Goal: Information Seeking & Learning: Learn about a topic

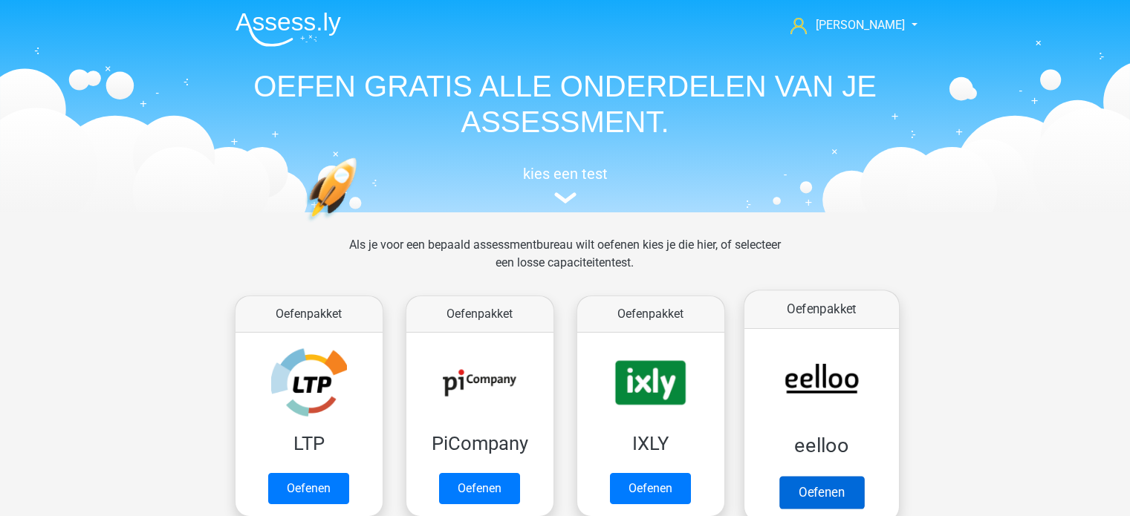
scroll to position [223, 0]
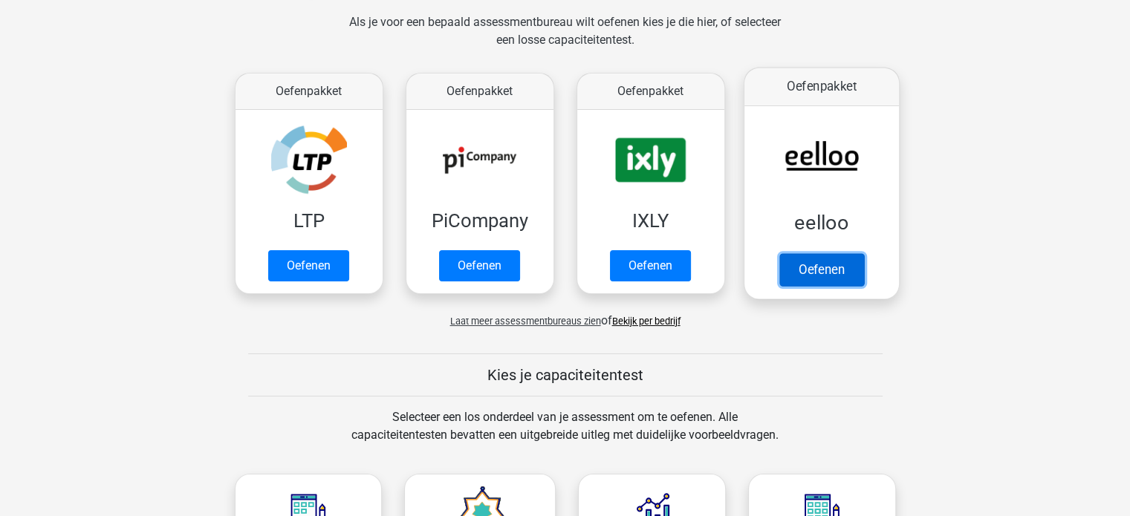
click at [841, 267] on link "Oefenen" at bounding box center [821, 269] width 85 height 33
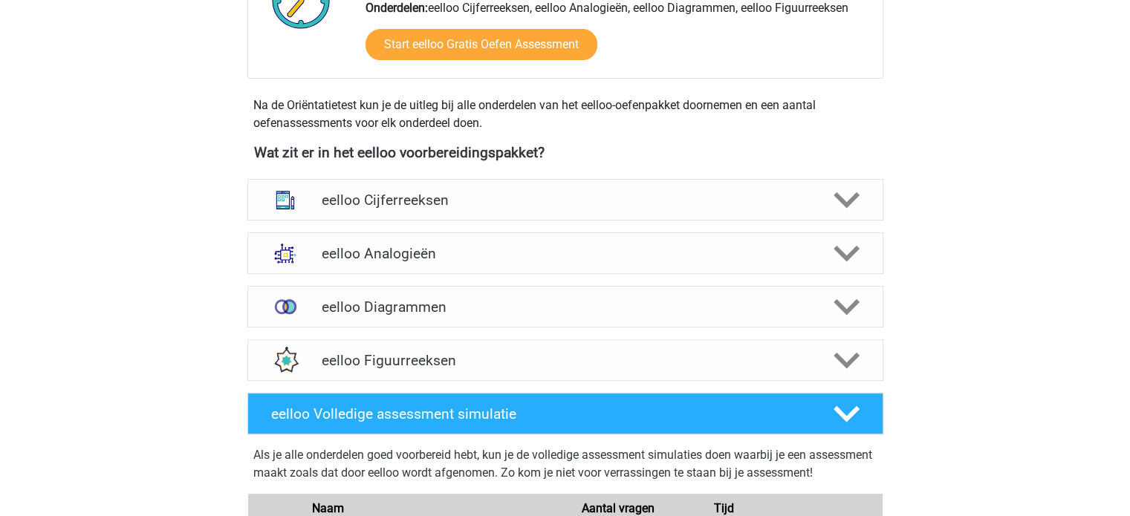
scroll to position [446, 0]
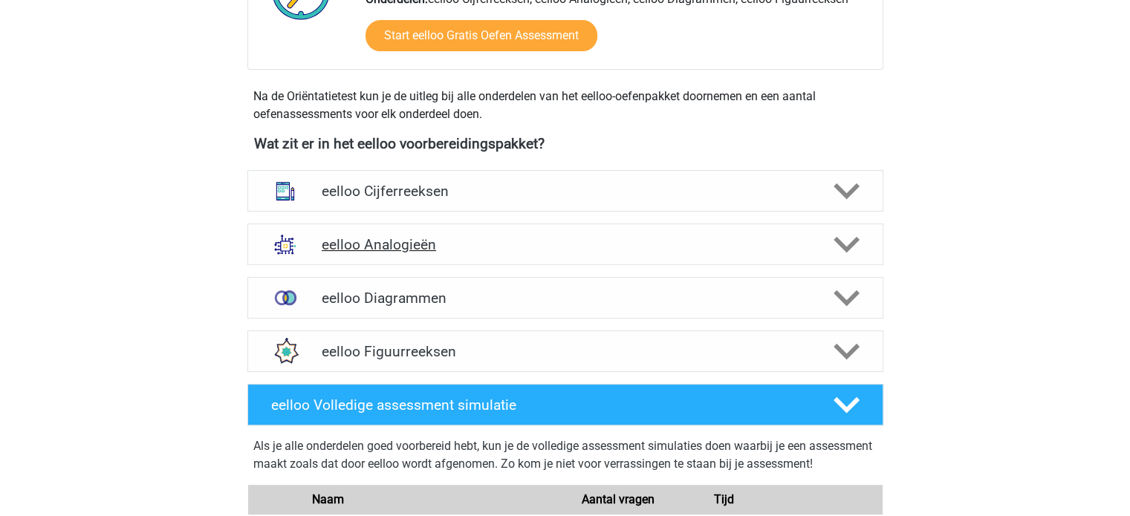
click at [377, 249] on h4 "eelloo Analogieën" at bounding box center [565, 244] width 487 height 17
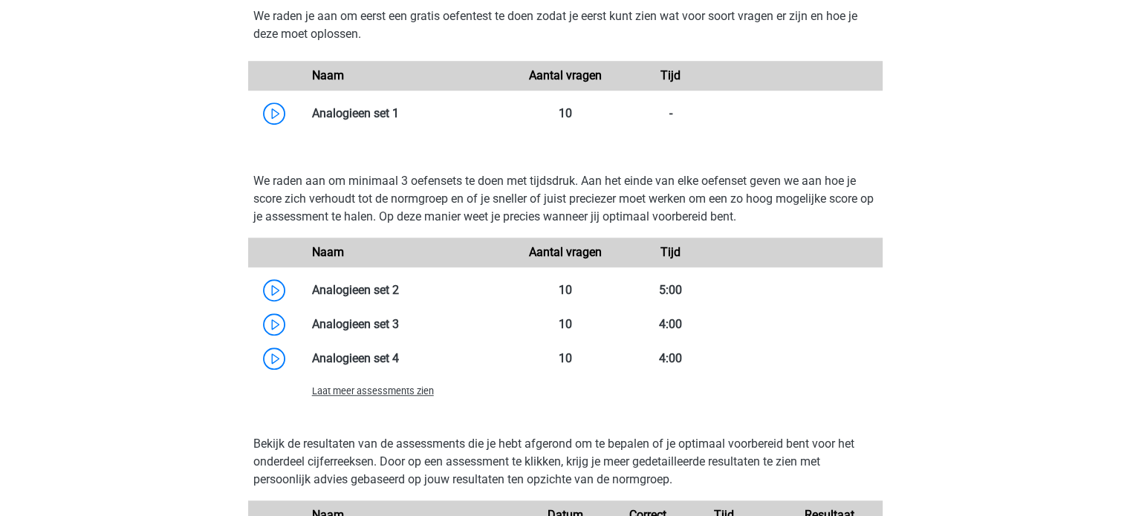
scroll to position [1189, 0]
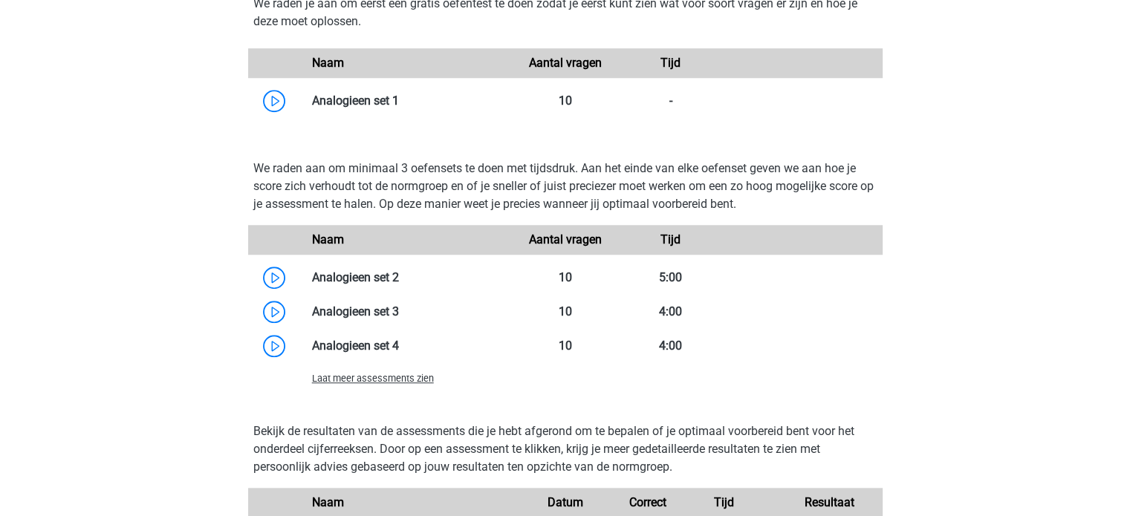
click at [372, 377] on span "Laat meer assessments zien" at bounding box center [373, 378] width 122 height 11
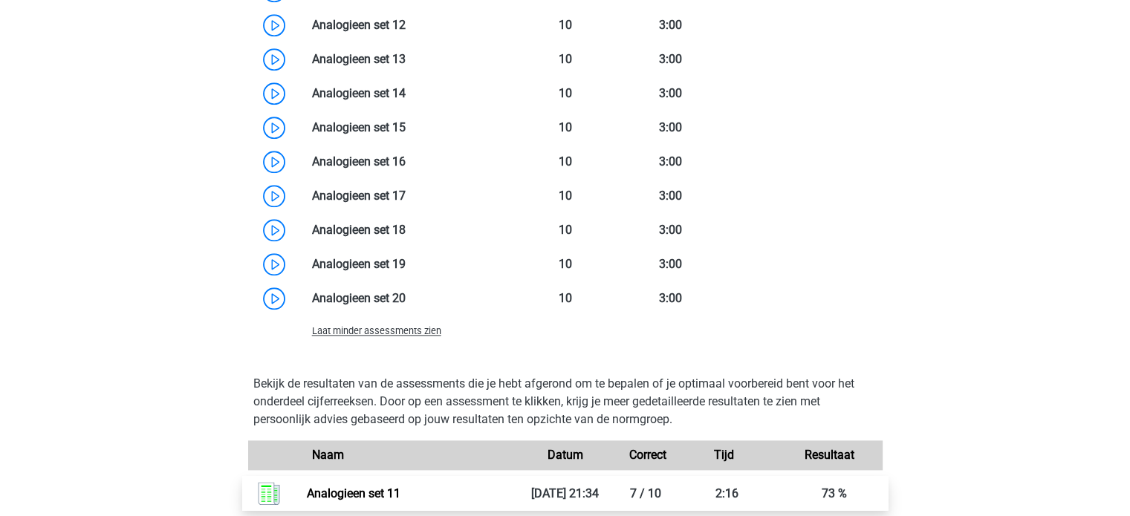
scroll to position [1560, 0]
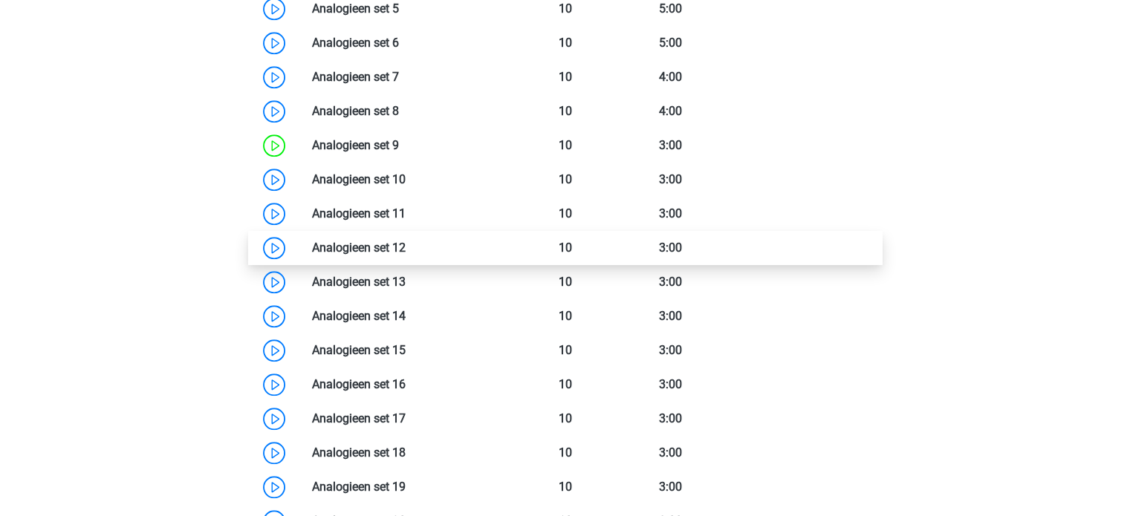
click at [406, 241] on link at bounding box center [406, 248] width 0 height 14
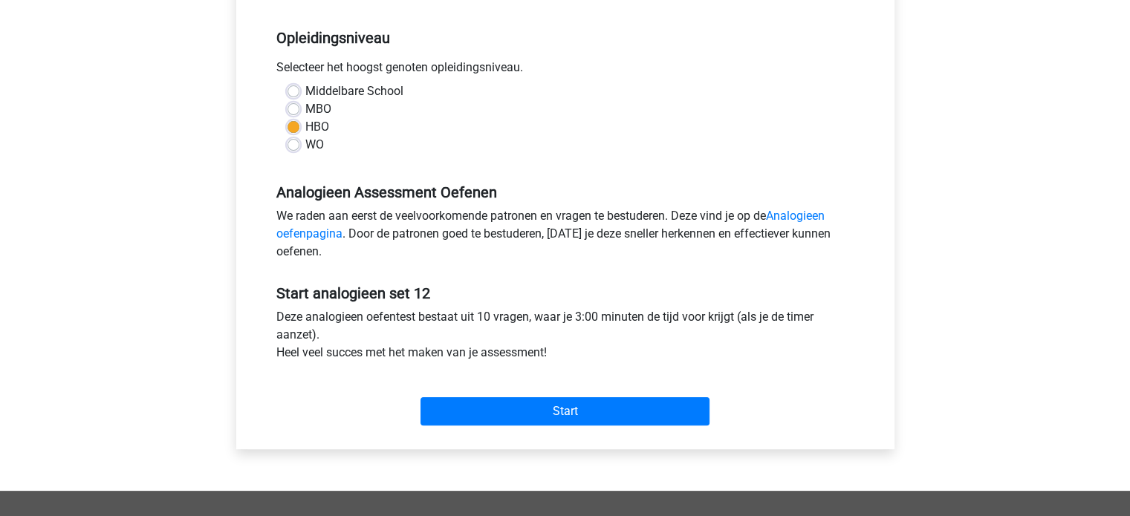
scroll to position [297, 0]
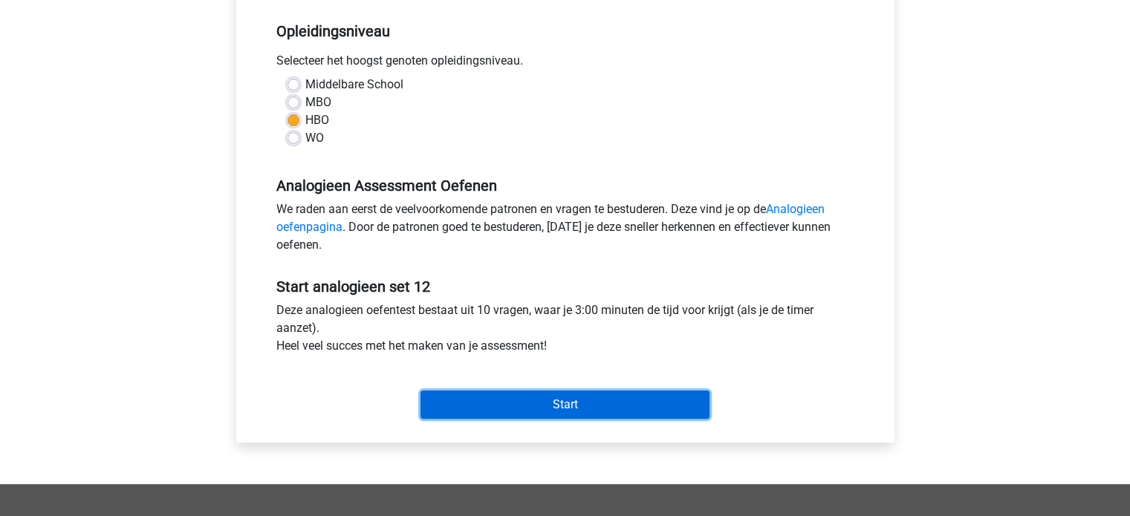
click at [523, 398] on input "Start" at bounding box center [565, 405] width 289 height 28
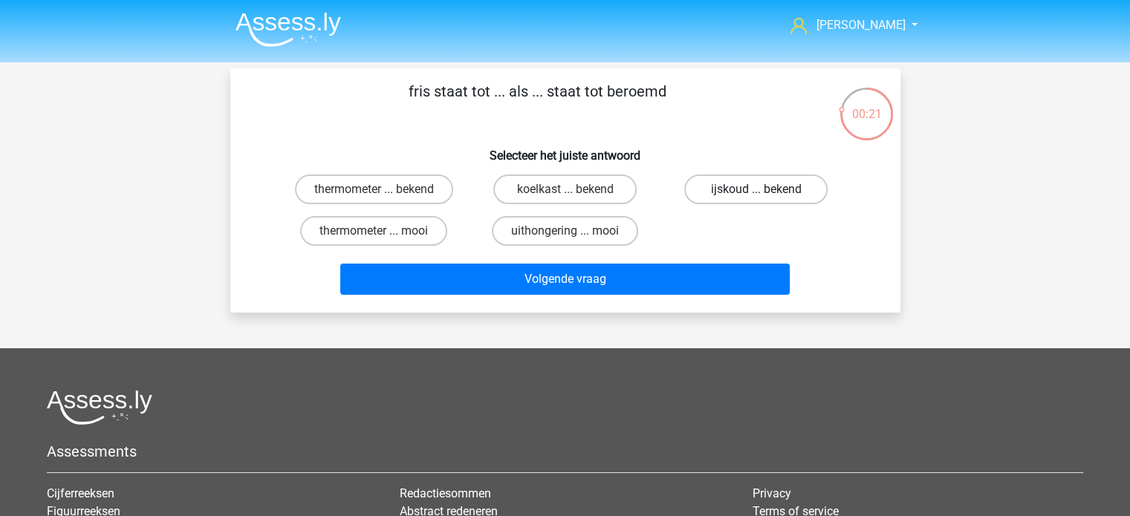
click at [733, 187] on label "ijskoud ... bekend" at bounding box center [755, 190] width 143 height 30
click at [756, 189] on input "ijskoud ... bekend" at bounding box center [761, 194] width 10 height 10
radio input "true"
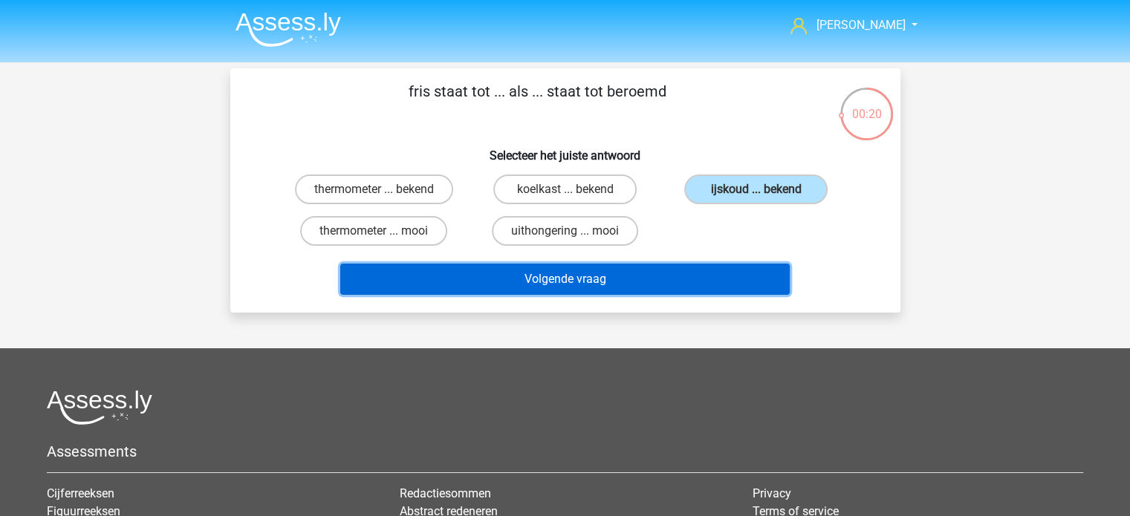
click at [642, 282] on button "Volgende vraag" at bounding box center [565, 279] width 450 height 31
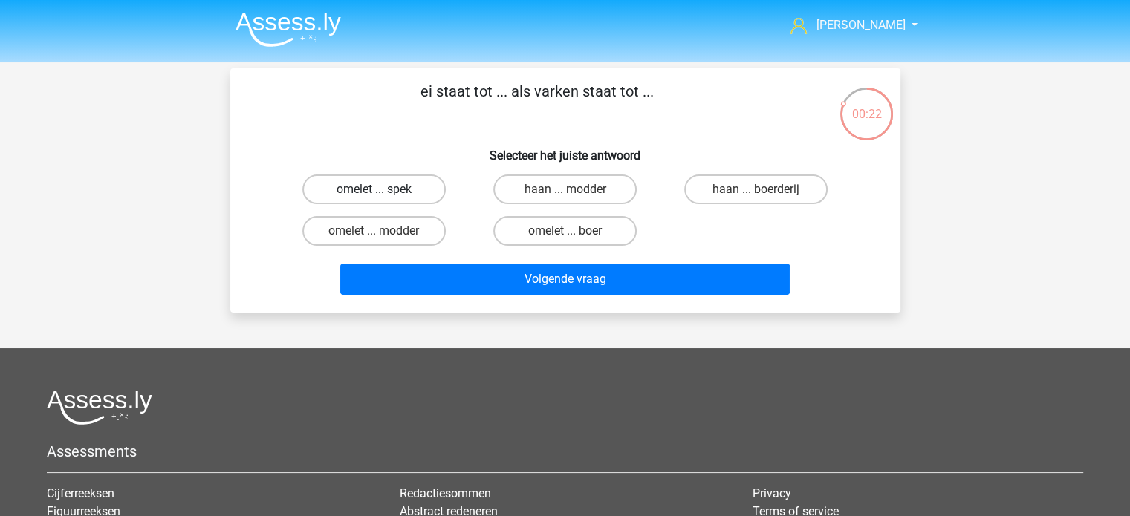
click at [392, 184] on label "omelet ... spek" at bounding box center [373, 190] width 143 height 30
click at [383, 189] on input "omelet ... spek" at bounding box center [379, 194] width 10 height 10
radio input "true"
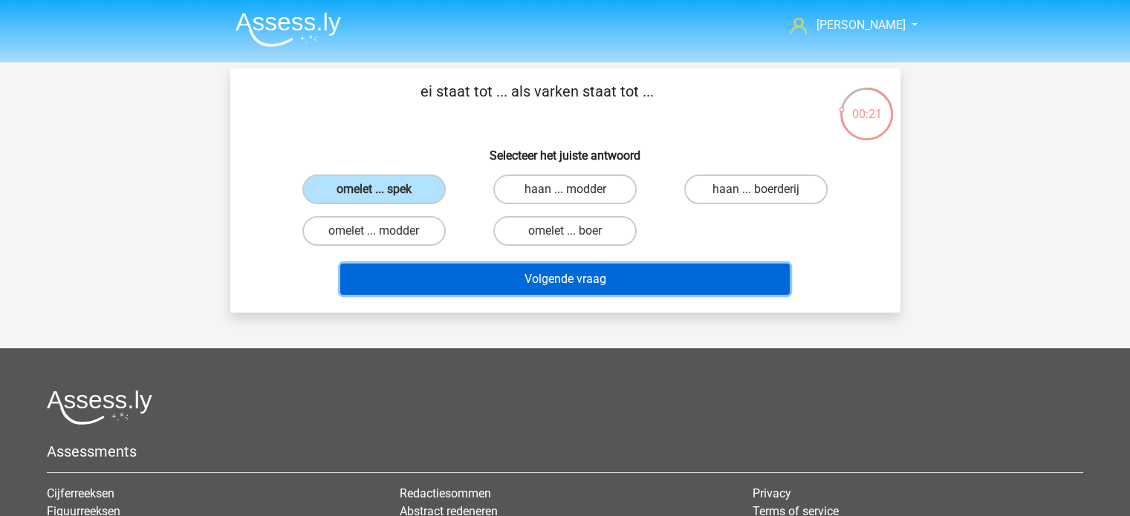
click at [561, 276] on button "Volgende vraag" at bounding box center [565, 279] width 450 height 31
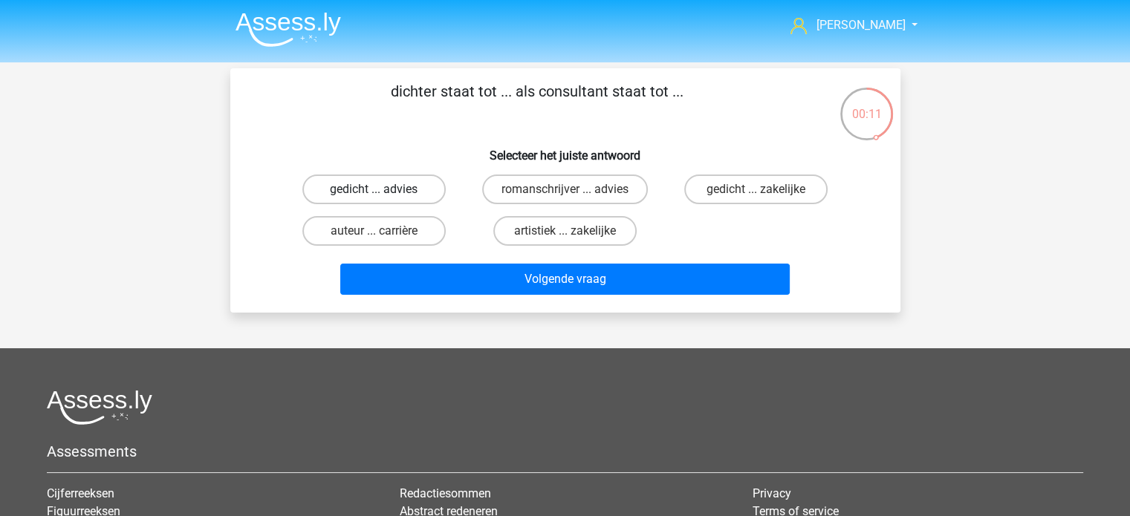
click at [381, 187] on label "gedicht ... advies" at bounding box center [373, 190] width 143 height 30
click at [381, 189] on input "gedicht ... advies" at bounding box center [379, 194] width 10 height 10
radio input "true"
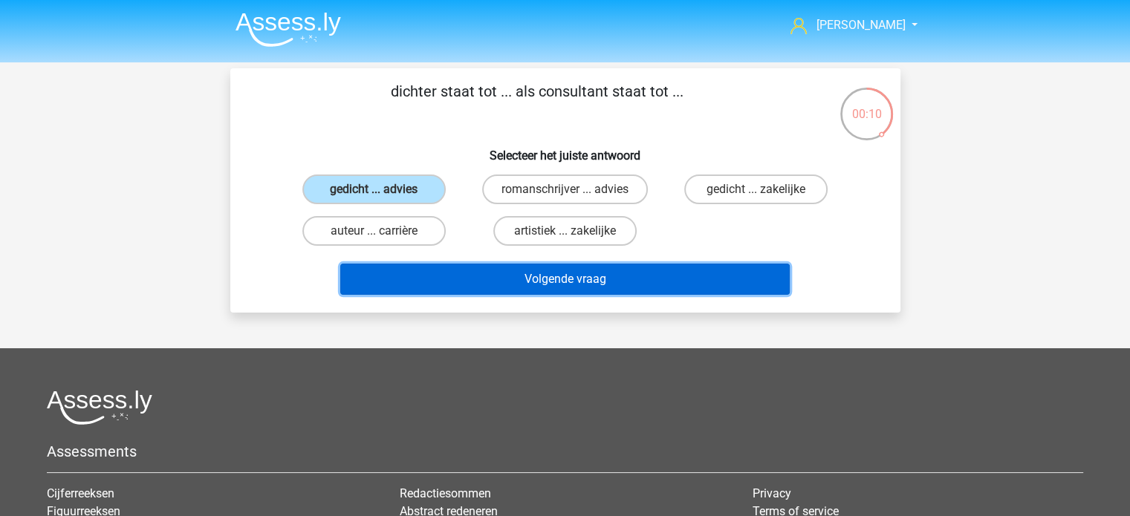
click at [564, 275] on button "Volgende vraag" at bounding box center [565, 279] width 450 height 31
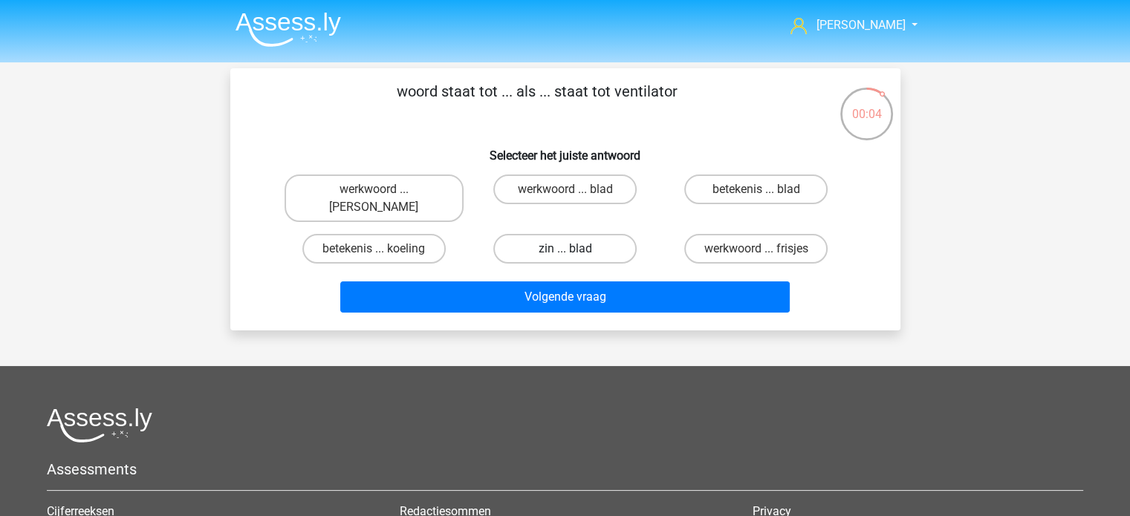
click at [591, 234] on label "zin ... blad" at bounding box center [564, 249] width 143 height 30
click at [574, 249] on input "zin ... blad" at bounding box center [570, 254] width 10 height 10
radio input "true"
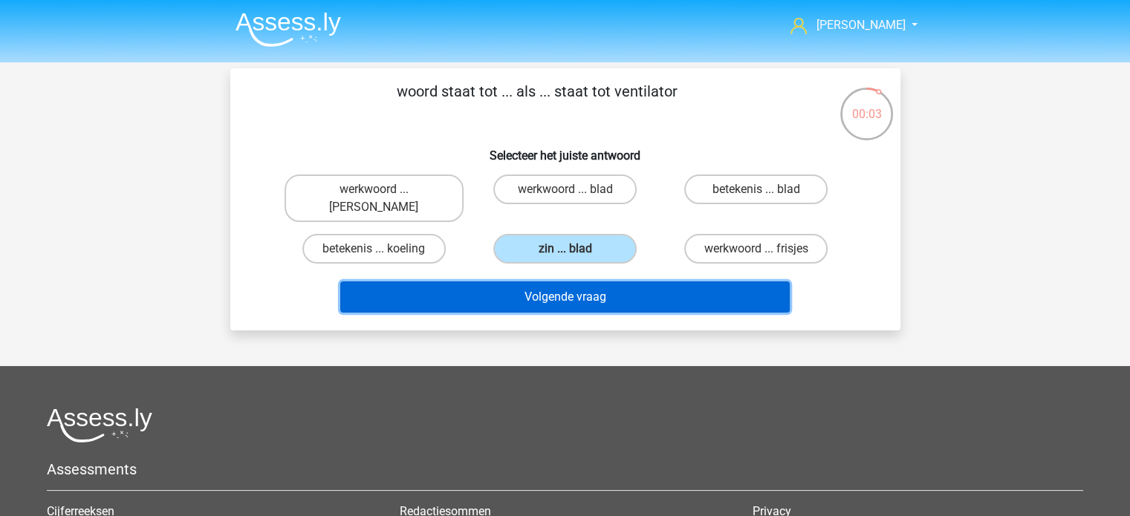
click at [569, 282] on button "Volgende vraag" at bounding box center [565, 297] width 450 height 31
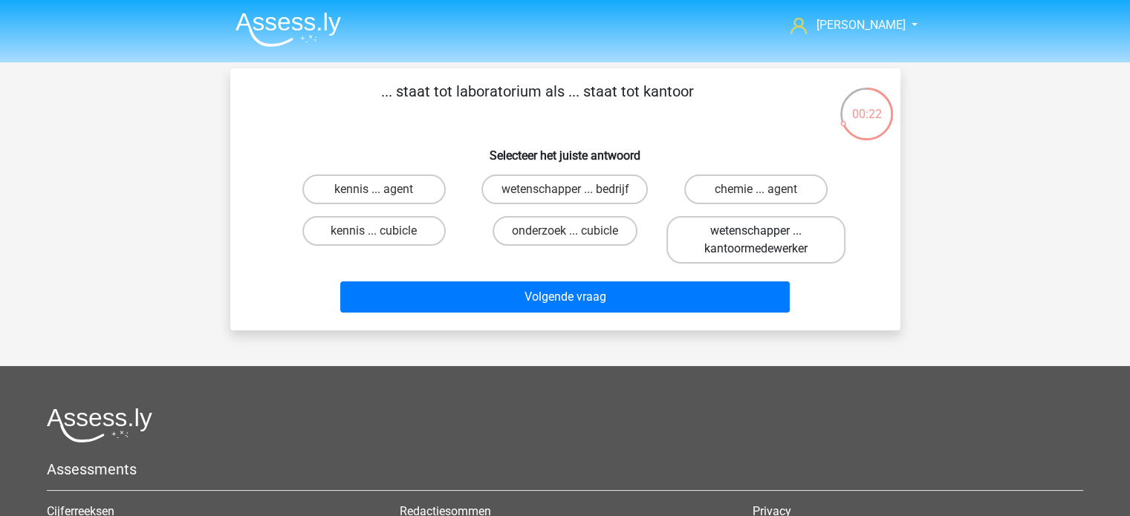
click at [713, 227] on label "wetenschapper ... kantoormedewerker" at bounding box center [756, 240] width 179 height 48
click at [756, 231] on input "wetenschapper ... kantoormedewerker" at bounding box center [761, 236] width 10 height 10
radio input "true"
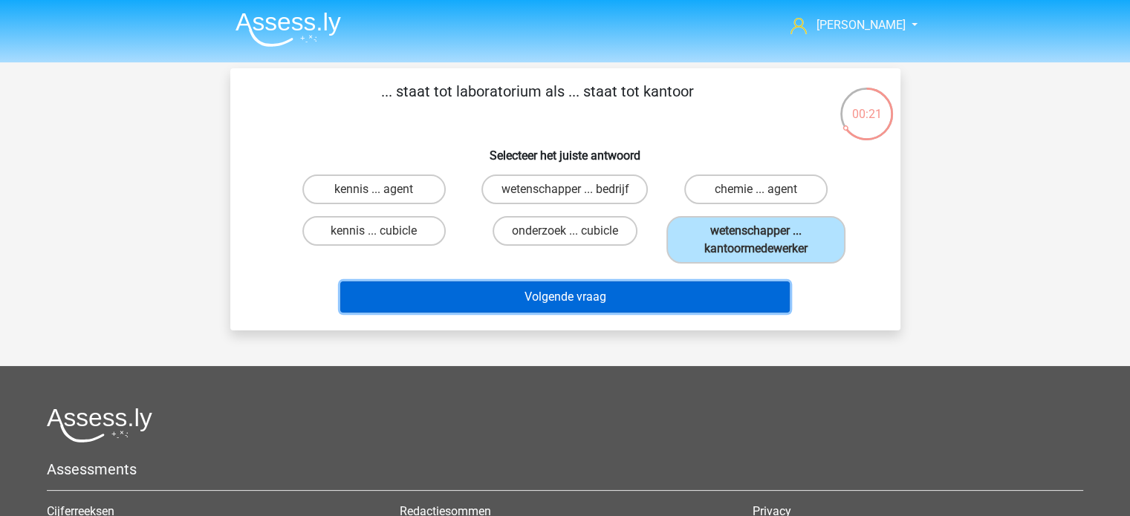
click at [689, 295] on button "Volgende vraag" at bounding box center [565, 297] width 450 height 31
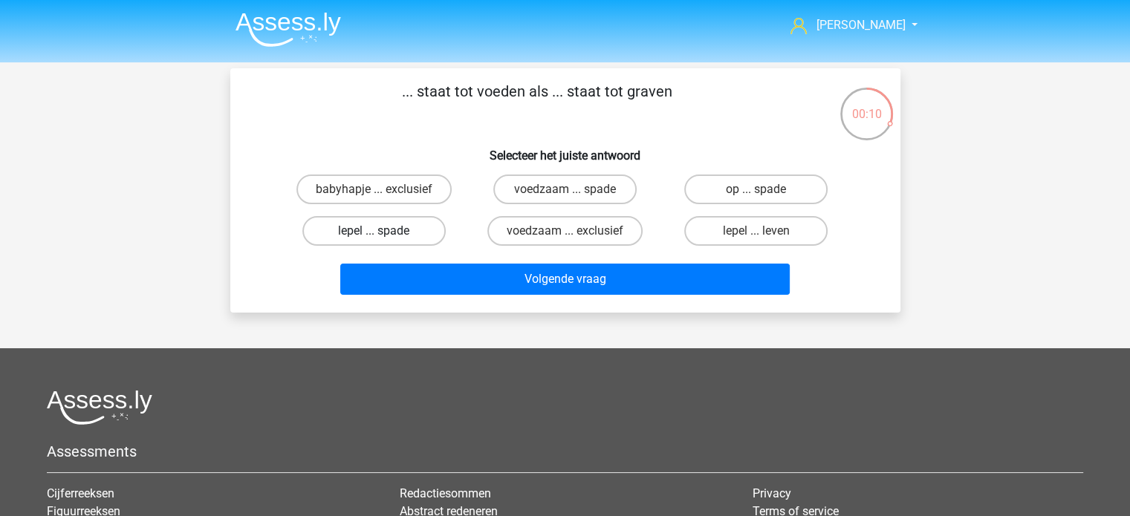
click at [386, 222] on label "lepel ... spade" at bounding box center [373, 231] width 143 height 30
click at [383, 231] on input "lepel ... spade" at bounding box center [379, 236] width 10 height 10
radio input "true"
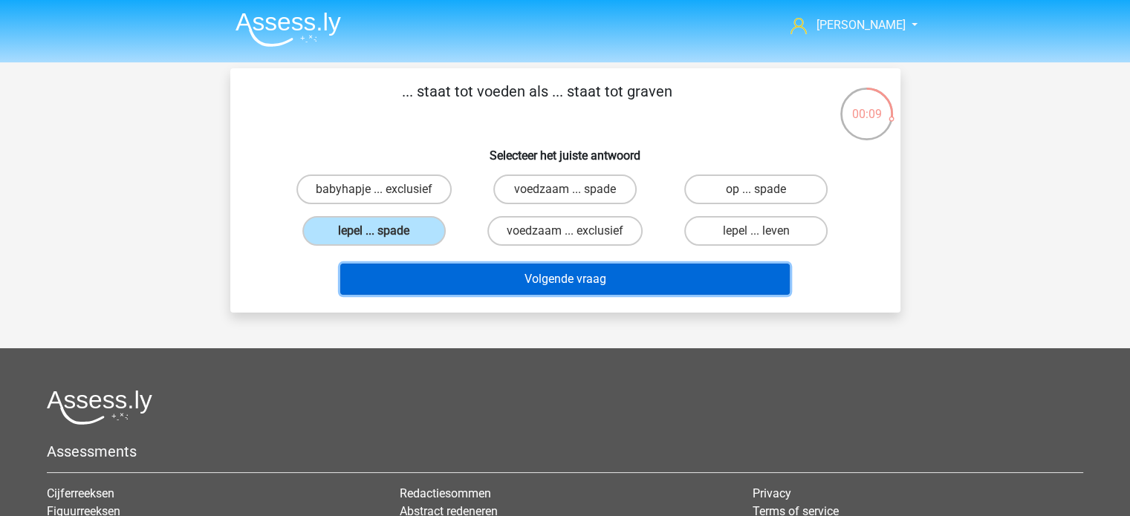
click at [484, 275] on button "Volgende vraag" at bounding box center [565, 279] width 450 height 31
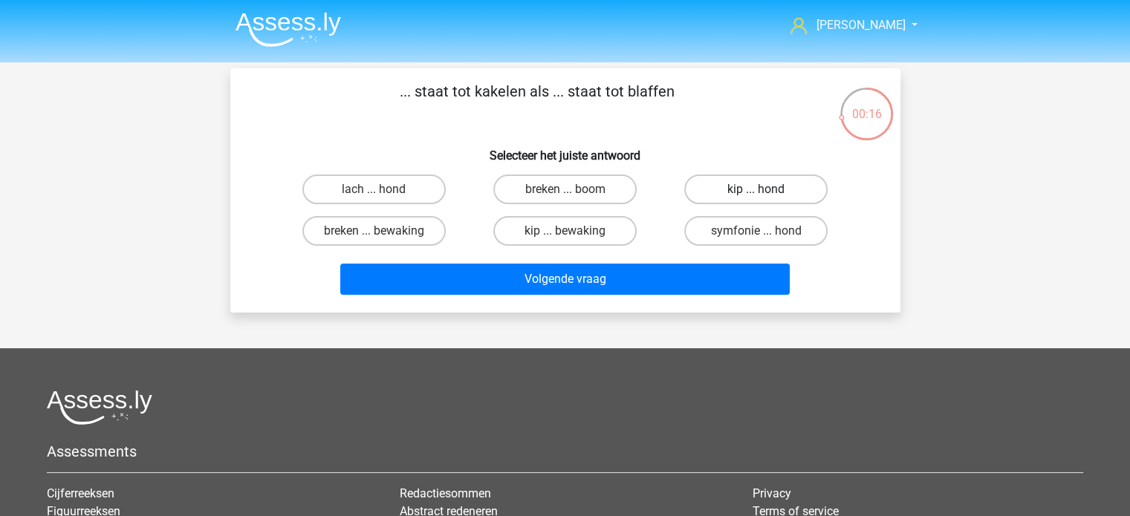
click at [759, 189] on label "kip ... hond" at bounding box center [755, 190] width 143 height 30
click at [759, 189] on input "kip ... hond" at bounding box center [761, 194] width 10 height 10
radio input "true"
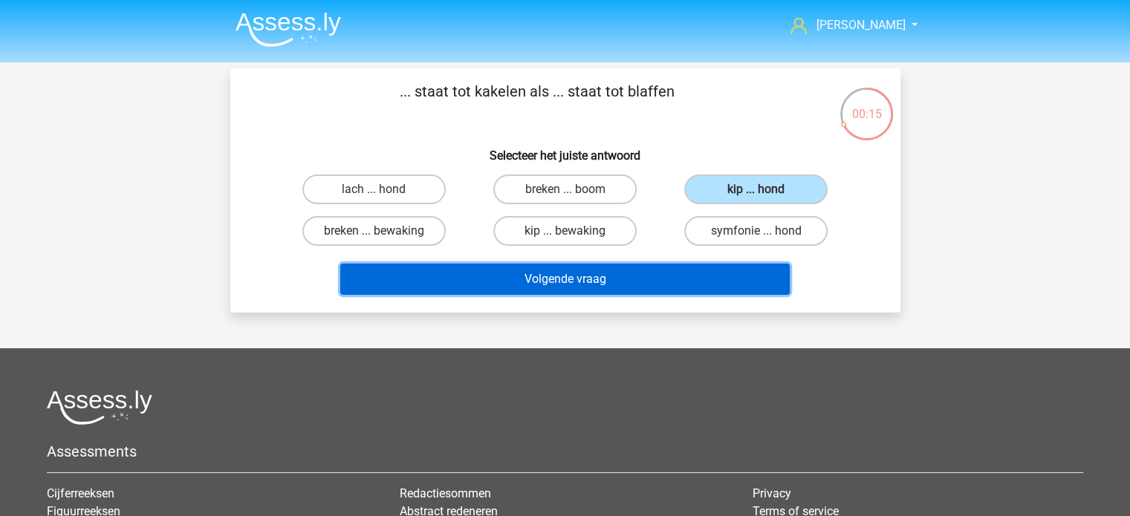
click at [678, 277] on button "Volgende vraag" at bounding box center [565, 279] width 450 height 31
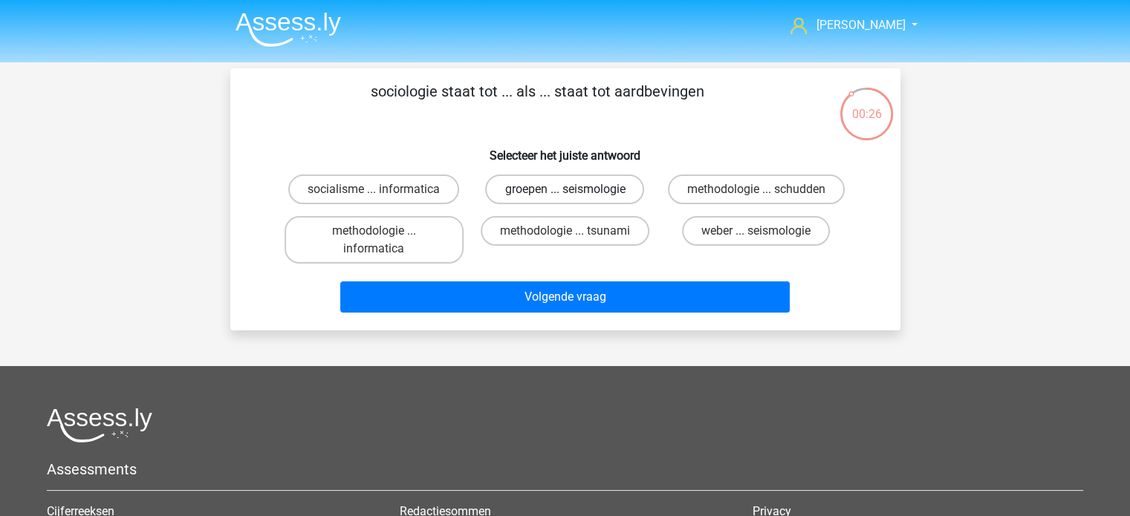
click at [597, 188] on label "groepen ... seismologie" at bounding box center [564, 190] width 159 height 30
click at [574, 189] on input "groepen ... seismologie" at bounding box center [570, 194] width 10 height 10
radio input "true"
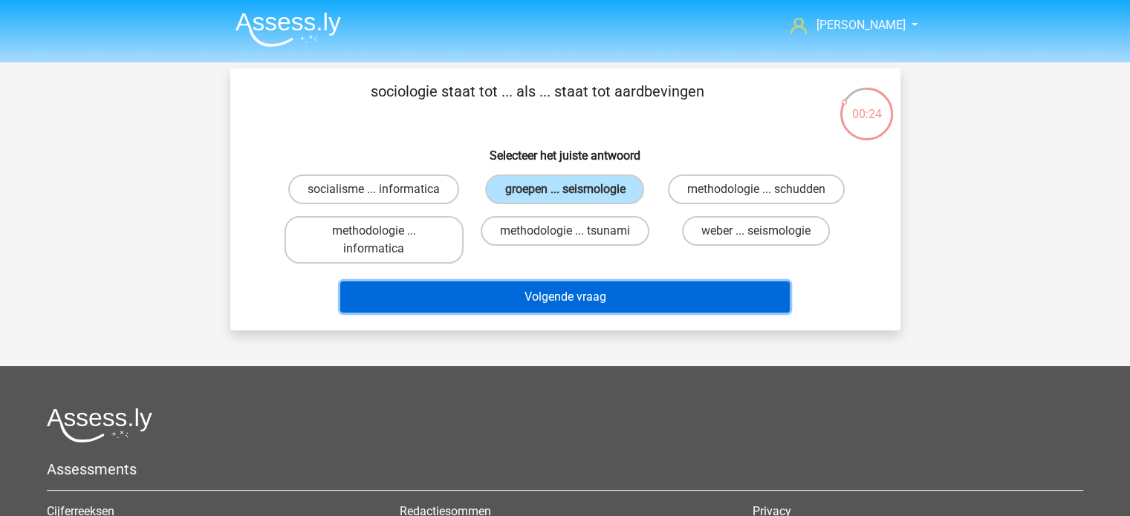
click at [613, 291] on button "Volgende vraag" at bounding box center [565, 297] width 450 height 31
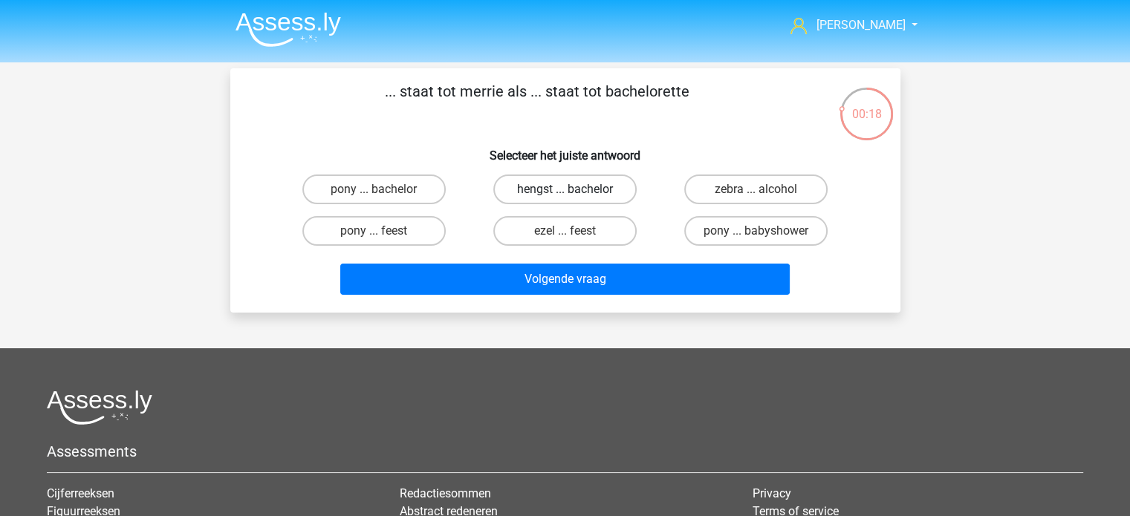
click at [569, 186] on label "hengst ... bachelor" at bounding box center [564, 190] width 143 height 30
click at [569, 189] on input "hengst ... bachelor" at bounding box center [570, 194] width 10 height 10
radio input "true"
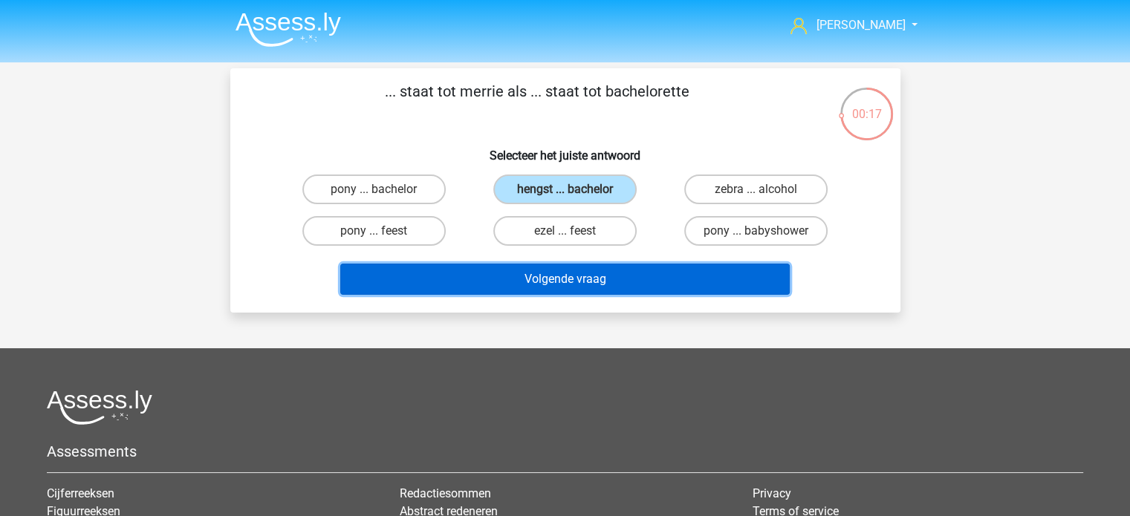
click at [598, 273] on button "Volgende vraag" at bounding box center [565, 279] width 450 height 31
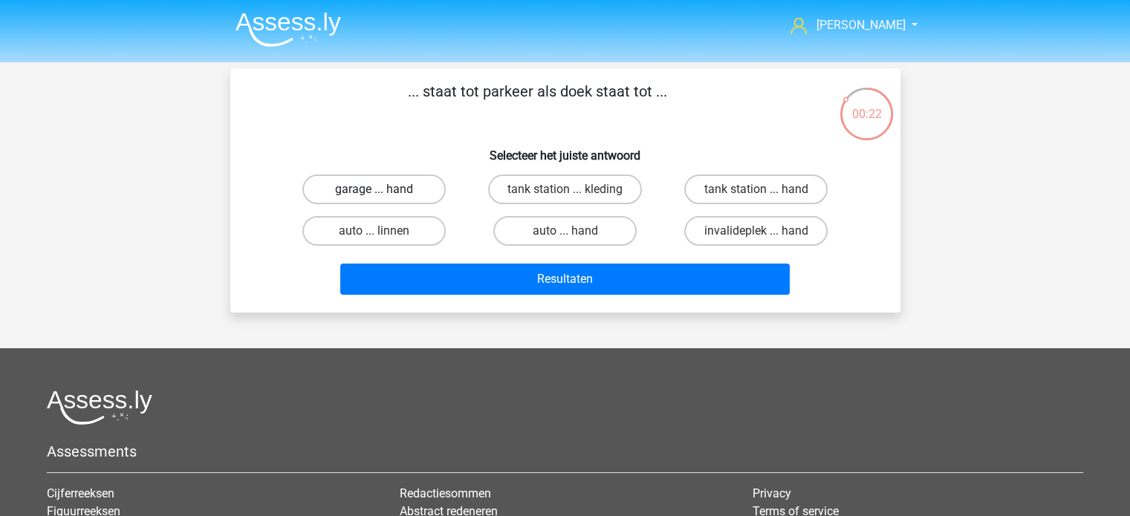
click at [387, 189] on label "garage ... hand" at bounding box center [373, 190] width 143 height 30
click at [383, 189] on input "garage ... hand" at bounding box center [379, 194] width 10 height 10
radio input "true"
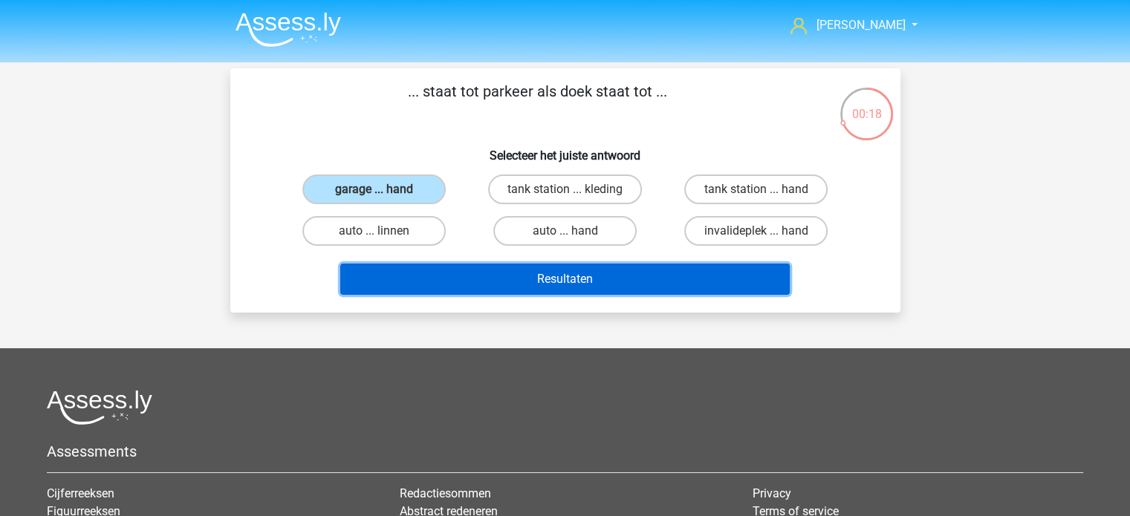
click at [550, 276] on button "Resultaten" at bounding box center [565, 279] width 450 height 31
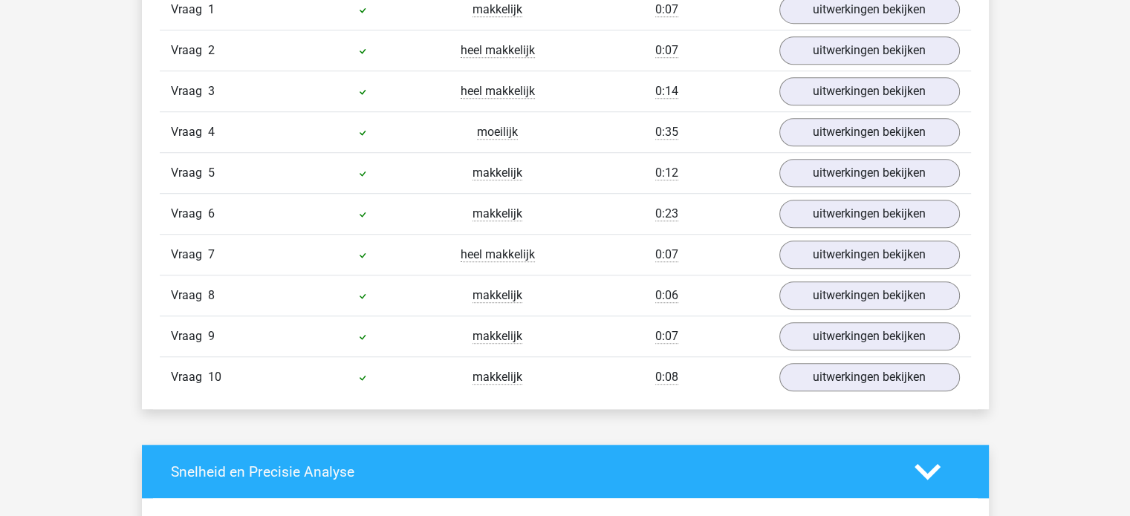
scroll to position [1040, 0]
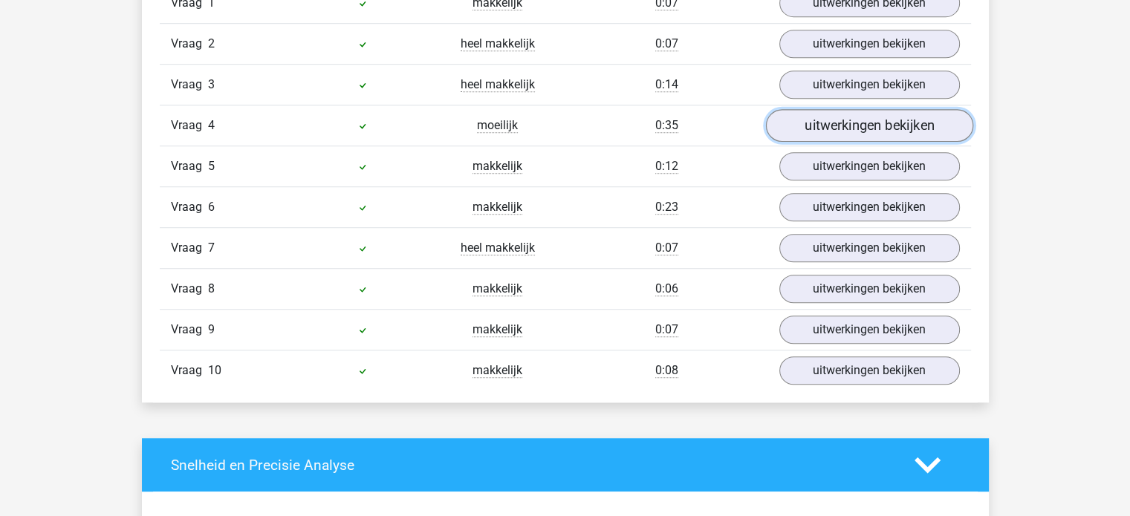
click at [876, 130] on link "uitwerkingen bekijken" at bounding box center [868, 126] width 207 height 33
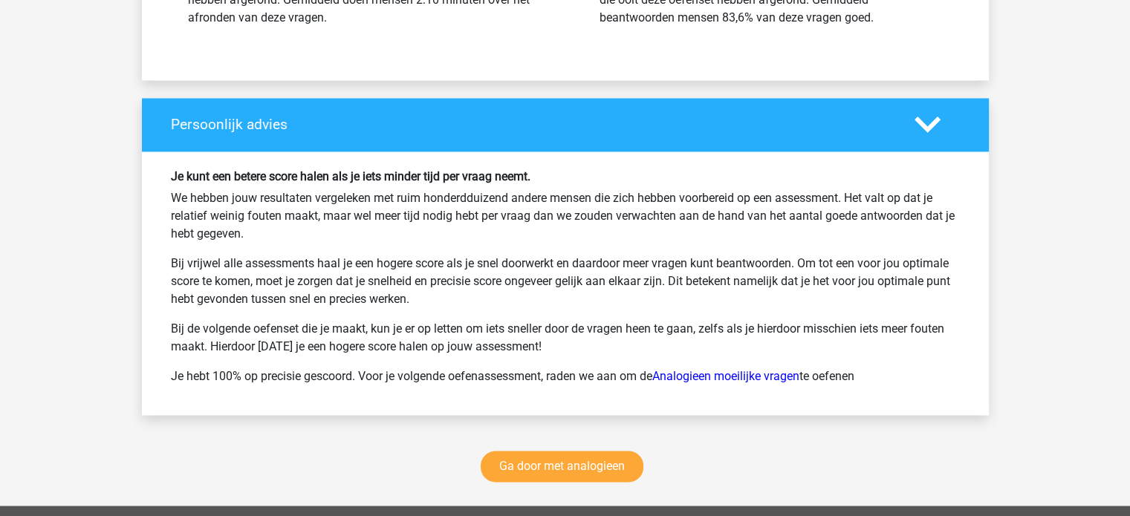
scroll to position [2229, 0]
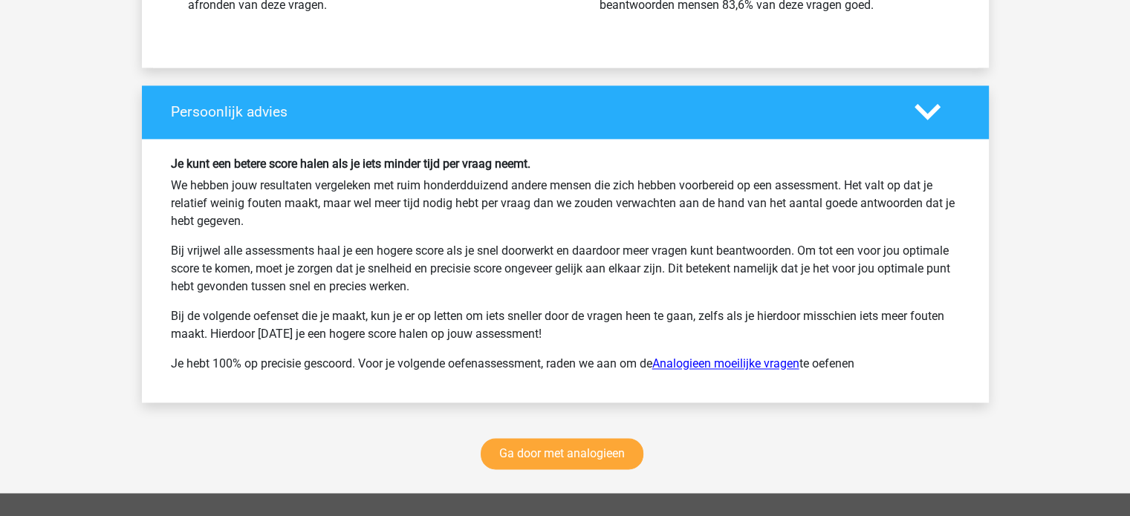
click at [688, 359] on link "Analogieen moeilijke vragen" at bounding box center [725, 364] width 147 height 14
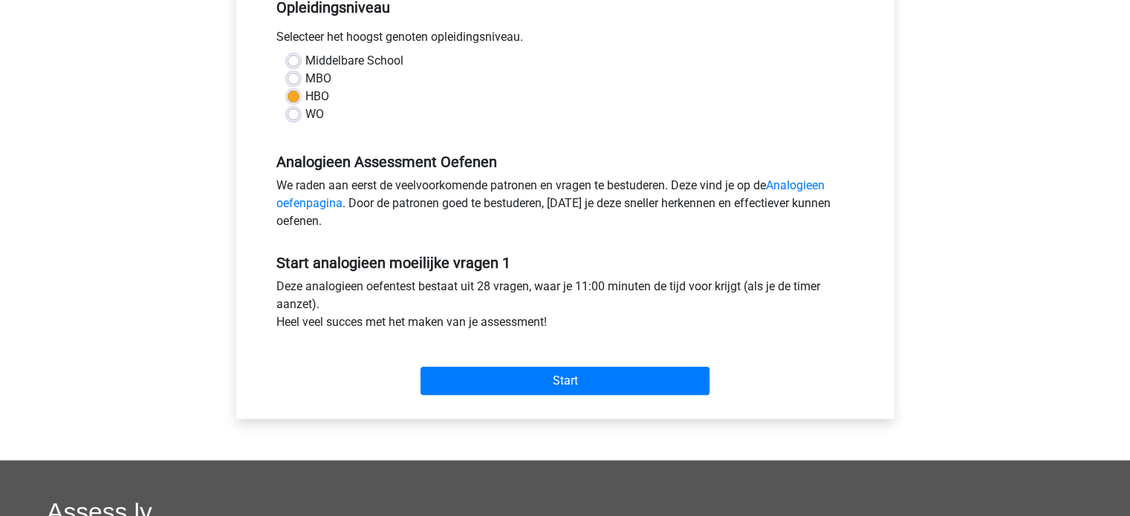
scroll to position [372, 0]
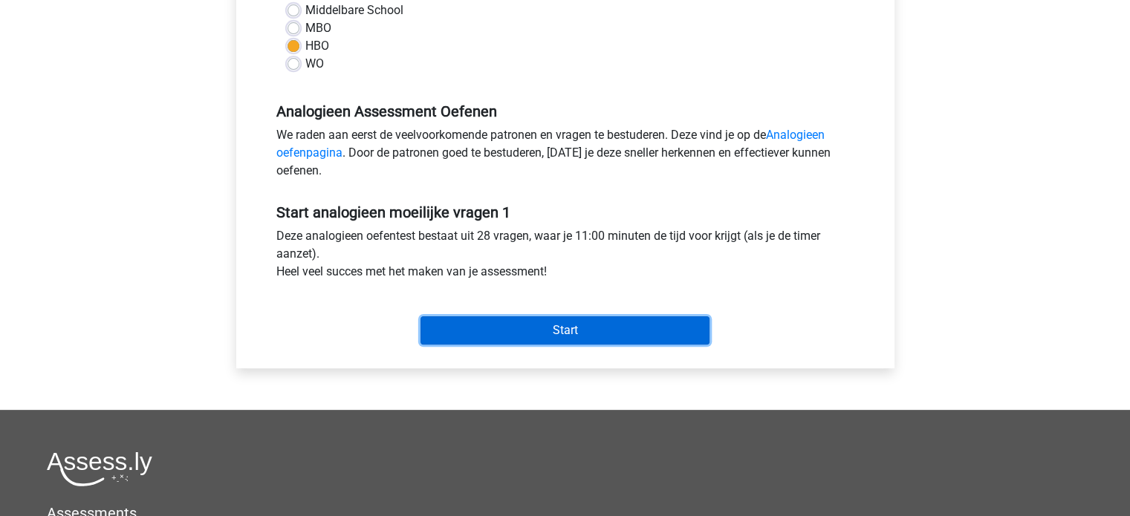
click at [590, 330] on input "Start" at bounding box center [565, 331] width 289 height 28
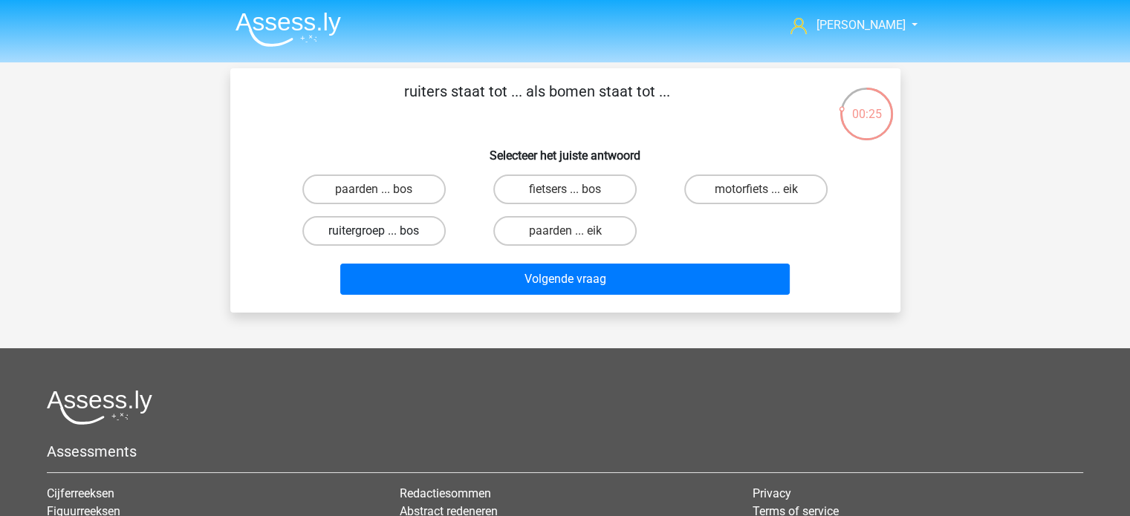
click at [404, 231] on label "ruitergroep ... bos" at bounding box center [373, 231] width 143 height 30
click at [383, 231] on input "ruitergroep ... bos" at bounding box center [379, 236] width 10 height 10
radio input "true"
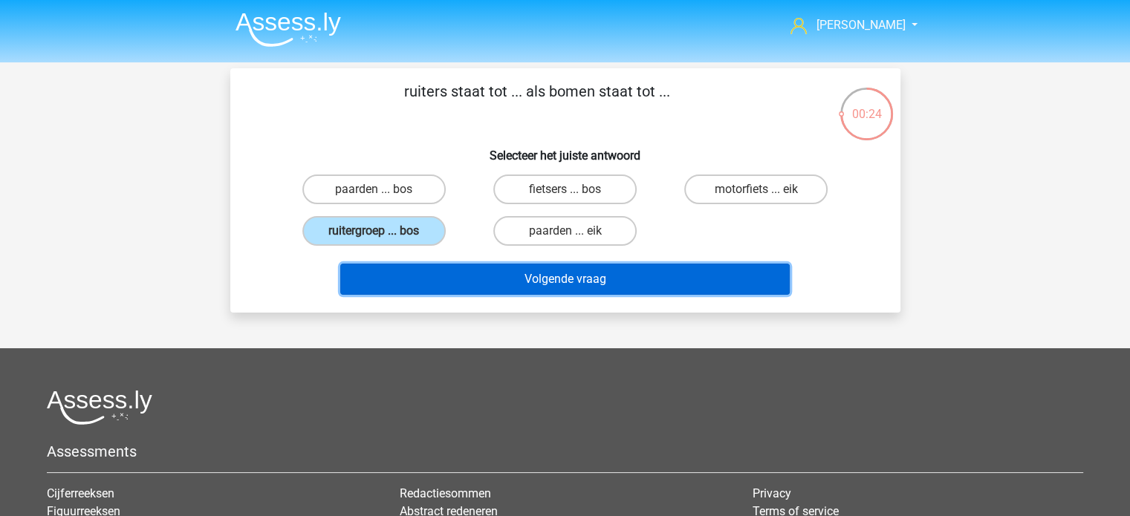
click at [537, 277] on button "Volgende vraag" at bounding box center [565, 279] width 450 height 31
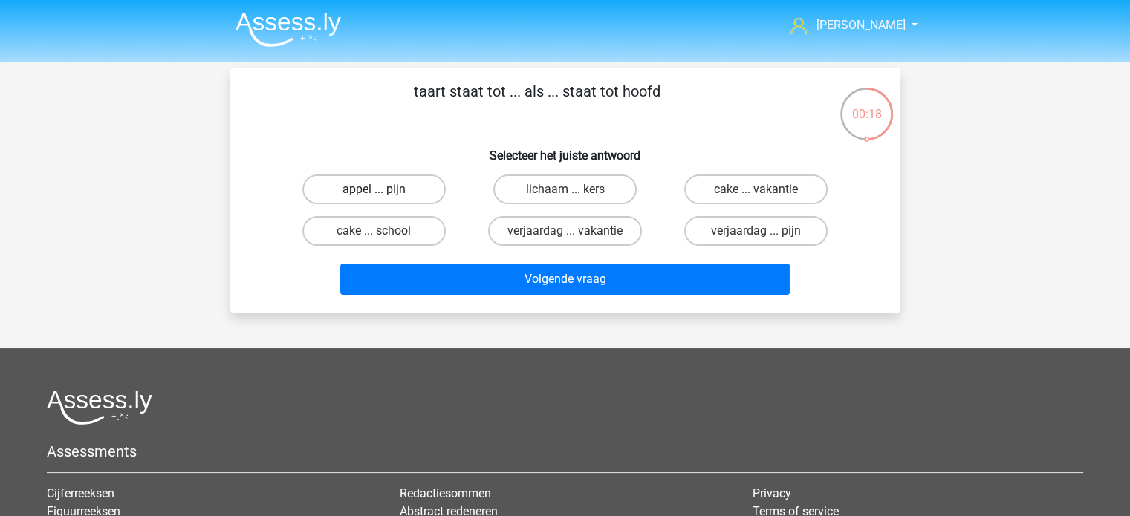
click at [401, 189] on label "appel ... pijn" at bounding box center [373, 190] width 143 height 30
click at [383, 189] on input "appel ... pijn" at bounding box center [379, 194] width 10 height 10
radio input "true"
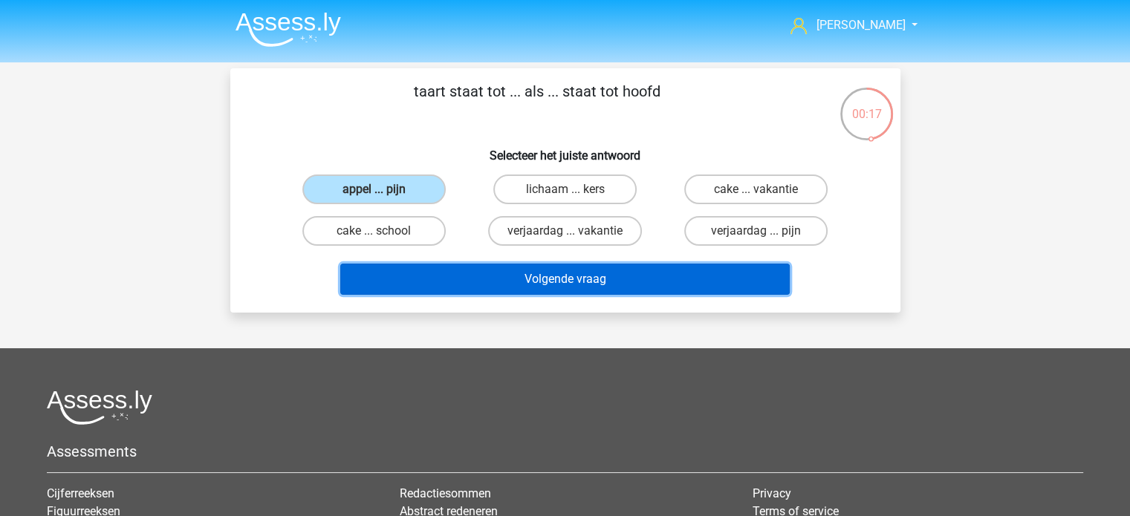
click at [528, 279] on button "Volgende vraag" at bounding box center [565, 279] width 450 height 31
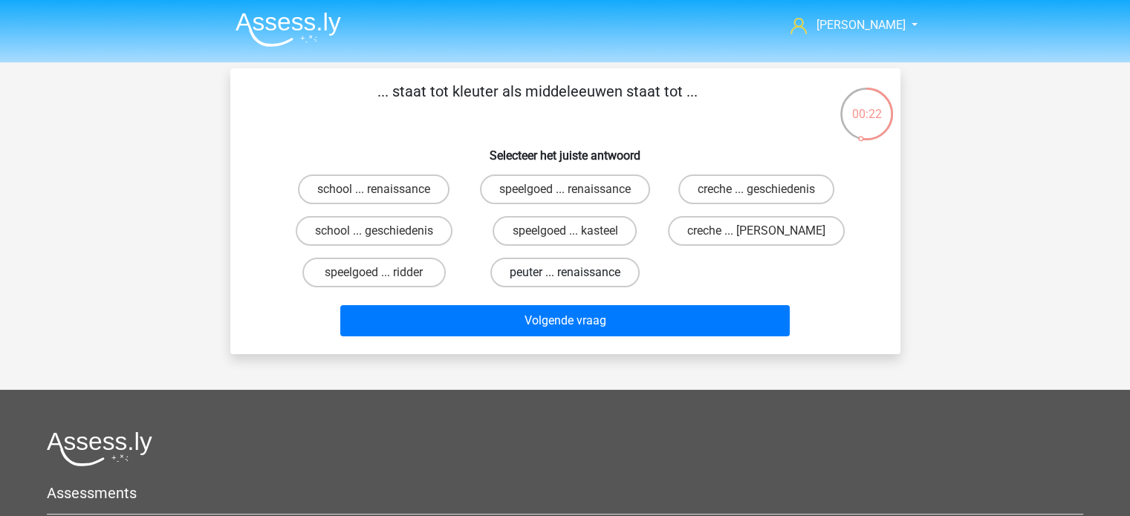
click at [532, 268] on label "peuter ... renaissance" at bounding box center [564, 273] width 149 height 30
click at [565, 273] on input "peuter ... renaissance" at bounding box center [570, 278] width 10 height 10
radio input "true"
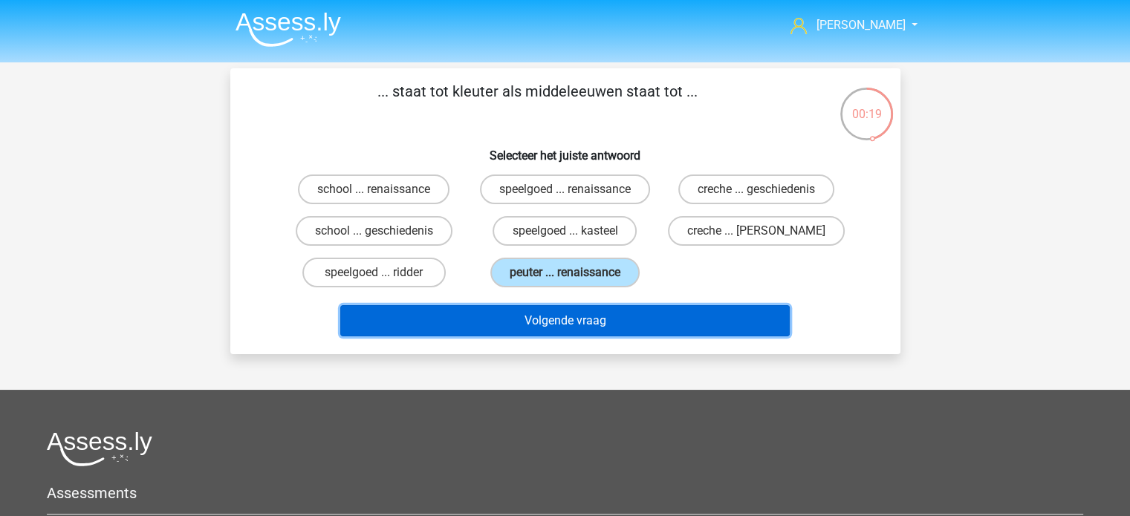
click at [554, 325] on button "Volgende vraag" at bounding box center [565, 320] width 450 height 31
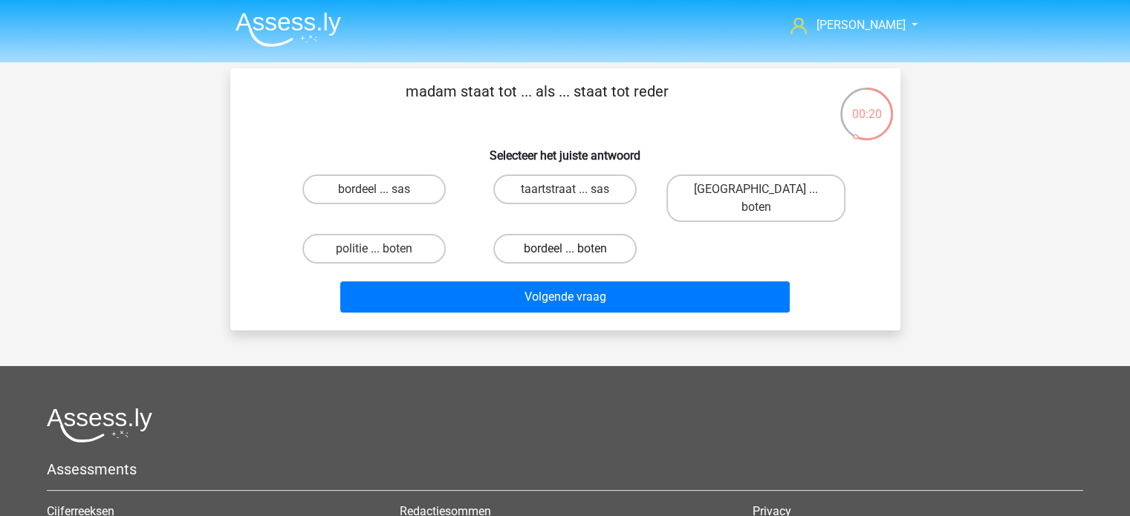
click at [542, 234] on label "bordeel ... boten" at bounding box center [564, 249] width 143 height 30
click at [565, 249] on input "bordeel ... boten" at bounding box center [570, 254] width 10 height 10
radio input "true"
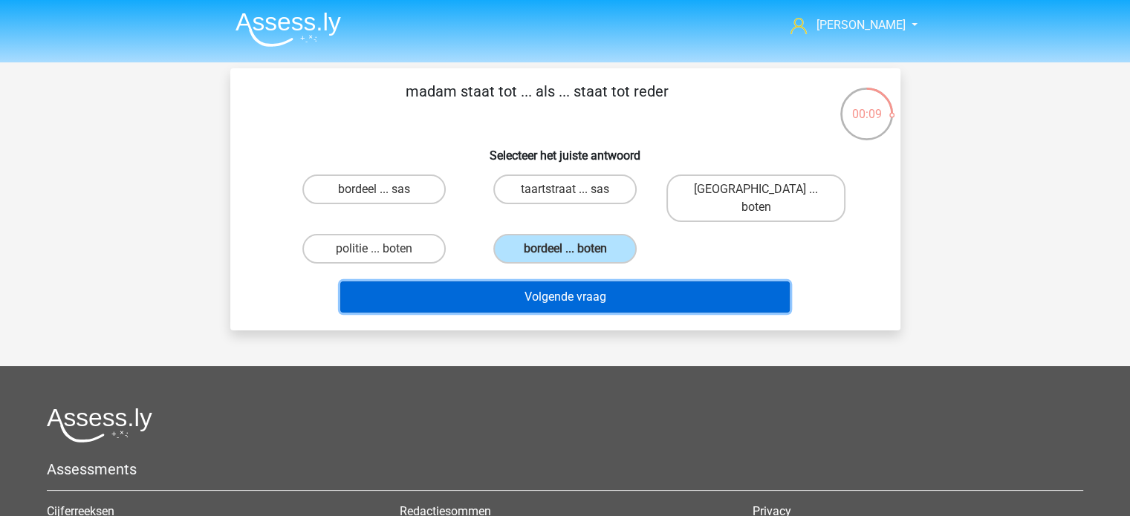
click at [548, 282] on button "Volgende vraag" at bounding box center [565, 297] width 450 height 31
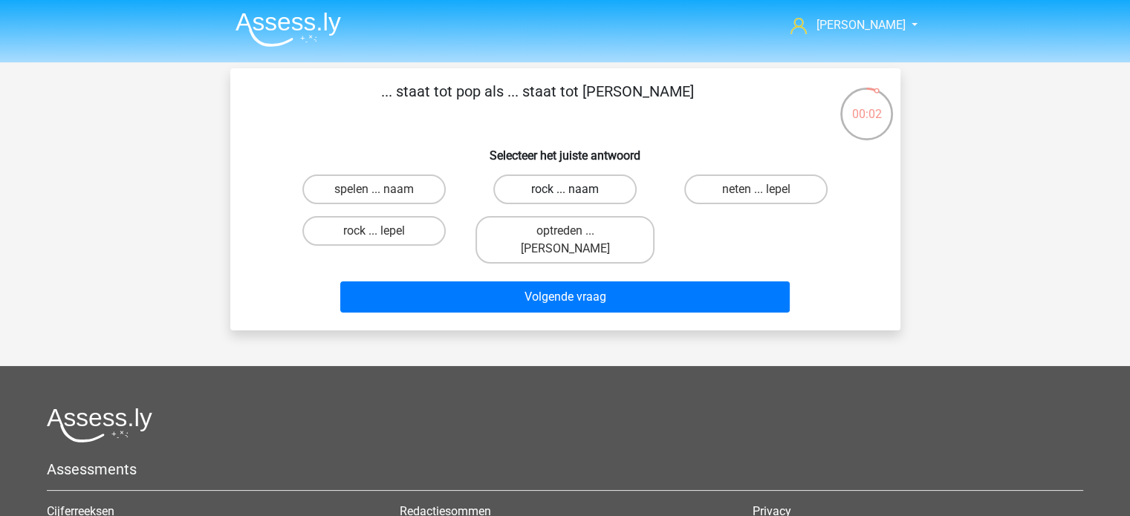
click at [560, 187] on label "rock ... naam" at bounding box center [564, 190] width 143 height 30
click at [565, 189] on input "rock ... naam" at bounding box center [570, 194] width 10 height 10
radio input "true"
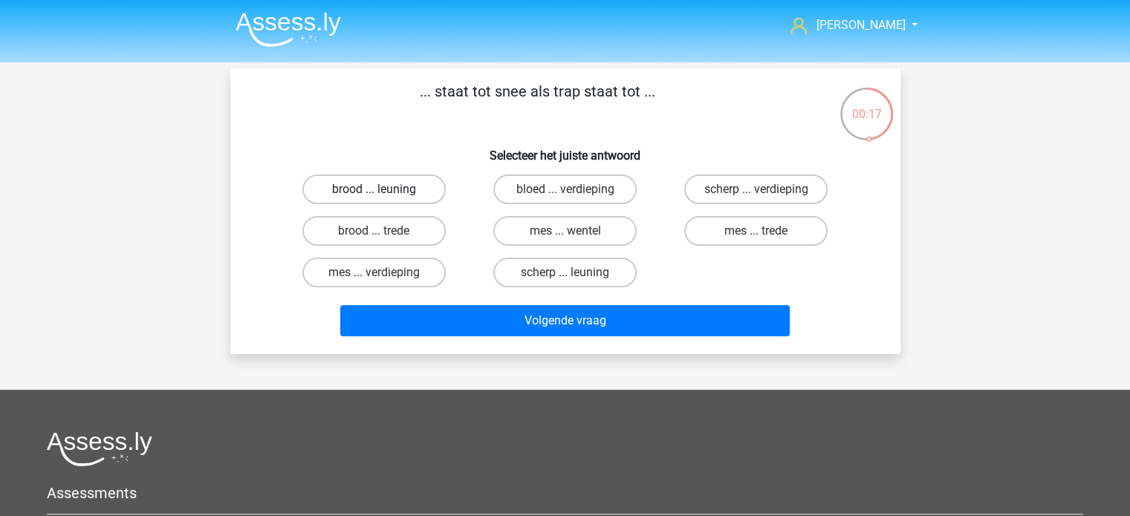
click at [360, 190] on label "brood ... leuning" at bounding box center [373, 190] width 143 height 30
click at [374, 190] on input "brood ... leuning" at bounding box center [379, 194] width 10 height 10
radio input "true"
click at [754, 228] on label "mes ... trede" at bounding box center [755, 231] width 143 height 30
click at [756, 231] on input "mes ... trede" at bounding box center [761, 236] width 10 height 10
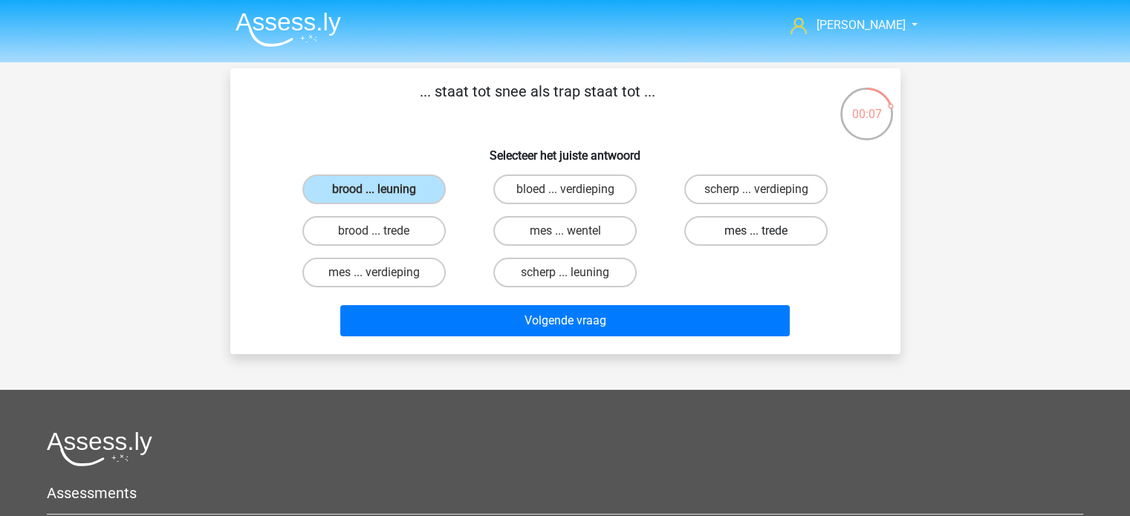
radio input "true"
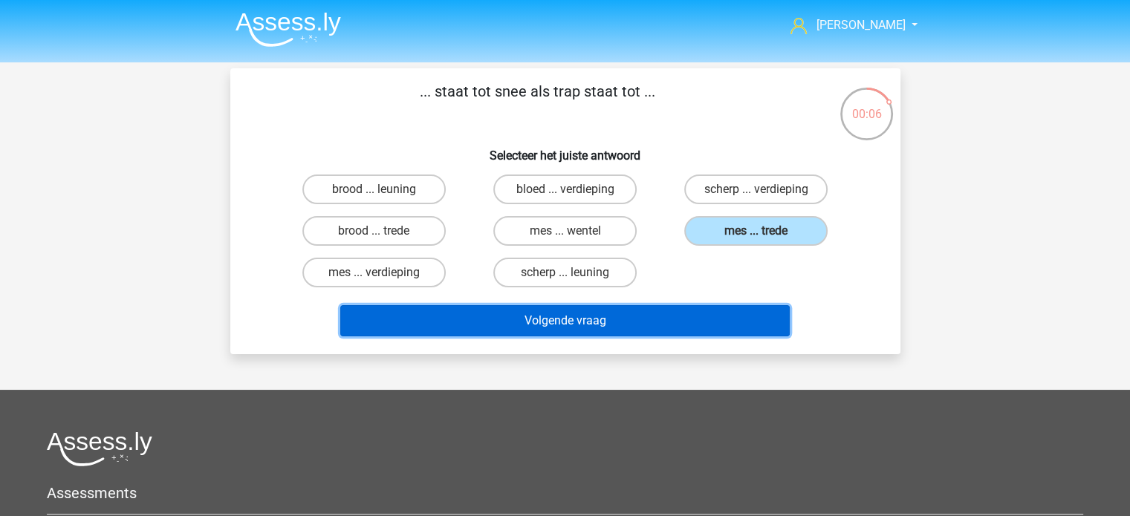
click at [657, 319] on button "Volgende vraag" at bounding box center [565, 320] width 450 height 31
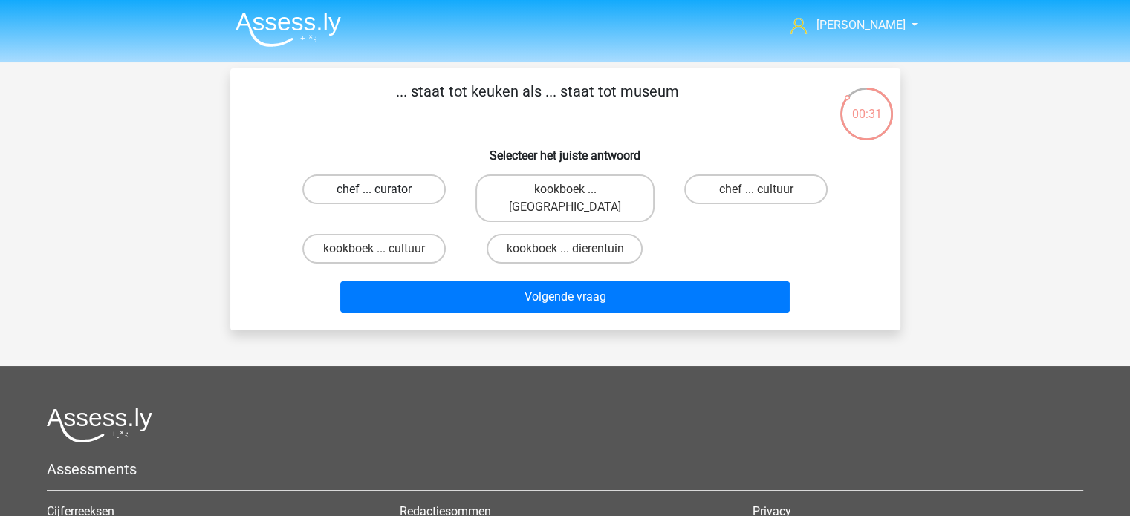
click at [399, 192] on label "chef ... curator" at bounding box center [373, 190] width 143 height 30
click at [383, 192] on input "chef ... curator" at bounding box center [379, 194] width 10 height 10
radio input "true"
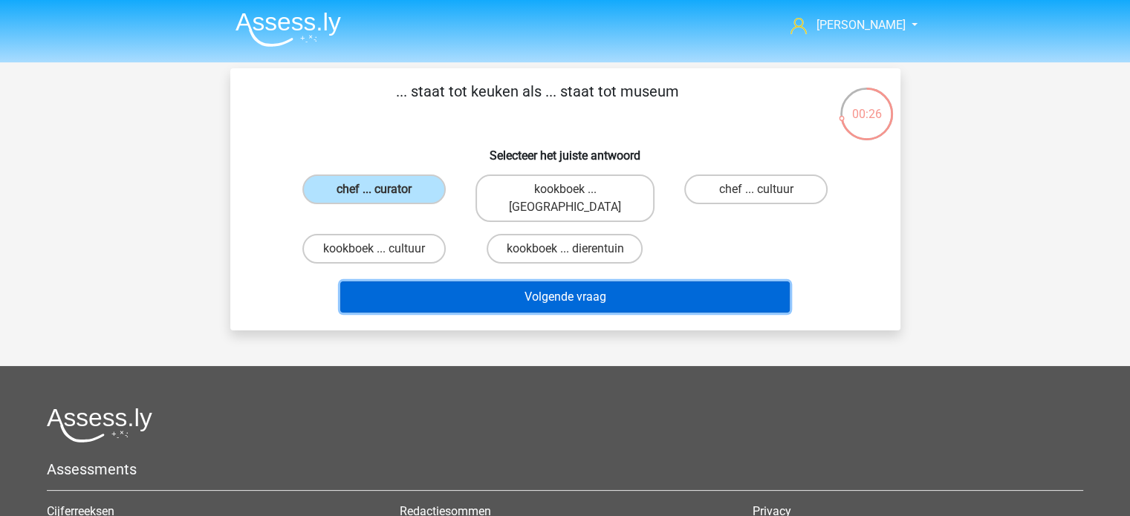
click at [535, 282] on button "Volgende vraag" at bounding box center [565, 297] width 450 height 31
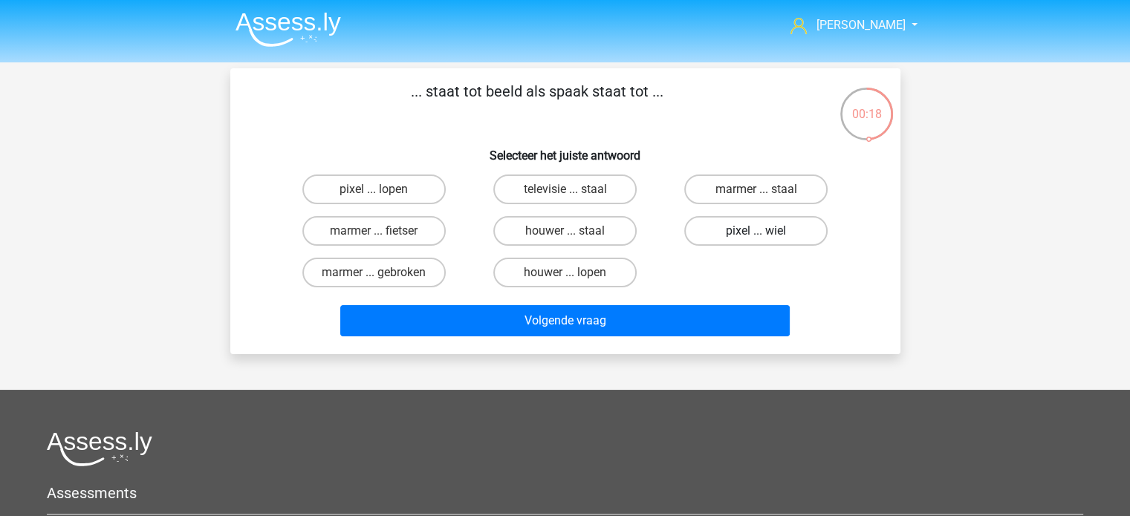
click at [730, 232] on label "pixel ... wiel" at bounding box center [755, 231] width 143 height 30
click at [756, 232] on input "pixel ... wiel" at bounding box center [761, 236] width 10 height 10
radio input "true"
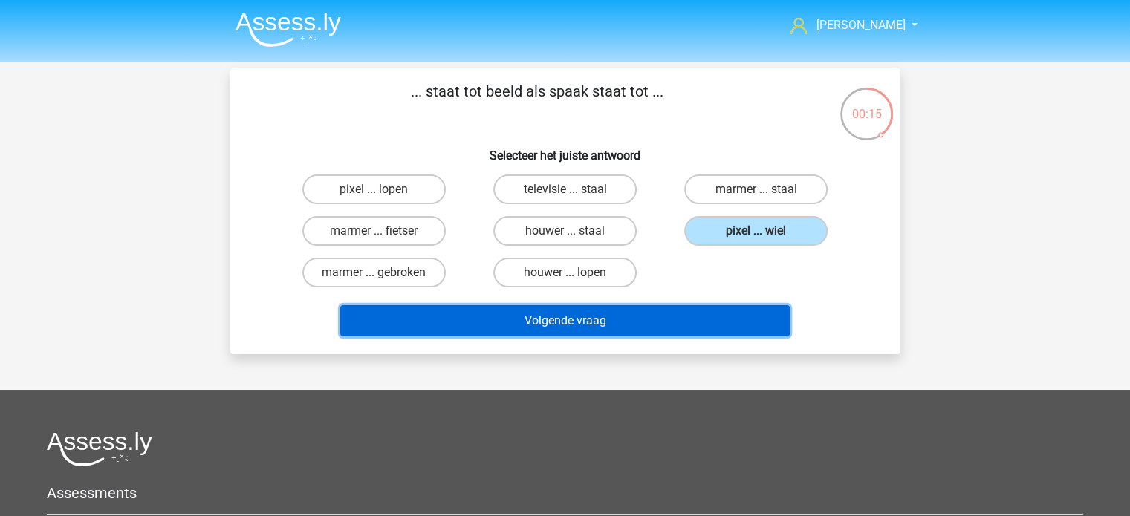
click at [650, 319] on button "Volgende vraag" at bounding box center [565, 320] width 450 height 31
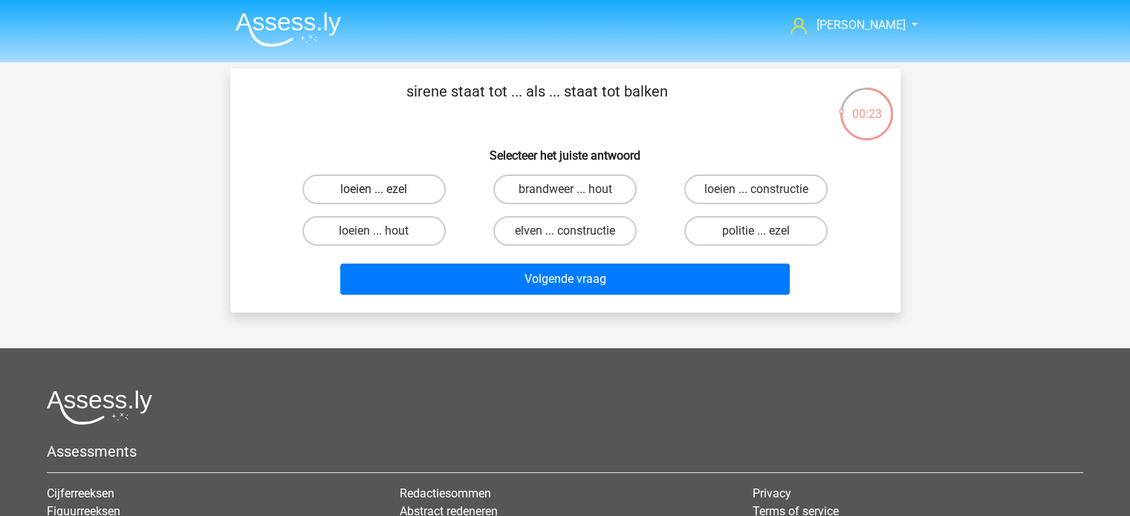
click at [411, 192] on label "loeien ... ezel" at bounding box center [373, 190] width 143 height 30
click at [383, 192] on input "loeien ... ezel" at bounding box center [379, 194] width 10 height 10
radio input "true"
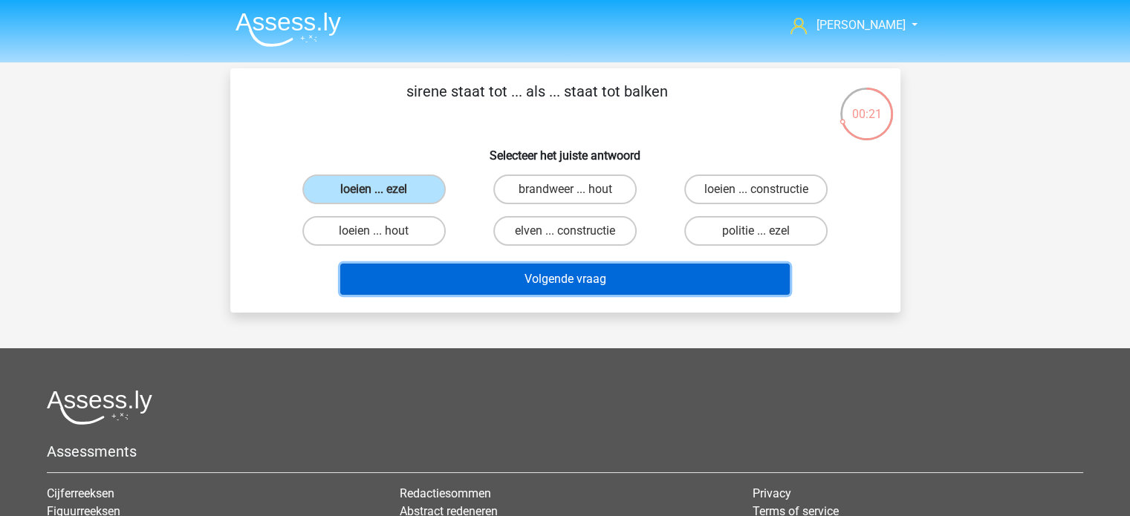
click at [603, 279] on button "Volgende vraag" at bounding box center [565, 279] width 450 height 31
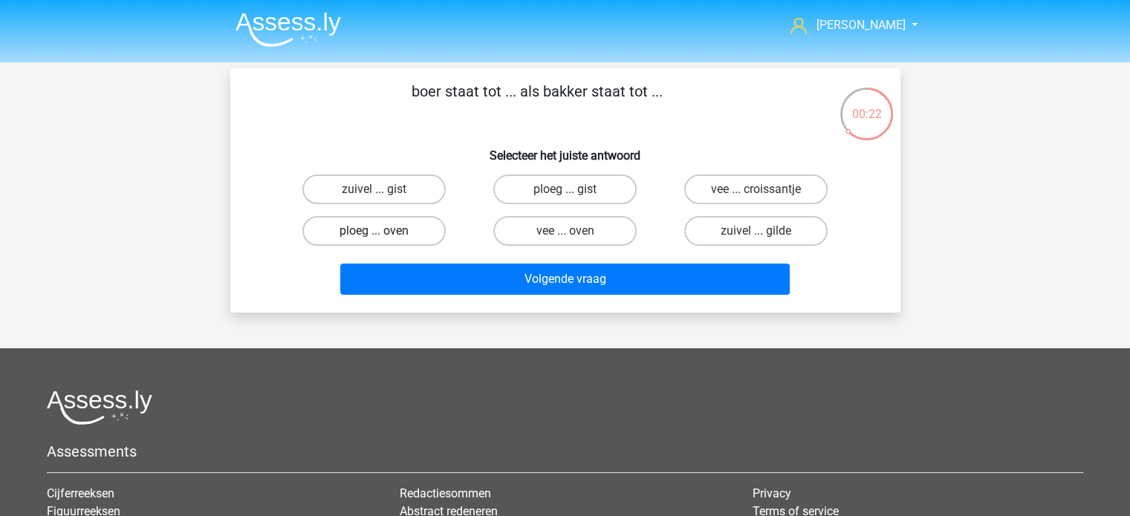
click at [404, 230] on label "ploeg ... oven" at bounding box center [373, 231] width 143 height 30
click at [383, 231] on input "ploeg ... oven" at bounding box center [379, 236] width 10 height 10
radio input "true"
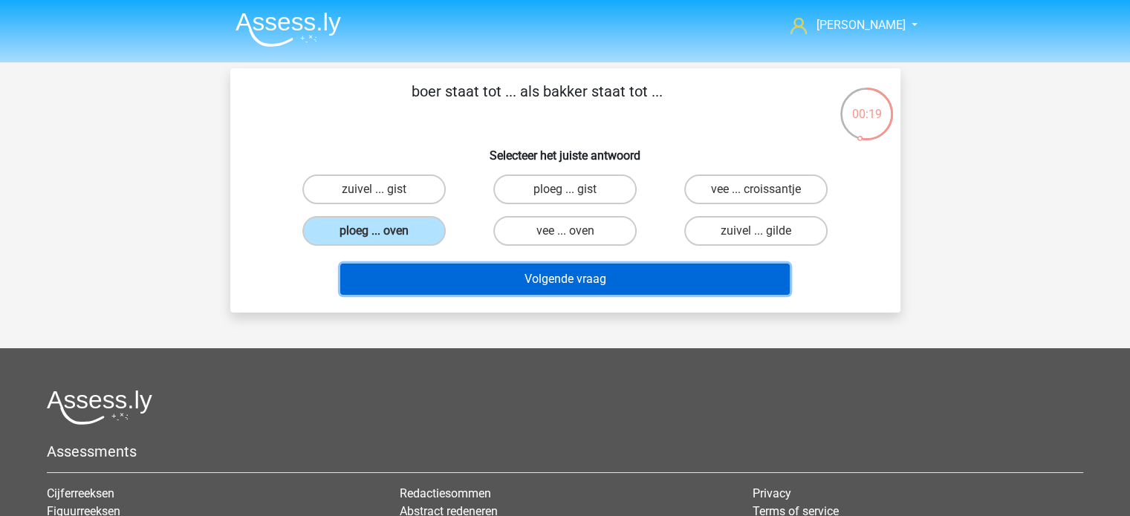
click at [551, 279] on button "Volgende vraag" at bounding box center [565, 279] width 450 height 31
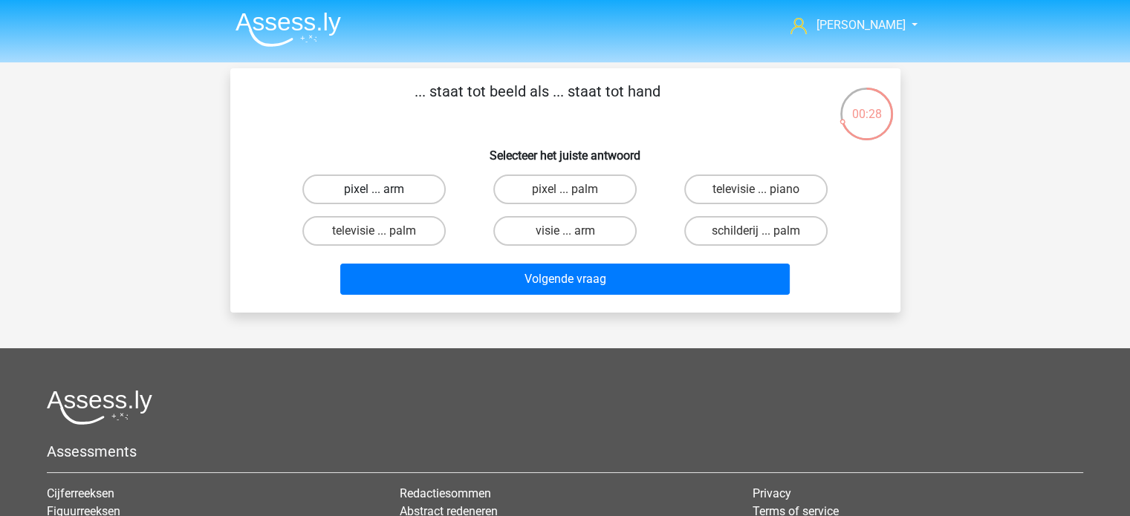
click at [405, 195] on label "pixel ... arm" at bounding box center [373, 190] width 143 height 30
click at [383, 195] on input "pixel ... arm" at bounding box center [379, 194] width 10 height 10
radio input "true"
click at [568, 192] on input "pixel ... palm" at bounding box center [570, 194] width 10 height 10
radio input "true"
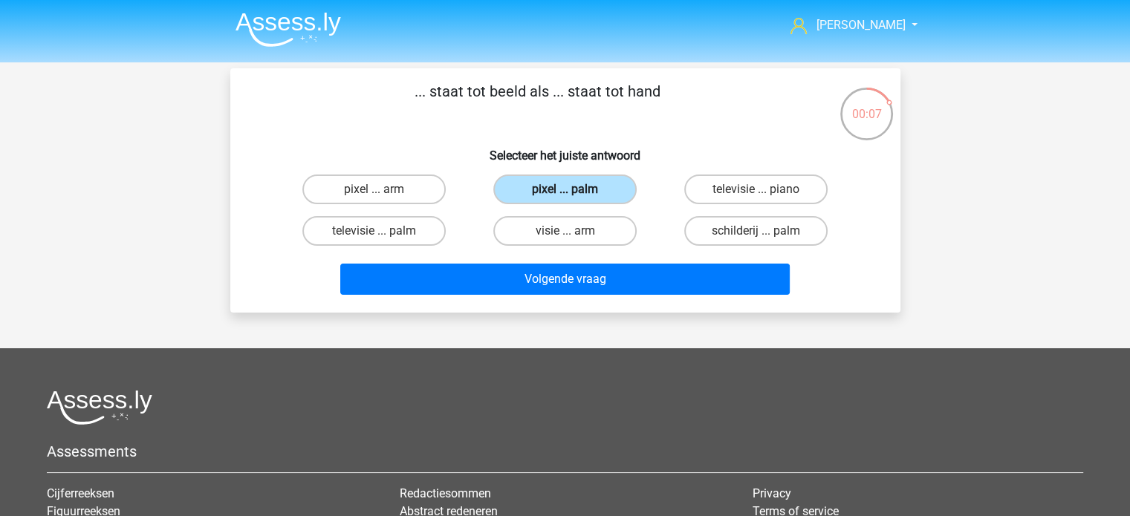
click at [565, 189] on label "pixel ... palm" at bounding box center [564, 190] width 143 height 30
click at [565, 189] on input "pixel ... palm" at bounding box center [570, 194] width 10 height 10
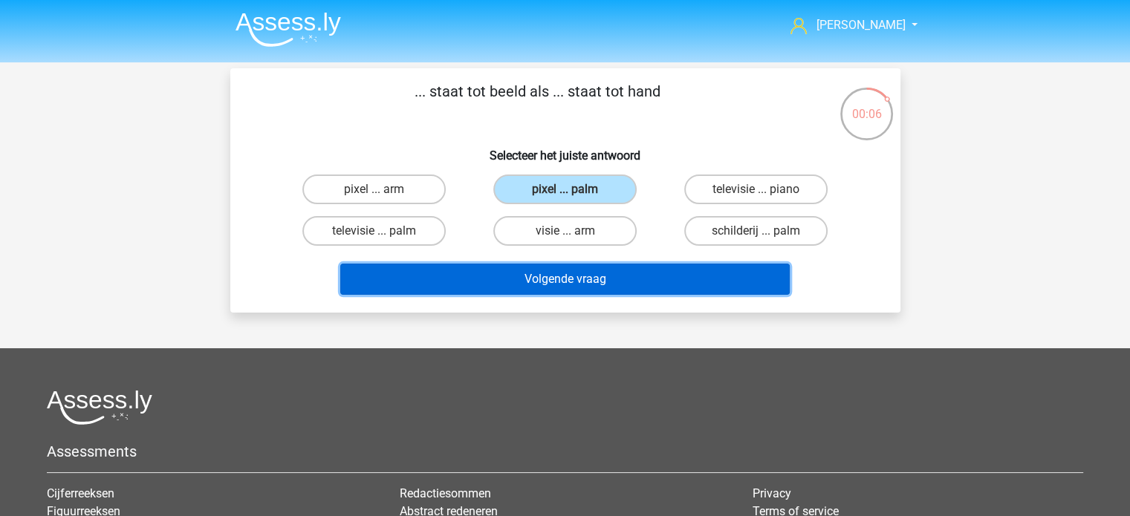
click at [586, 275] on button "Volgende vraag" at bounding box center [565, 279] width 450 height 31
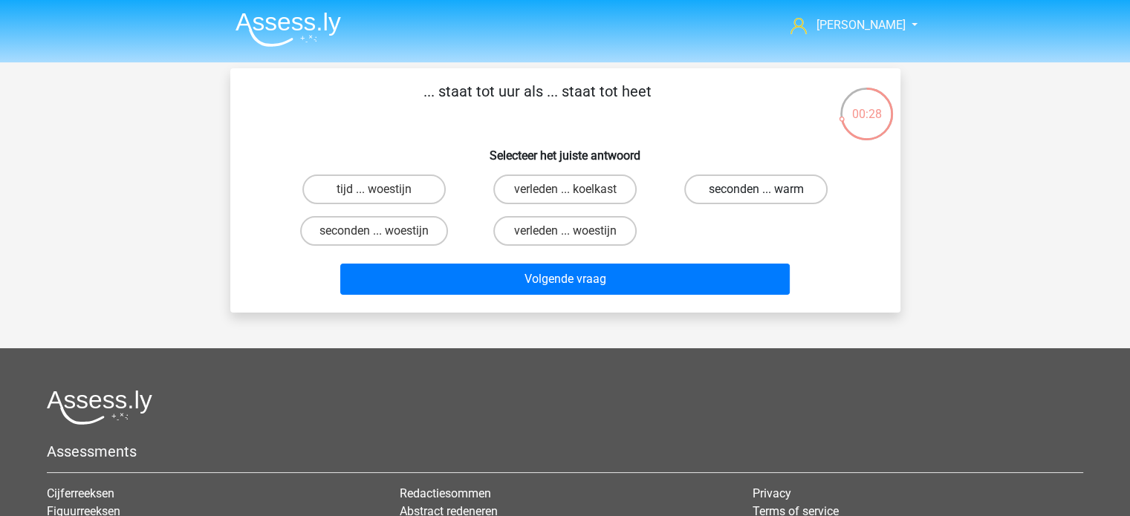
click at [753, 192] on label "seconden ... warm" at bounding box center [755, 190] width 143 height 30
click at [756, 192] on input "seconden ... warm" at bounding box center [761, 194] width 10 height 10
radio input "true"
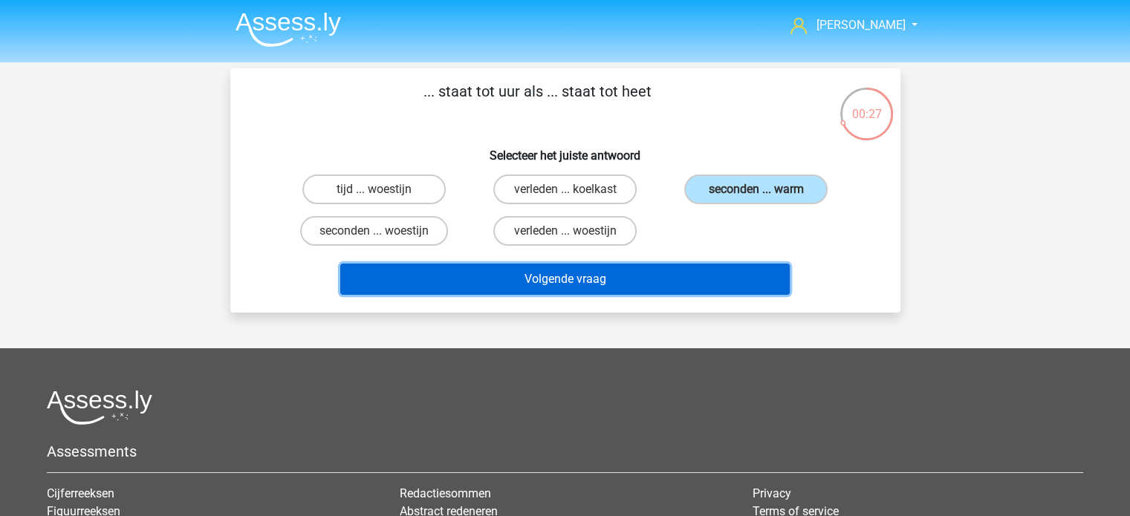
click at [550, 284] on button "Volgende vraag" at bounding box center [565, 279] width 450 height 31
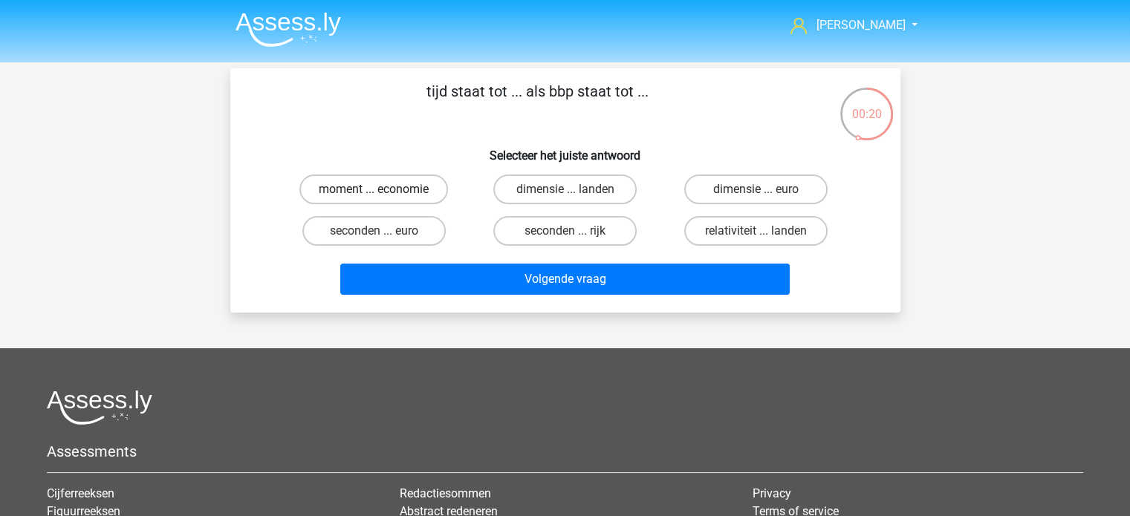
click at [403, 187] on label "moment ... economie" at bounding box center [373, 190] width 149 height 30
click at [383, 189] on input "moment ... economie" at bounding box center [379, 194] width 10 height 10
radio input "true"
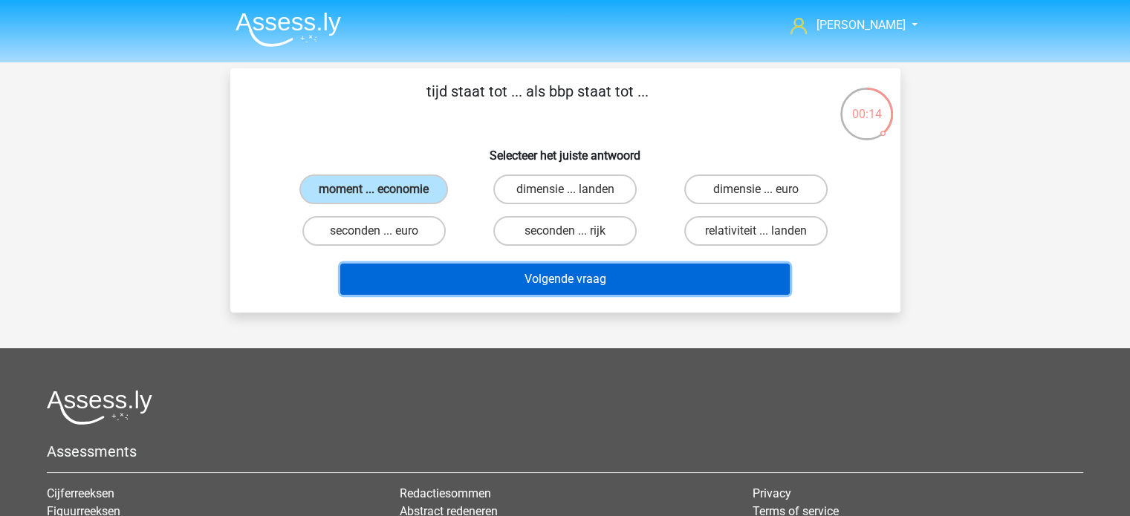
click at [514, 276] on button "Volgende vraag" at bounding box center [565, 279] width 450 height 31
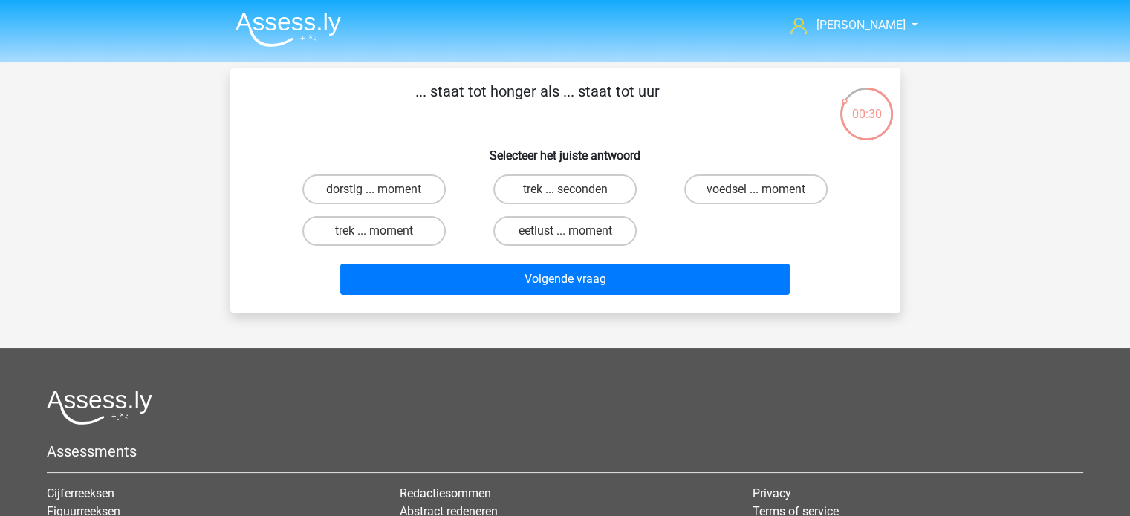
click at [567, 189] on input "trek ... seconden" at bounding box center [570, 194] width 10 height 10
radio input "true"
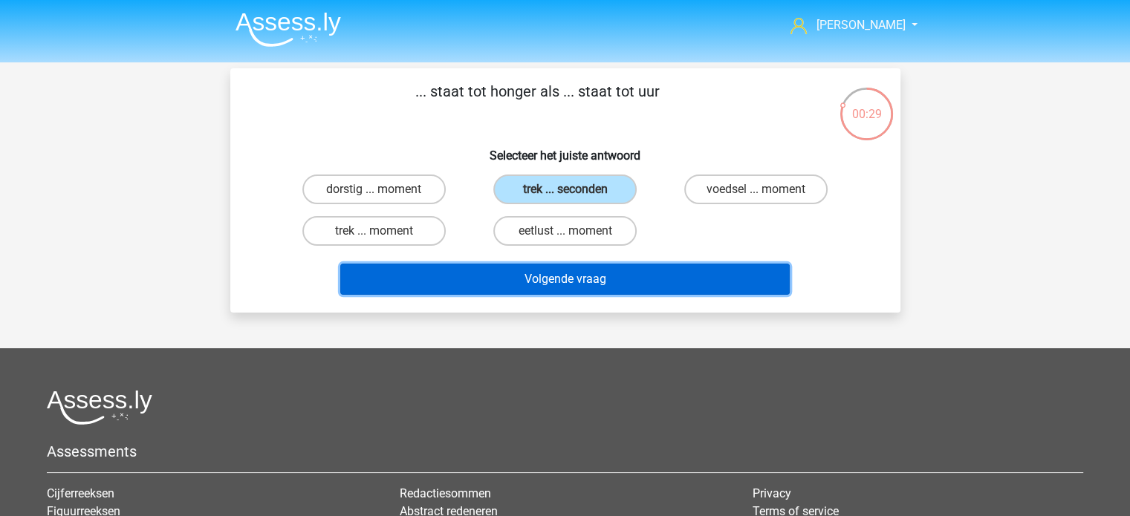
click at [602, 271] on button "Volgende vraag" at bounding box center [565, 279] width 450 height 31
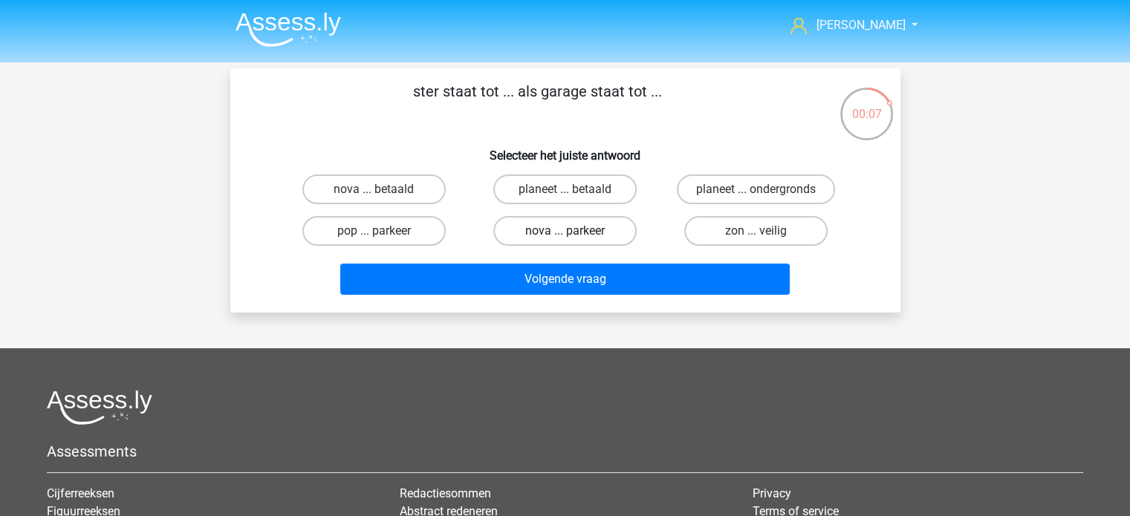
click at [586, 231] on label "nova ... parkeer" at bounding box center [564, 231] width 143 height 30
click at [574, 231] on input "nova ... parkeer" at bounding box center [570, 236] width 10 height 10
radio input "true"
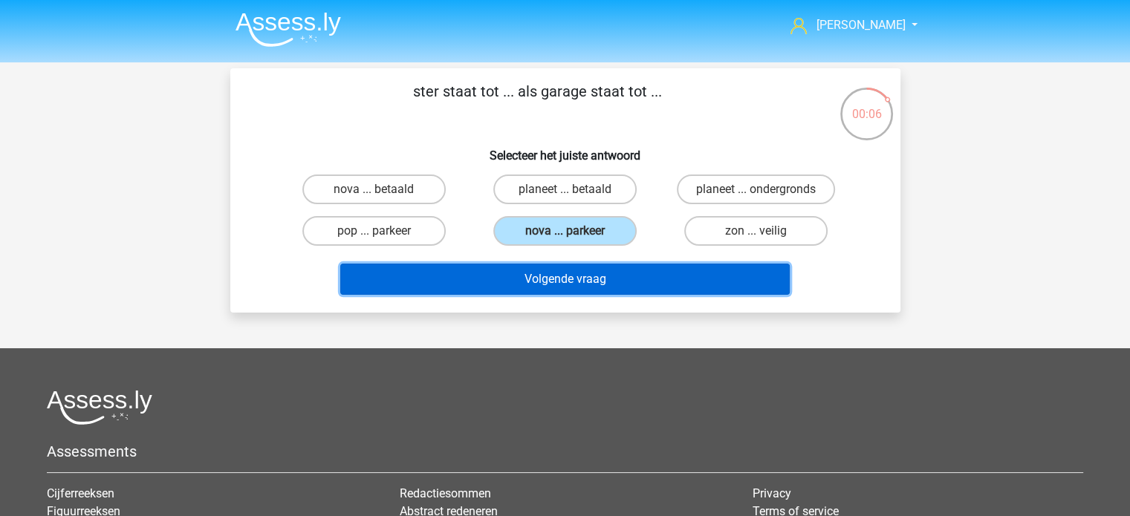
click at [574, 282] on button "Volgende vraag" at bounding box center [565, 279] width 450 height 31
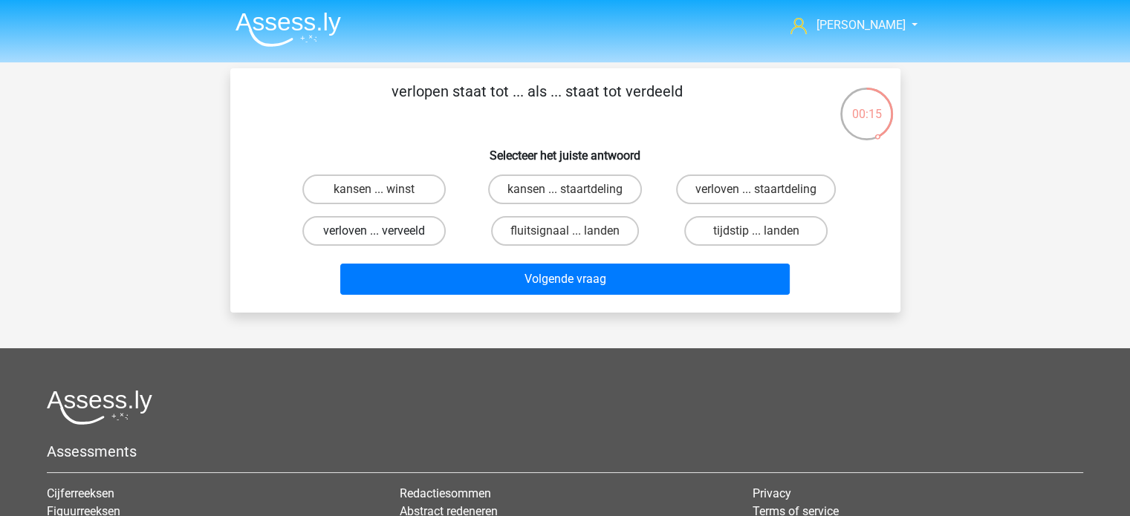
click at [407, 238] on label "verloven ... verveeld" at bounding box center [373, 231] width 143 height 30
click at [383, 238] on input "verloven ... verveeld" at bounding box center [379, 236] width 10 height 10
radio input "true"
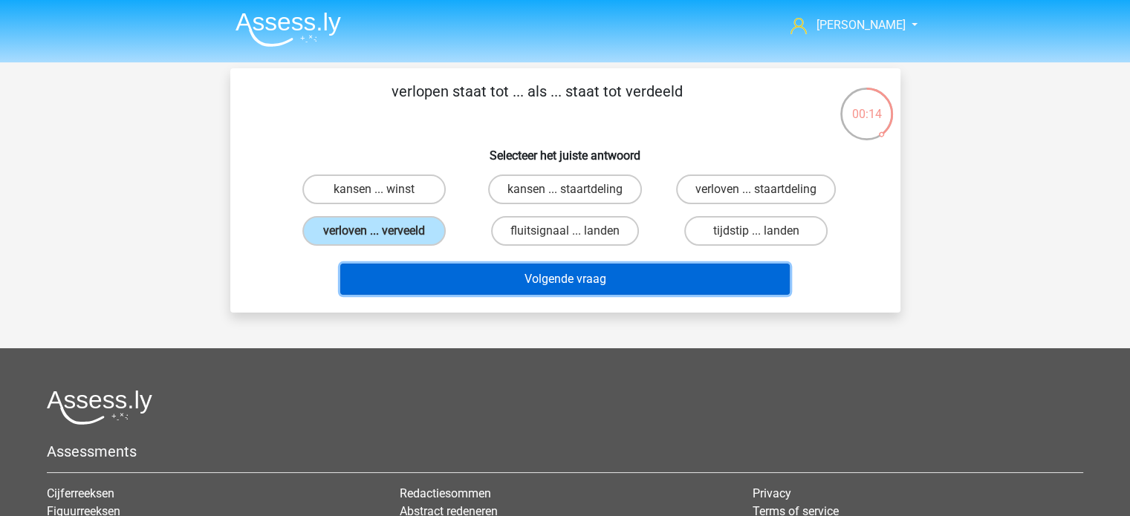
click at [583, 271] on button "Volgende vraag" at bounding box center [565, 279] width 450 height 31
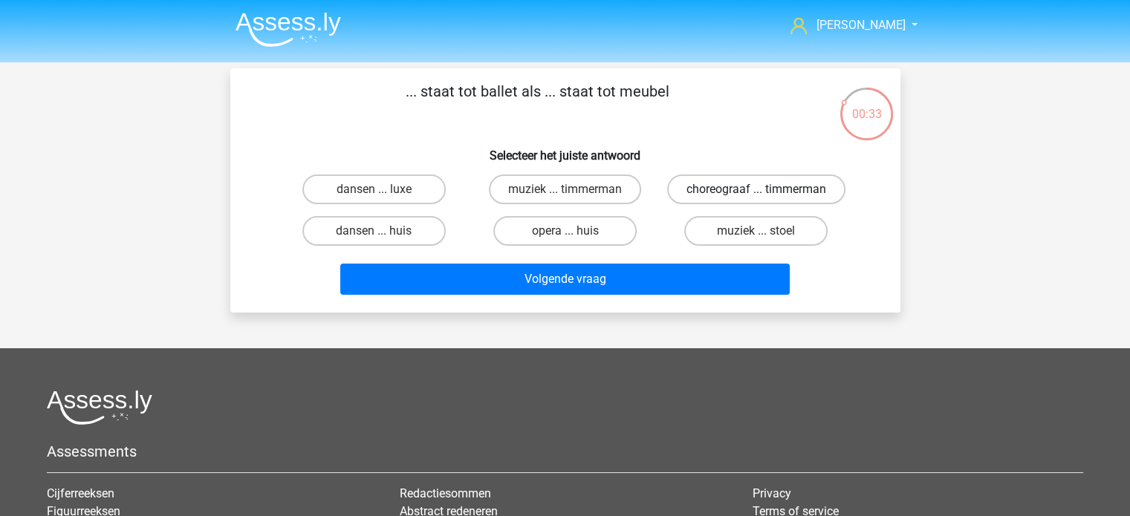
click at [733, 187] on label "choreograaf ... timmerman" at bounding box center [756, 190] width 178 height 30
click at [756, 189] on input "choreograaf ... timmerman" at bounding box center [761, 194] width 10 height 10
radio input "true"
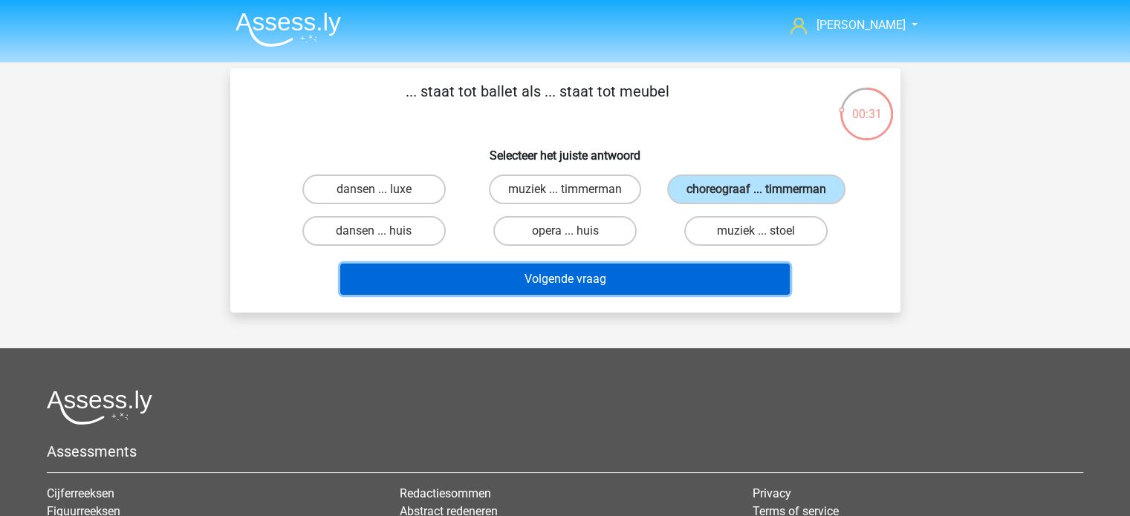
click at [645, 276] on button "Volgende vraag" at bounding box center [565, 279] width 450 height 31
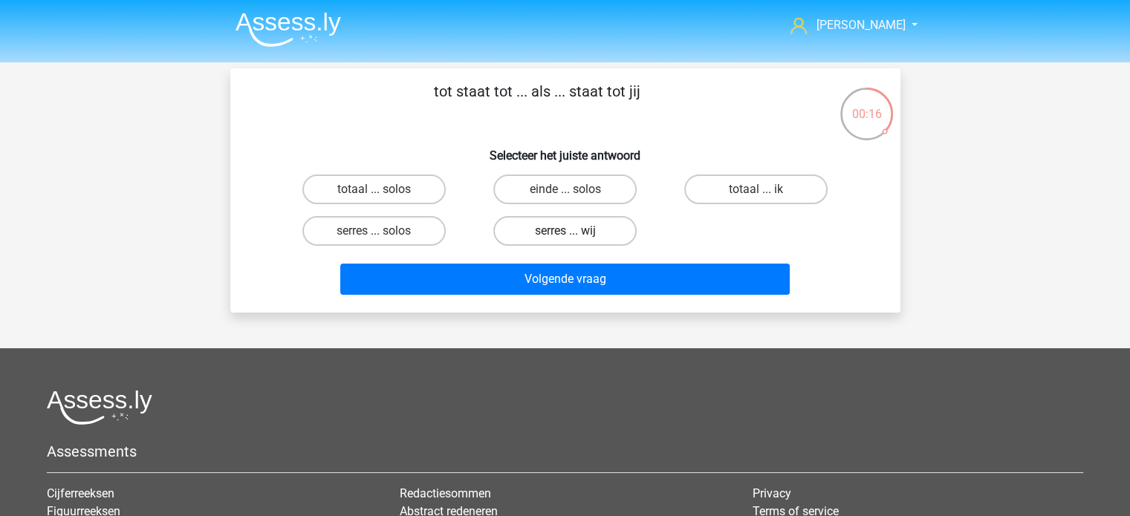
click at [577, 234] on label "serres ... wij" at bounding box center [564, 231] width 143 height 30
click at [574, 234] on input "serres ... wij" at bounding box center [570, 236] width 10 height 10
radio input "true"
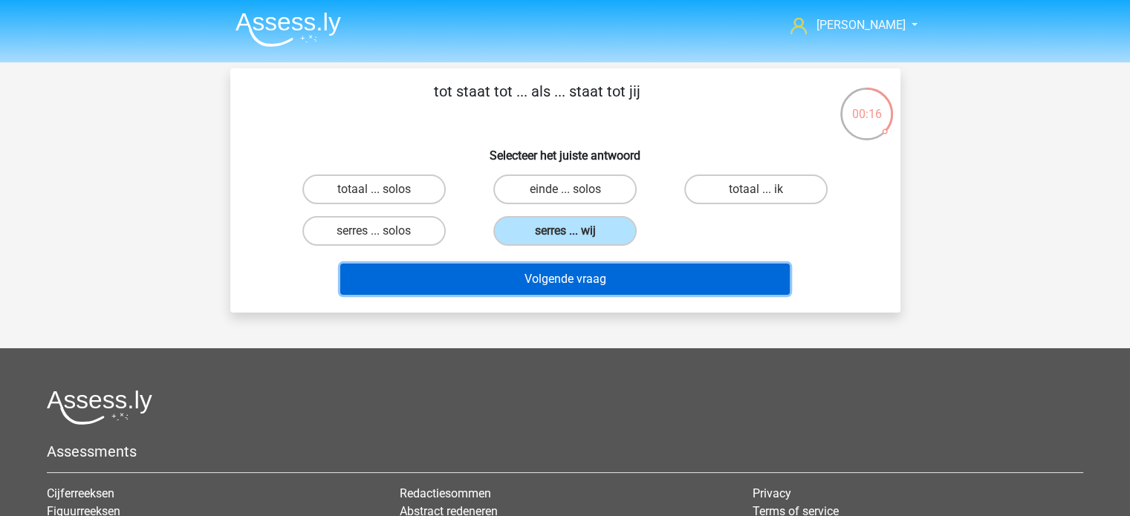
click at [580, 273] on button "Volgende vraag" at bounding box center [565, 279] width 450 height 31
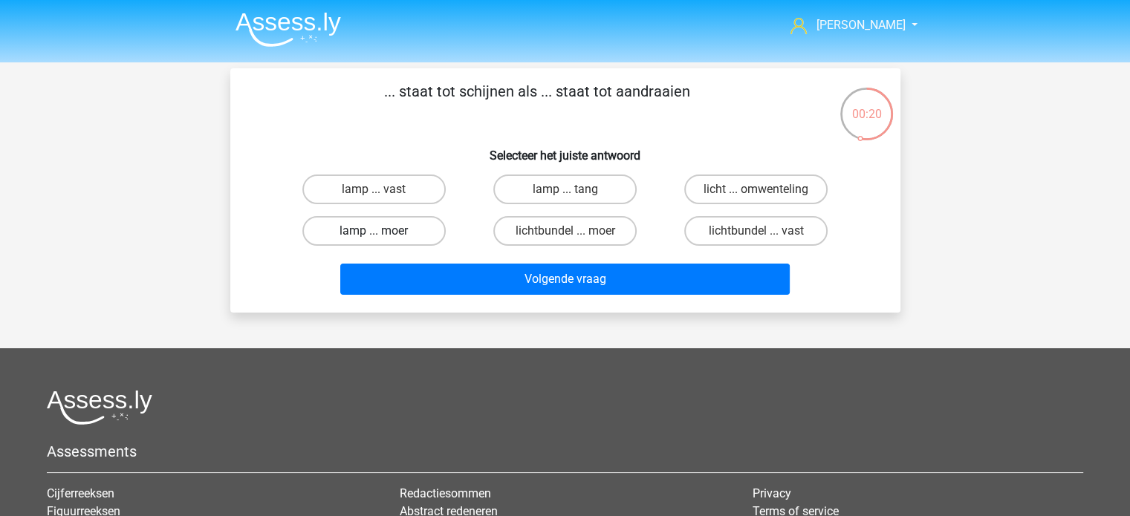
click at [405, 224] on label "lamp ... moer" at bounding box center [373, 231] width 143 height 30
click at [383, 231] on input "lamp ... moer" at bounding box center [379, 236] width 10 height 10
radio input "true"
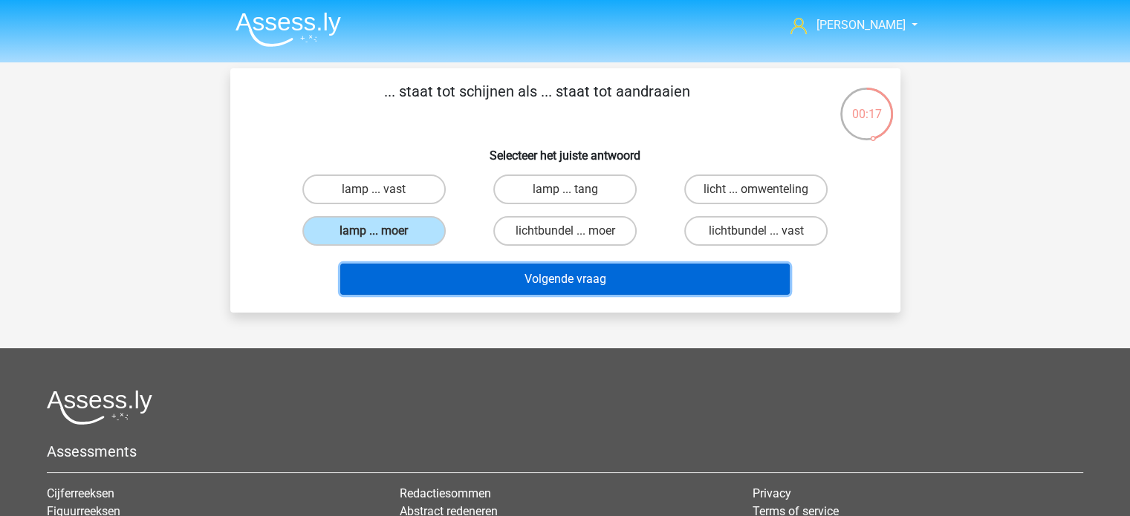
click at [574, 275] on button "Volgende vraag" at bounding box center [565, 279] width 450 height 31
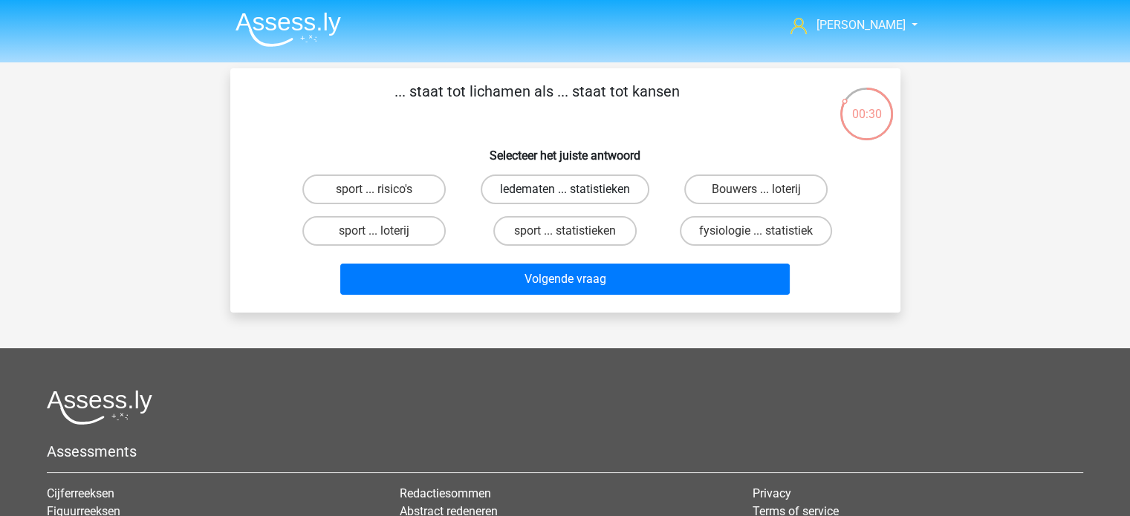
click at [545, 190] on label "ledematen ... statistieken" at bounding box center [565, 190] width 169 height 30
click at [565, 190] on input "ledematen ... statistieken" at bounding box center [570, 194] width 10 height 10
radio input "true"
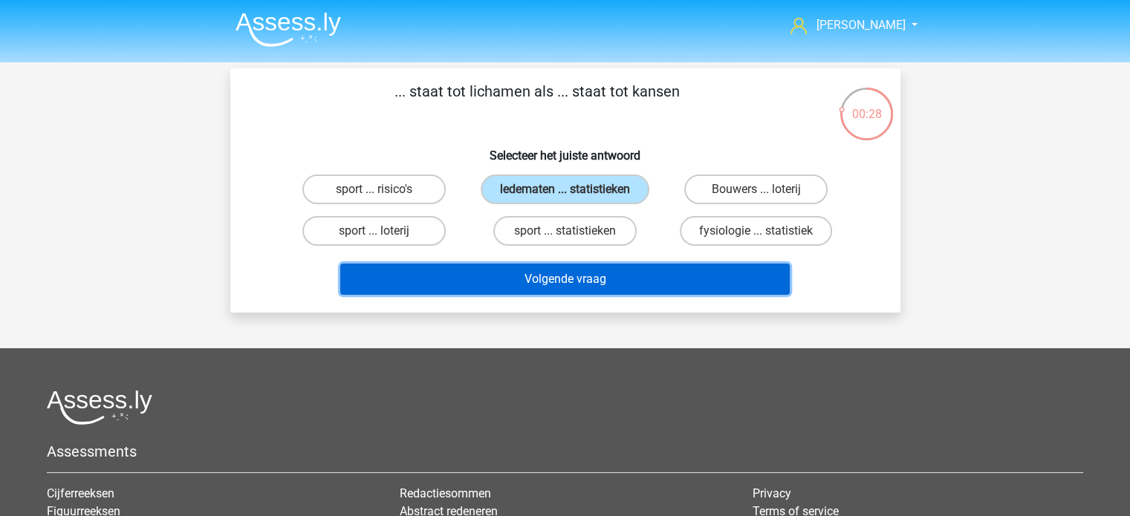
click at [611, 278] on button "Volgende vraag" at bounding box center [565, 279] width 450 height 31
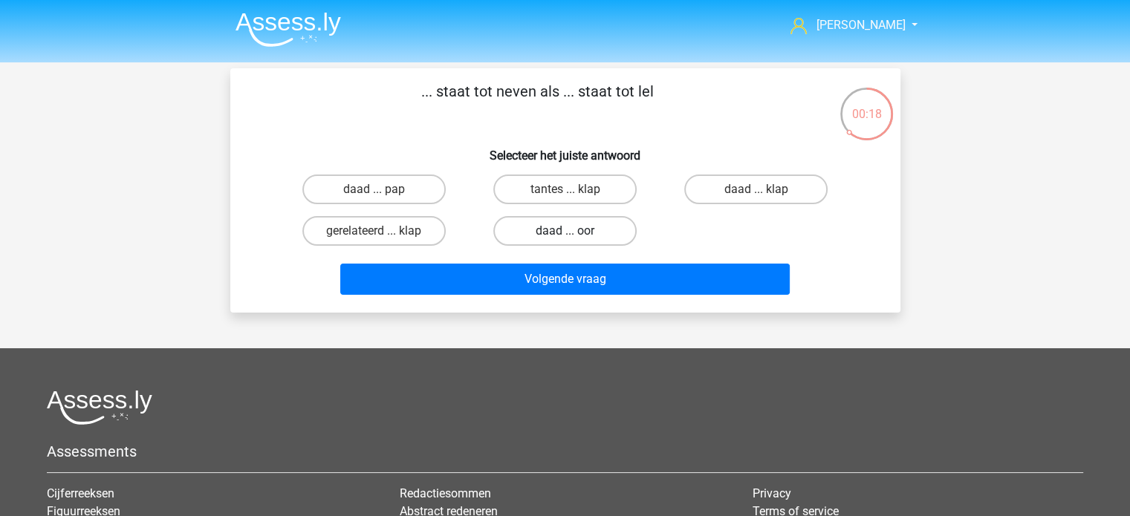
click at [562, 227] on label "daad ... oor" at bounding box center [564, 231] width 143 height 30
click at [565, 231] on input "daad ... oor" at bounding box center [570, 236] width 10 height 10
radio input "true"
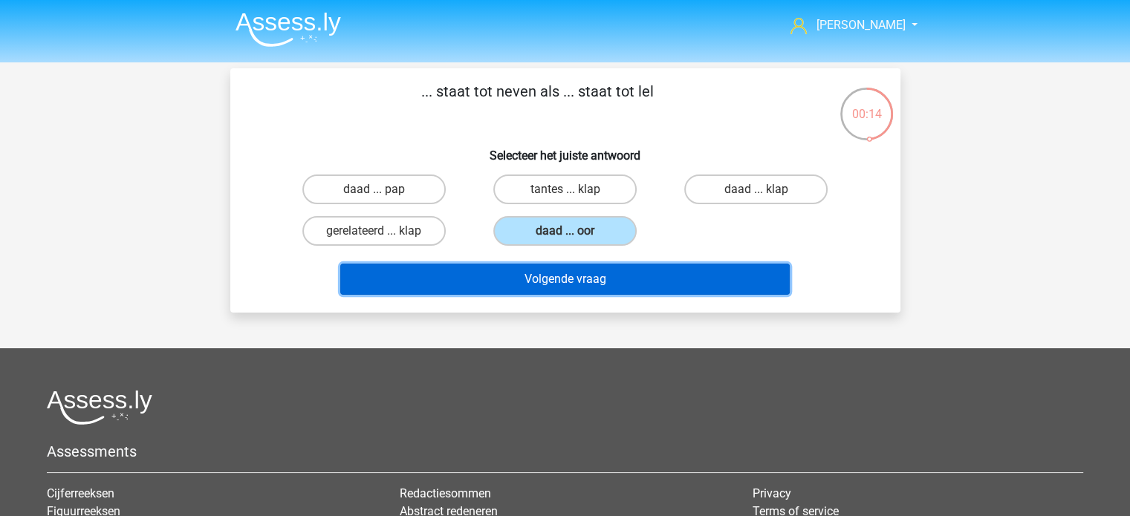
click at [560, 282] on button "Volgende vraag" at bounding box center [565, 279] width 450 height 31
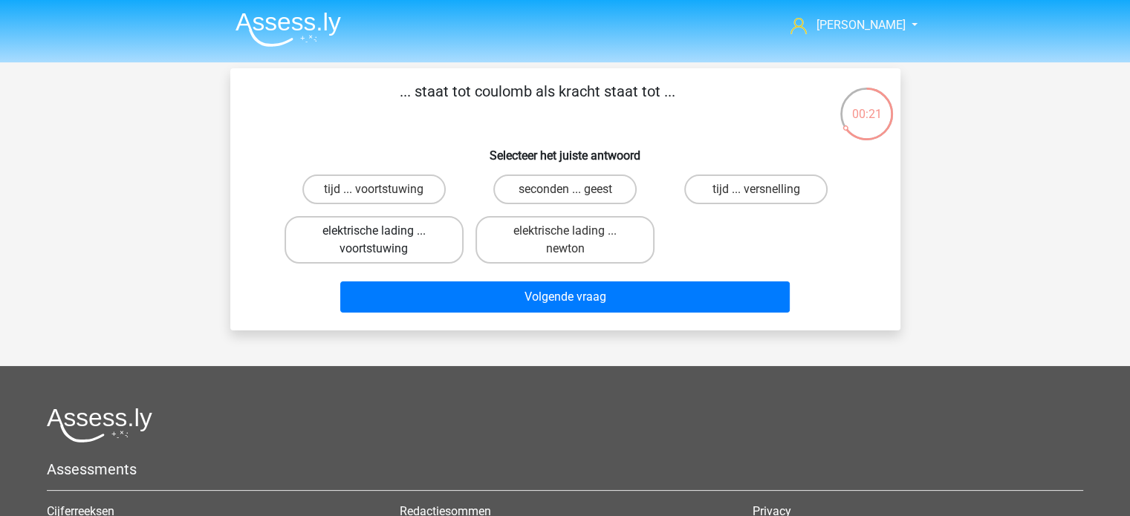
click at [372, 231] on label "elektrische lading ... voortstuwing" at bounding box center [374, 240] width 179 height 48
click at [374, 231] on input "elektrische lading ... voortstuwing" at bounding box center [379, 236] width 10 height 10
radio input "true"
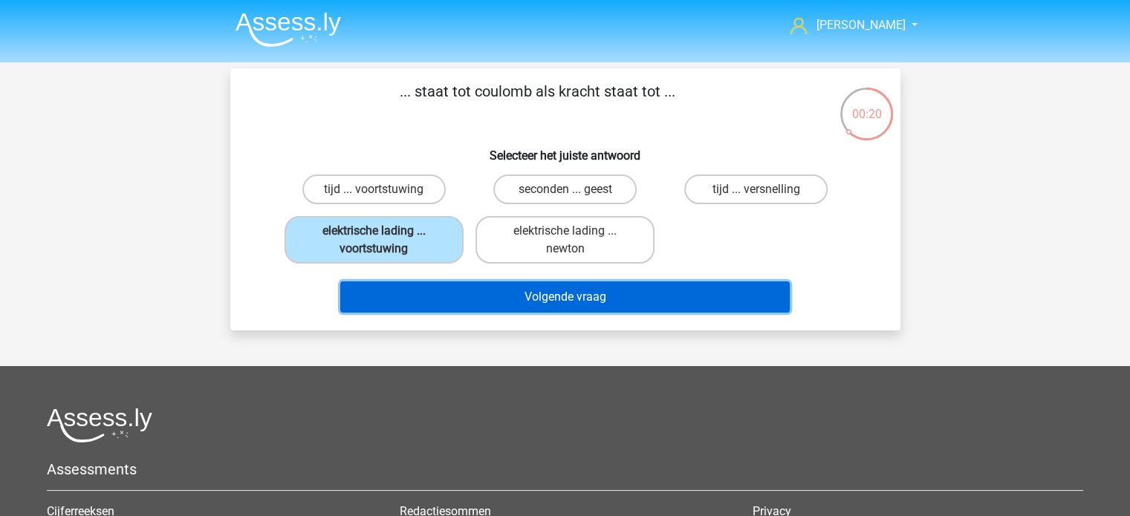
click at [516, 300] on button "Volgende vraag" at bounding box center [565, 297] width 450 height 31
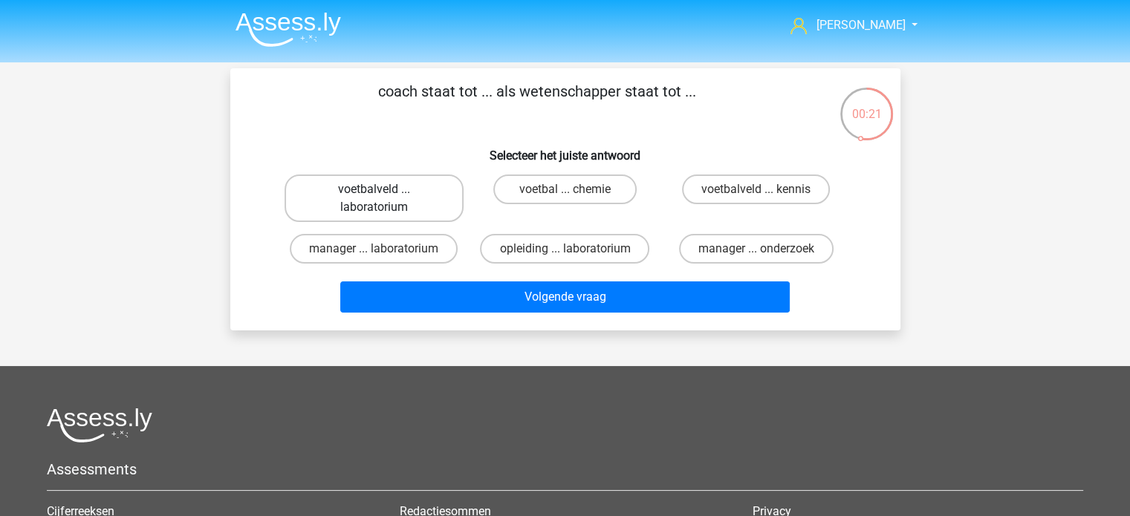
click at [403, 195] on label "voetbalveld ... laboratorium" at bounding box center [374, 199] width 179 height 48
click at [383, 195] on input "voetbalveld ... laboratorium" at bounding box center [379, 194] width 10 height 10
radio input "true"
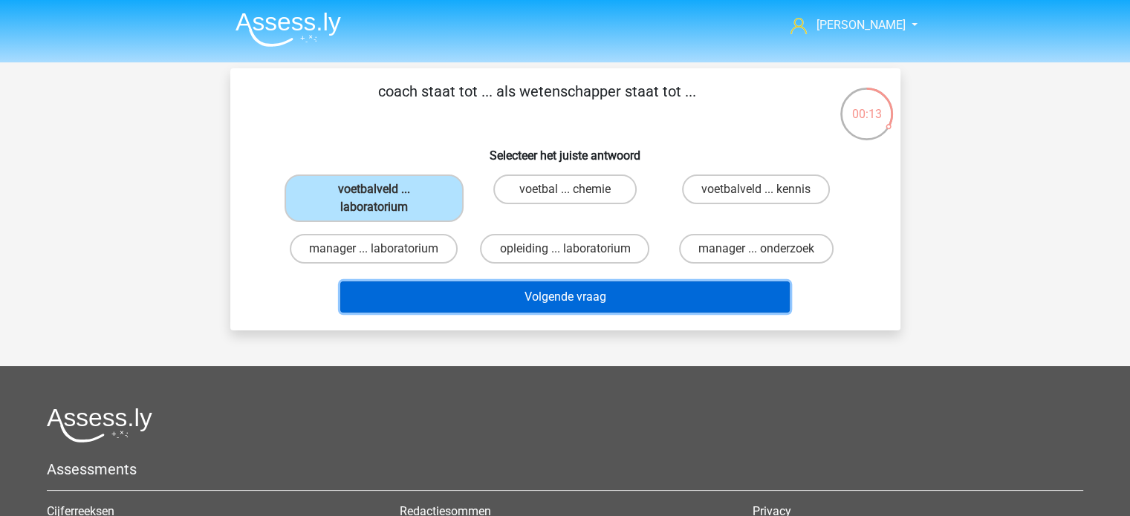
click at [559, 291] on button "Volgende vraag" at bounding box center [565, 297] width 450 height 31
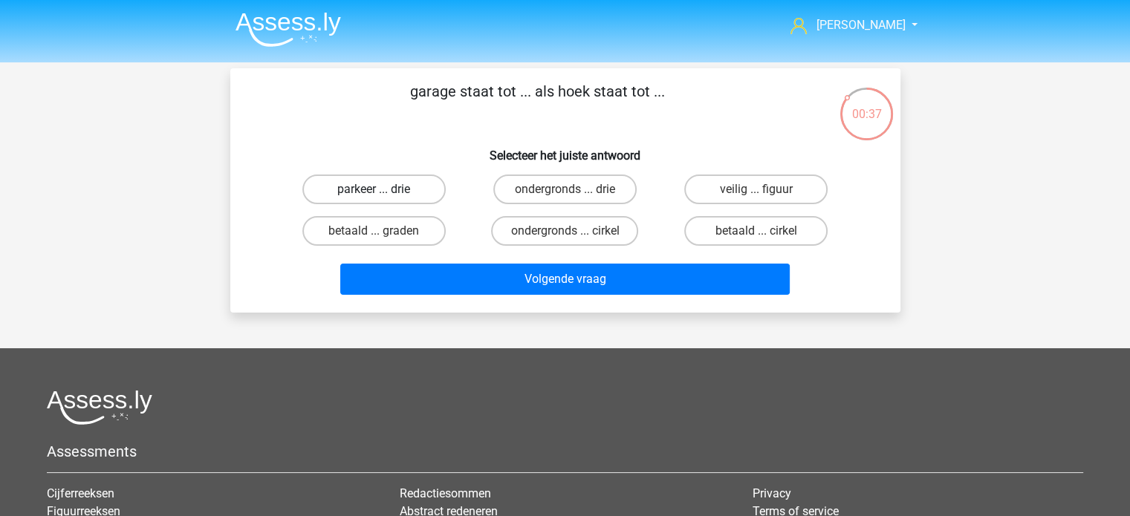
click at [382, 189] on label "parkeer ... drie" at bounding box center [373, 190] width 143 height 30
click at [382, 189] on input "parkeer ... drie" at bounding box center [379, 194] width 10 height 10
radio input "true"
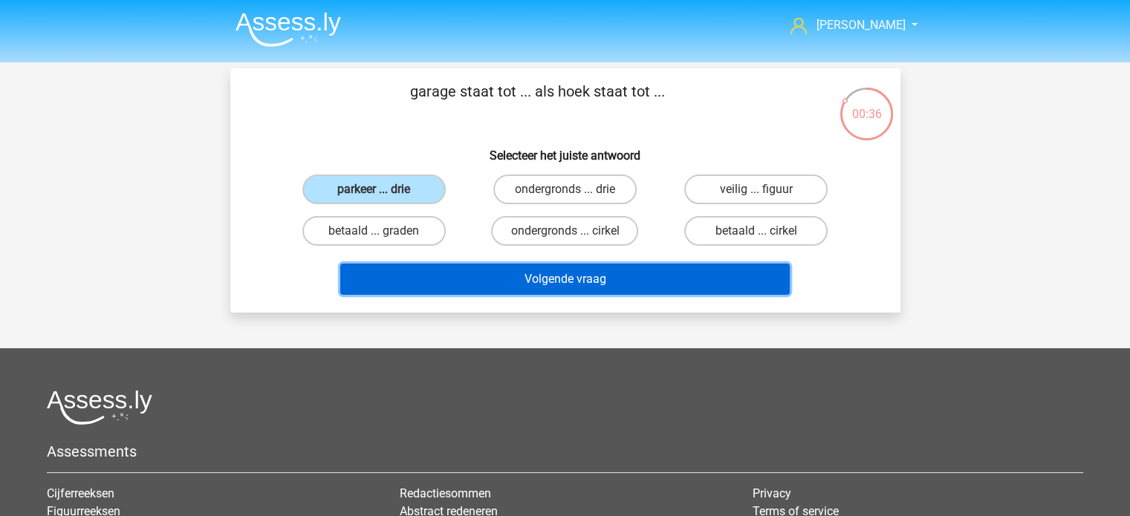
click at [561, 271] on button "Volgende vraag" at bounding box center [565, 279] width 450 height 31
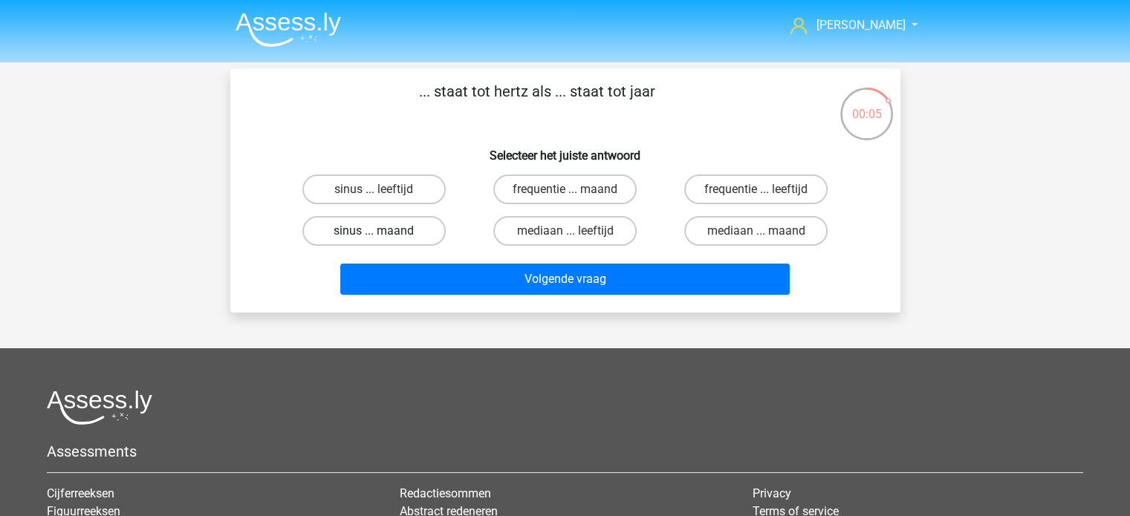
click at [410, 227] on label "sinus ... maand" at bounding box center [373, 231] width 143 height 30
click at [383, 231] on input "sinus ... maand" at bounding box center [379, 236] width 10 height 10
radio input "true"
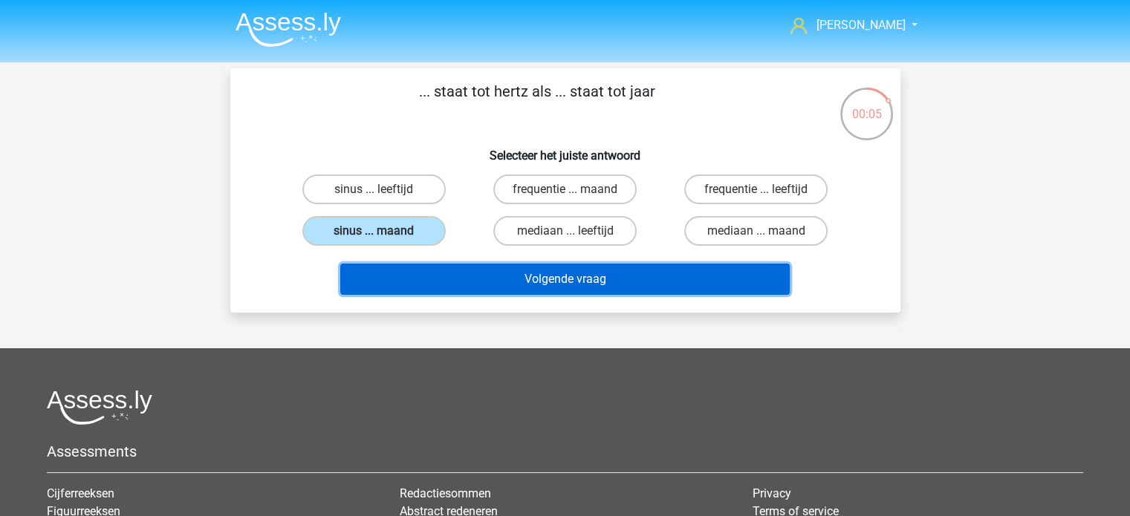
click at [504, 276] on button "Volgende vraag" at bounding box center [565, 279] width 450 height 31
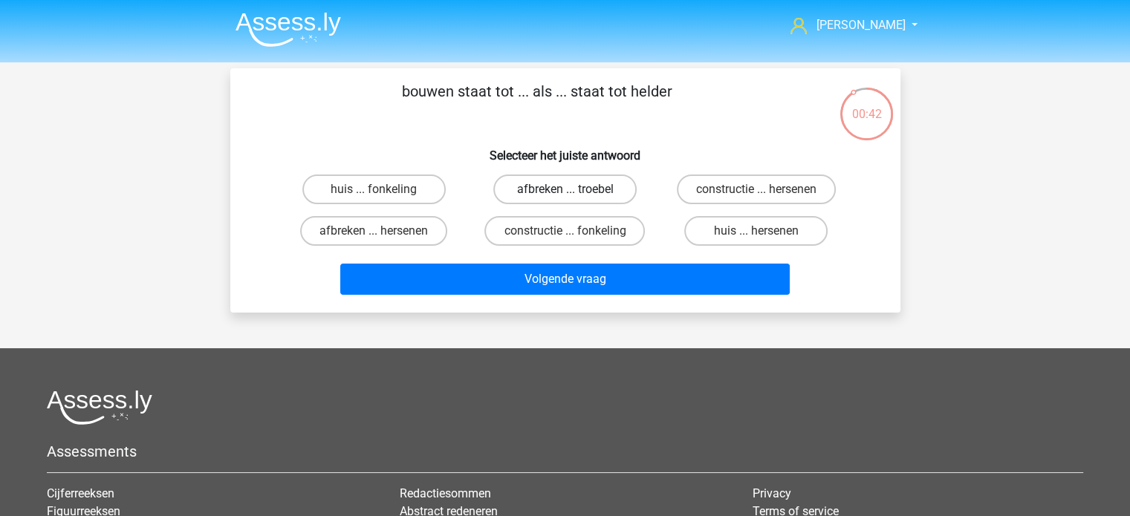
click at [531, 186] on label "afbreken ... troebel" at bounding box center [564, 190] width 143 height 30
click at [565, 189] on input "afbreken ... troebel" at bounding box center [570, 194] width 10 height 10
radio input "true"
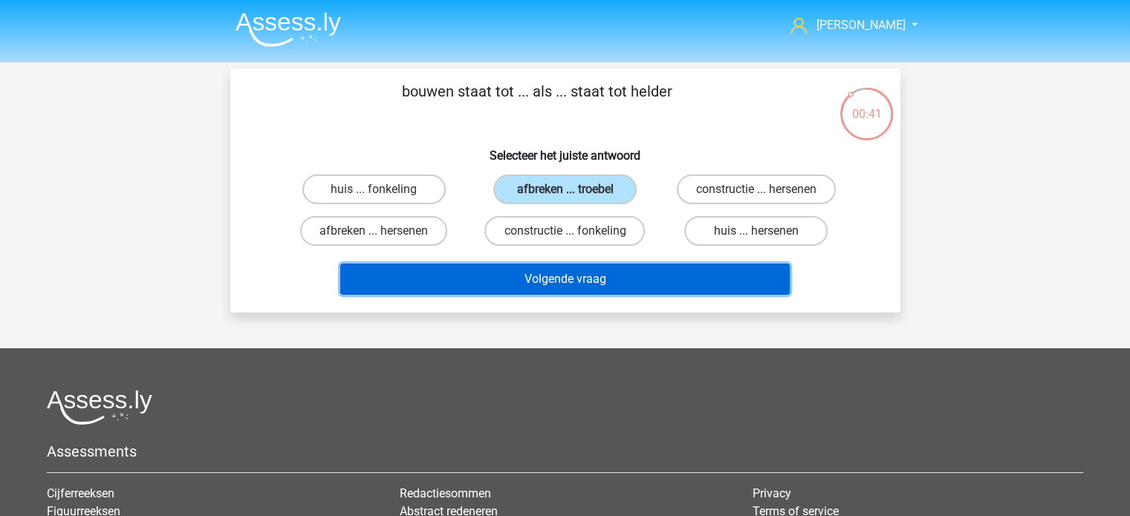
click at [597, 285] on button "Volgende vraag" at bounding box center [565, 279] width 450 height 31
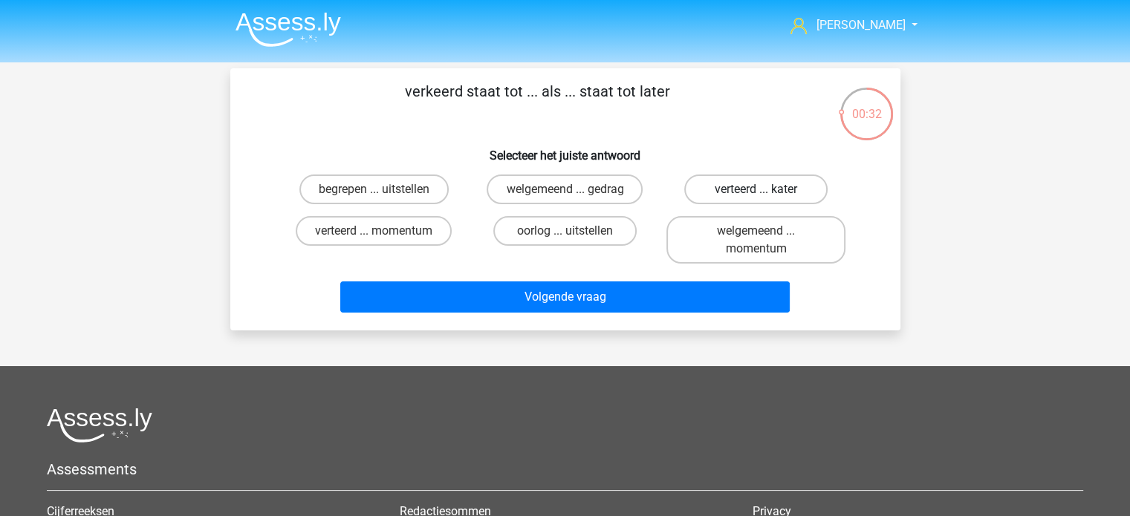
click at [729, 187] on label "verteerd ... kater" at bounding box center [755, 190] width 143 height 30
click at [756, 189] on input "verteerd ... kater" at bounding box center [761, 194] width 10 height 10
radio input "true"
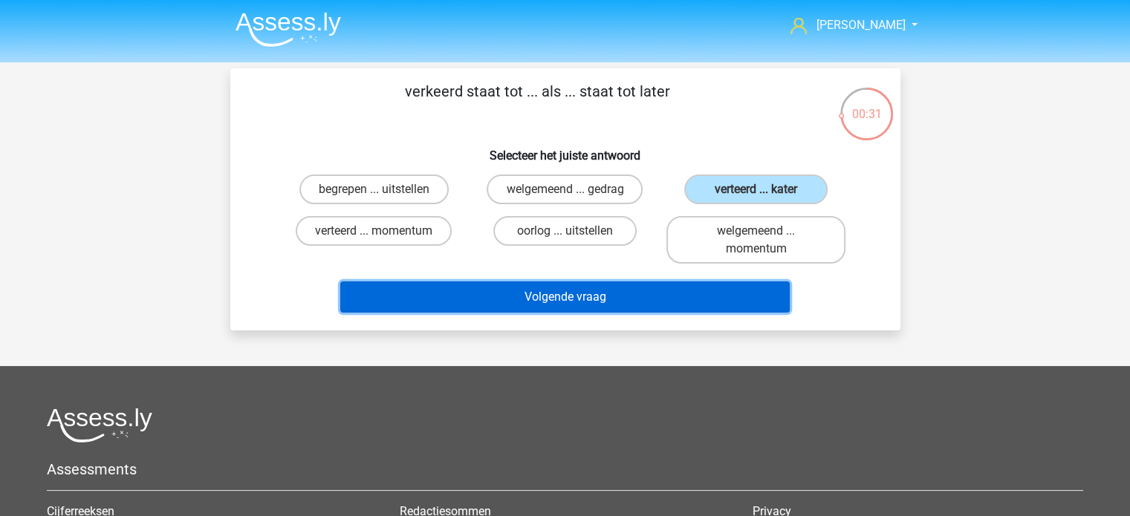
click at [642, 288] on button "Volgende vraag" at bounding box center [565, 297] width 450 height 31
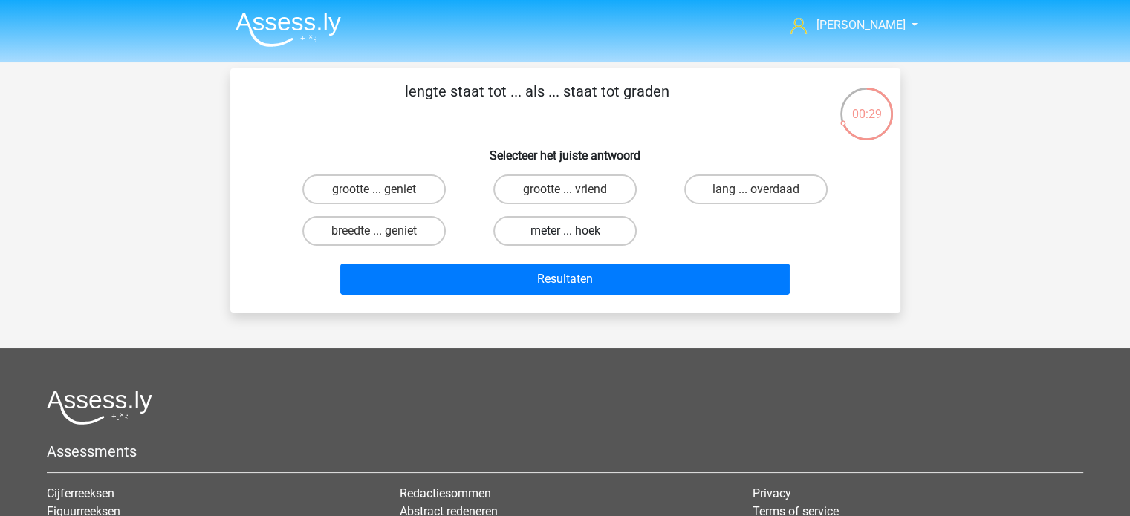
click at [564, 227] on label "meter ... hoek" at bounding box center [564, 231] width 143 height 30
click at [565, 231] on input "meter ... hoek" at bounding box center [570, 236] width 10 height 10
radio input "true"
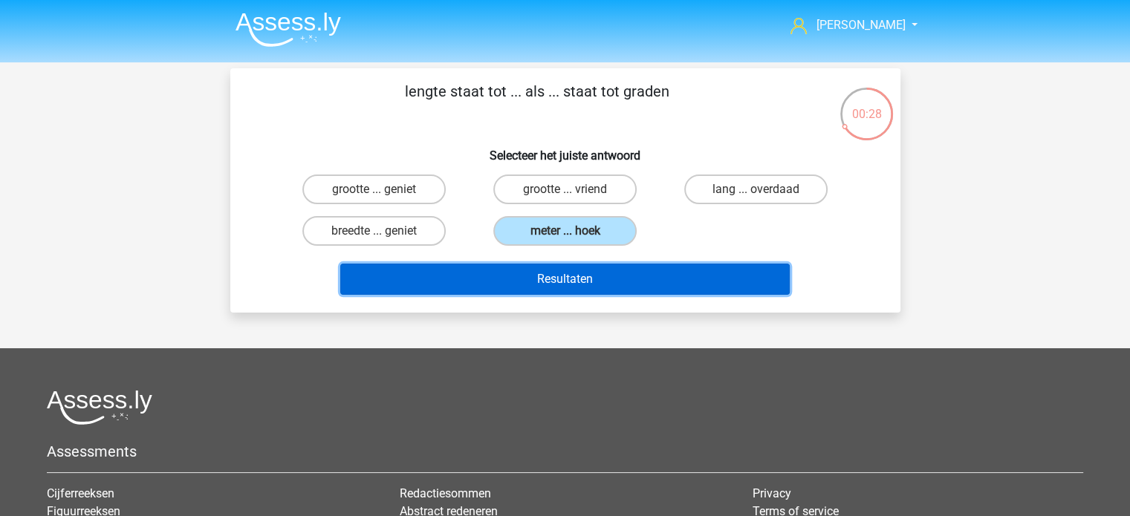
click at [557, 273] on button "Resultaten" at bounding box center [565, 279] width 450 height 31
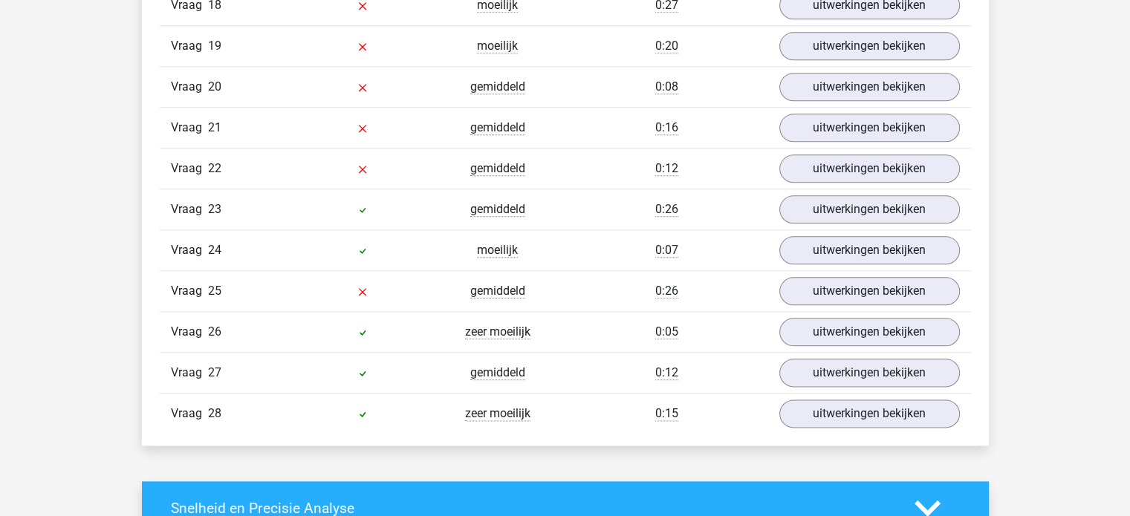
scroll to position [1709, 0]
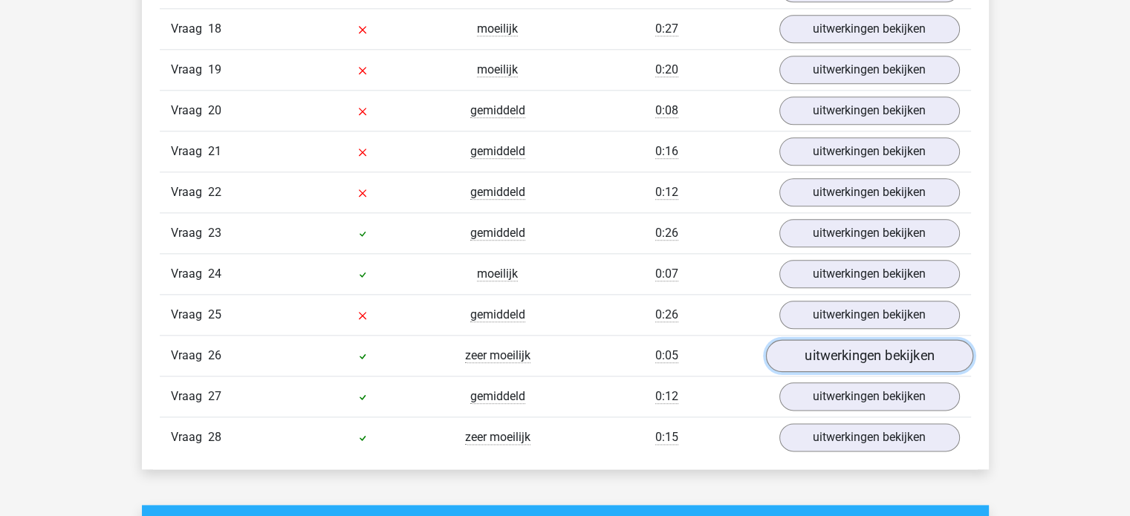
click at [831, 347] on link "uitwerkingen bekijken" at bounding box center [868, 356] width 207 height 33
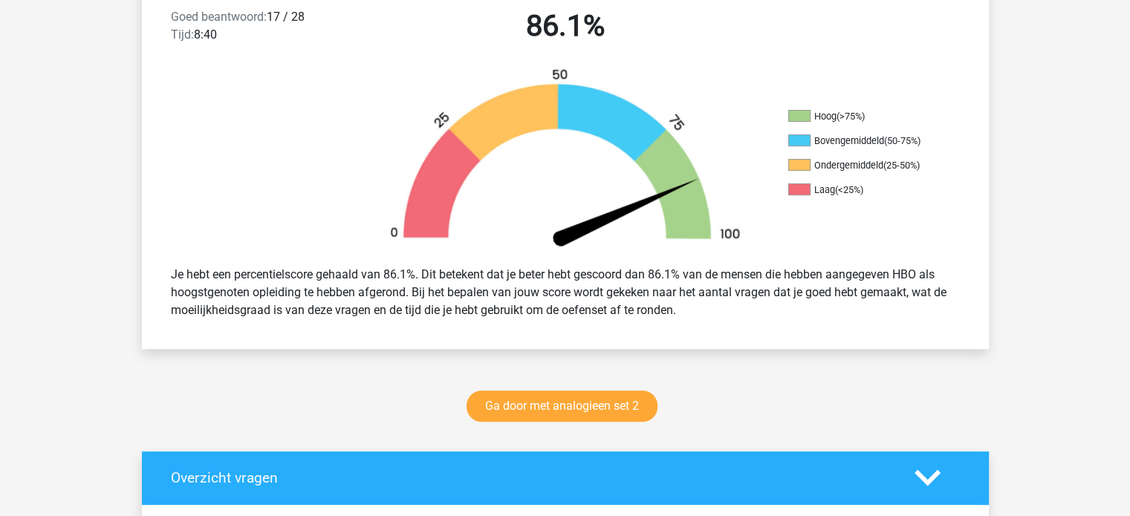
scroll to position [395, 0]
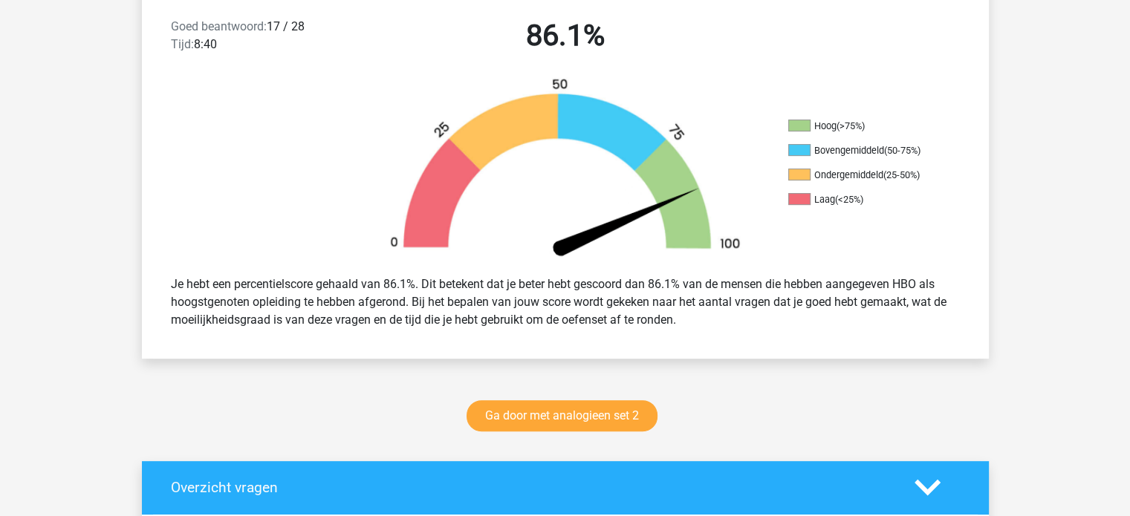
drag, startPoint x: 654, startPoint y: 285, endPoint x: 687, endPoint y: 285, distance: 32.7
click at [687, 285] on div "Je hebt een percentielscore gehaald van 86.1%. Dit betekent dat je beter hebt g…" at bounding box center [565, 302] width 811 height 65
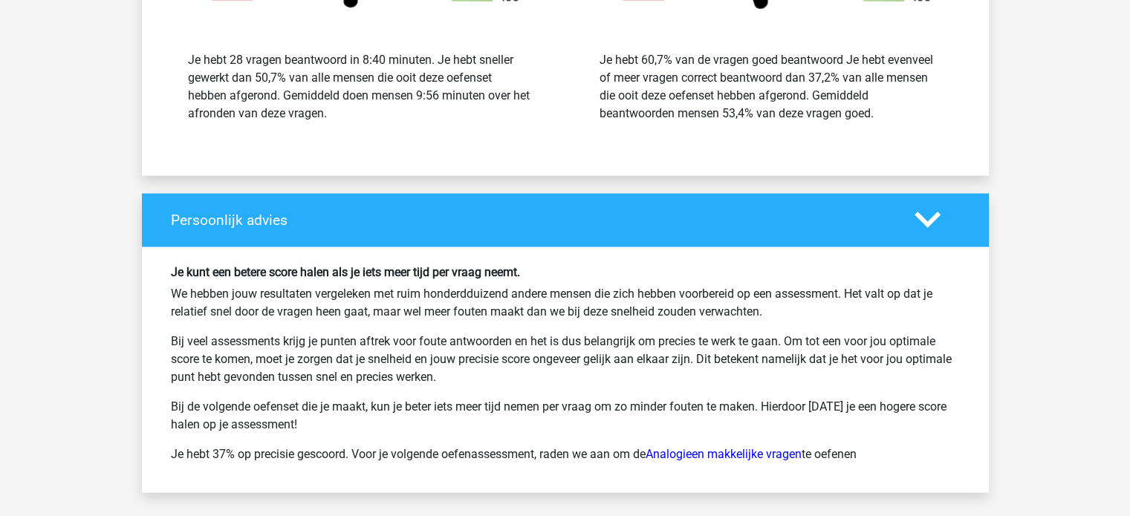
scroll to position [2948, 0]
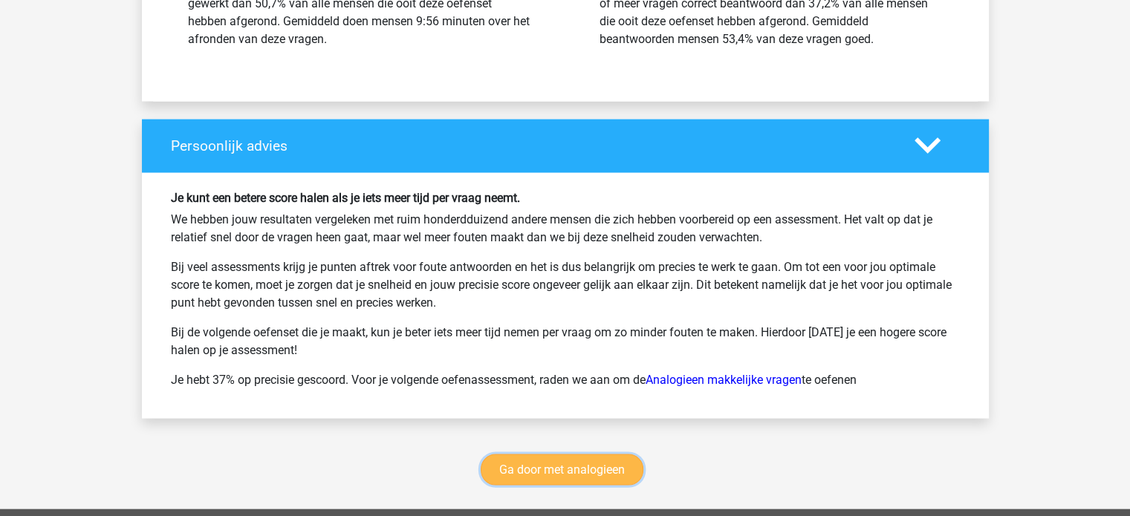
click at [528, 455] on link "Ga door met analogieen" at bounding box center [562, 470] width 163 height 31
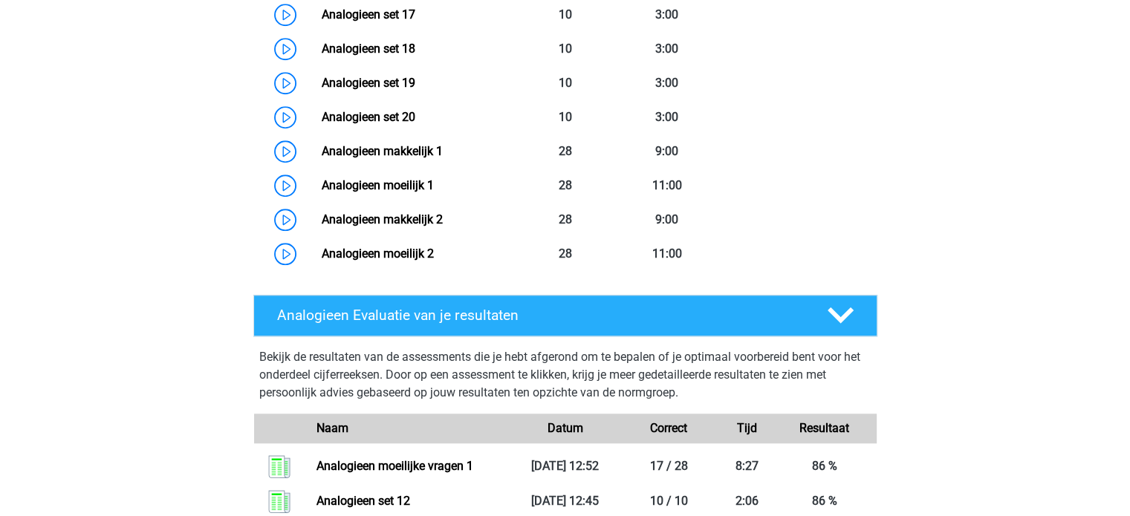
scroll to position [1278, 0]
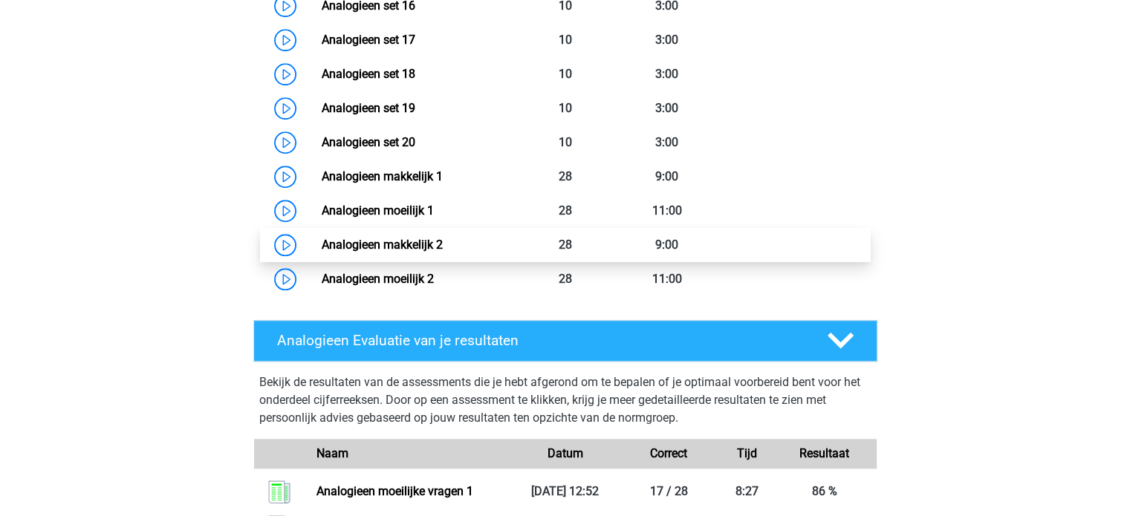
click at [377, 246] on link "Analogieen makkelijk 2" at bounding box center [382, 245] width 121 height 14
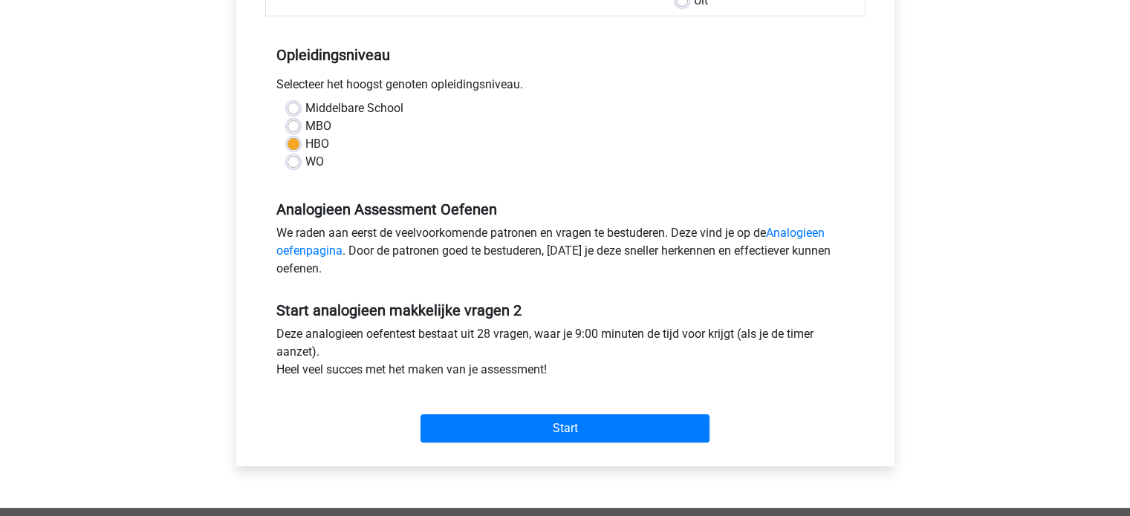
scroll to position [297, 0]
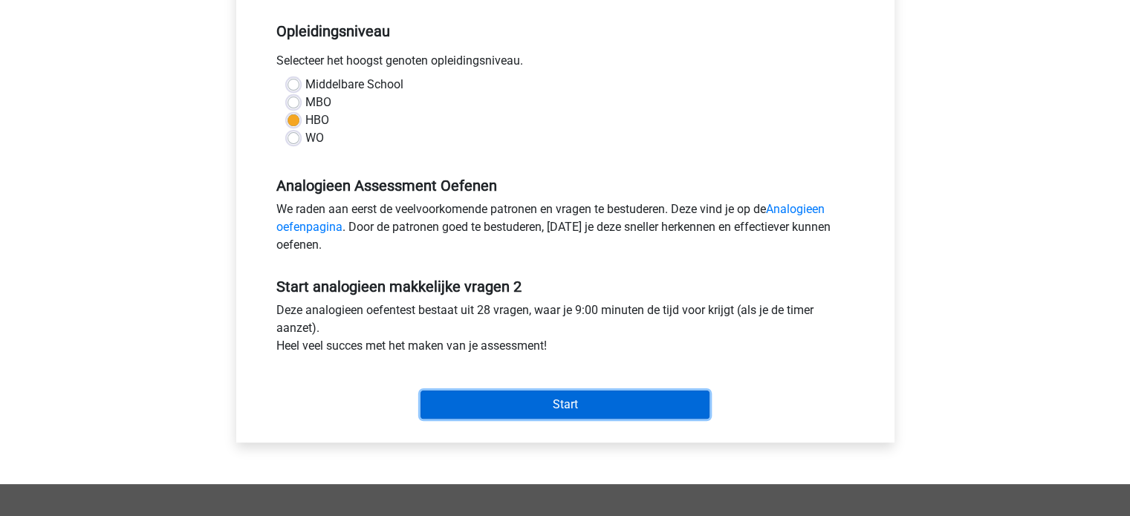
click at [562, 403] on input "Start" at bounding box center [565, 405] width 289 height 28
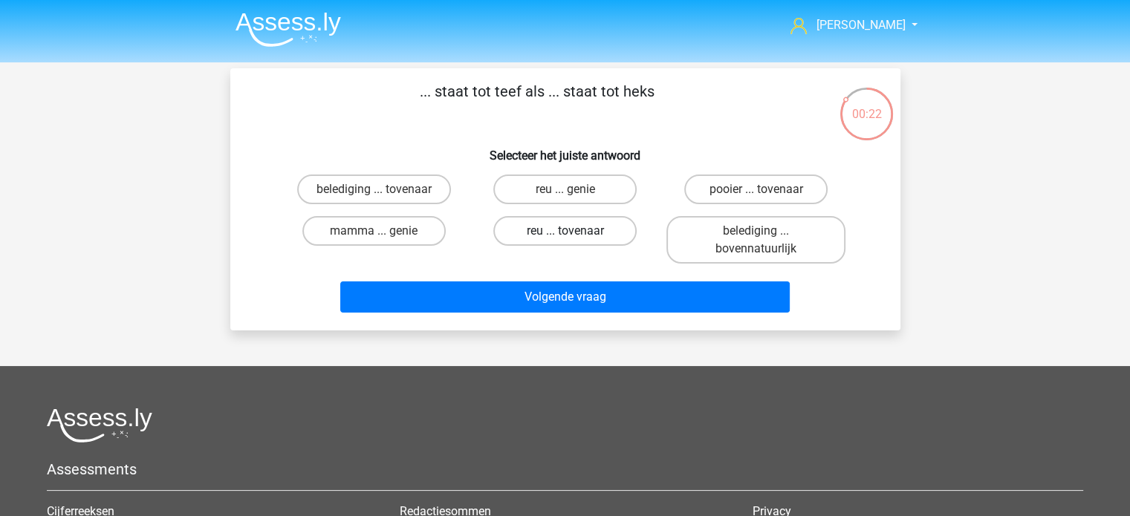
click at [547, 229] on label "reu ... tovenaar" at bounding box center [564, 231] width 143 height 30
click at [565, 231] on input "reu ... tovenaar" at bounding box center [570, 236] width 10 height 10
radio input "true"
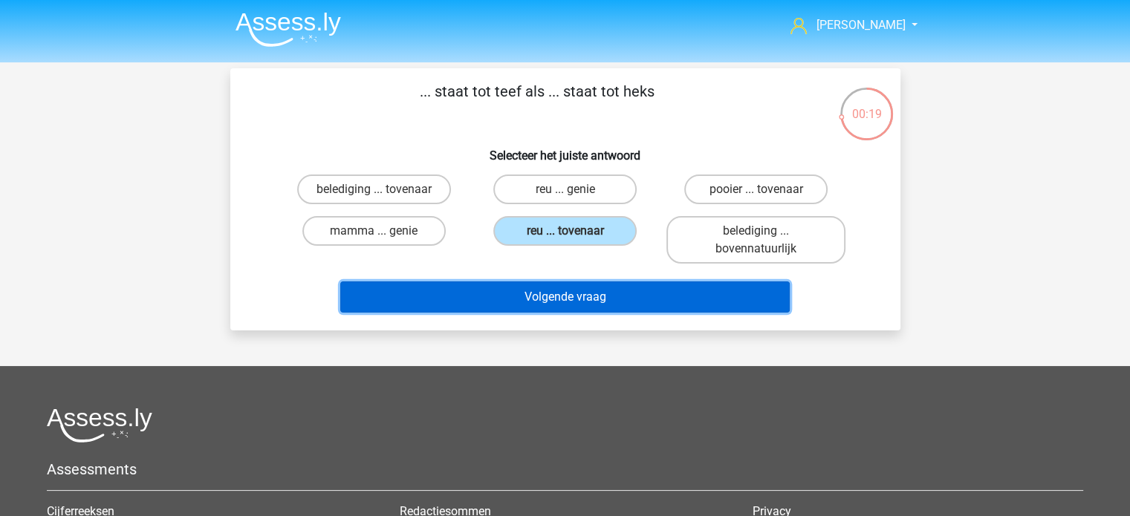
click at [532, 294] on button "Volgende vraag" at bounding box center [565, 297] width 450 height 31
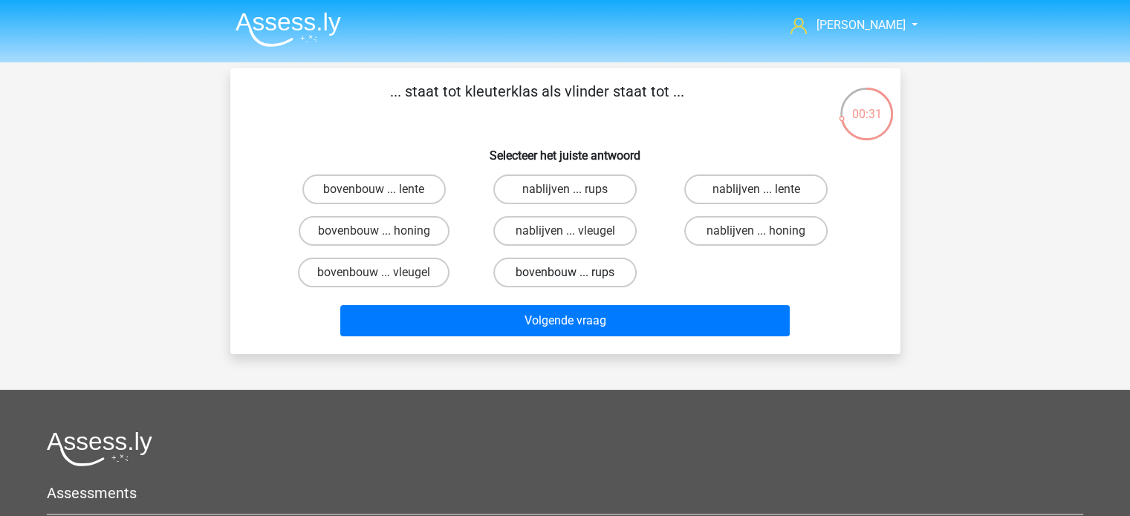
click at [556, 270] on label "bovenbouw ... rups" at bounding box center [564, 273] width 143 height 30
click at [565, 273] on input "bovenbouw ... rups" at bounding box center [570, 278] width 10 height 10
radio input "true"
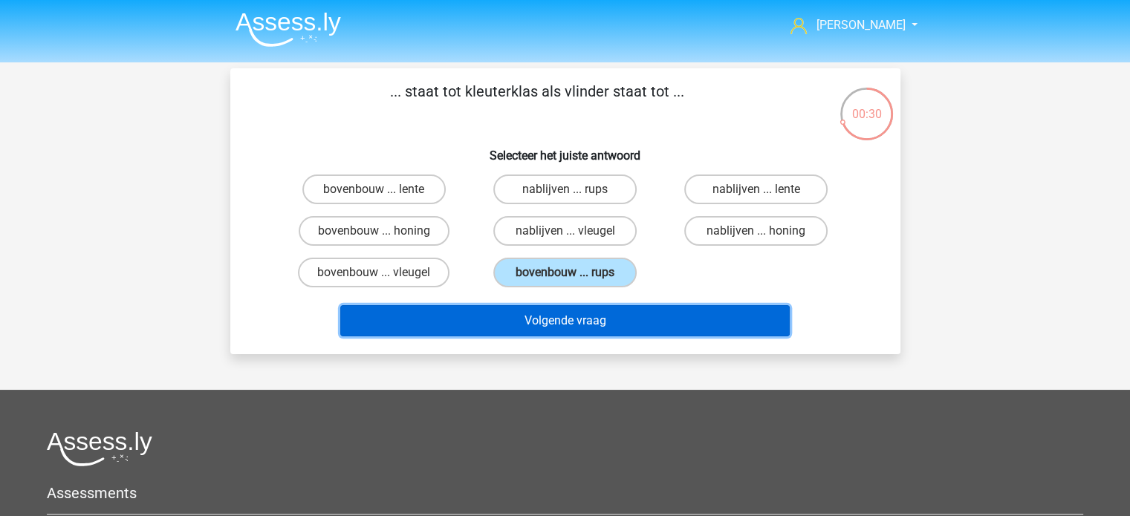
click at [549, 321] on button "Volgende vraag" at bounding box center [565, 320] width 450 height 31
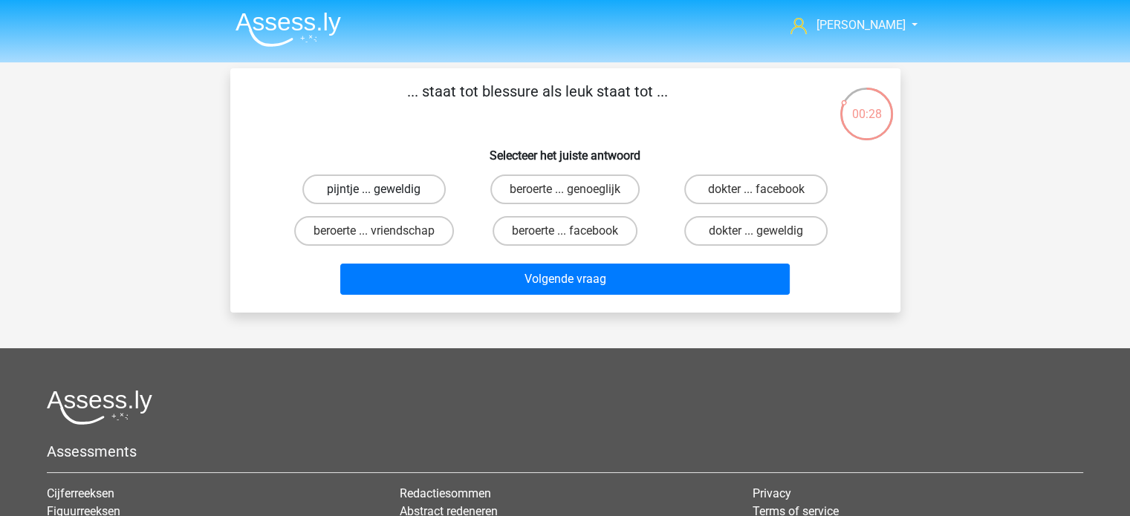
click at [376, 189] on label "pijntje ... geweldig" at bounding box center [373, 190] width 143 height 30
click at [376, 189] on input "pijntje ... geweldig" at bounding box center [379, 194] width 10 height 10
radio input "true"
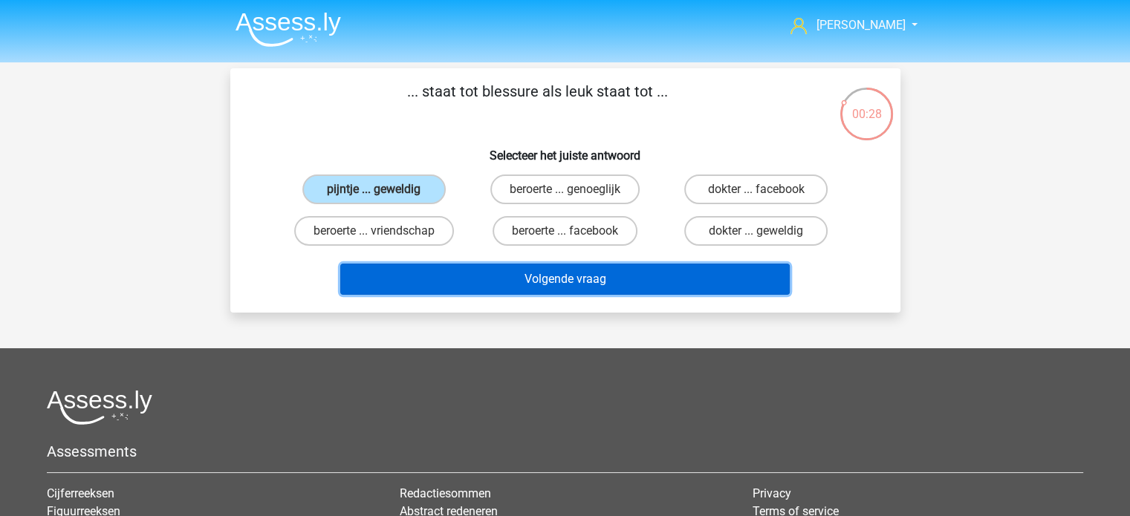
click at [499, 281] on button "Volgende vraag" at bounding box center [565, 279] width 450 height 31
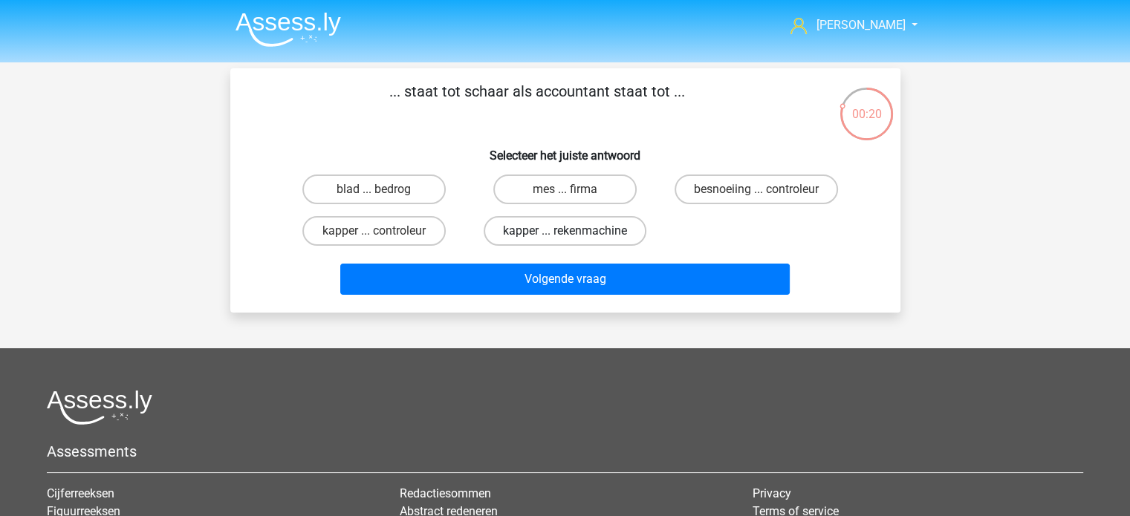
click at [542, 227] on label "kapper ... rekenmachine" at bounding box center [565, 231] width 163 height 30
click at [565, 231] on input "kapper ... rekenmachine" at bounding box center [570, 236] width 10 height 10
radio input "true"
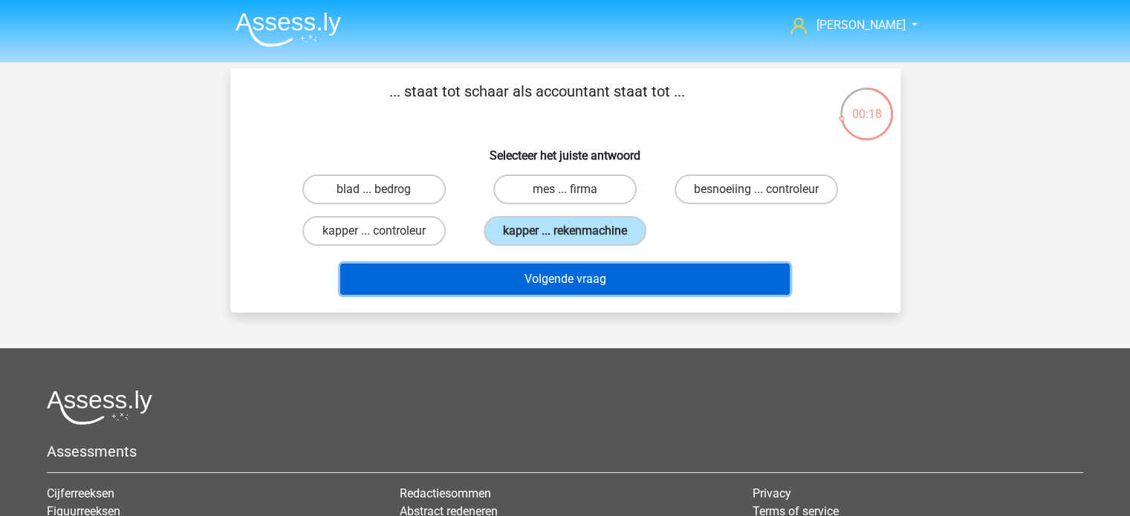
click at [529, 276] on button "Volgende vraag" at bounding box center [565, 279] width 450 height 31
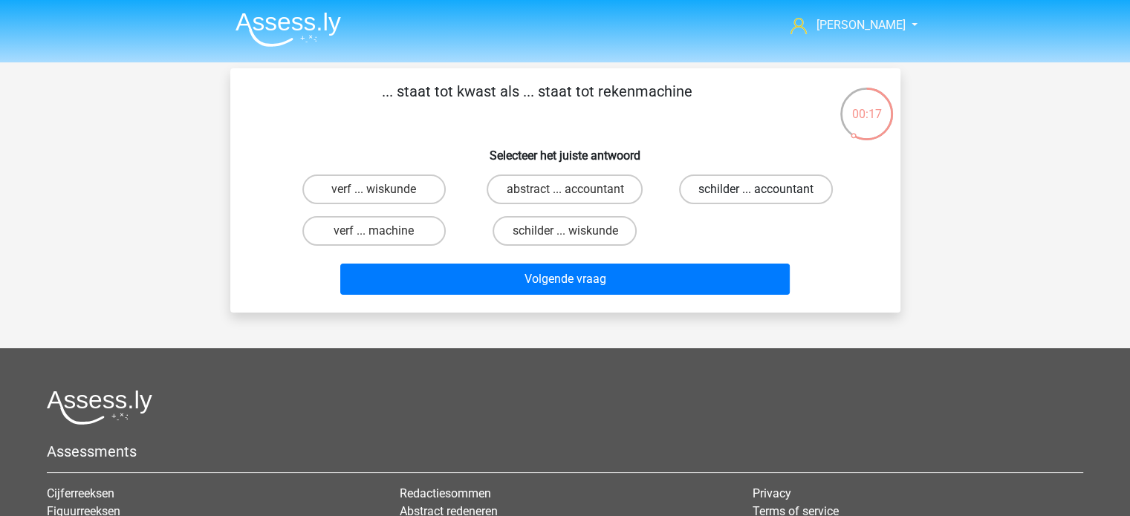
click at [737, 189] on label "schilder ... accountant" at bounding box center [756, 190] width 154 height 30
click at [756, 189] on input "schilder ... accountant" at bounding box center [761, 194] width 10 height 10
radio input "true"
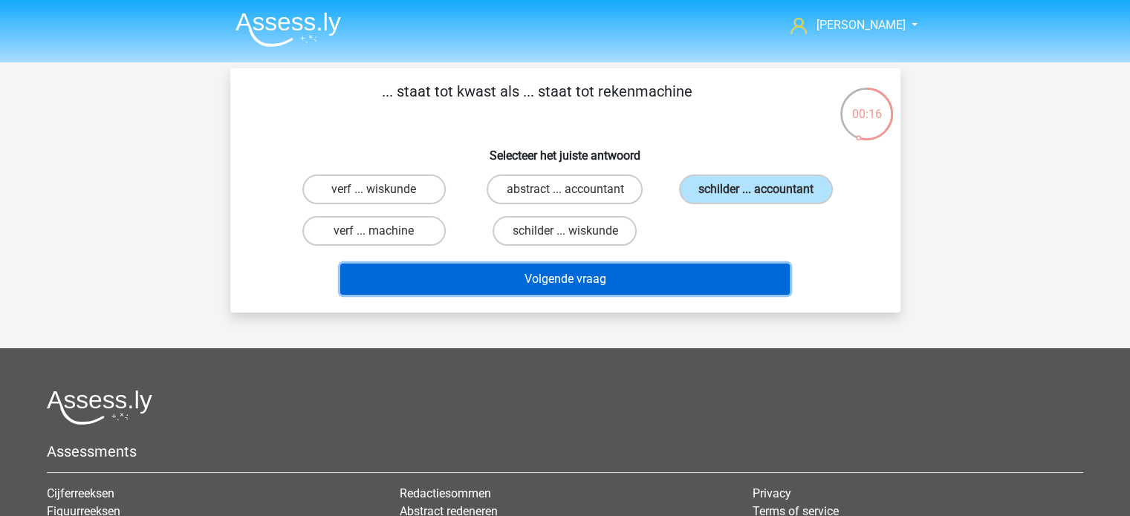
click at [595, 276] on button "Volgende vraag" at bounding box center [565, 279] width 450 height 31
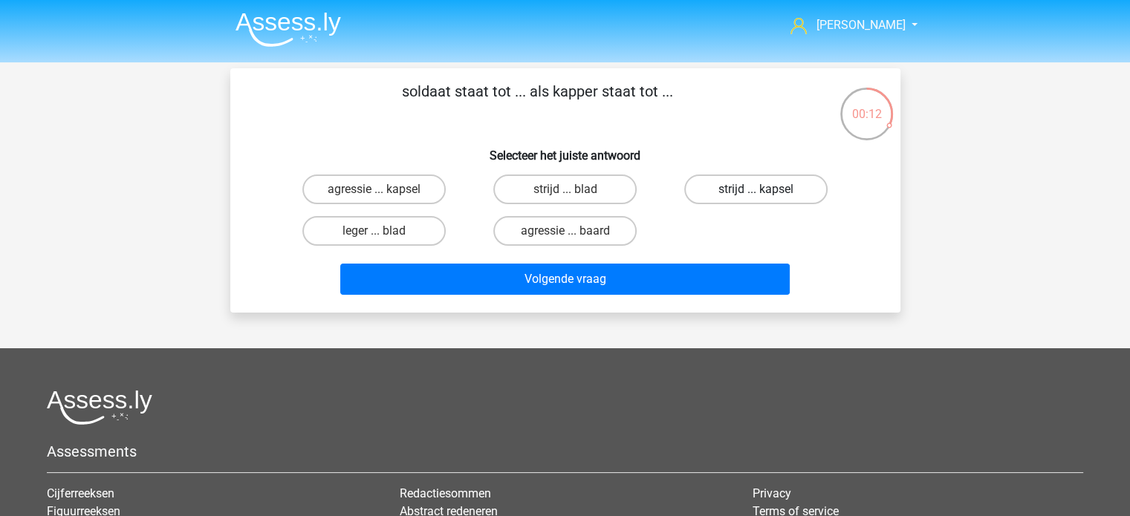
click at [774, 189] on label "strijd ... kapsel" at bounding box center [755, 190] width 143 height 30
click at [766, 189] on input "strijd ... kapsel" at bounding box center [761, 194] width 10 height 10
radio input "true"
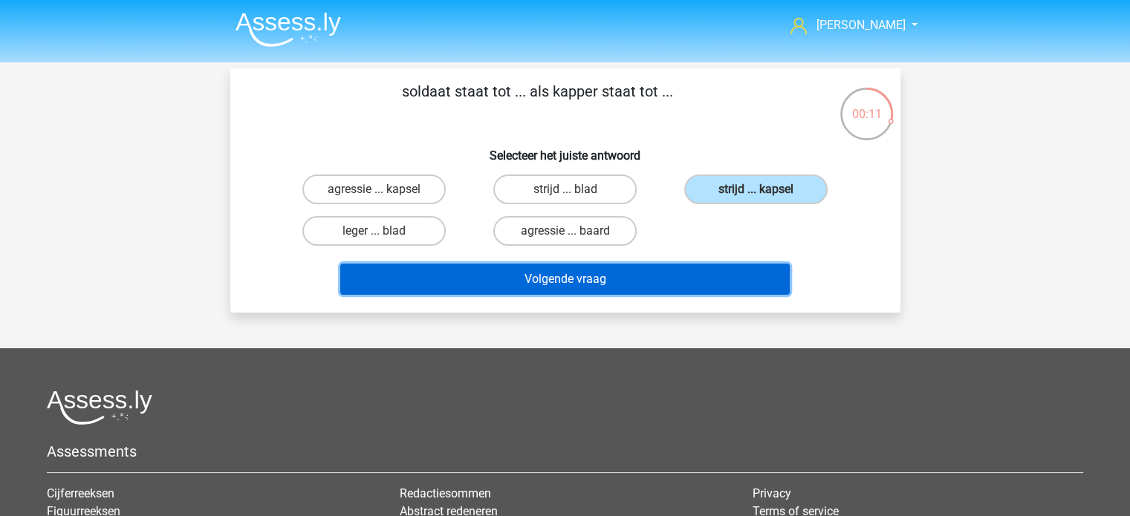
click at [648, 270] on button "Volgende vraag" at bounding box center [565, 279] width 450 height 31
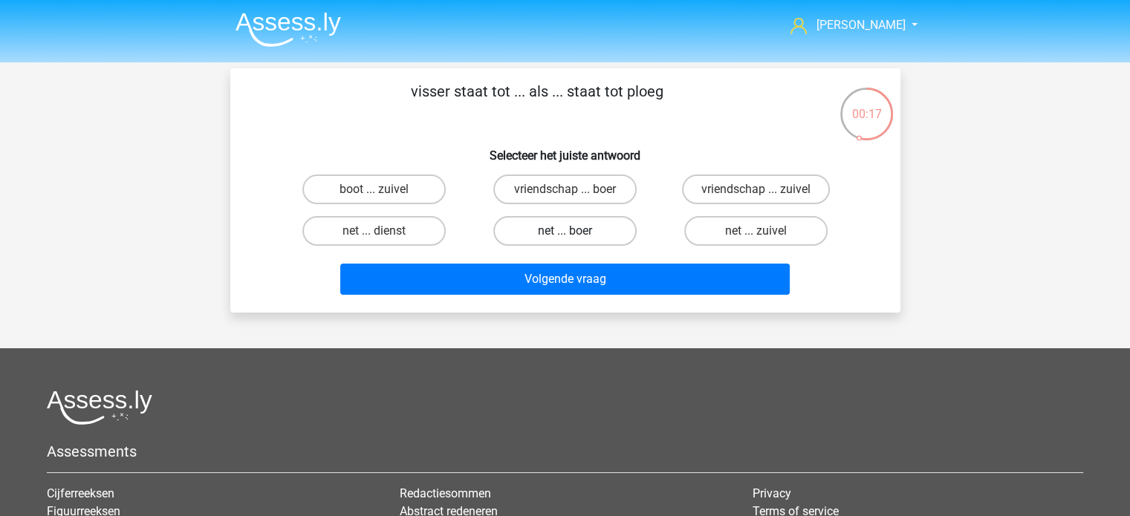
click at [594, 231] on label "net ... boer" at bounding box center [564, 231] width 143 height 30
click at [574, 231] on input "net ... boer" at bounding box center [570, 236] width 10 height 10
radio input "true"
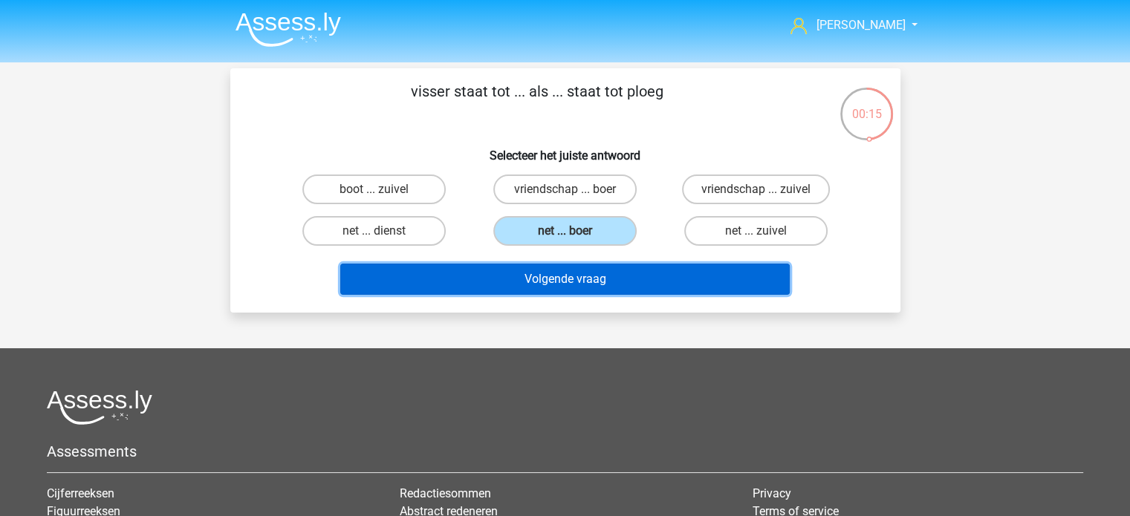
click at [619, 279] on button "Volgende vraag" at bounding box center [565, 279] width 450 height 31
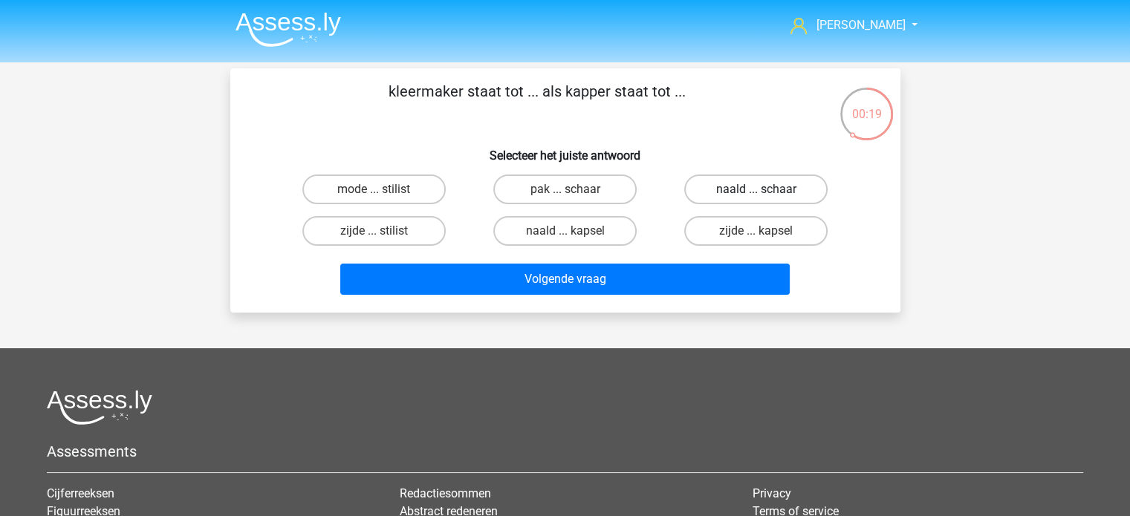
click at [749, 194] on label "naald ... schaar" at bounding box center [755, 190] width 143 height 30
click at [756, 194] on input "naald ... schaar" at bounding box center [761, 194] width 10 height 10
radio input "true"
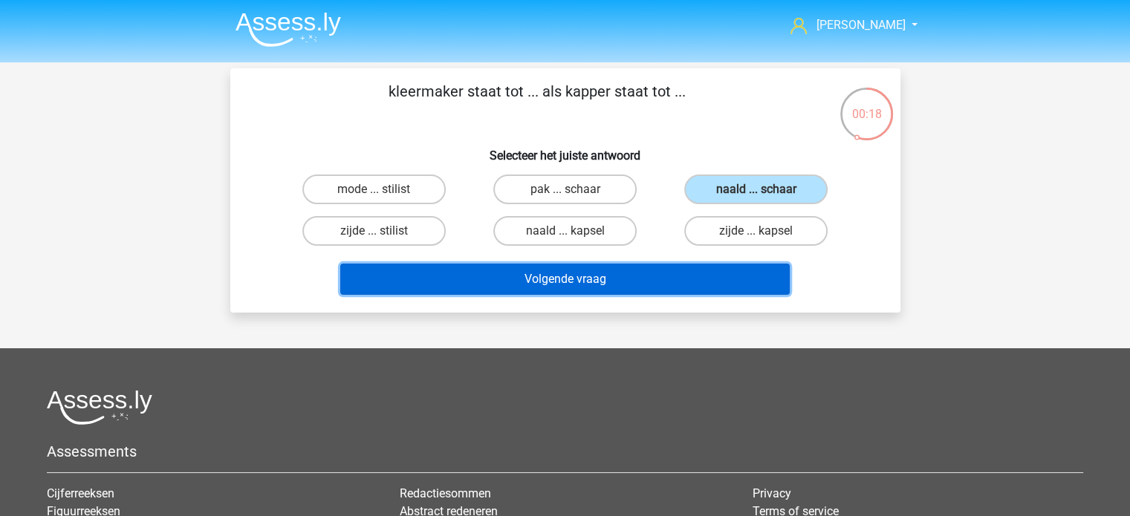
click at [597, 273] on button "Volgende vraag" at bounding box center [565, 279] width 450 height 31
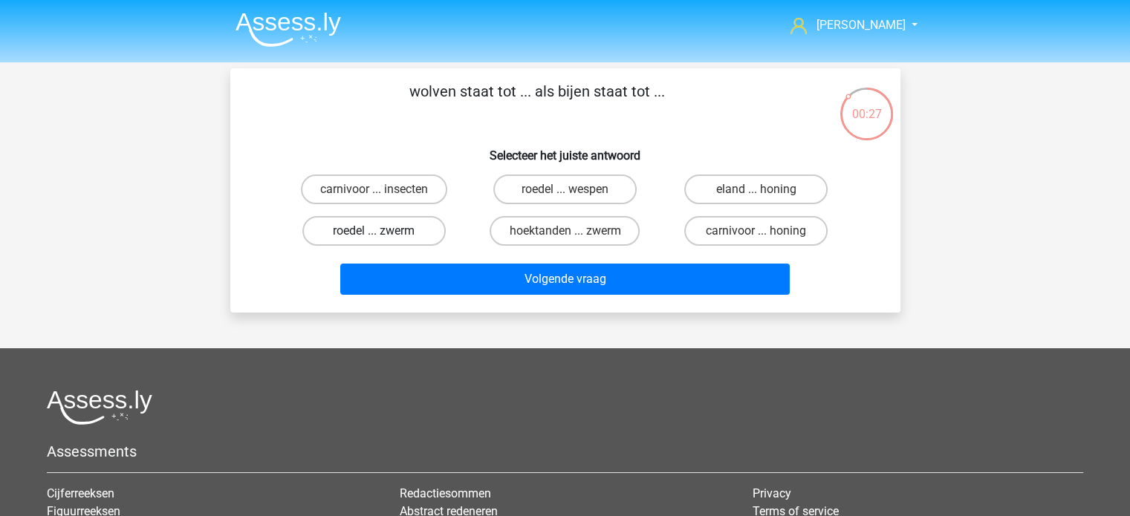
click at [379, 230] on label "roedel ... zwerm" at bounding box center [373, 231] width 143 height 30
click at [379, 231] on input "roedel ... zwerm" at bounding box center [379, 236] width 10 height 10
radio input "true"
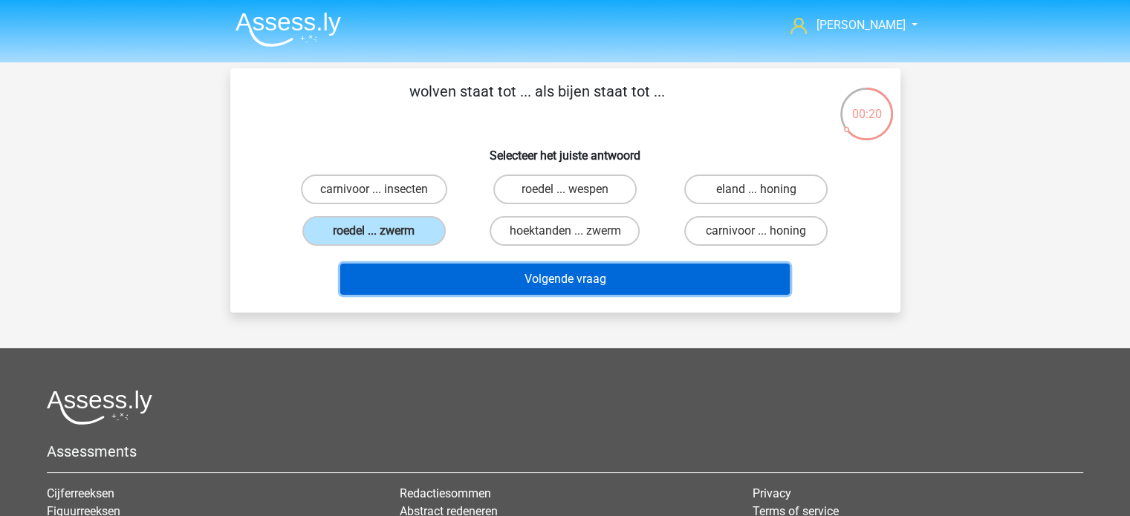
click at [574, 279] on button "Volgende vraag" at bounding box center [565, 279] width 450 height 31
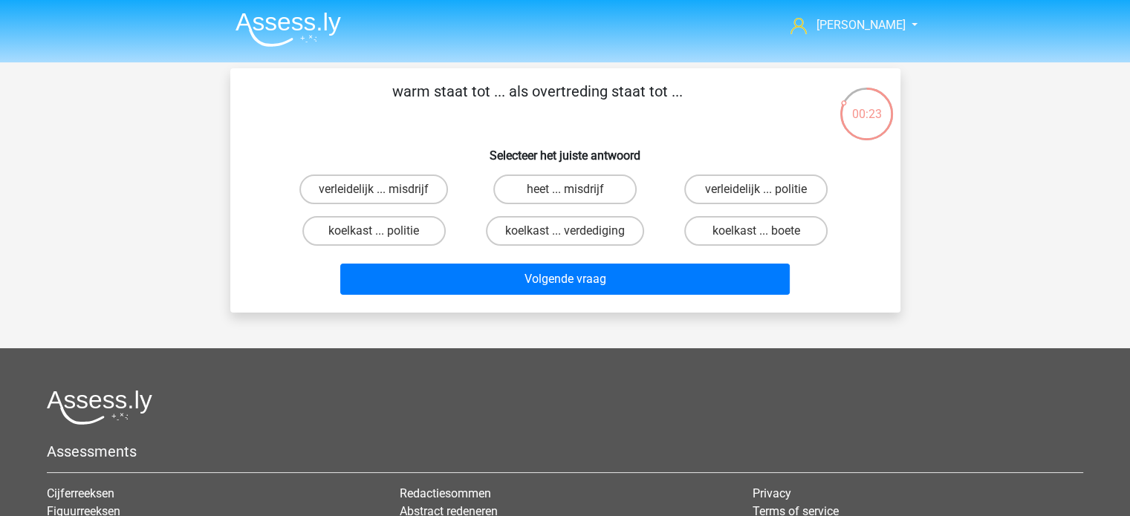
click at [566, 189] on input "heet ... misdrijf" at bounding box center [570, 194] width 10 height 10
radio input "true"
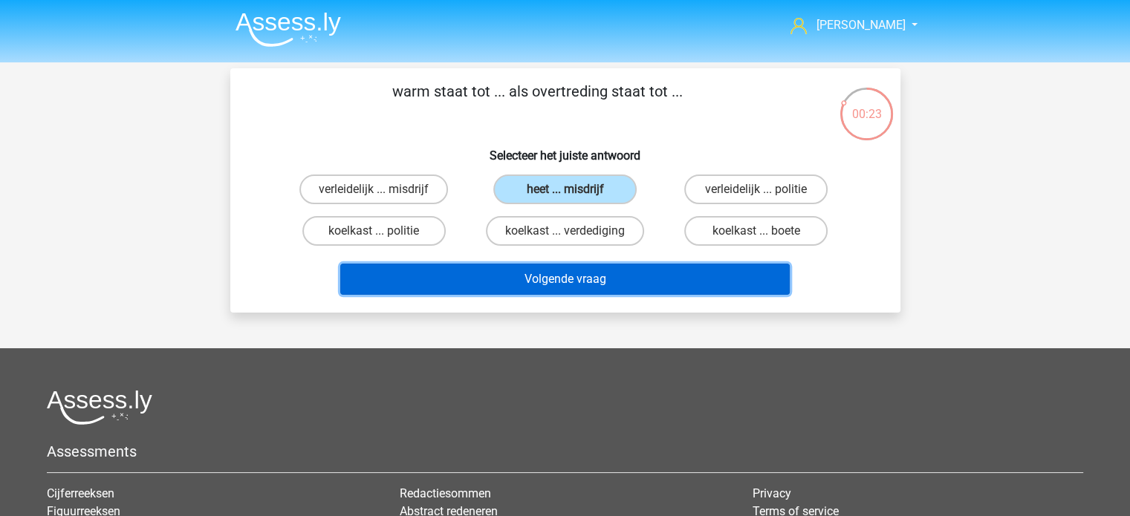
click at [609, 280] on button "Volgende vraag" at bounding box center [565, 279] width 450 height 31
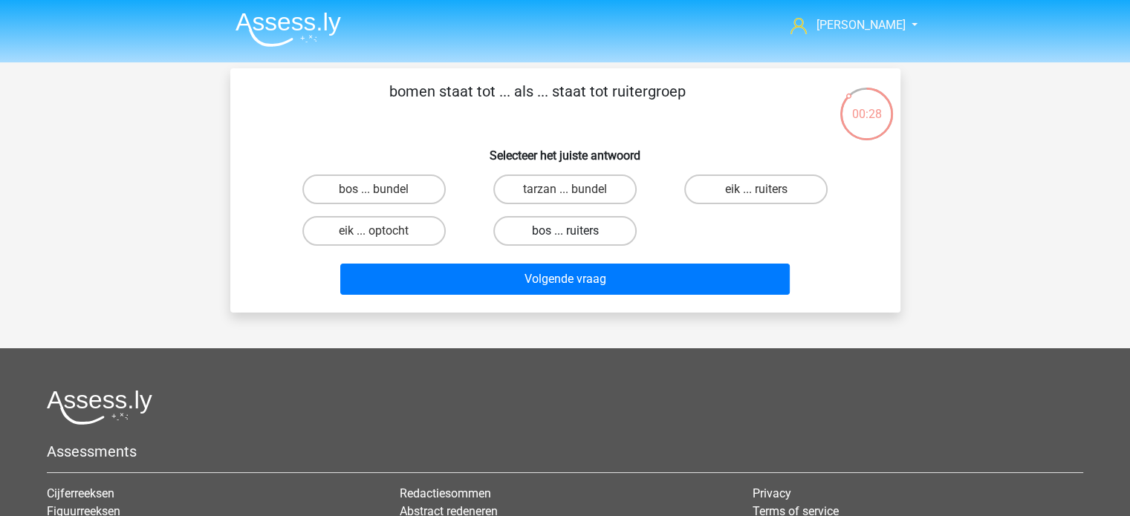
click at [600, 225] on label "bos ... ruiters" at bounding box center [564, 231] width 143 height 30
click at [574, 231] on input "bos ... ruiters" at bounding box center [570, 236] width 10 height 10
radio input "true"
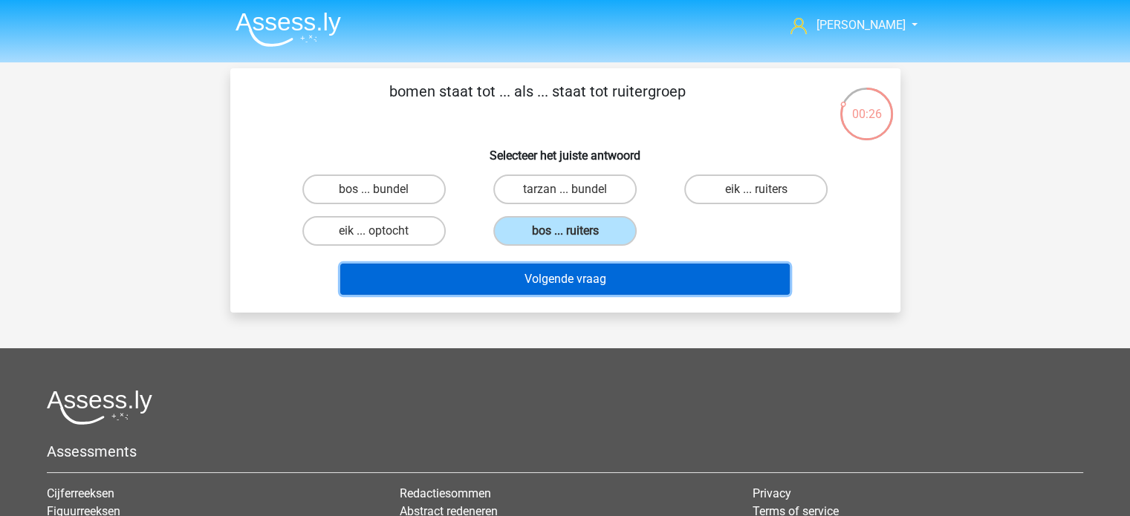
click at [602, 282] on button "Volgende vraag" at bounding box center [565, 279] width 450 height 31
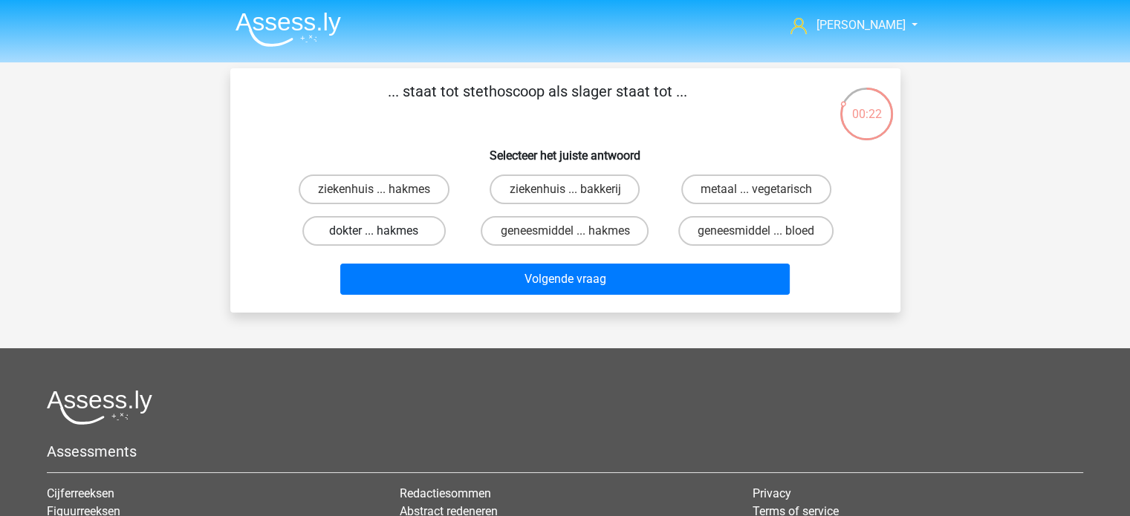
click at [389, 235] on label "dokter ... hakmes" at bounding box center [373, 231] width 143 height 30
click at [383, 235] on input "dokter ... hakmes" at bounding box center [379, 236] width 10 height 10
radio input "true"
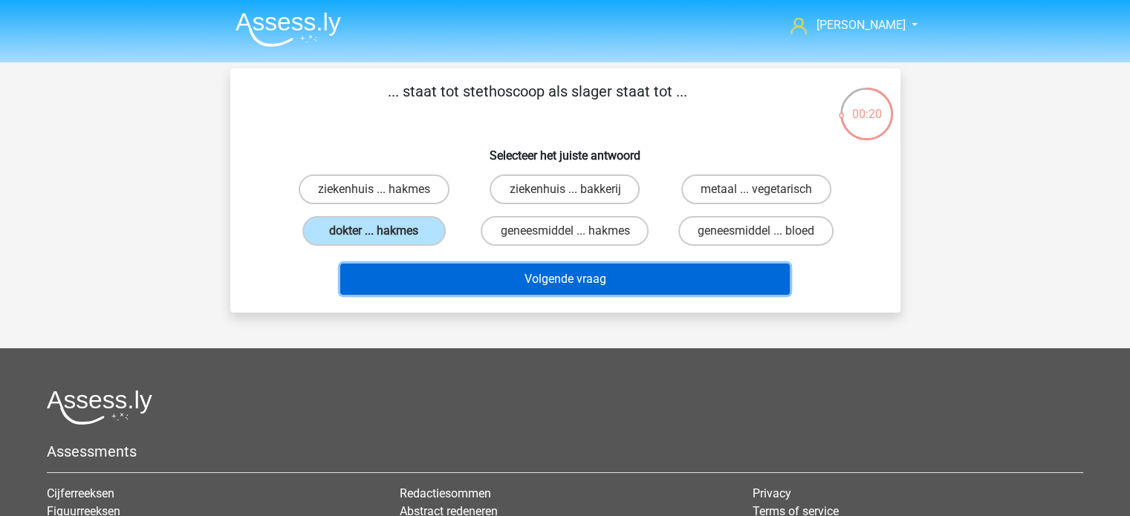
click at [504, 273] on button "Volgende vraag" at bounding box center [565, 279] width 450 height 31
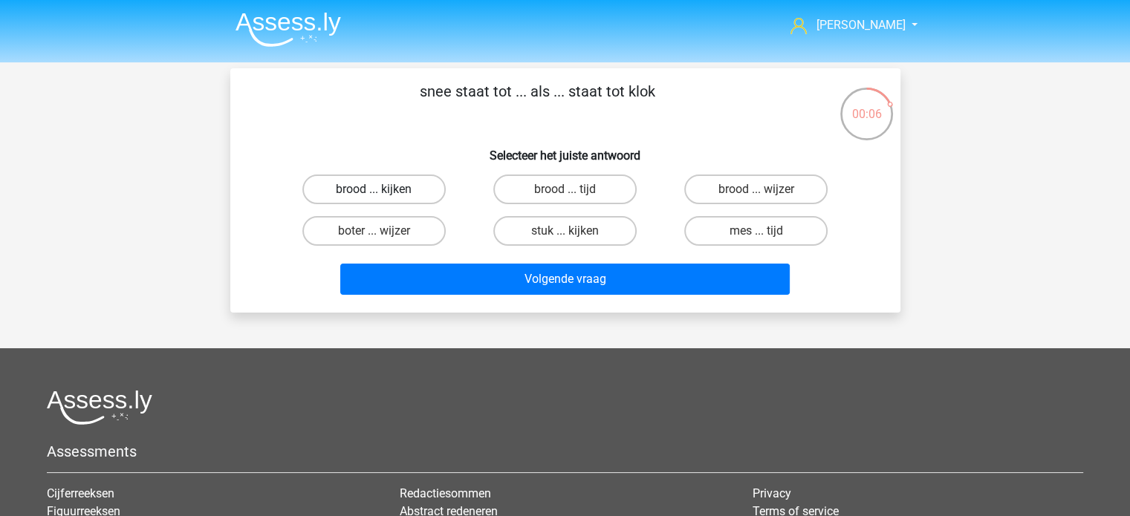
click at [392, 184] on label "brood ... kijken" at bounding box center [373, 190] width 143 height 30
click at [383, 189] on input "brood ... kijken" at bounding box center [379, 194] width 10 height 10
radio input "true"
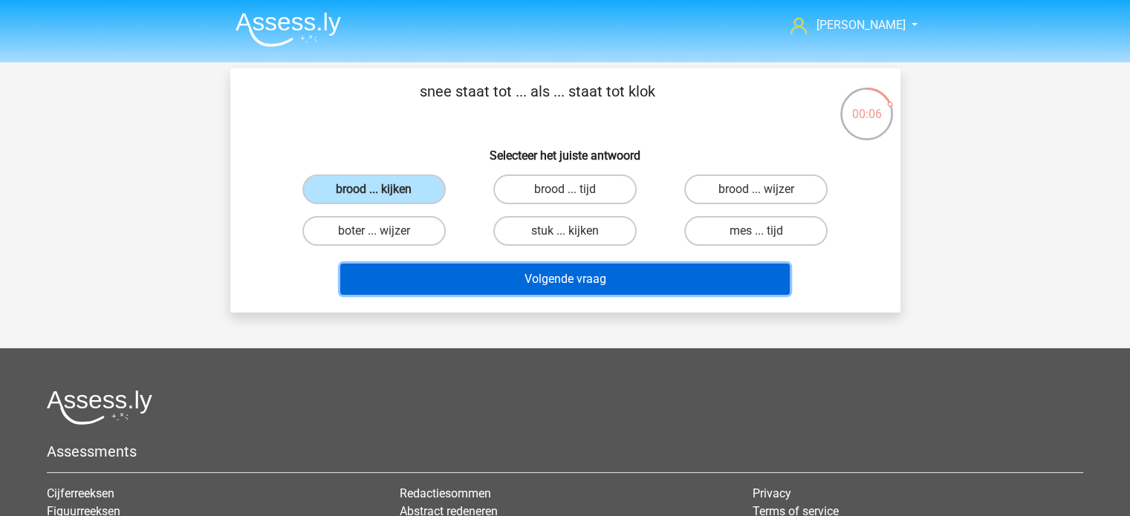
click at [521, 273] on button "Volgende vraag" at bounding box center [565, 279] width 450 height 31
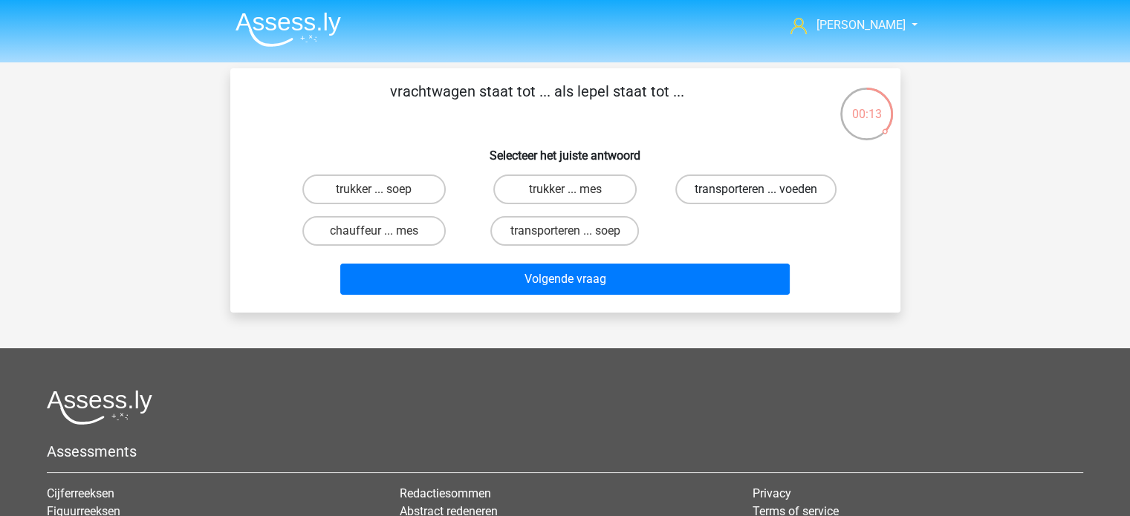
click at [747, 187] on label "transporteren ... voeden" at bounding box center [755, 190] width 161 height 30
click at [756, 189] on input "transporteren ... voeden" at bounding box center [761, 194] width 10 height 10
radio input "true"
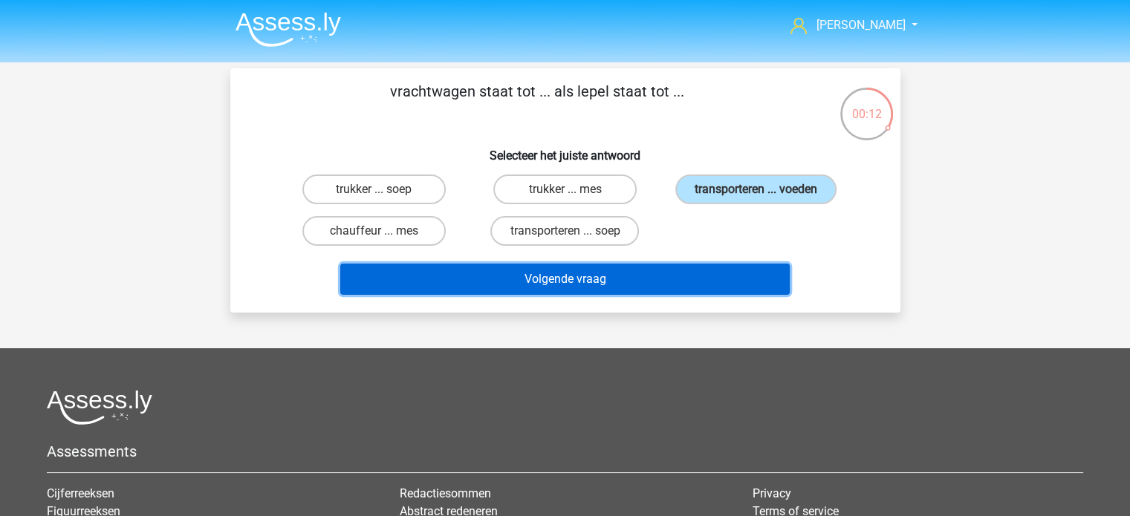
click at [645, 276] on button "Volgende vraag" at bounding box center [565, 279] width 450 height 31
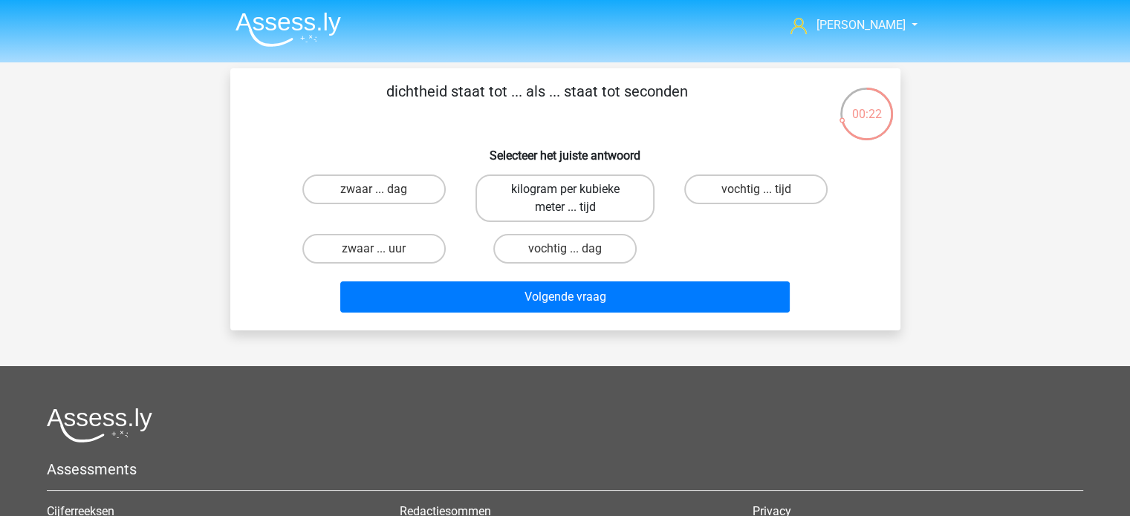
click at [548, 202] on label "kilogram per kubieke meter ... tijd" at bounding box center [565, 199] width 179 height 48
click at [565, 199] on input "kilogram per kubieke meter ... tijd" at bounding box center [570, 194] width 10 height 10
radio input "true"
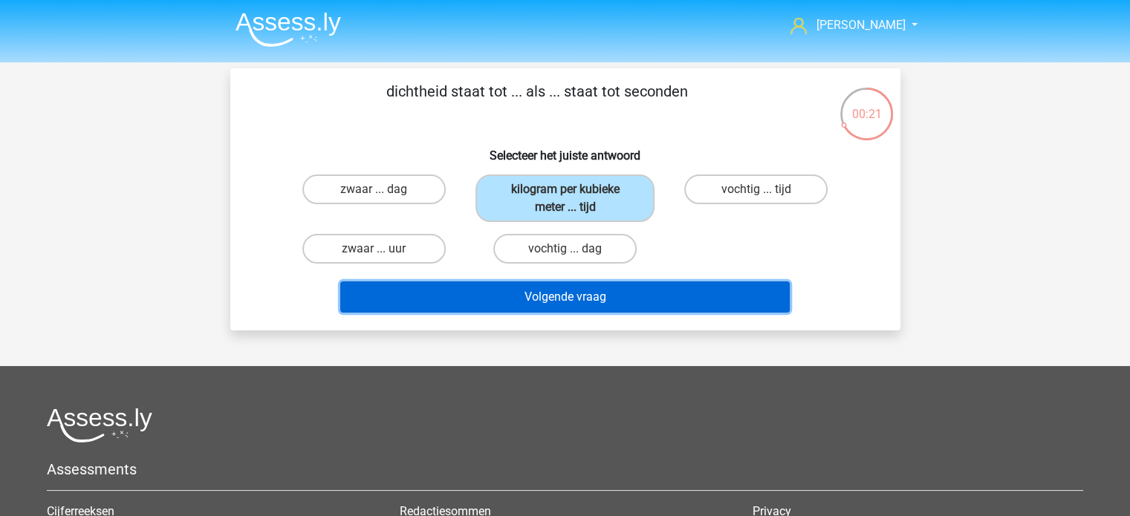
click at [594, 293] on button "Volgende vraag" at bounding box center [565, 297] width 450 height 31
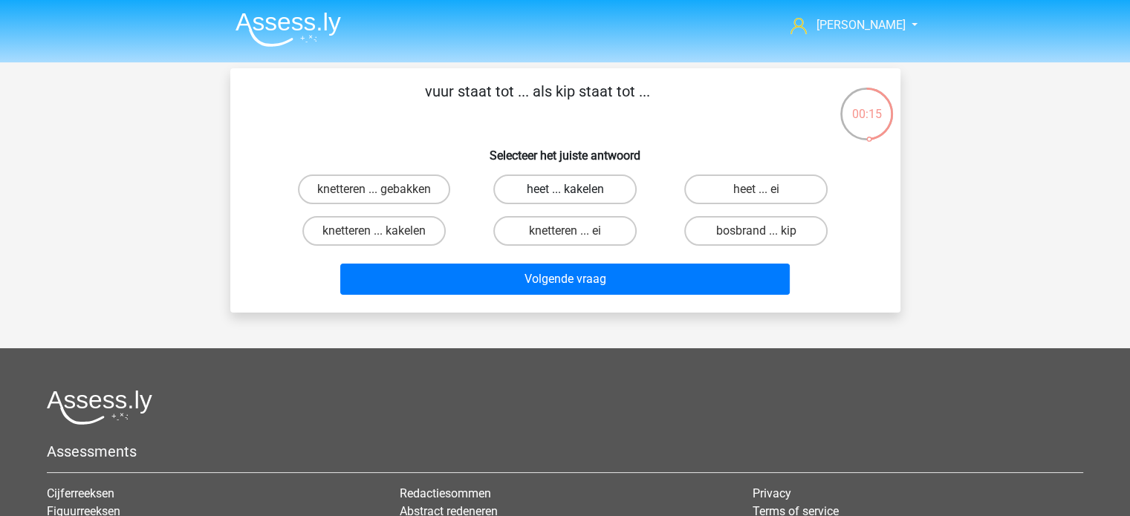
click at [566, 188] on label "heet ... kakelen" at bounding box center [564, 190] width 143 height 30
click at [566, 189] on input "heet ... kakelen" at bounding box center [570, 194] width 10 height 10
radio input "true"
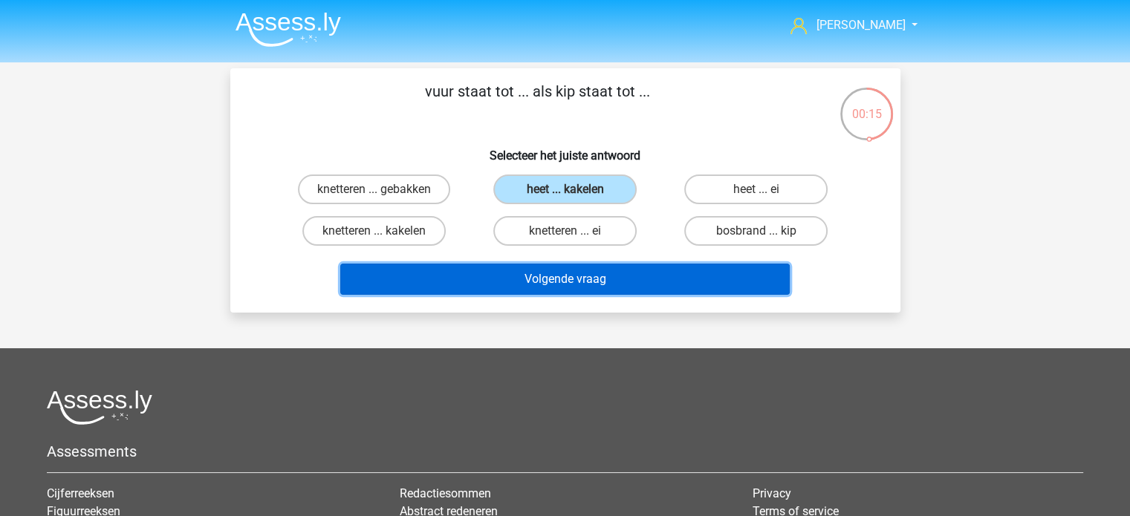
click at [632, 279] on button "Volgende vraag" at bounding box center [565, 279] width 450 height 31
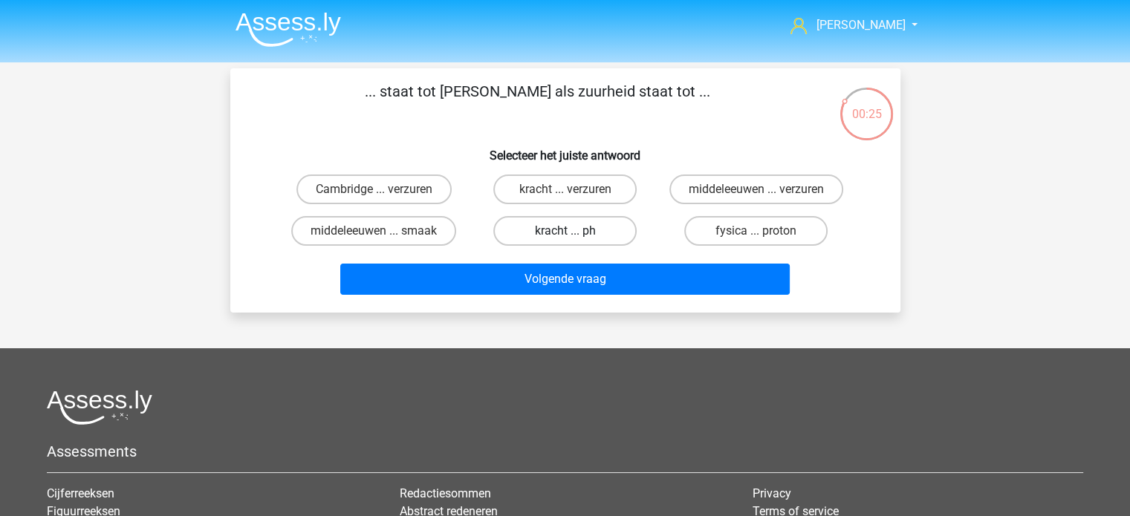
click at [545, 228] on label "kracht ... ph" at bounding box center [564, 231] width 143 height 30
click at [565, 231] on input "kracht ... ph" at bounding box center [570, 236] width 10 height 10
radio input "true"
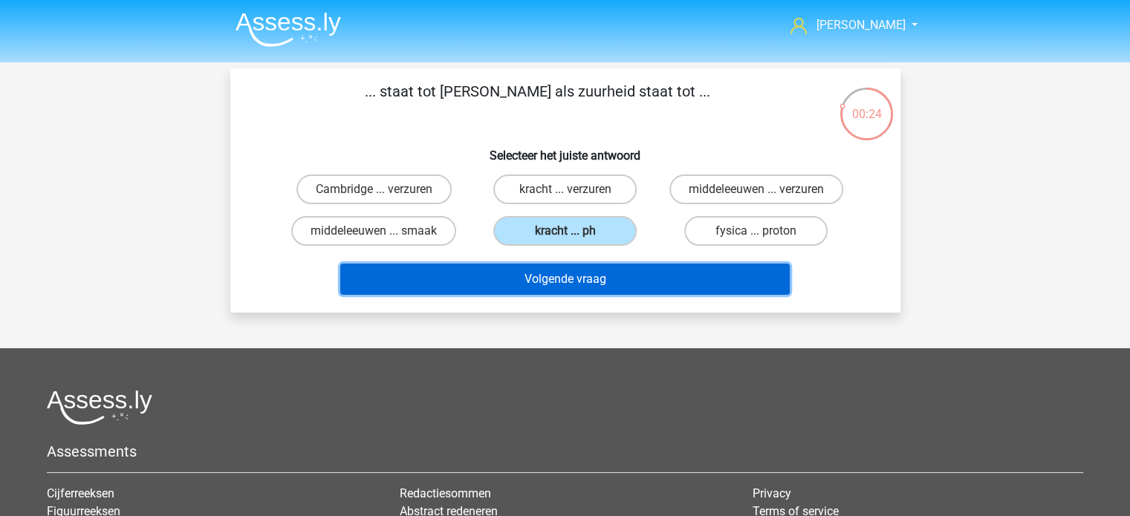
click at [550, 275] on button "Volgende vraag" at bounding box center [565, 279] width 450 height 31
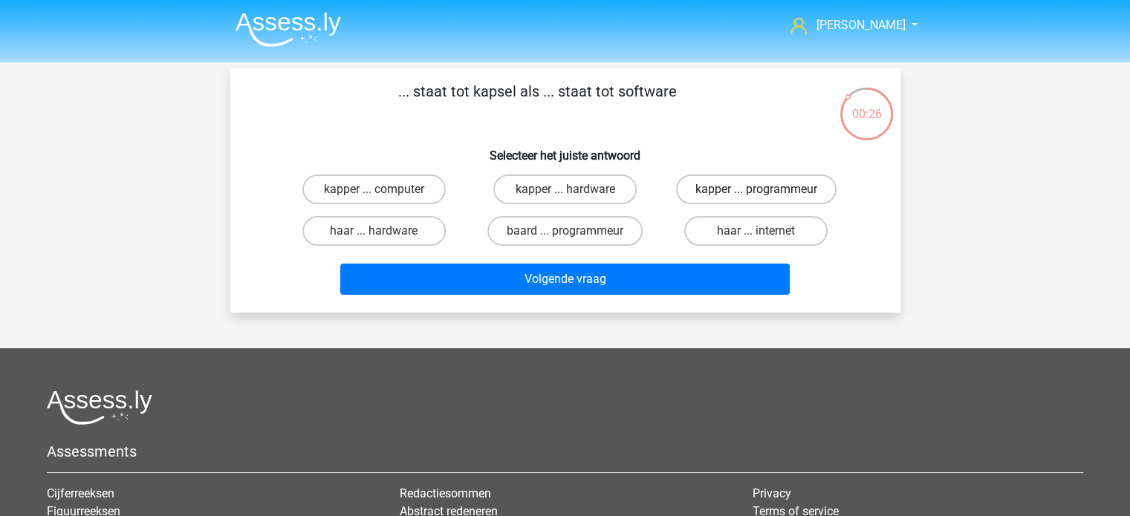
click at [750, 187] on label "kapper ... programmeur" at bounding box center [756, 190] width 161 height 30
click at [756, 189] on input "kapper ... programmeur" at bounding box center [761, 194] width 10 height 10
radio input "true"
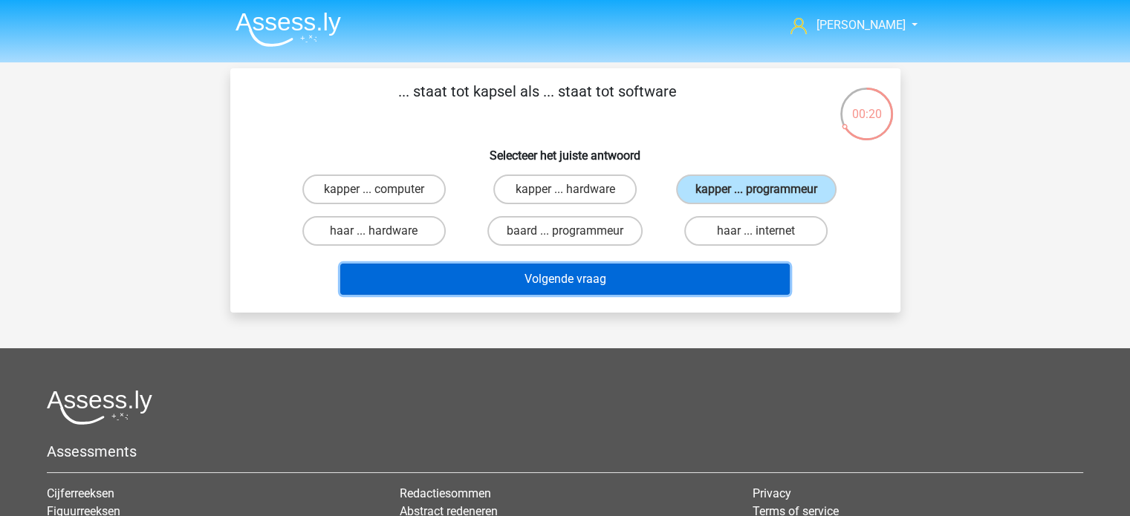
click at [526, 277] on button "Volgende vraag" at bounding box center [565, 279] width 450 height 31
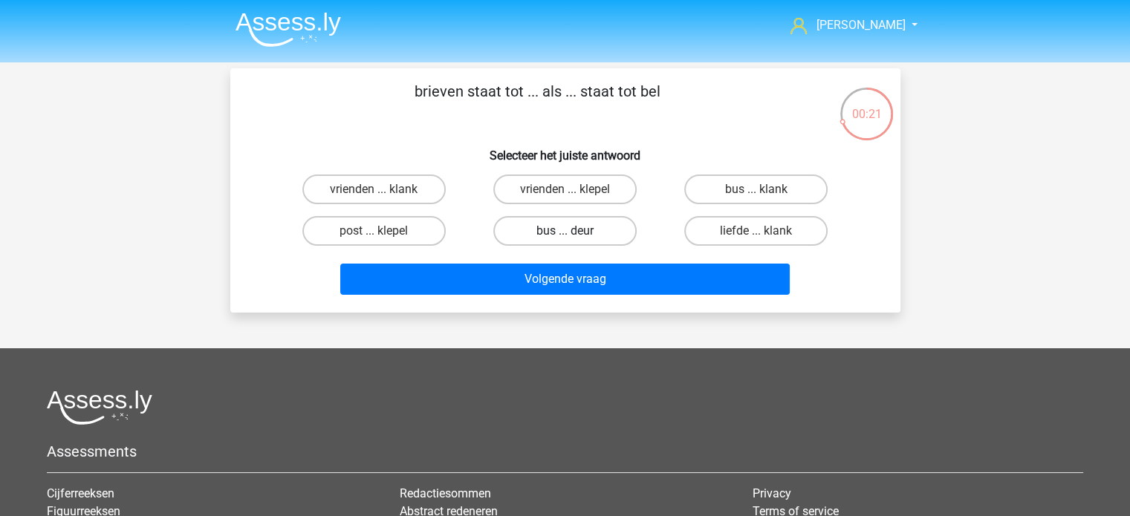
click at [550, 229] on label "bus ... deur" at bounding box center [564, 231] width 143 height 30
click at [565, 231] on input "bus ... deur" at bounding box center [570, 236] width 10 height 10
radio input "true"
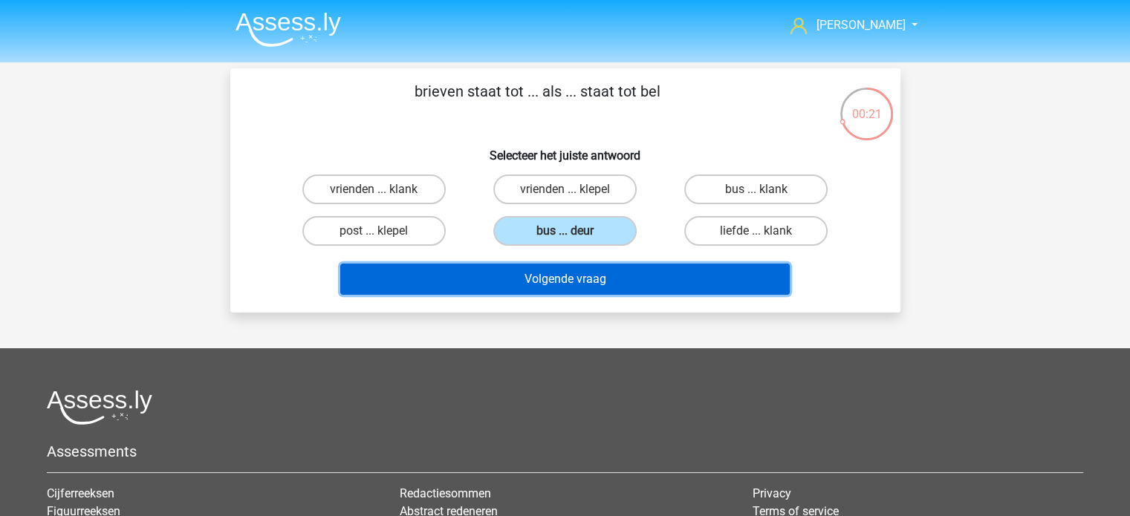
click at [558, 283] on button "Volgende vraag" at bounding box center [565, 279] width 450 height 31
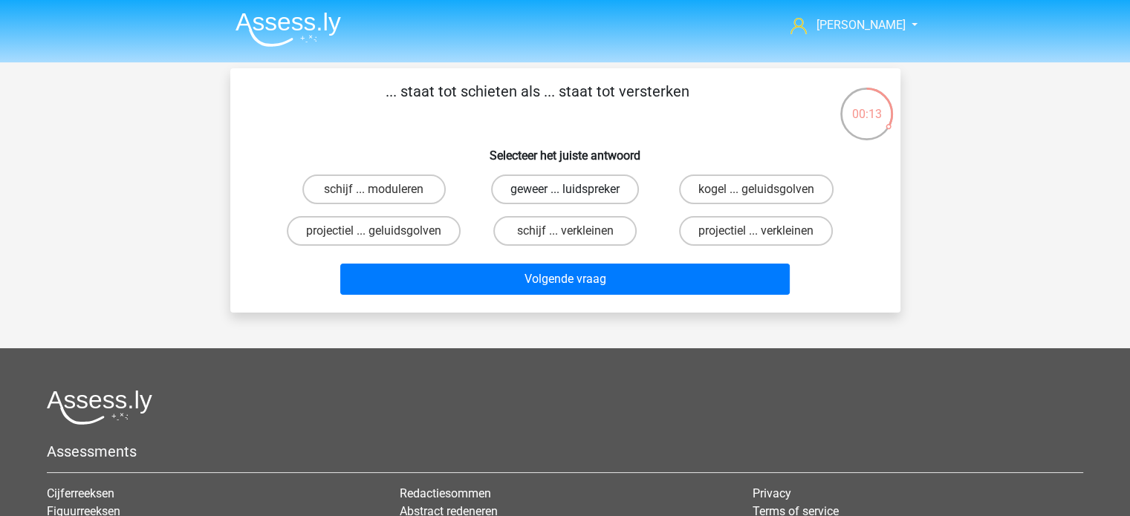
click at [577, 187] on label "geweer ... luidspreker" at bounding box center [565, 190] width 148 height 30
click at [574, 189] on input "geweer ... luidspreker" at bounding box center [570, 194] width 10 height 10
radio input "true"
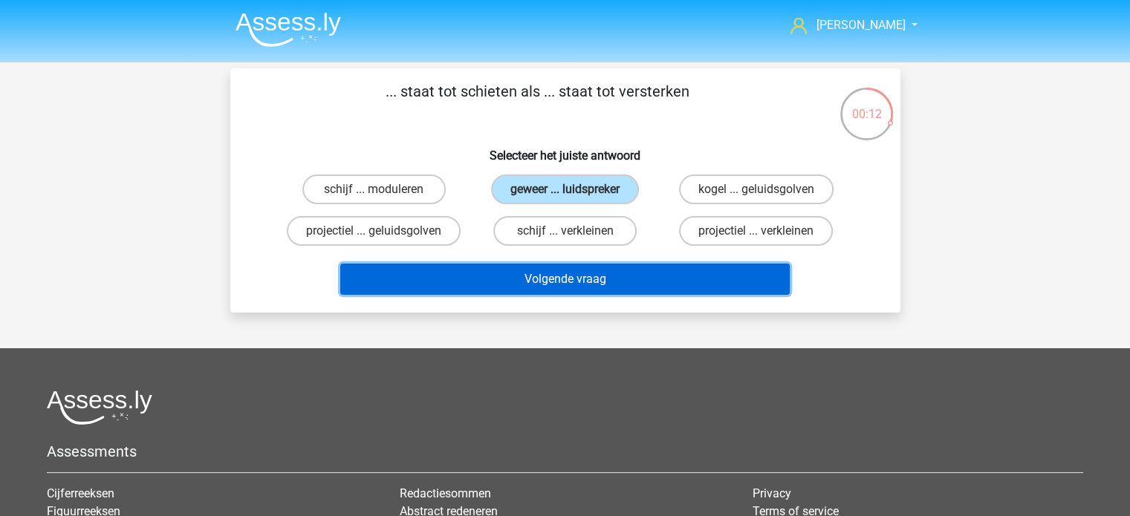
click at [571, 275] on button "Volgende vraag" at bounding box center [565, 279] width 450 height 31
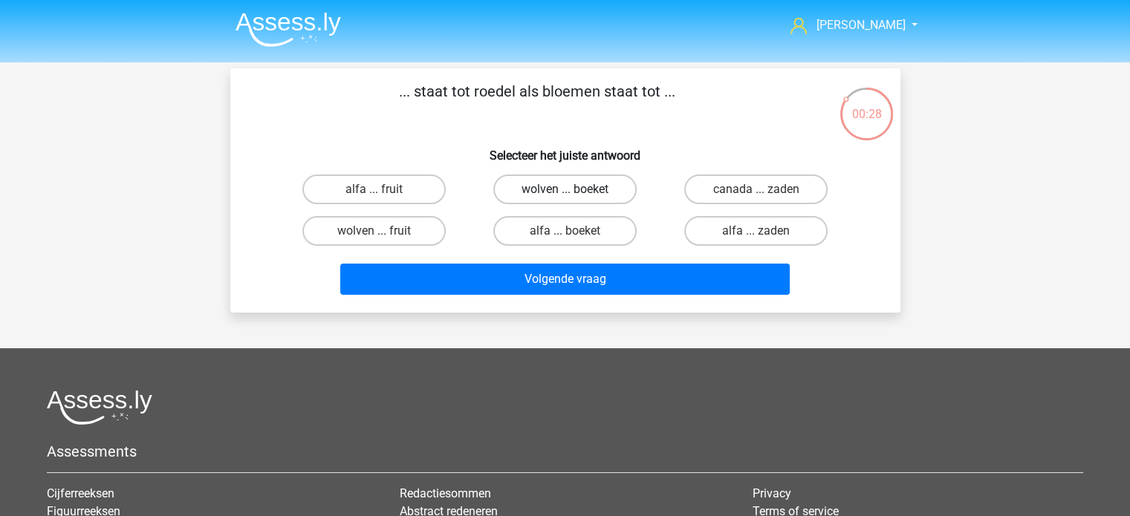
click at [583, 187] on label "wolven ... boeket" at bounding box center [564, 190] width 143 height 30
click at [574, 189] on input "wolven ... boeket" at bounding box center [570, 194] width 10 height 10
radio input "true"
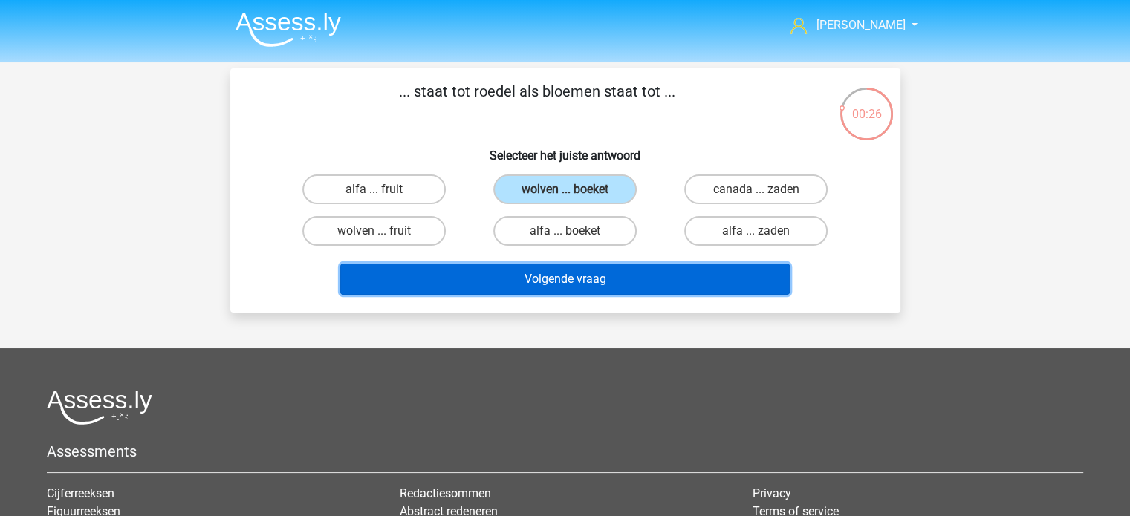
click at [568, 279] on button "Volgende vraag" at bounding box center [565, 279] width 450 height 31
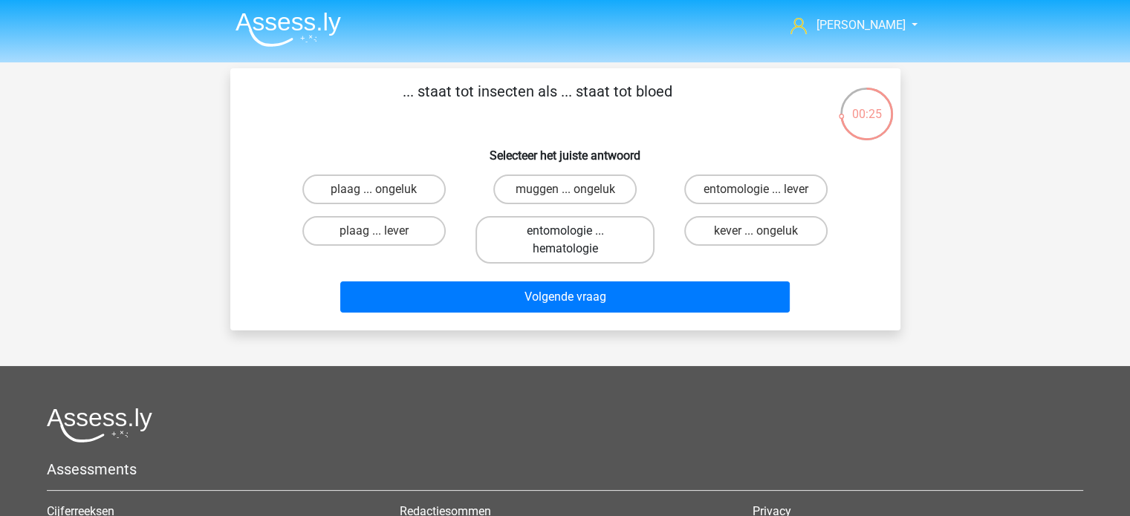
click at [580, 235] on label "entomologie ... hematologie" at bounding box center [565, 240] width 179 height 48
click at [574, 235] on input "entomologie ... hematologie" at bounding box center [570, 236] width 10 height 10
radio input "true"
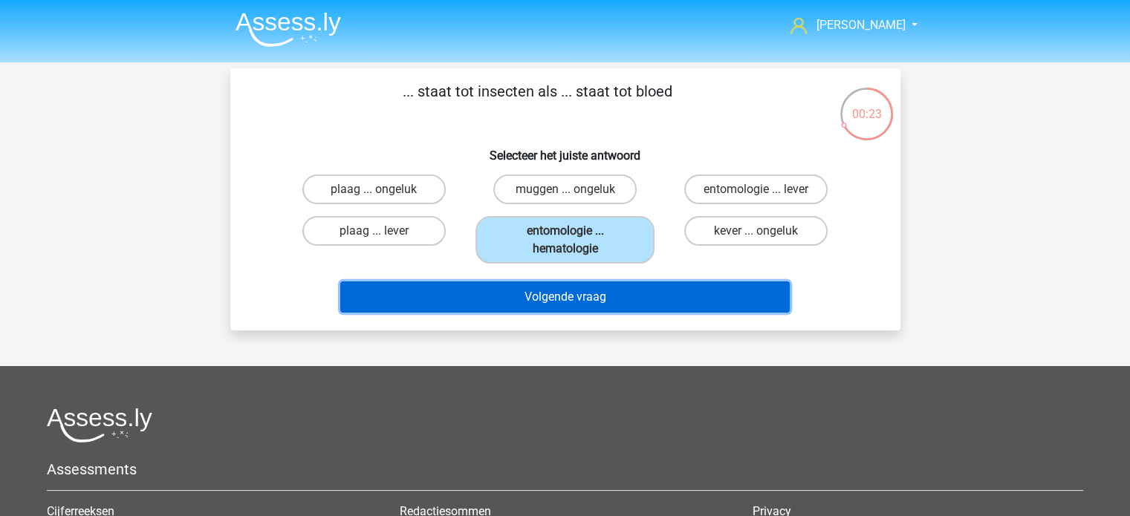
click at [550, 297] on button "Volgende vraag" at bounding box center [565, 297] width 450 height 31
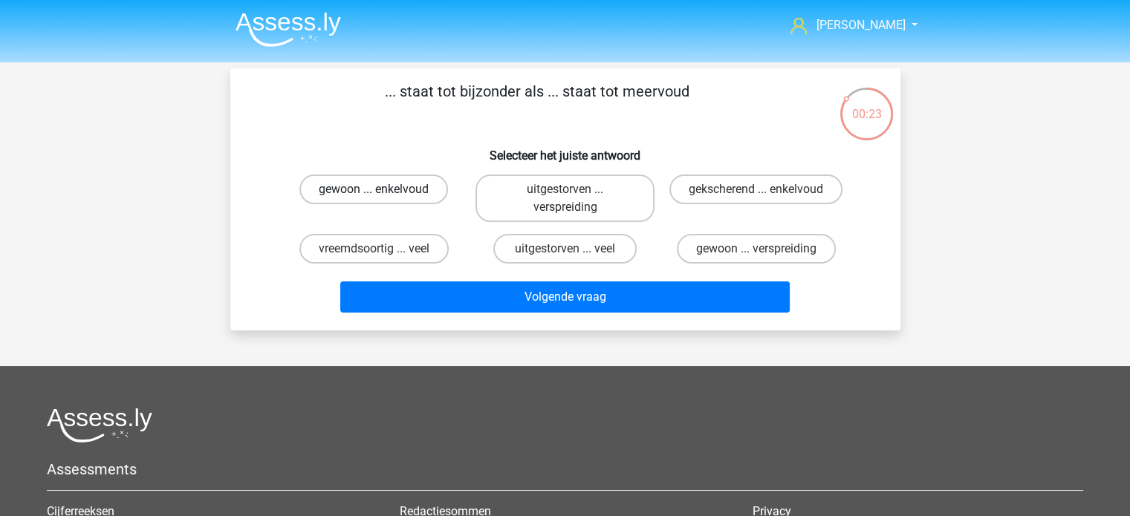
click at [386, 187] on label "gewoon ... enkelvoud" at bounding box center [373, 190] width 149 height 30
click at [383, 189] on input "gewoon ... enkelvoud" at bounding box center [379, 194] width 10 height 10
radio input "true"
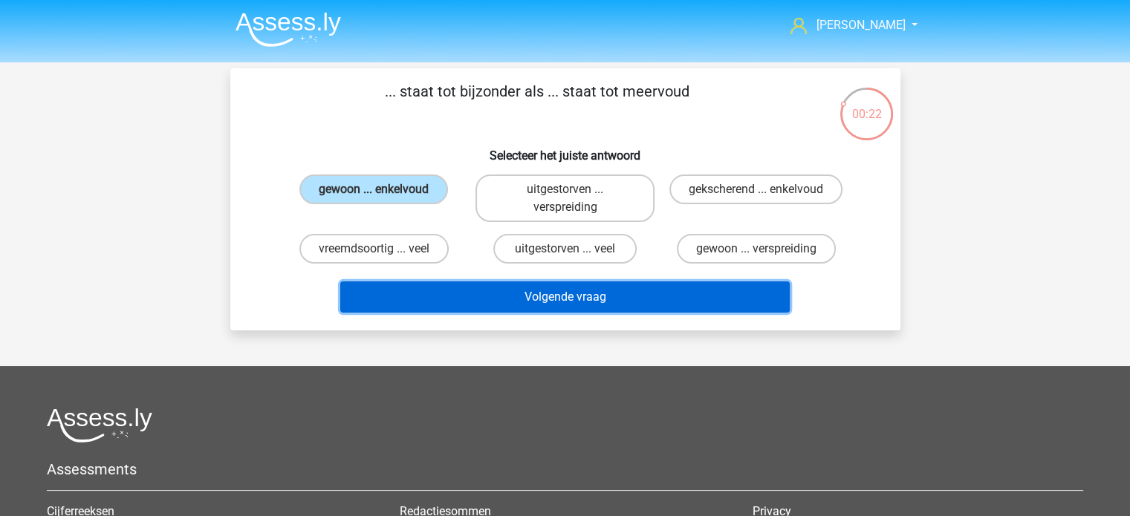
click at [553, 296] on button "Volgende vraag" at bounding box center [565, 297] width 450 height 31
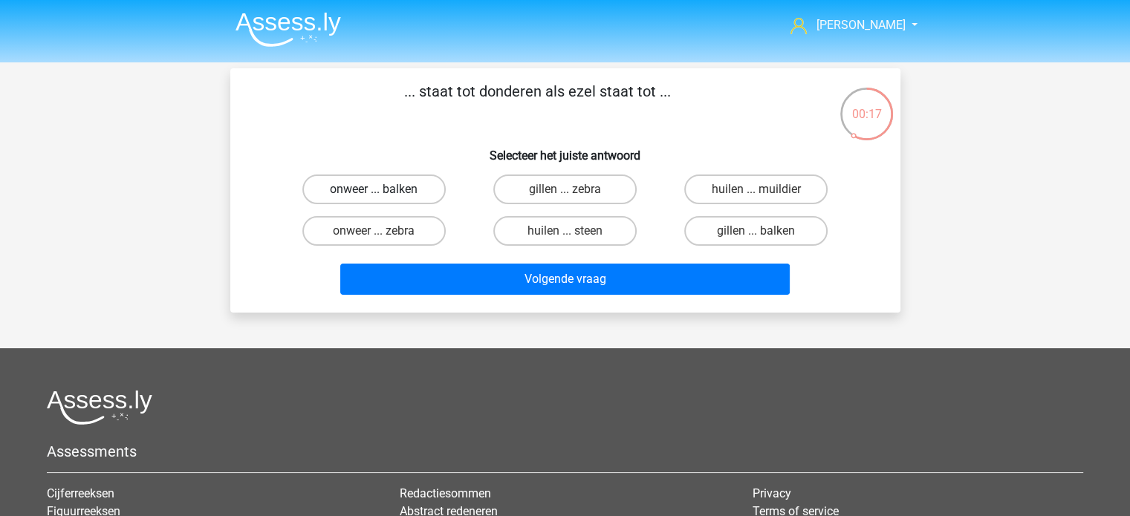
click at [357, 189] on label "onweer ... balken" at bounding box center [373, 190] width 143 height 30
click at [374, 189] on input "onweer ... balken" at bounding box center [379, 194] width 10 height 10
radio input "true"
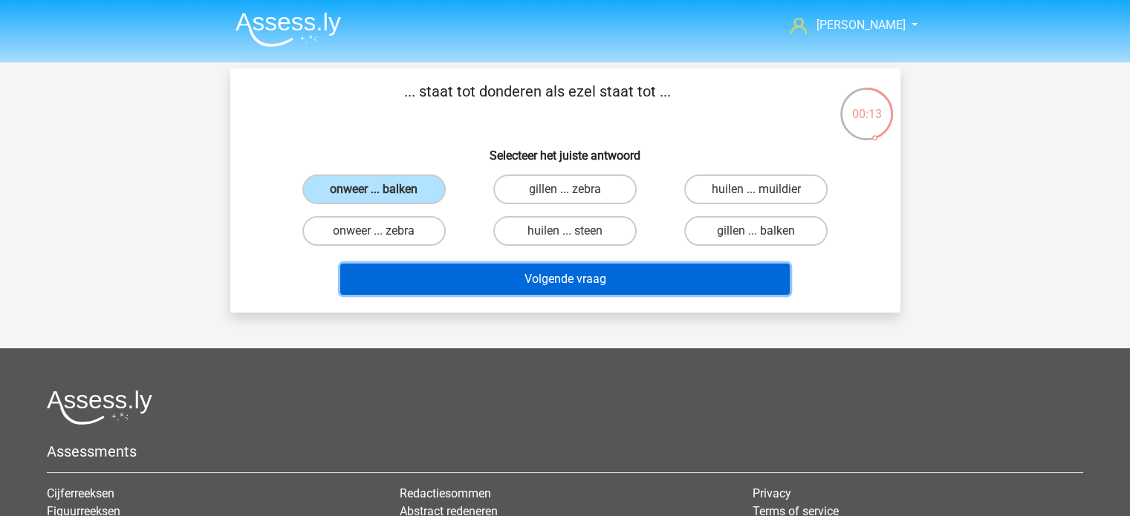
click at [546, 273] on button "Volgende vraag" at bounding box center [565, 279] width 450 height 31
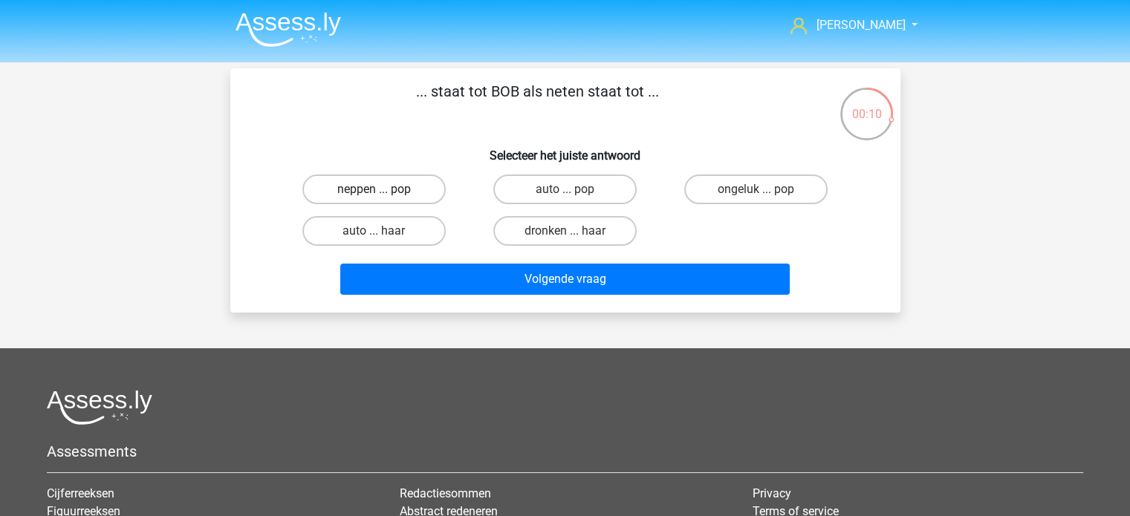
click at [394, 184] on label "neppen ... pop" at bounding box center [373, 190] width 143 height 30
click at [383, 189] on input "neppen ... pop" at bounding box center [379, 194] width 10 height 10
radio input "true"
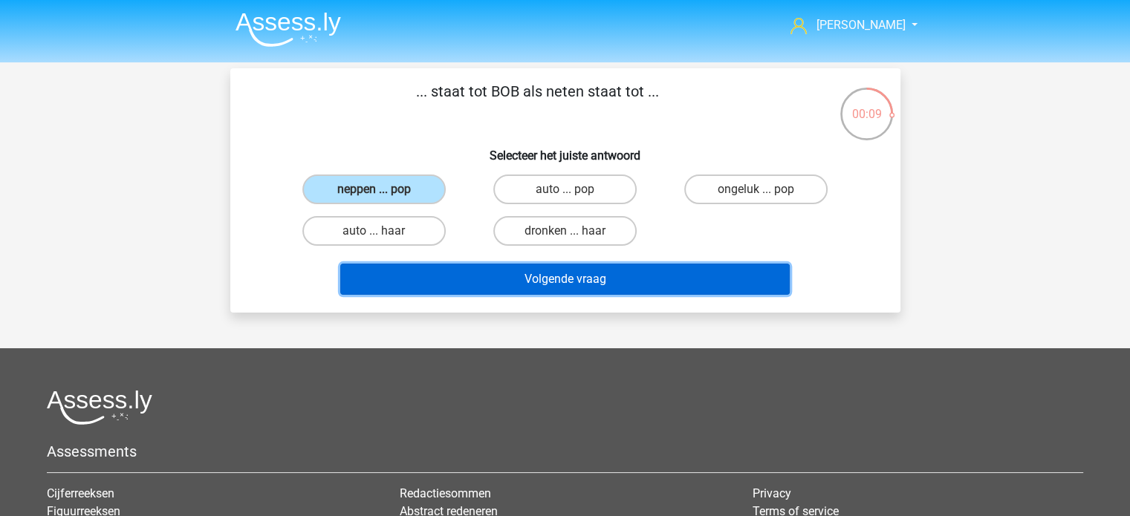
click at [525, 274] on button "Volgende vraag" at bounding box center [565, 279] width 450 height 31
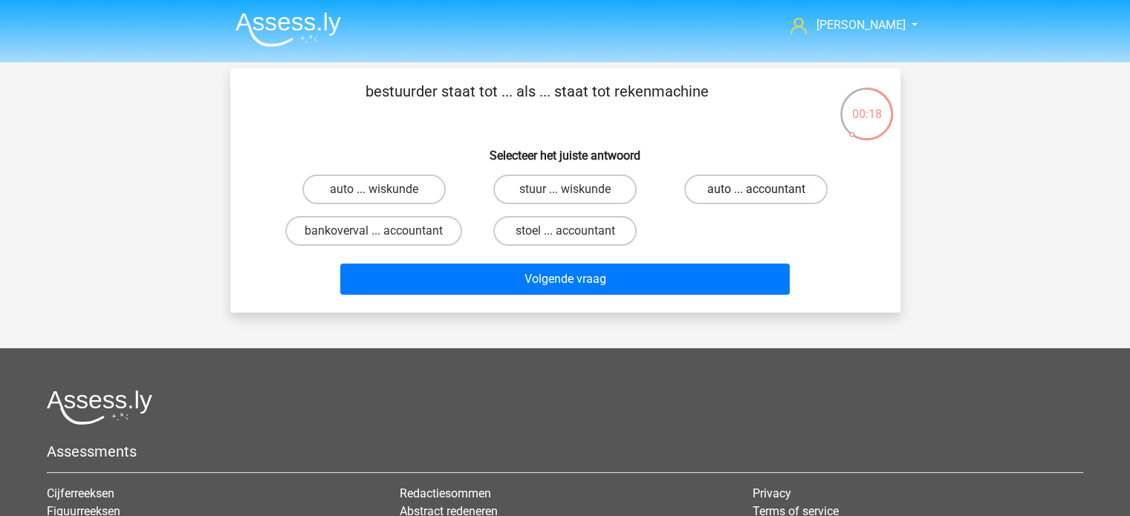
click at [734, 187] on label "auto ... accountant" at bounding box center [755, 190] width 143 height 30
click at [756, 189] on input "auto ... accountant" at bounding box center [761, 194] width 10 height 10
radio input "true"
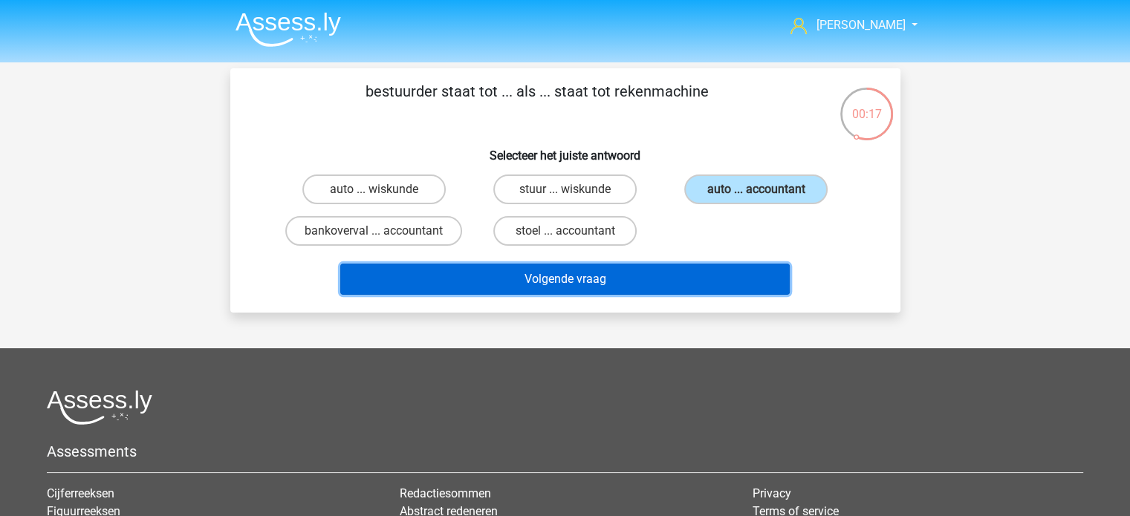
click at [609, 276] on button "Volgende vraag" at bounding box center [565, 279] width 450 height 31
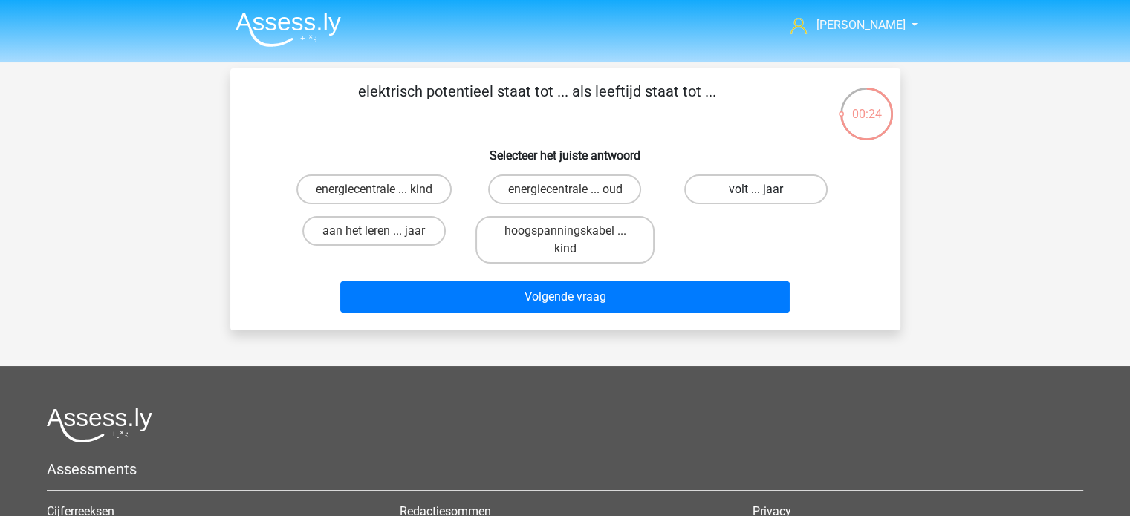
click at [740, 187] on label "volt ... jaar" at bounding box center [755, 190] width 143 height 30
click at [756, 189] on input "volt ... jaar" at bounding box center [761, 194] width 10 height 10
radio input "true"
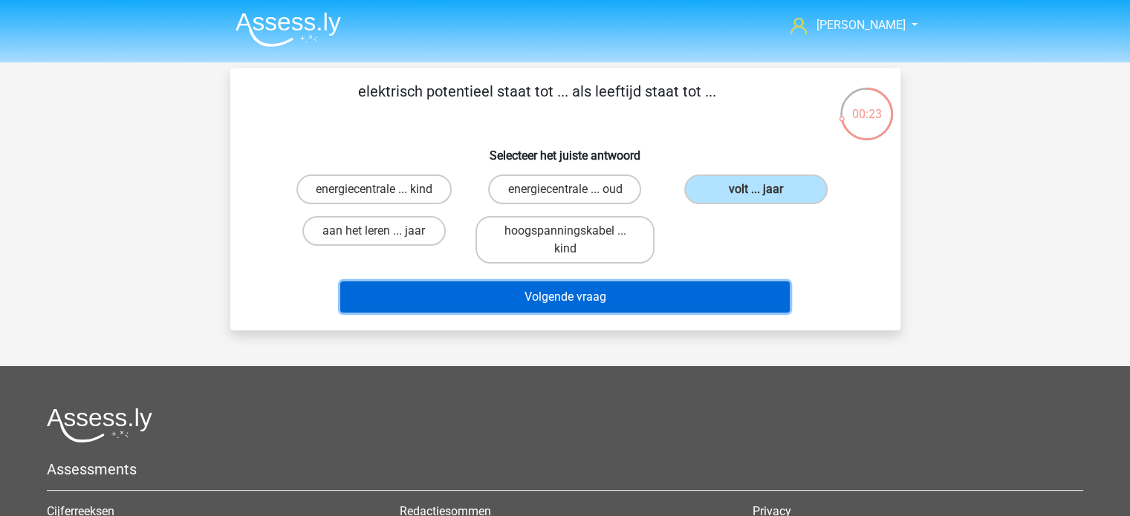
click at [589, 289] on button "Volgende vraag" at bounding box center [565, 297] width 450 height 31
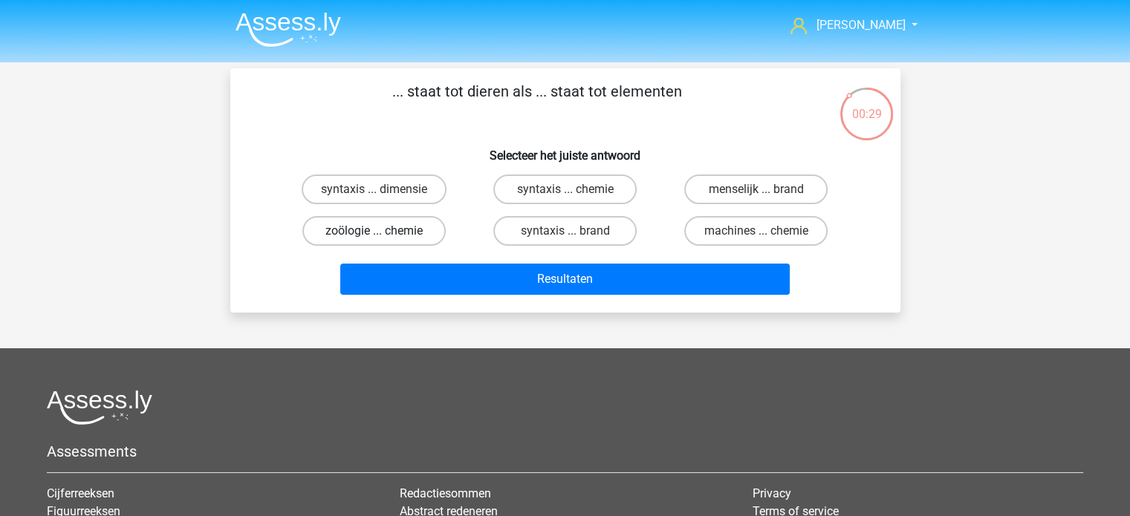
click at [352, 230] on label "zoölogie ... chemie" at bounding box center [373, 231] width 143 height 30
click at [374, 231] on input "zoölogie ... chemie" at bounding box center [379, 236] width 10 height 10
radio input "true"
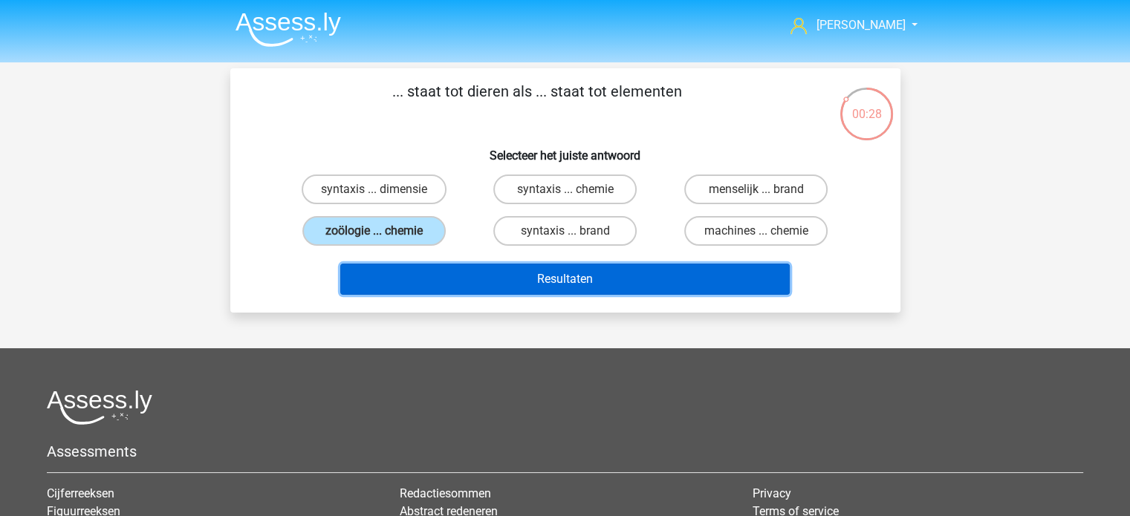
click at [508, 279] on button "Resultaten" at bounding box center [565, 279] width 450 height 31
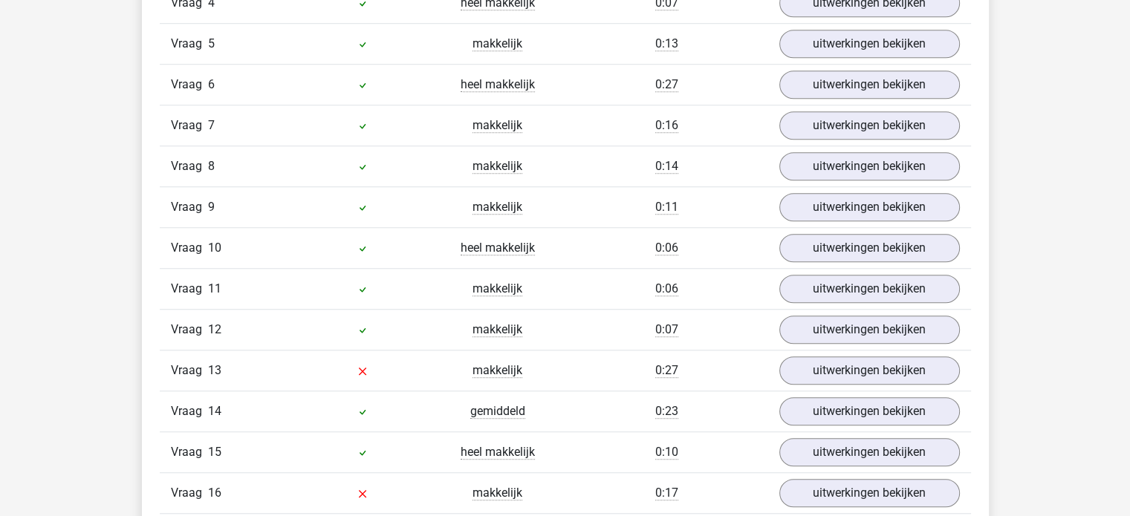
scroll to position [1189, 0]
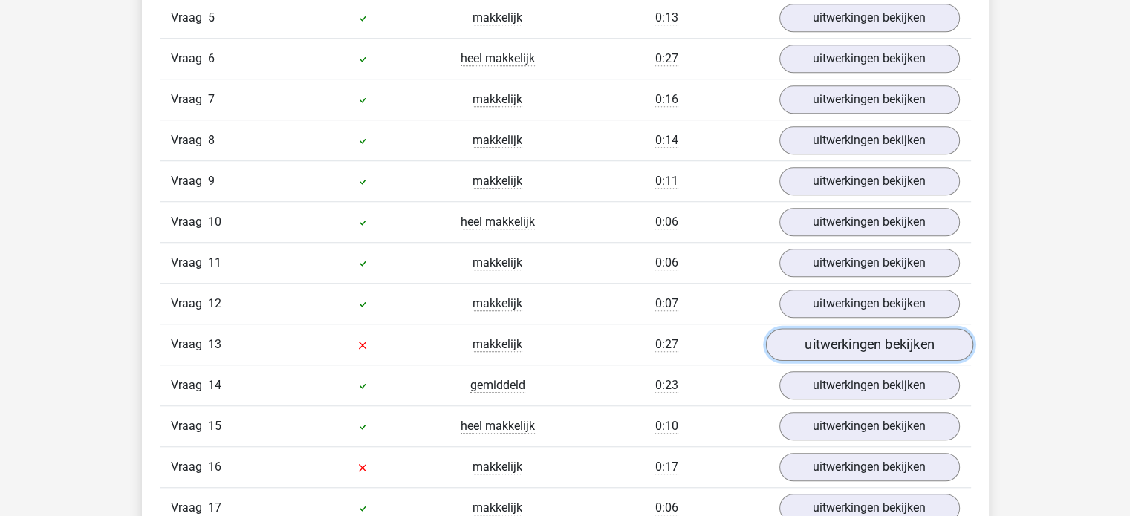
click at [859, 338] on link "uitwerkingen bekijken" at bounding box center [868, 345] width 207 height 33
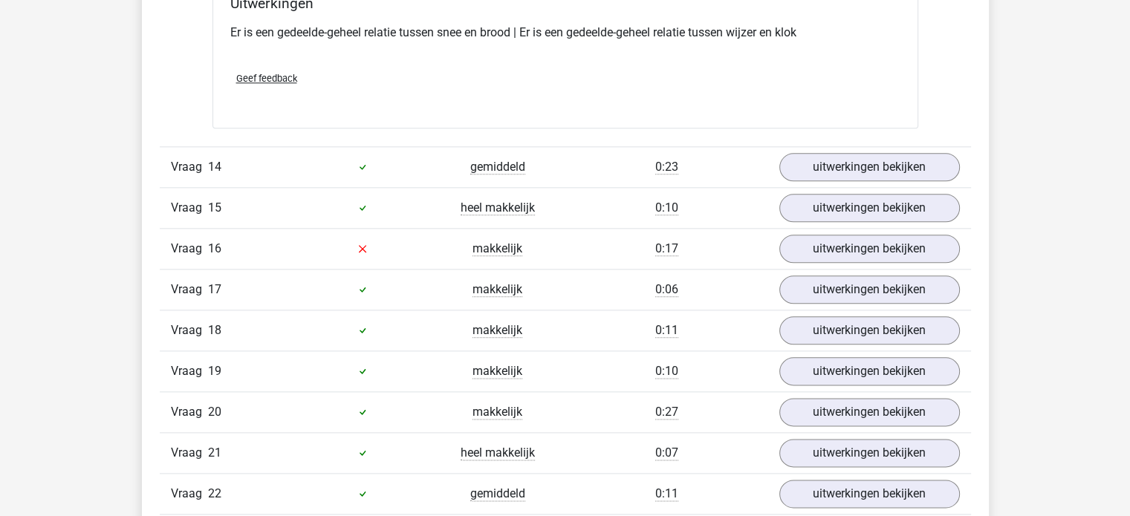
scroll to position [1783, 0]
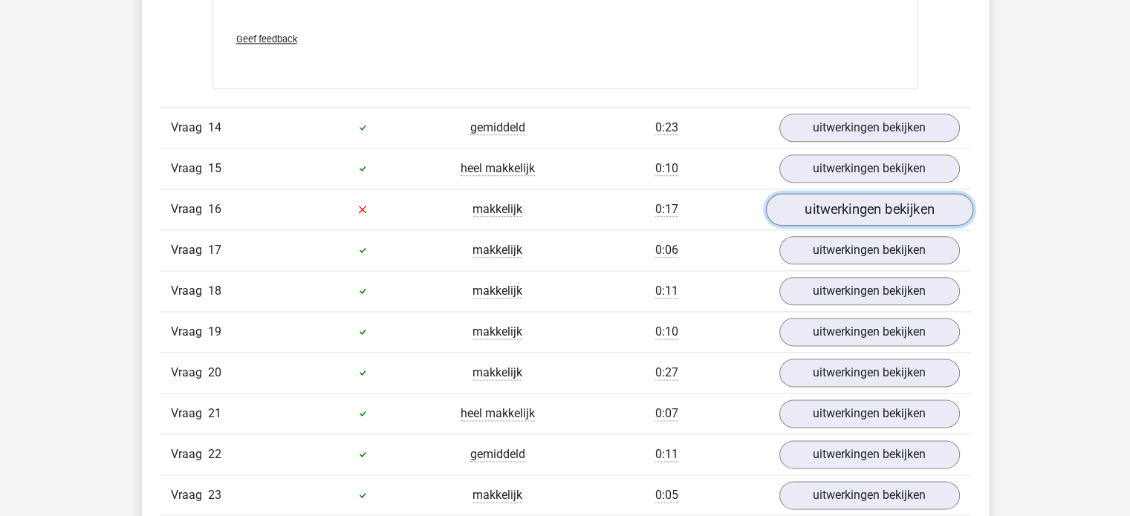
click at [826, 201] on link "uitwerkingen bekijken" at bounding box center [868, 209] width 207 height 33
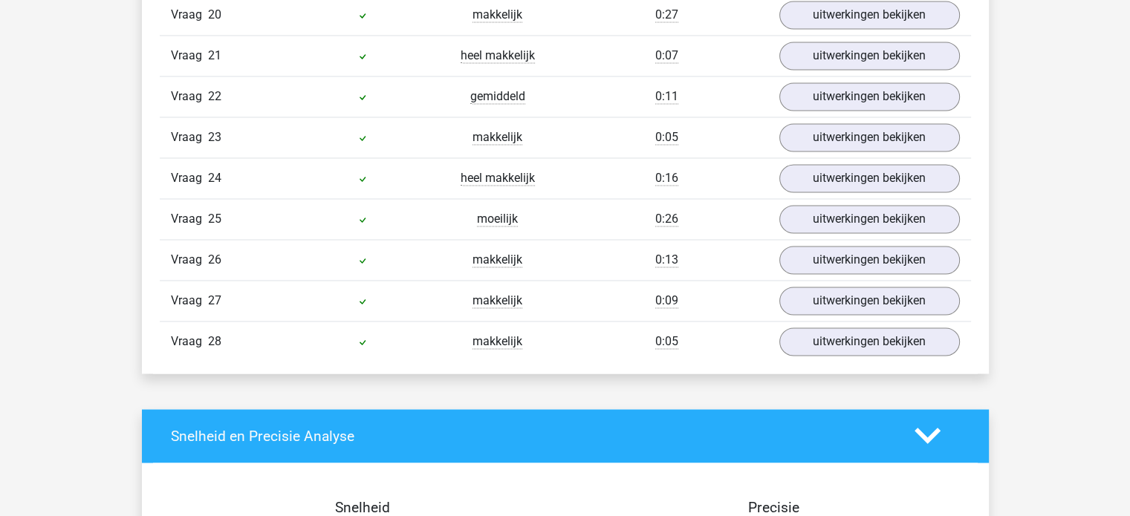
scroll to position [2452, 0]
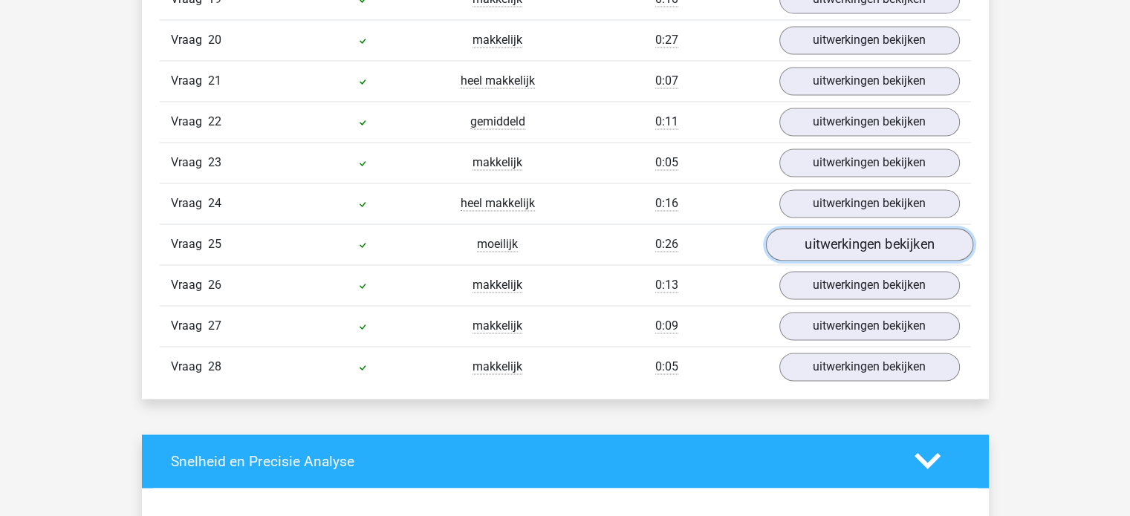
click at [857, 228] on link "uitwerkingen bekijken" at bounding box center [868, 244] width 207 height 33
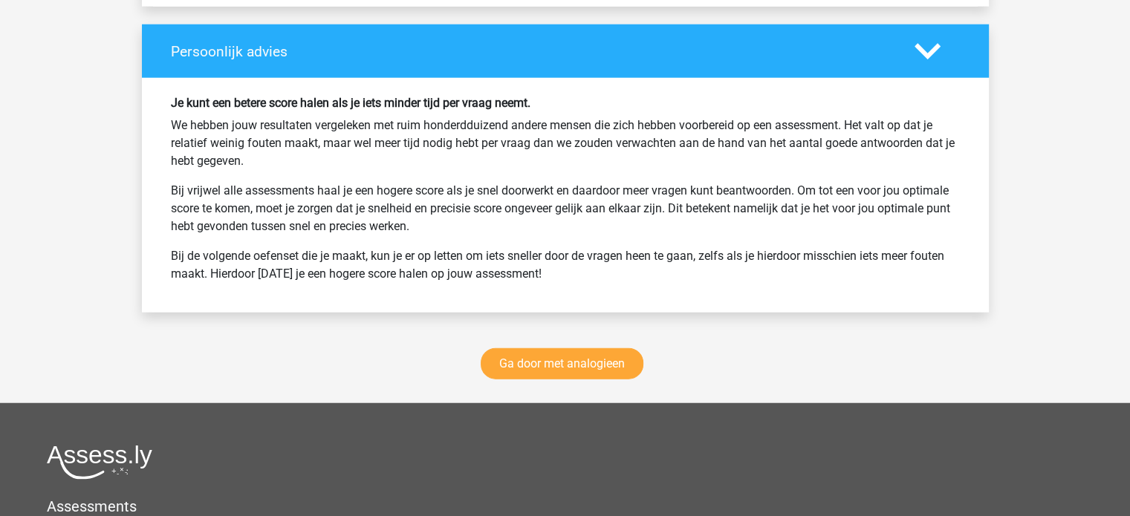
scroll to position [3904, 0]
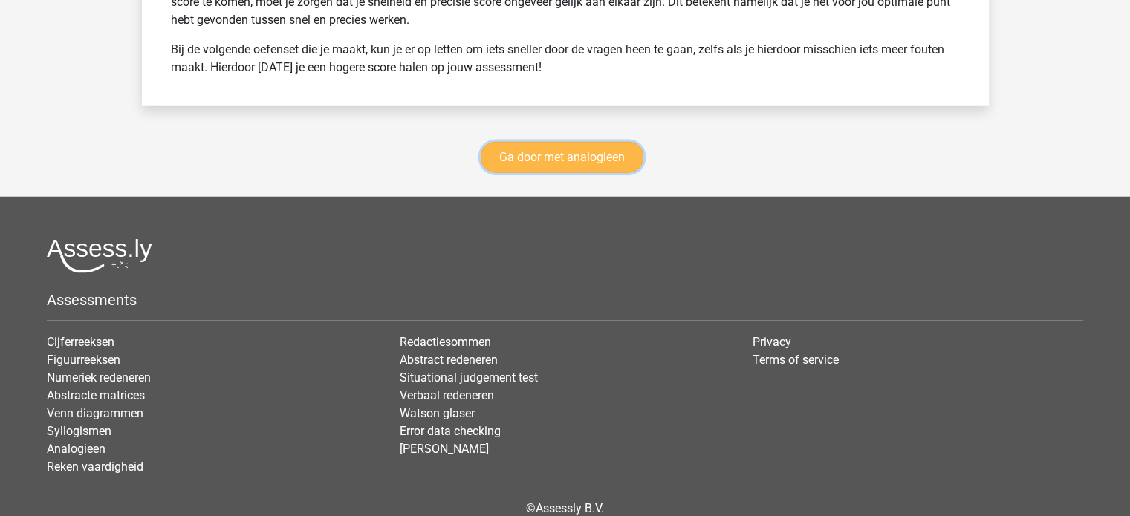
click at [539, 151] on link "Ga door met analogieen" at bounding box center [562, 157] width 163 height 31
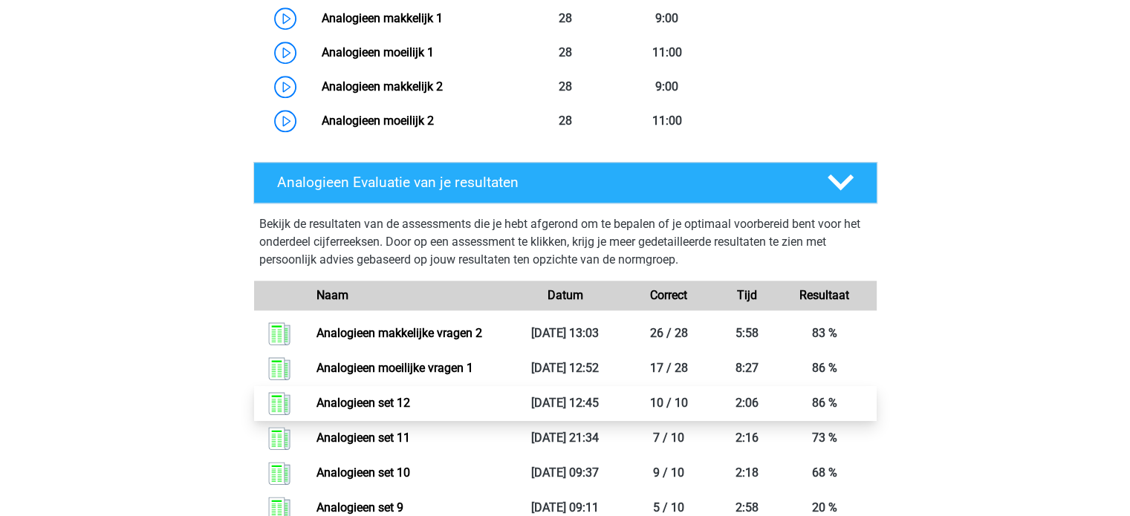
scroll to position [1129, 0]
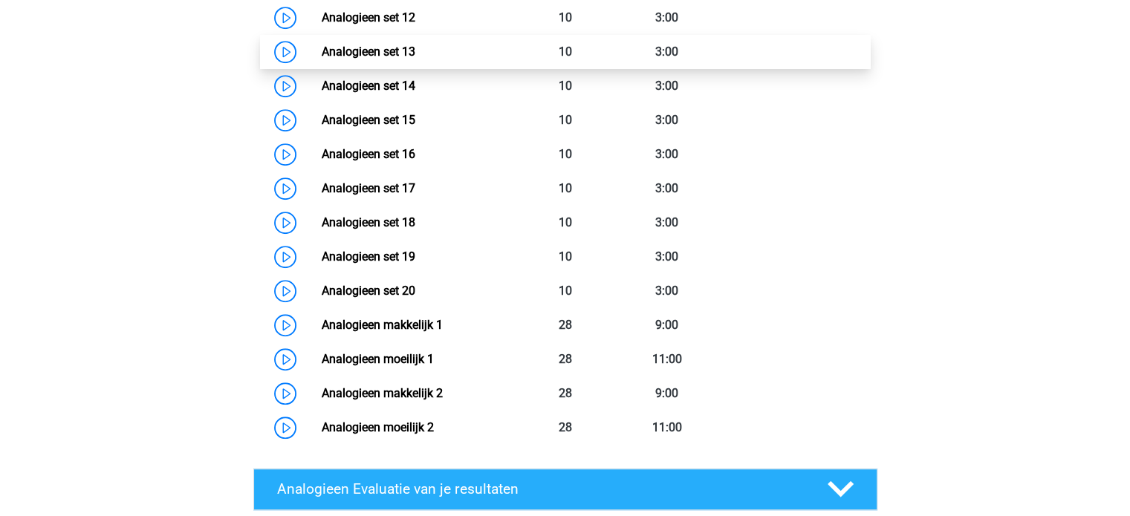
click at [372, 56] on link "Analogieen set 13" at bounding box center [369, 52] width 94 height 14
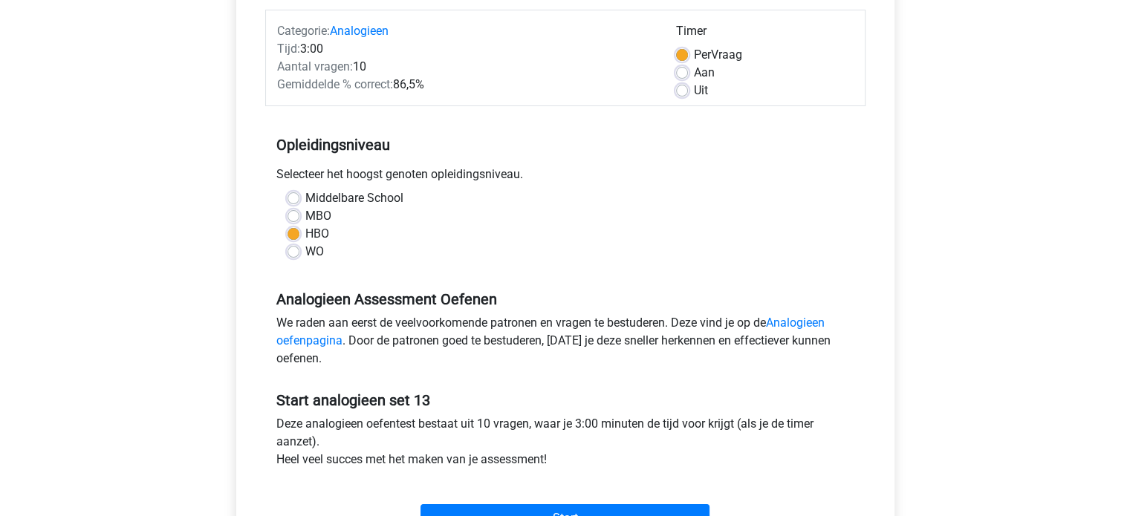
scroll to position [297, 0]
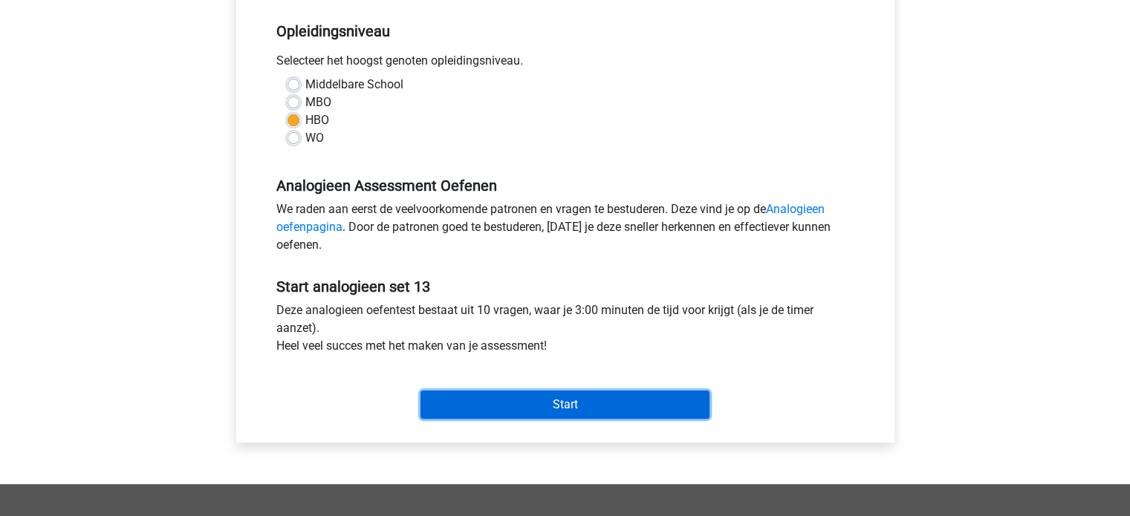
click at [555, 403] on input "Start" at bounding box center [565, 405] width 289 height 28
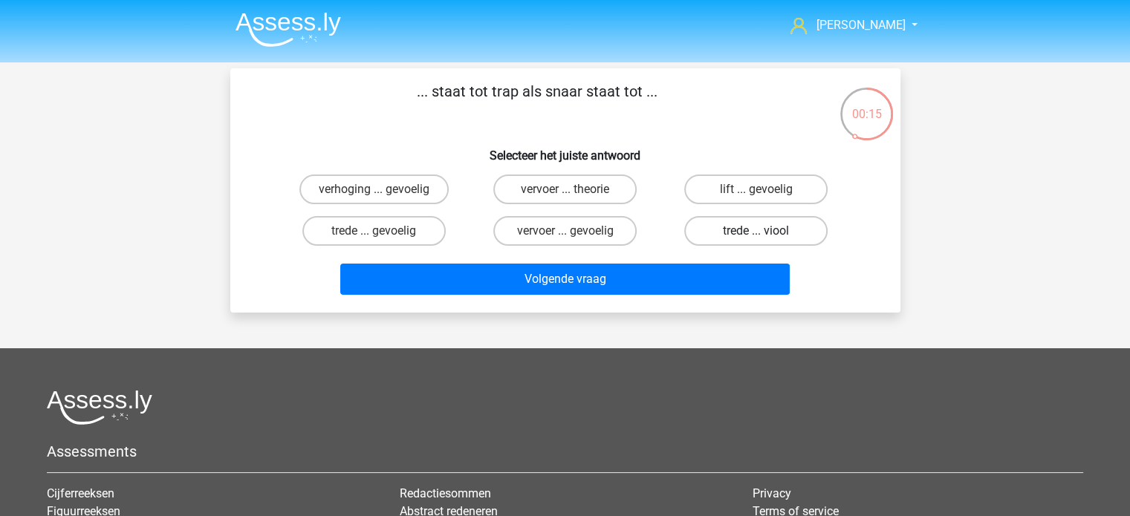
click at [726, 230] on label "trede ... viool" at bounding box center [755, 231] width 143 height 30
click at [756, 231] on input "trede ... viool" at bounding box center [761, 236] width 10 height 10
radio input "true"
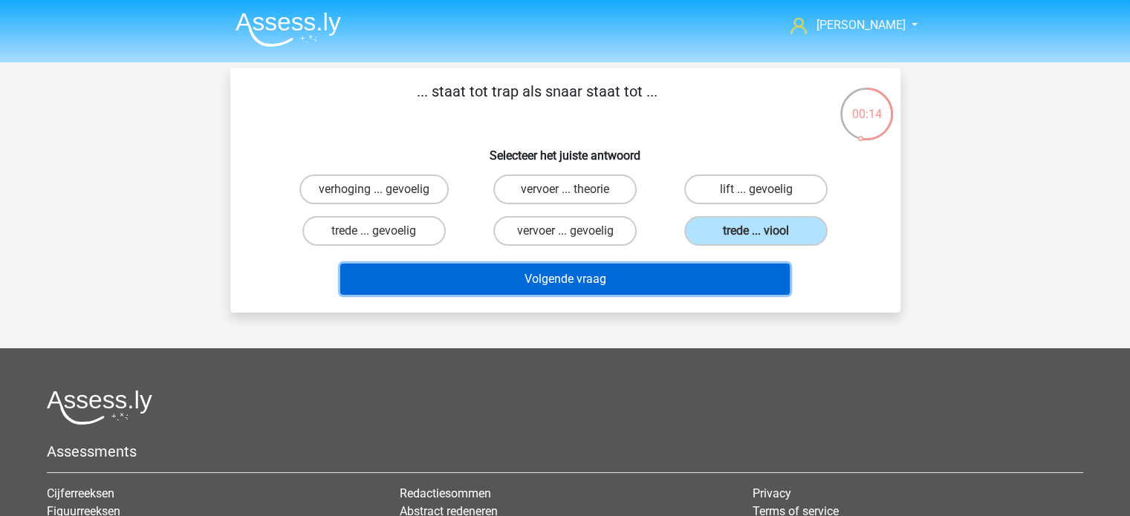
click at [646, 274] on button "Volgende vraag" at bounding box center [565, 279] width 450 height 31
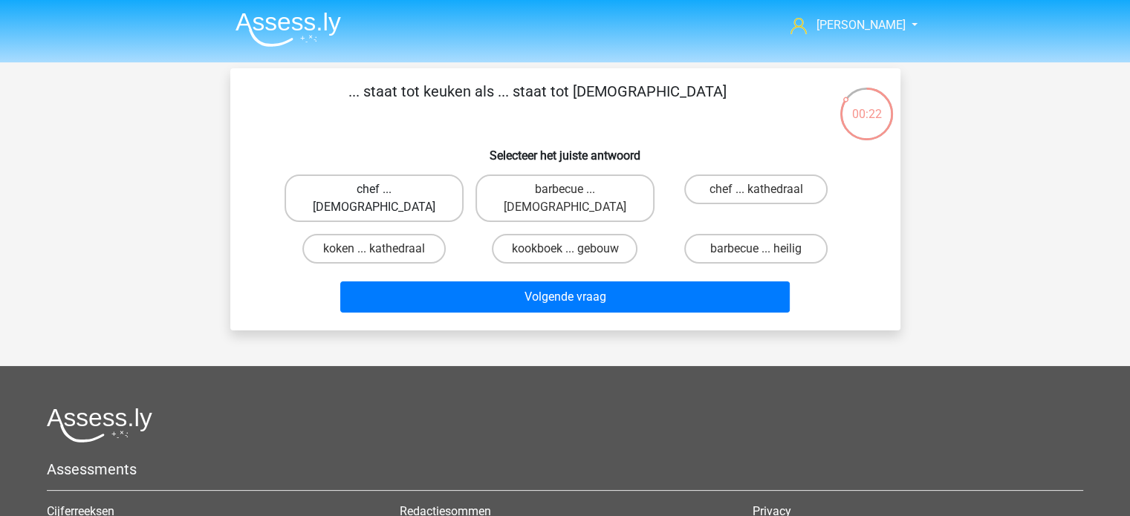
click at [399, 189] on label "chef ... [DEMOGRAPHIC_DATA]" at bounding box center [374, 199] width 179 height 48
click at [383, 189] on input "chef ... [DEMOGRAPHIC_DATA]" at bounding box center [379, 194] width 10 height 10
radio input "true"
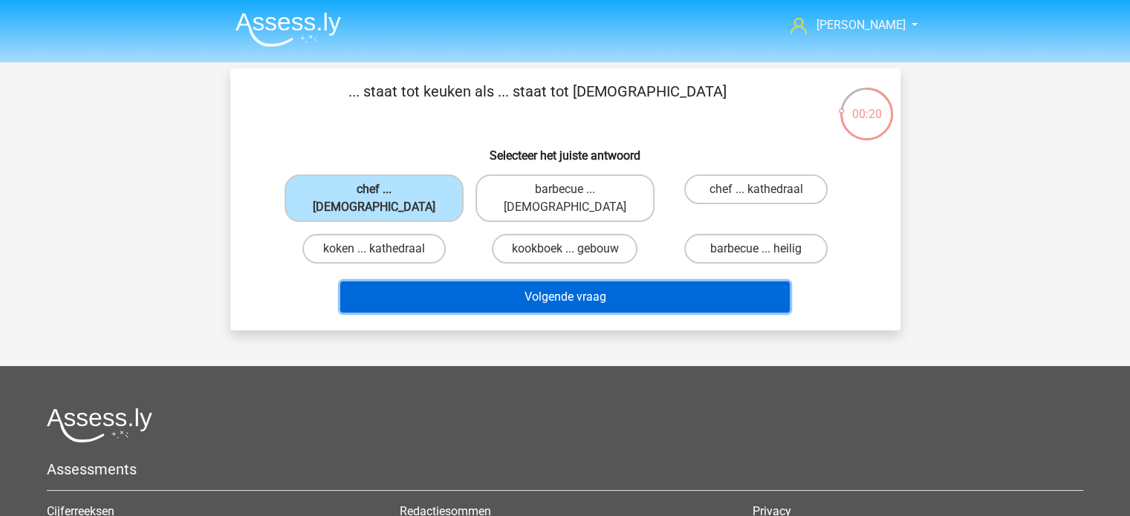
click at [559, 282] on button "Volgende vraag" at bounding box center [565, 297] width 450 height 31
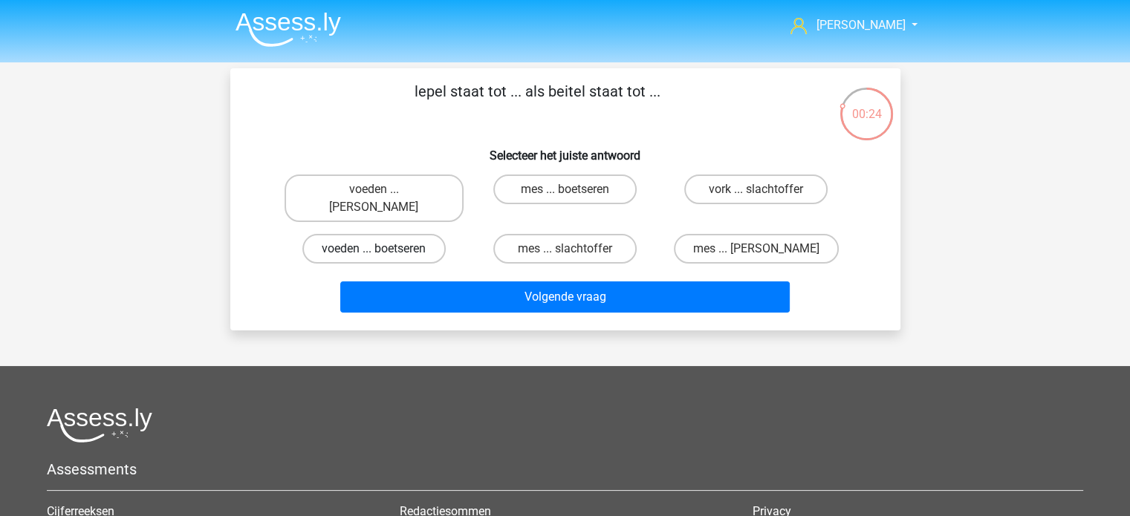
click at [379, 234] on label "voeden ... boetseren" at bounding box center [373, 249] width 143 height 30
click at [379, 249] on input "voeden ... boetseren" at bounding box center [379, 254] width 10 height 10
radio input "true"
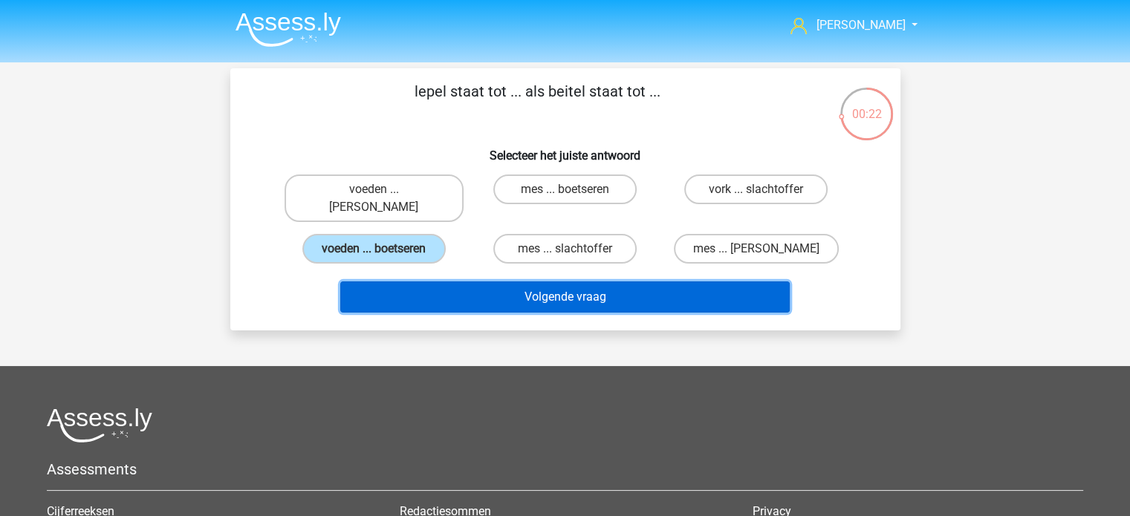
click at [524, 282] on button "Volgende vraag" at bounding box center [565, 297] width 450 height 31
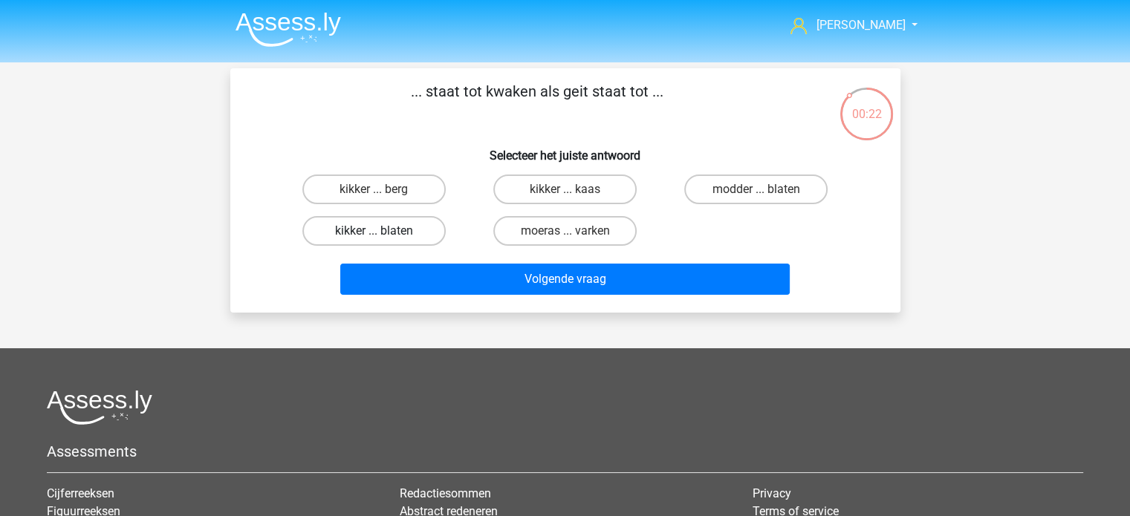
click at [394, 231] on label "kikker ... blaten" at bounding box center [373, 231] width 143 height 30
click at [383, 231] on input "kikker ... blaten" at bounding box center [379, 236] width 10 height 10
radio input "true"
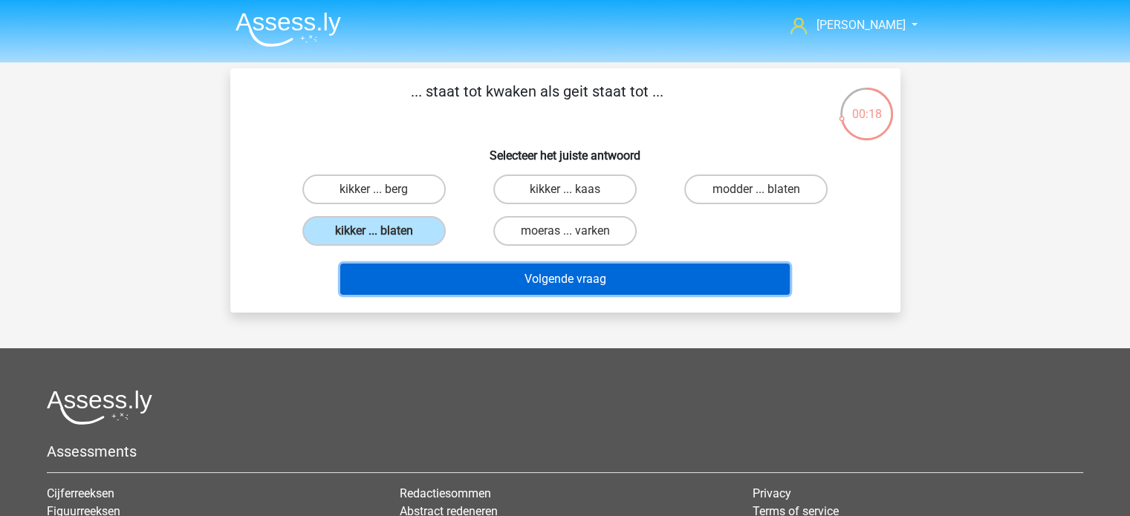
click at [542, 273] on button "Volgende vraag" at bounding box center [565, 279] width 450 height 31
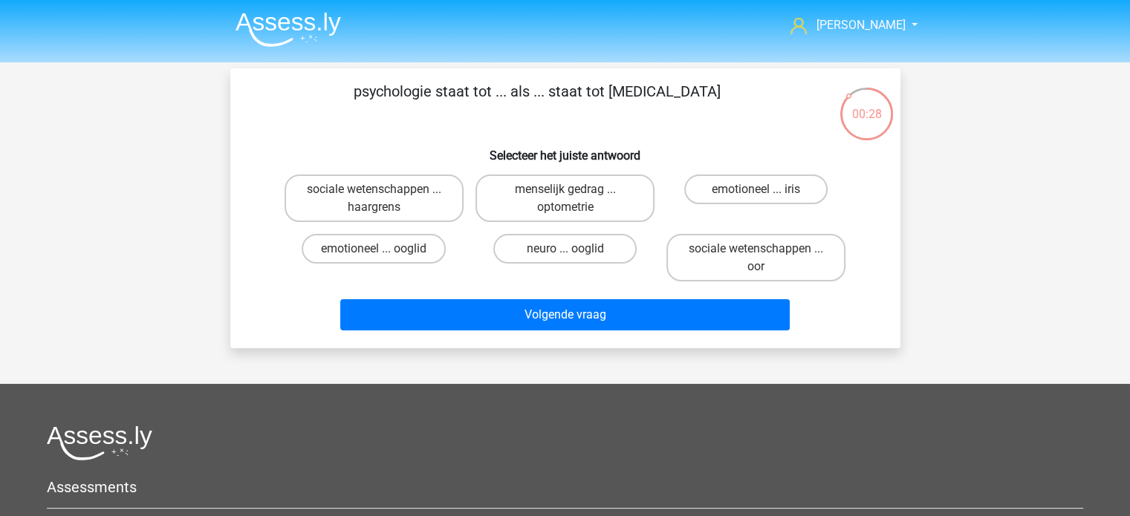
click at [572, 197] on input "menselijk gedrag ... optometrie" at bounding box center [570, 194] width 10 height 10
radio input "true"
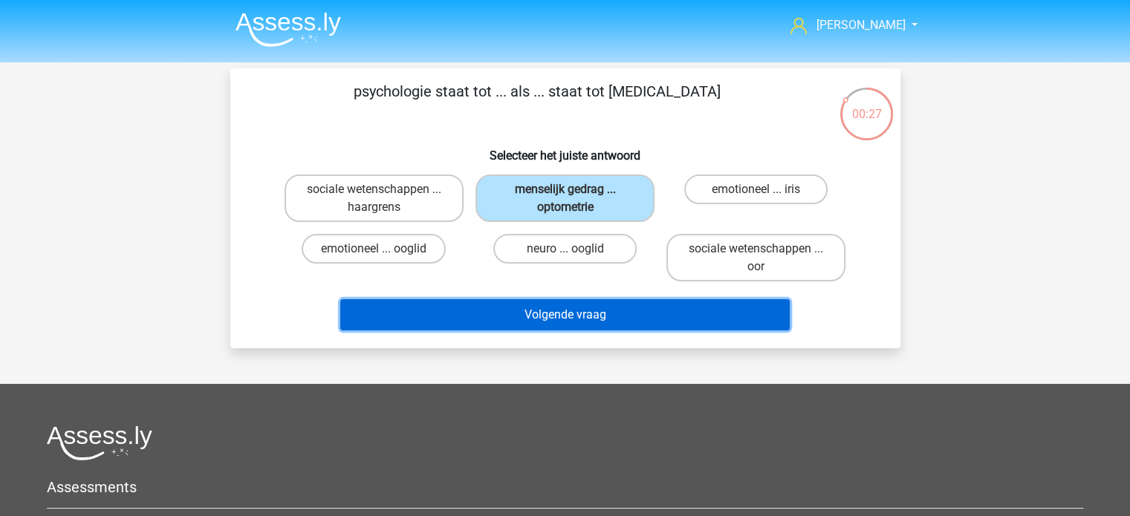
click at [609, 314] on button "Volgende vraag" at bounding box center [565, 314] width 450 height 31
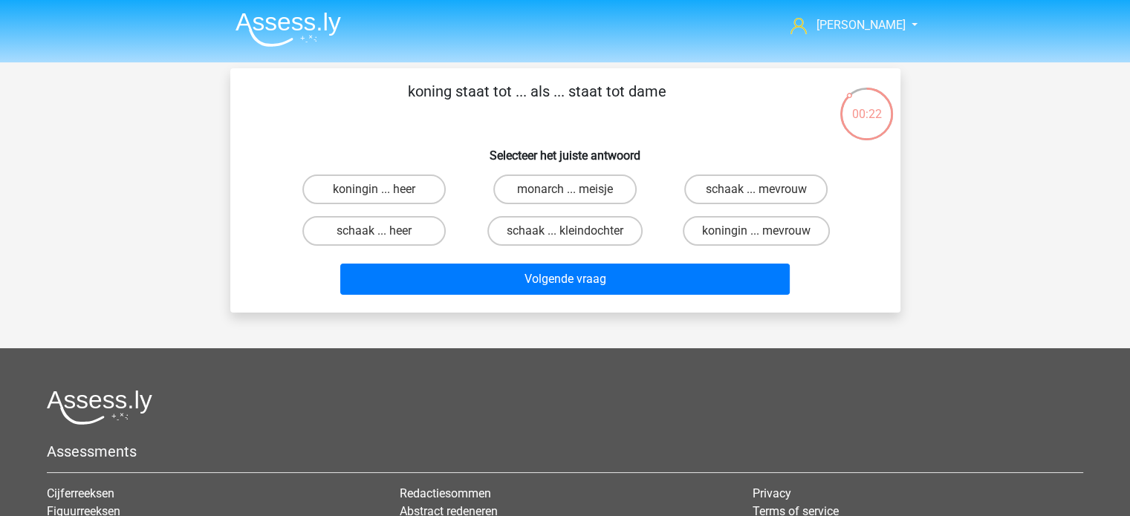
click at [380, 191] on input "koningin ... heer" at bounding box center [379, 194] width 10 height 10
radio input "true"
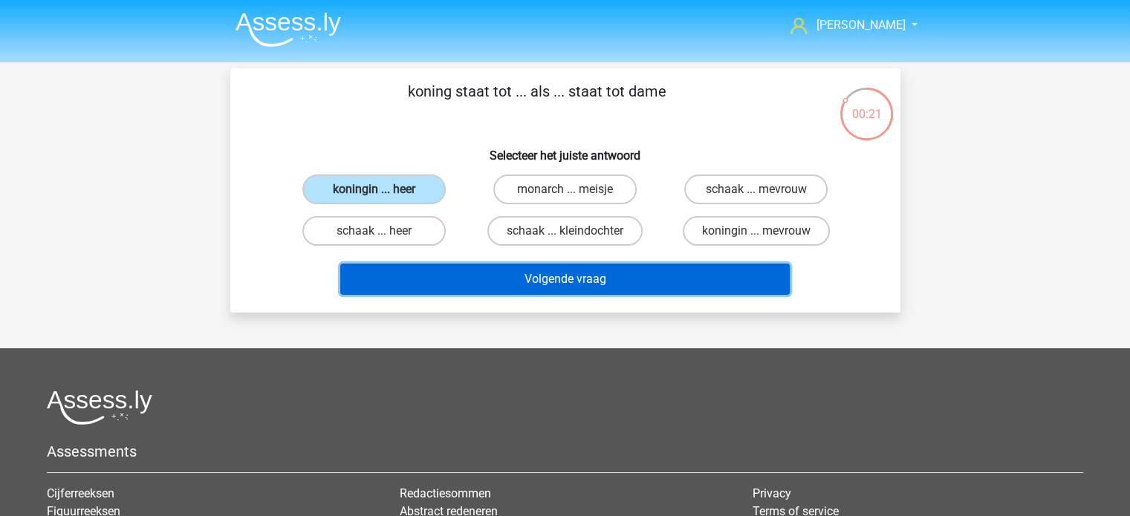
click at [659, 273] on button "Volgende vraag" at bounding box center [565, 279] width 450 height 31
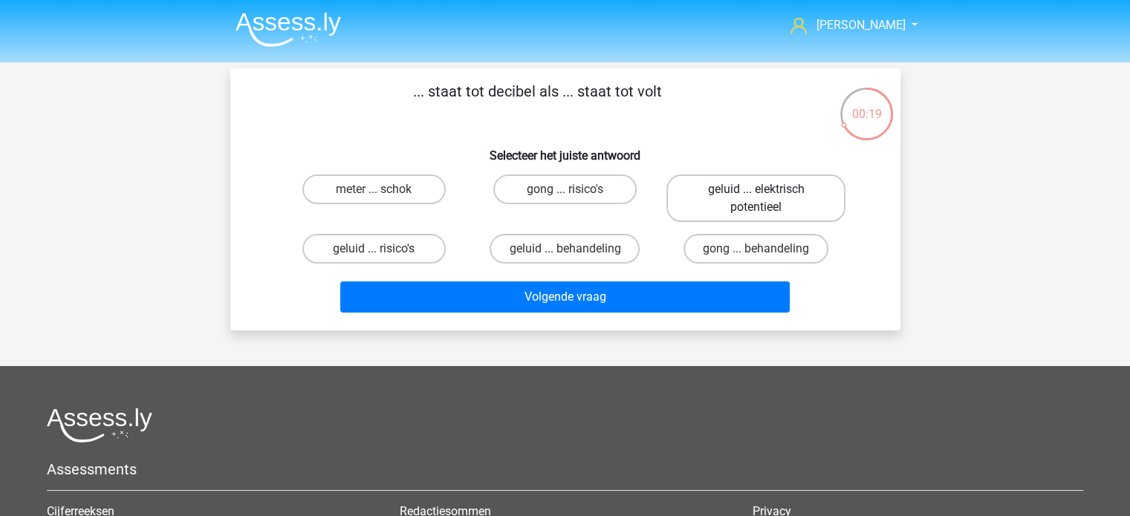
click at [749, 204] on label "geluid ... elektrisch potentieel" at bounding box center [756, 199] width 179 height 48
click at [756, 199] on input "geluid ... elektrisch potentieel" at bounding box center [761, 194] width 10 height 10
radio input "true"
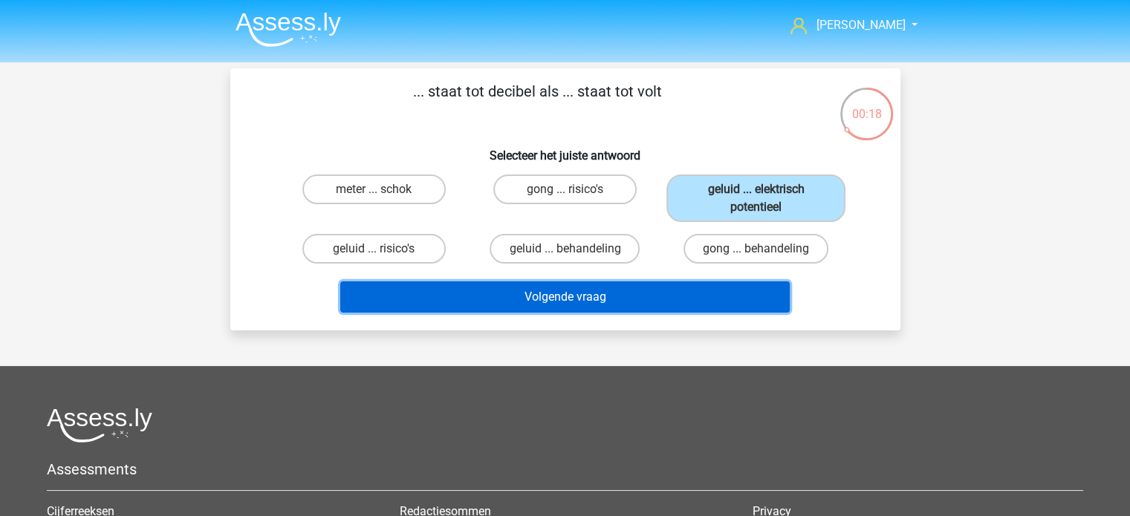
click at [541, 293] on button "Volgende vraag" at bounding box center [565, 297] width 450 height 31
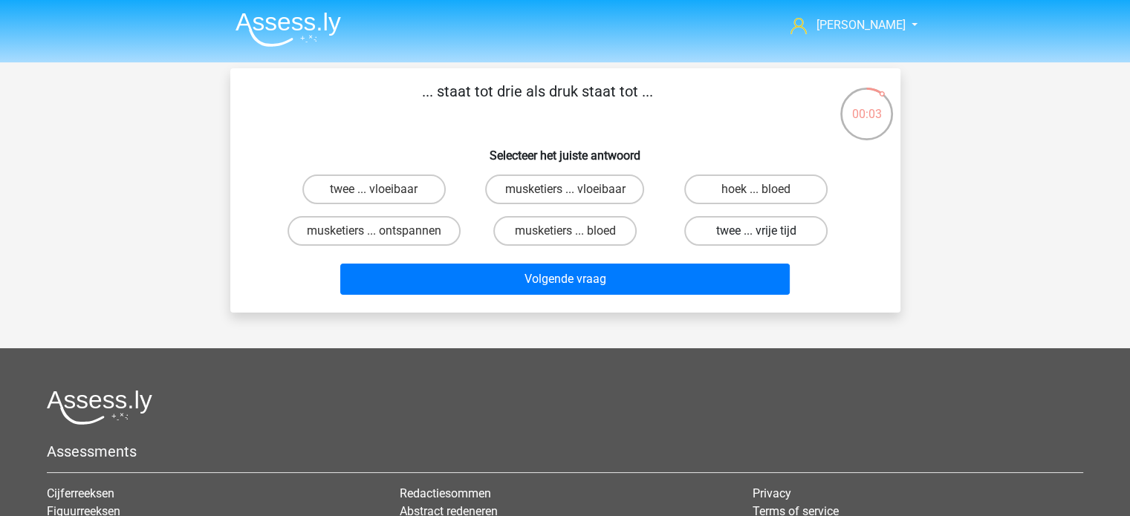
click at [746, 230] on label "twee ... vrije tijd" at bounding box center [755, 231] width 143 height 30
click at [756, 231] on input "twee ... vrije tijd" at bounding box center [761, 236] width 10 height 10
radio input "true"
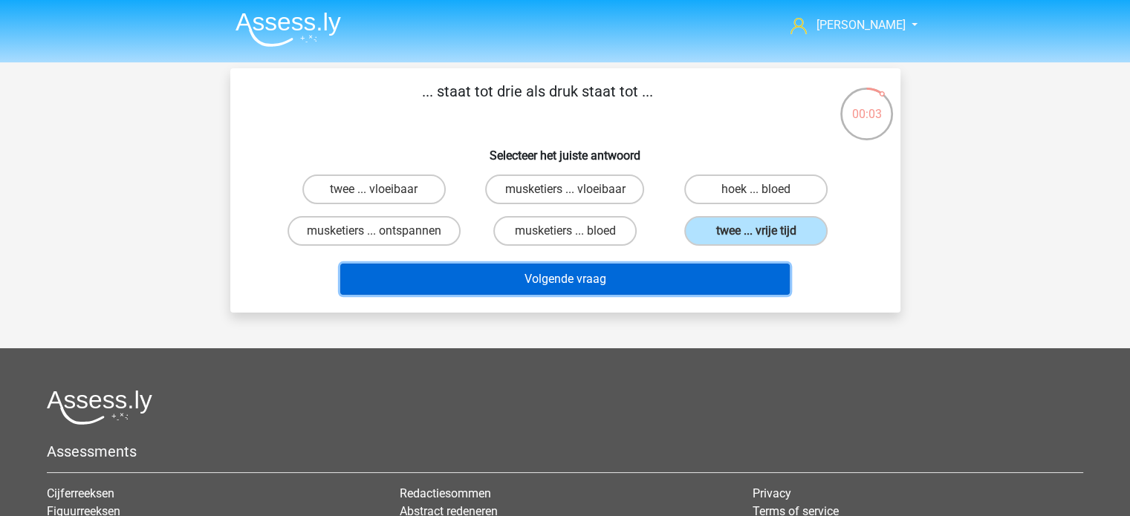
click at [678, 273] on button "Volgende vraag" at bounding box center [565, 279] width 450 height 31
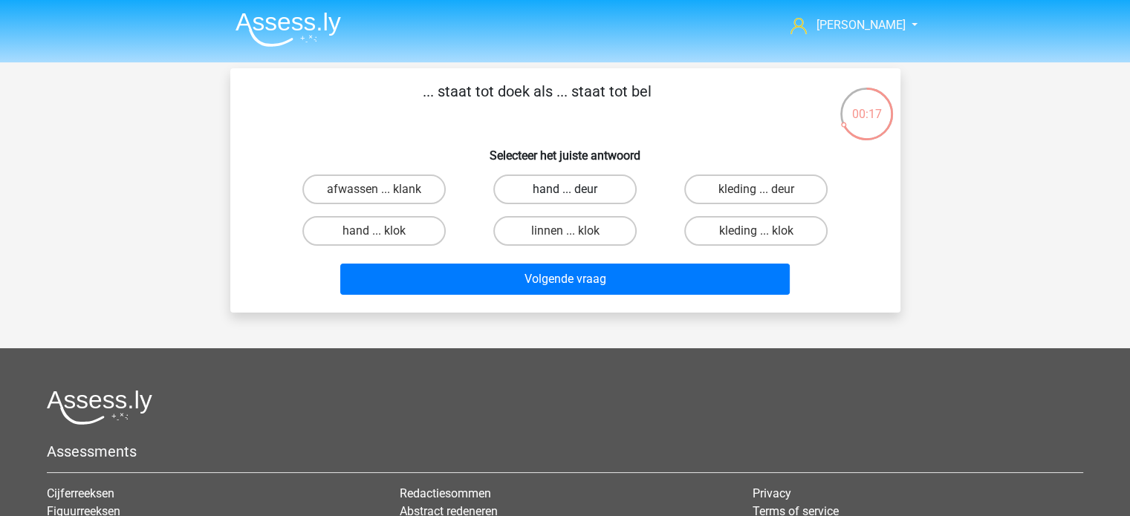
click at [589, 187] on label "hand ... deur" at bounding box center [564, 190] width 143 height 30
click at [574, 189] on input "hand ... deur" at bounding box center [570, 194] width 10 height 10
radio input "true"
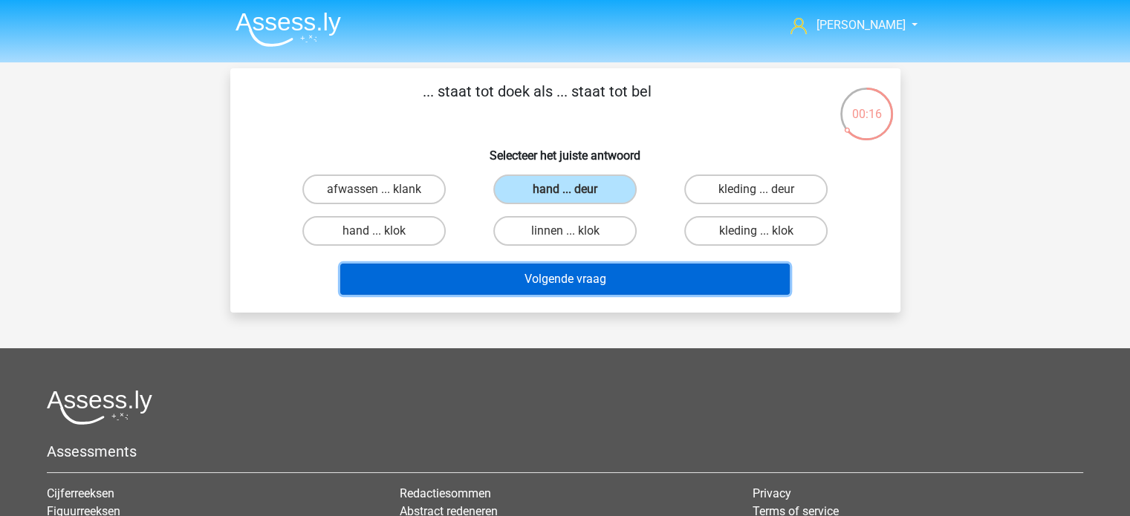
click at [575, 278] on button "Volgende vraag" at bounding box center [565, 279] width 450 height 31
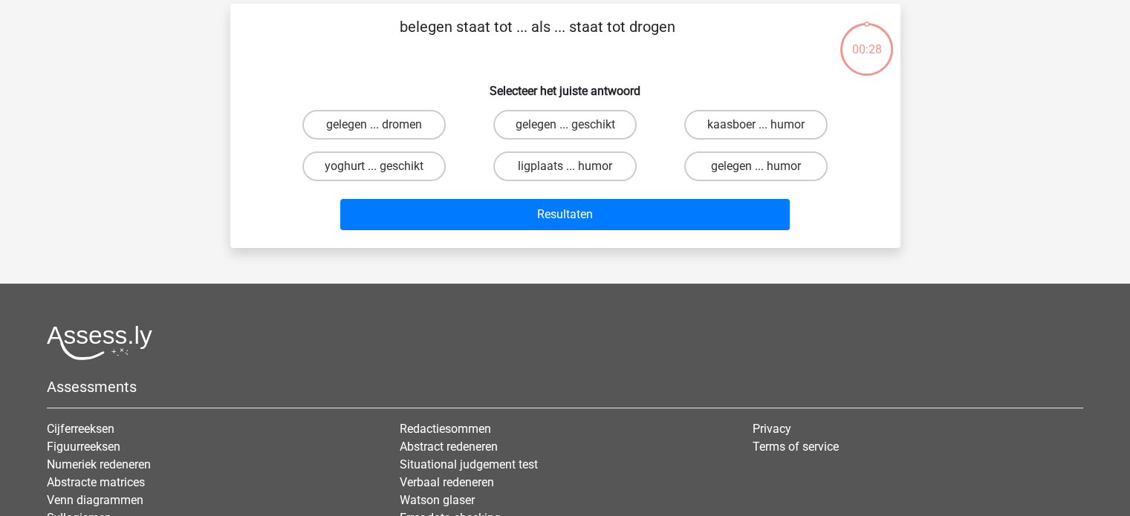
scroll to position [68, 0]
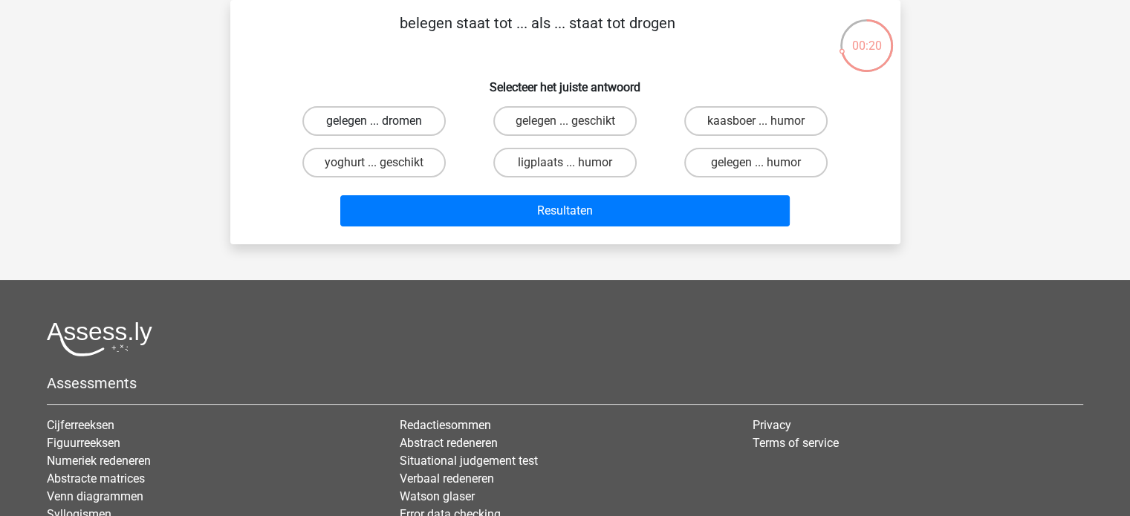
click at [377, 117] on label "gelegen ... dromen" at bounding box center [373, 121] width 143 height 30
click at [377, 121] on input "gelegen ... dromen" at bounding box center [379, 126] width 10 height 10
radio input "true"
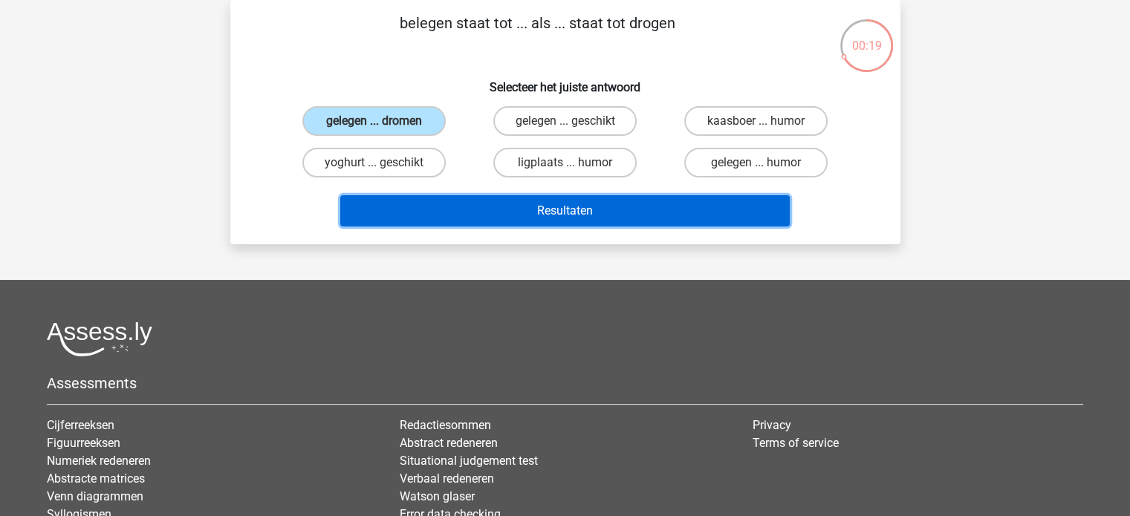
click at [526, 195] on button "Resultaten" at bounding box center [565, 210] width 450 height 31
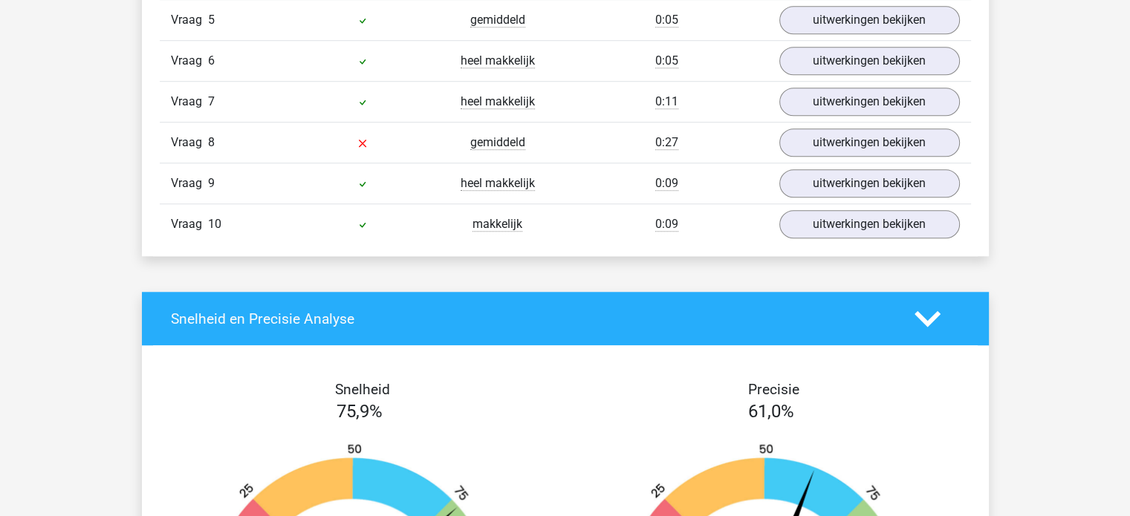
scroll to position [1189, 0]
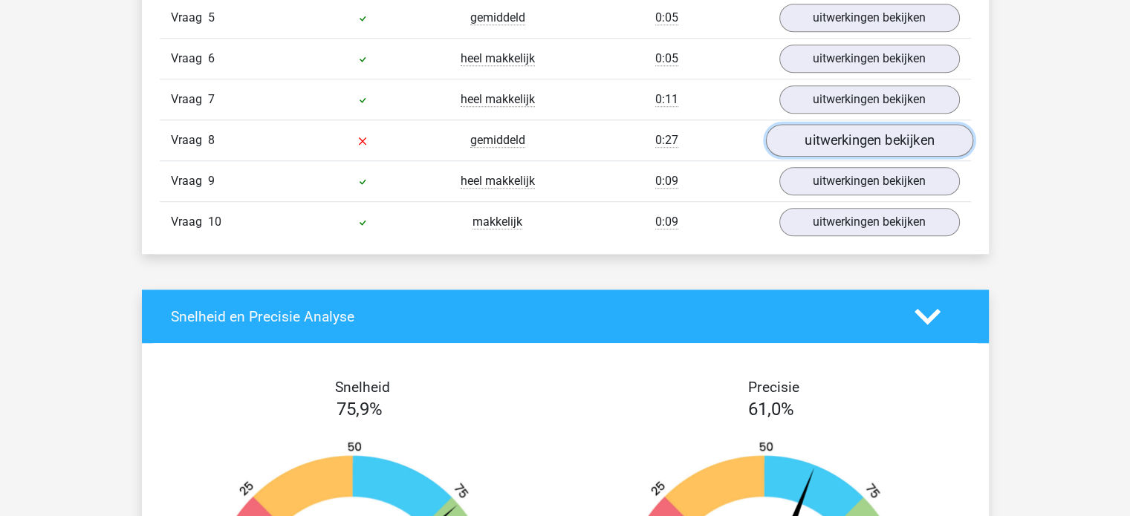
click at [852, 132] on link "uitwerkingen bekijken" at bounding box center [868, 141] width 207 height 33
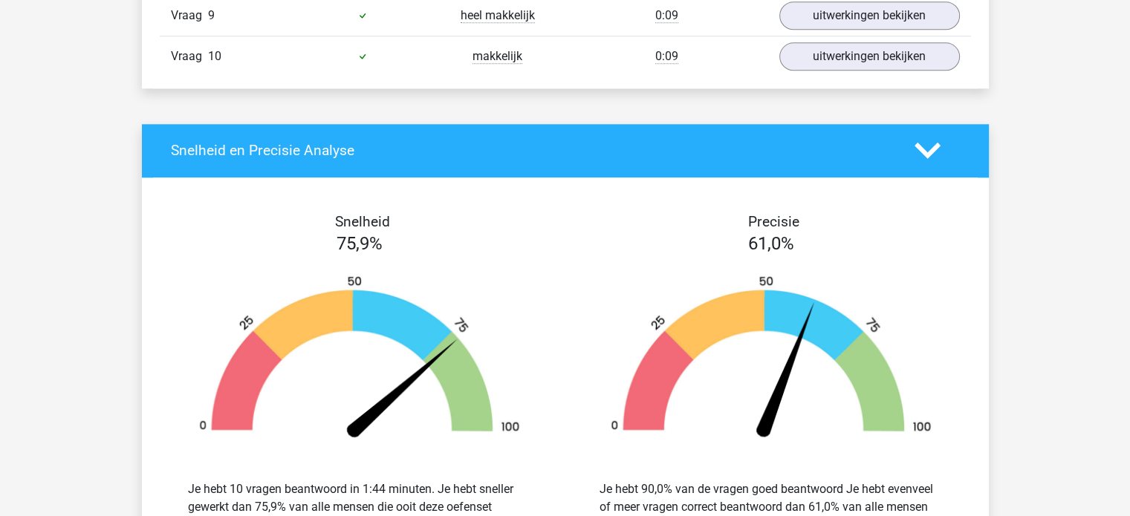
scroll to position [2229, 0]
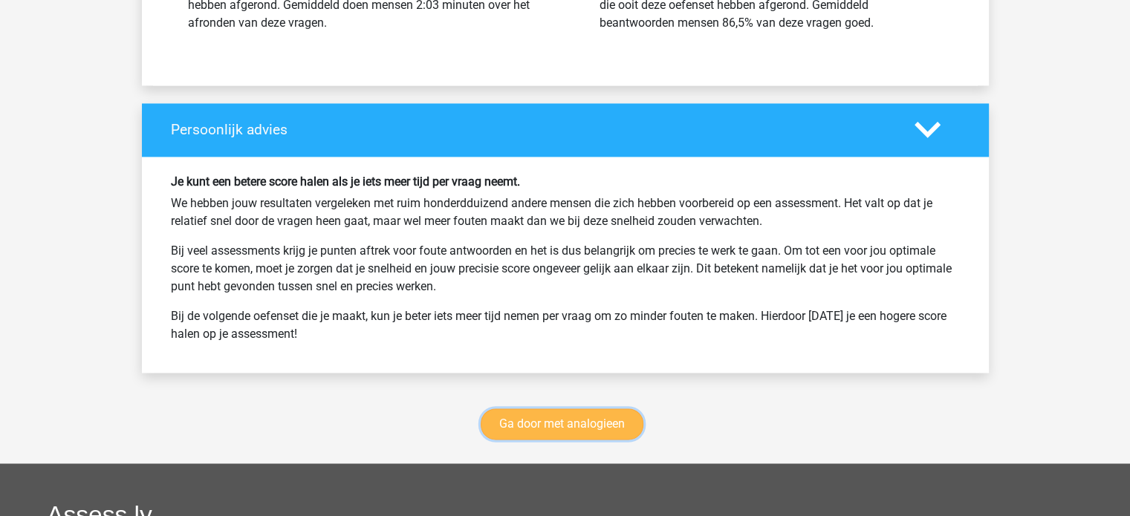
click at [584, 418] on link "Ga door met analogieen" at bounding box center [562, 424] width 163 height 31
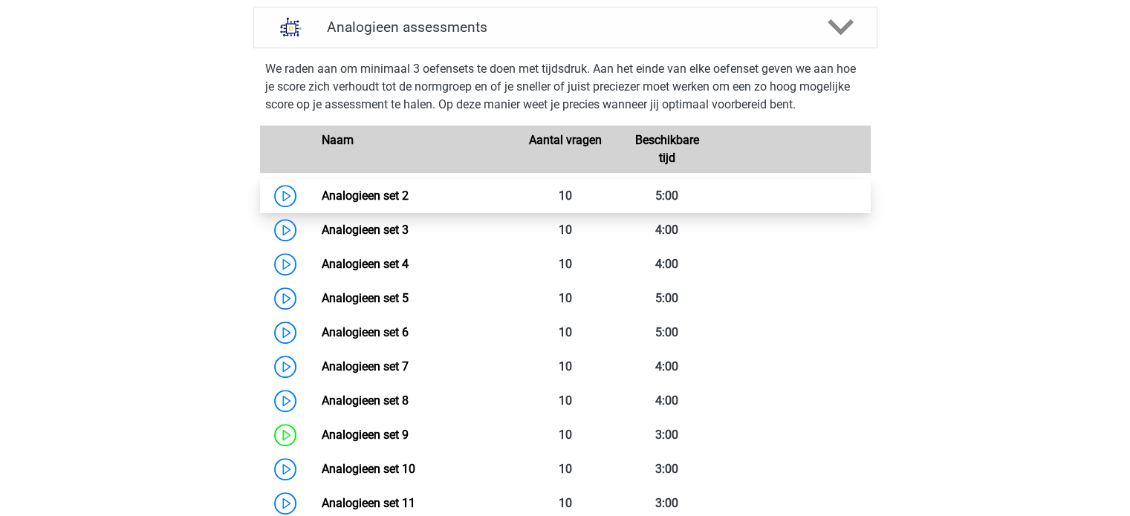
scroll to position [386, 0]
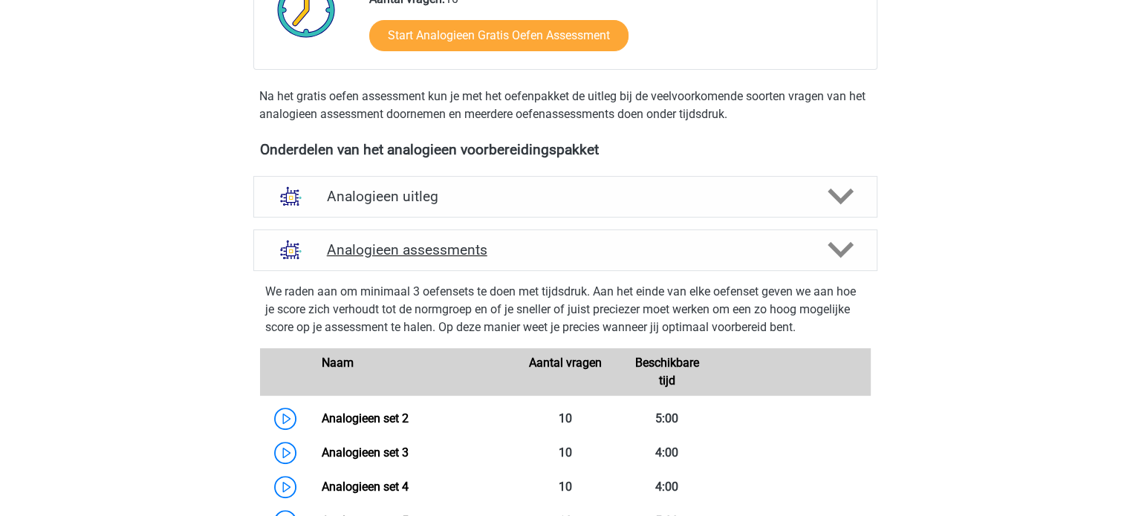
click at [837, 247] on icon at bounding box center [841, 250] width 26 height 26
click at [844, 248] on polygon at bounding box center [841, 250] width 26 height 16
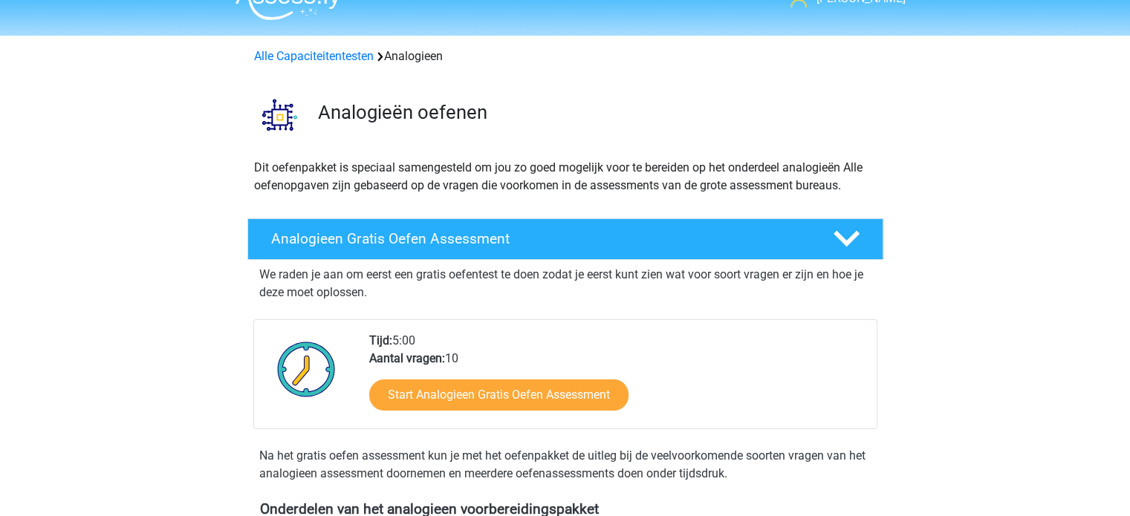
scroll to position [9, 0]
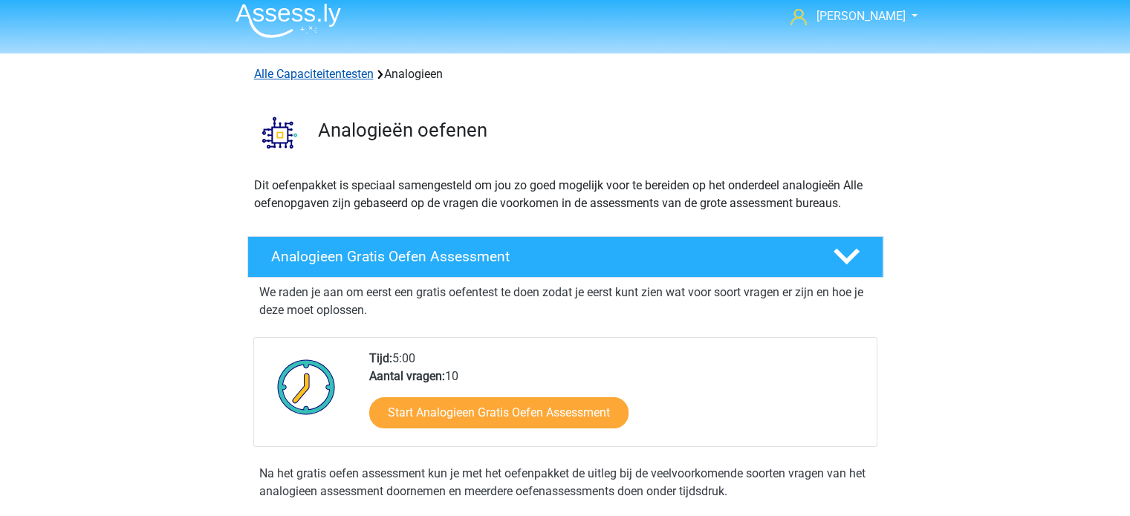
click at [334, 67] on link "Alle Capaciteitentesten" at bounding box center [314, 74] width 120 height 14
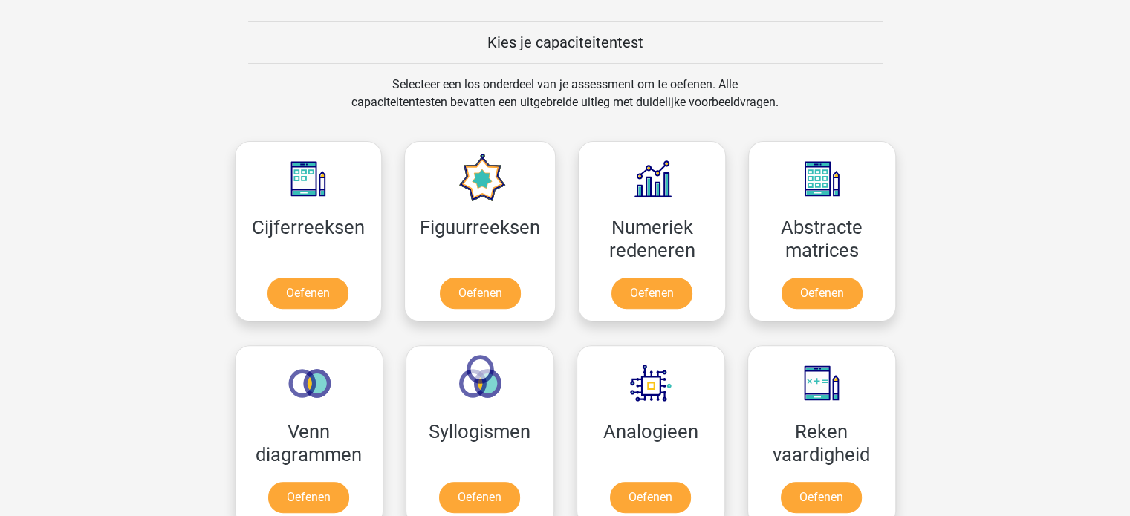
scroll to position [184, 0]
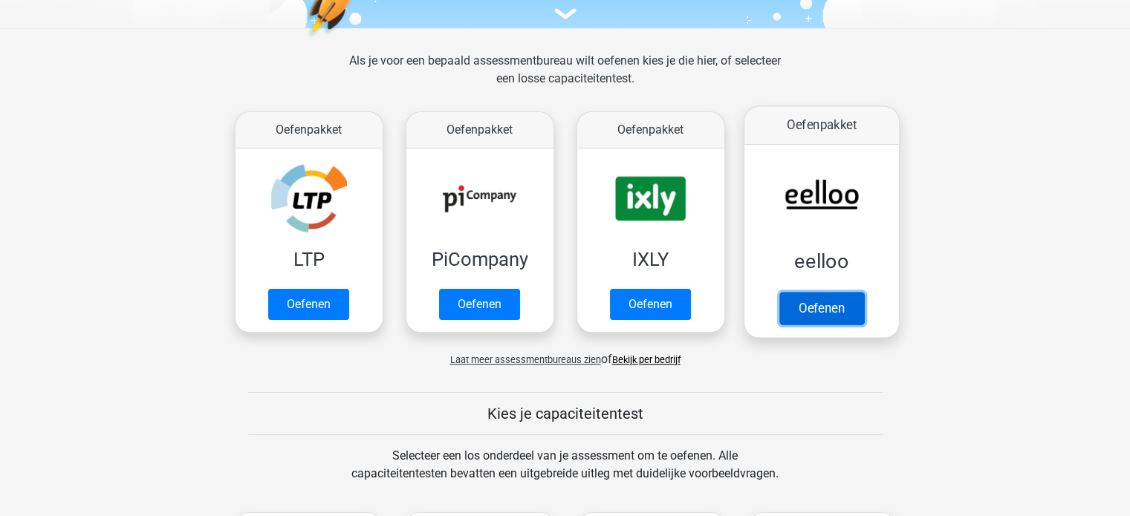
click at [820, 294] on link "Oefenen" at bounding box center [821, 308] width 85 height 33
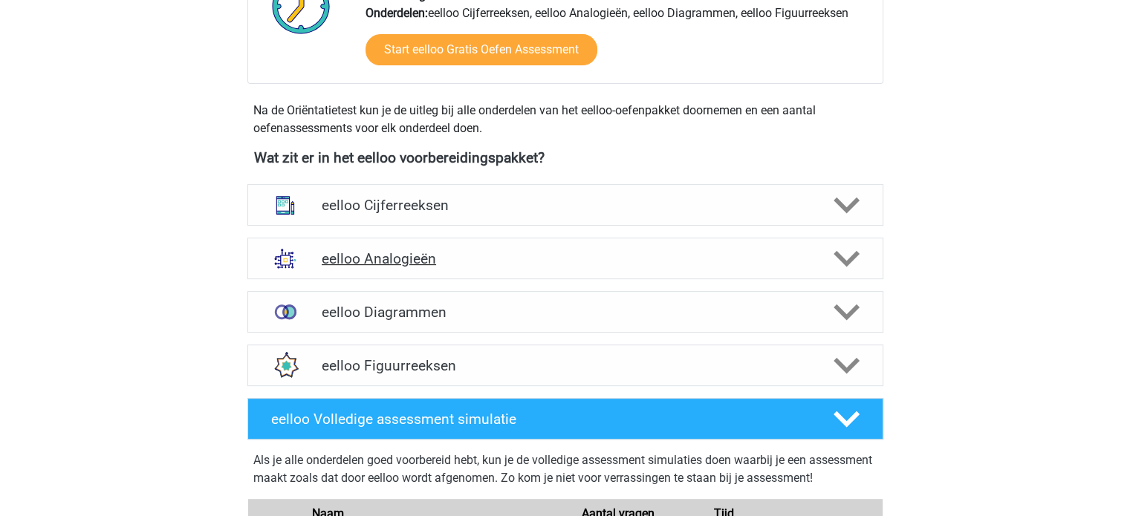
scroll to position [446, 0]
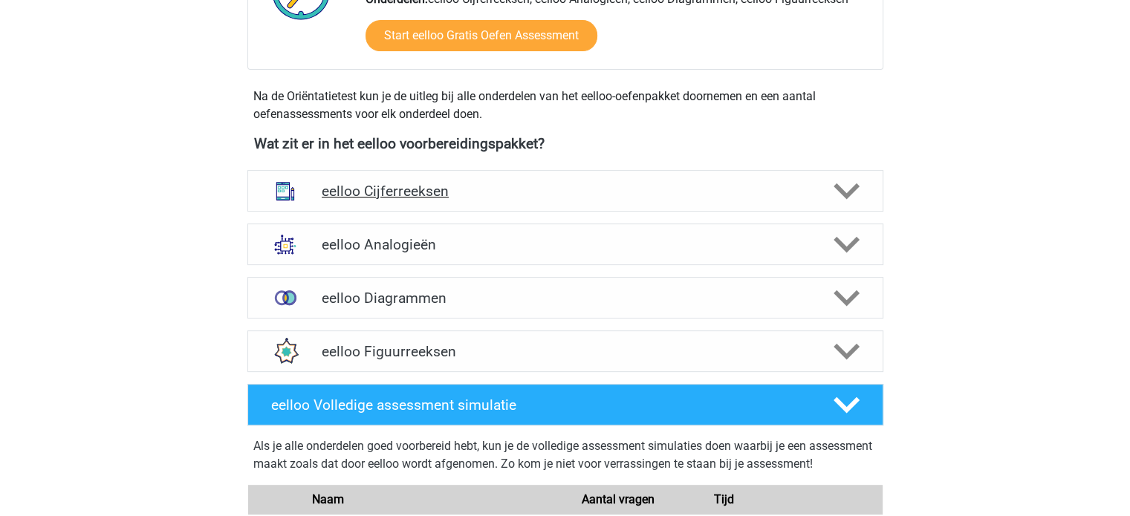
click at [453, 193] on h4 "eelloo Cijferreeksen" at bounding box center [565, 191] width 487 height 17
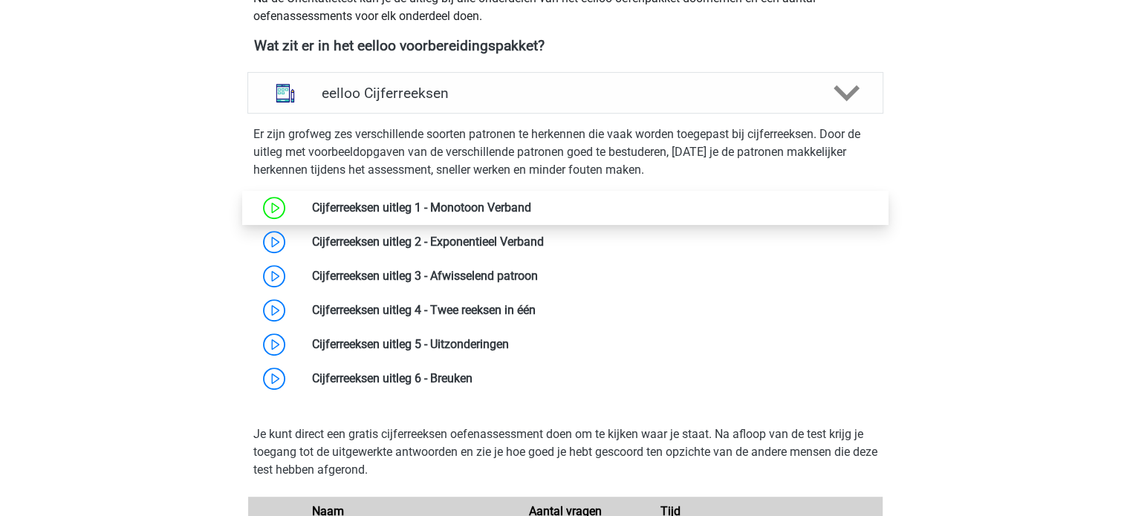
scroll to position [594, 0]
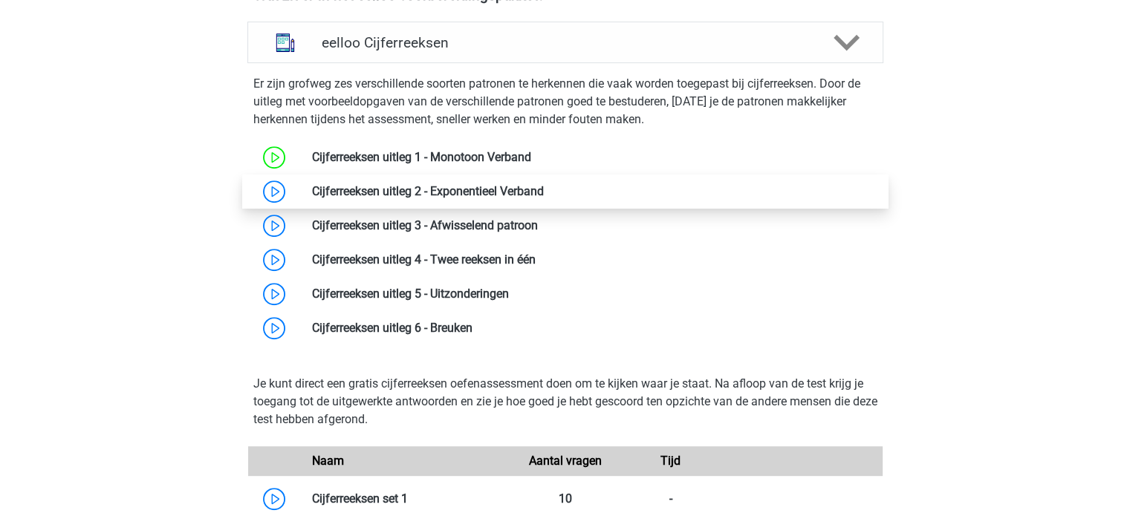
click at [544, 192] on link at bounding box center [544, 191] width 0 height 14
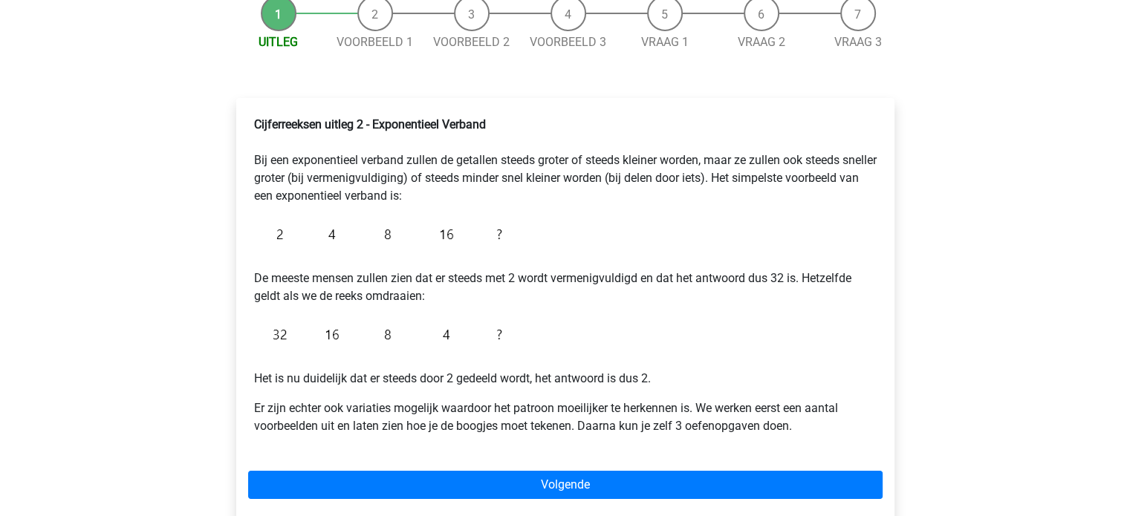
scroll to position [149, 0]
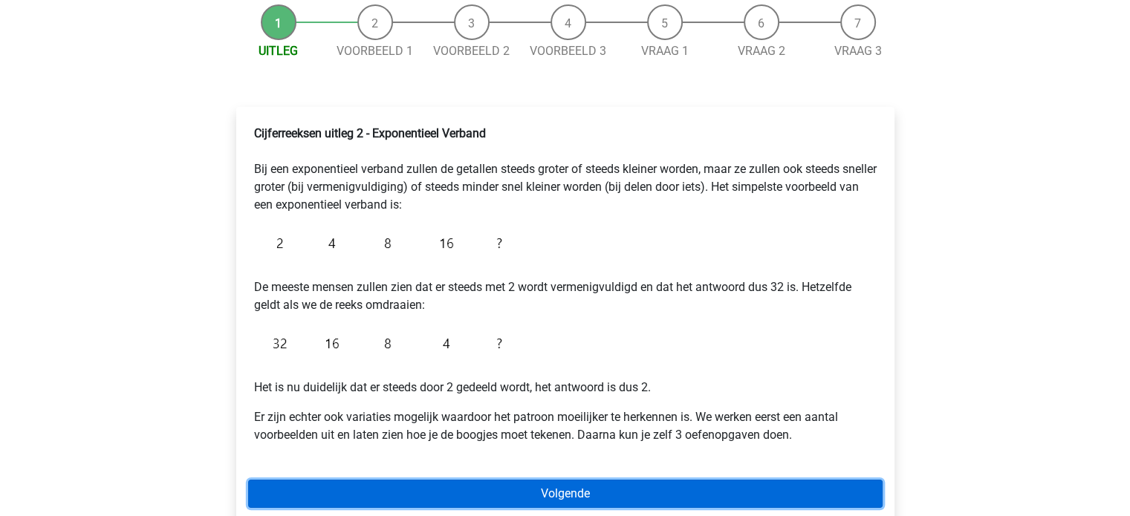
click at [656, 492] on link "Volgende" at bounding box center [565, 494] width 635 height 28
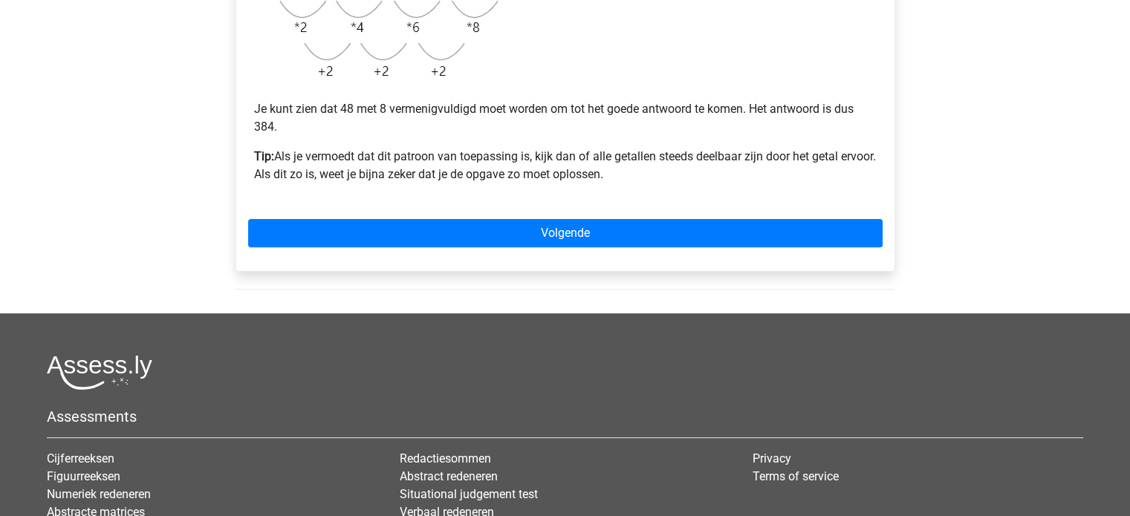
scroll to position [446, 0]
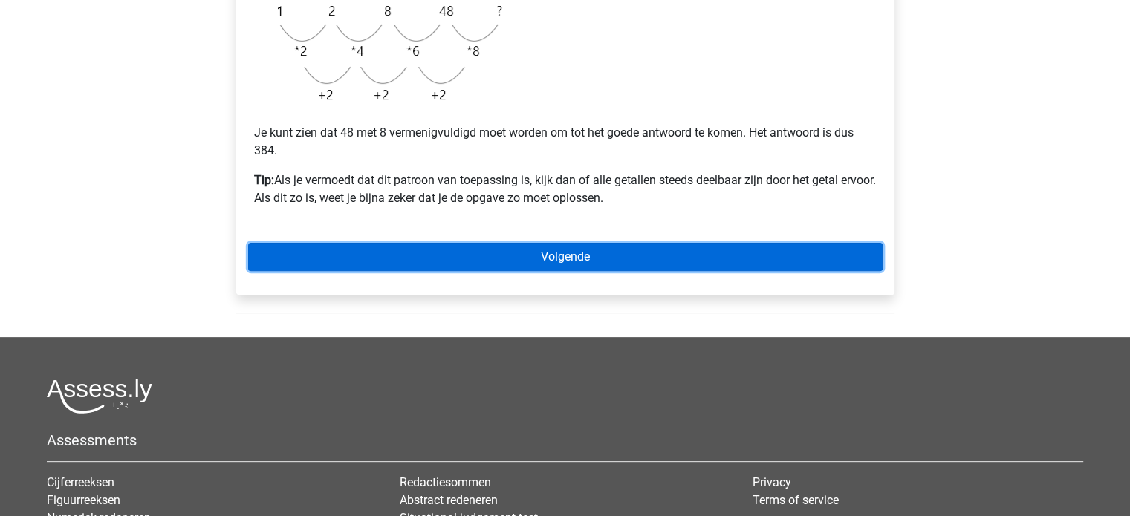
click at [559, 261] on link "Volgende" at bounding box center [565, 257] width 635 height 28
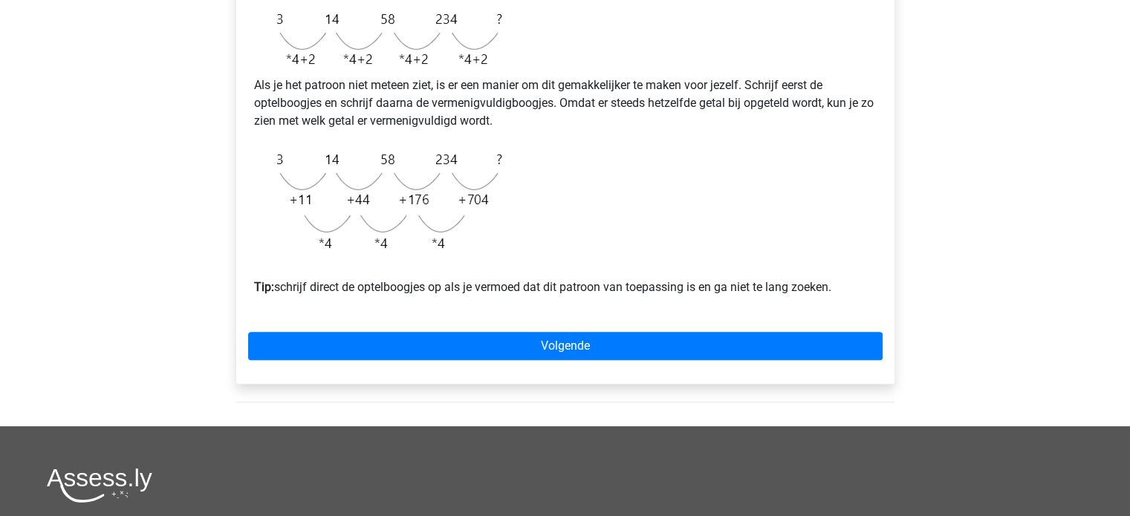
scroll to position [446, 0]
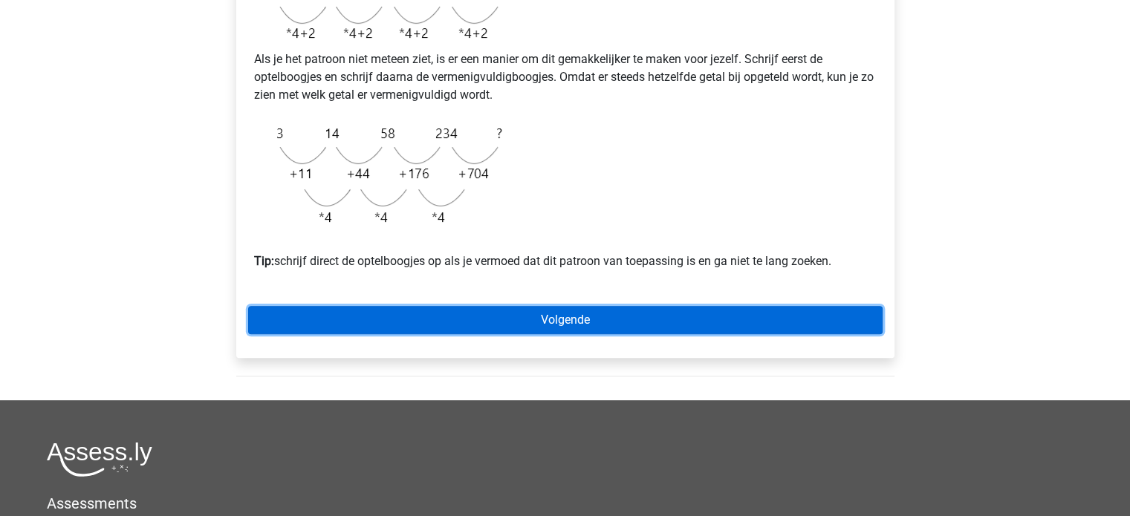
click at [577, 334] on link "Volgende" at bounding box center [565, 320] width 635 height 28
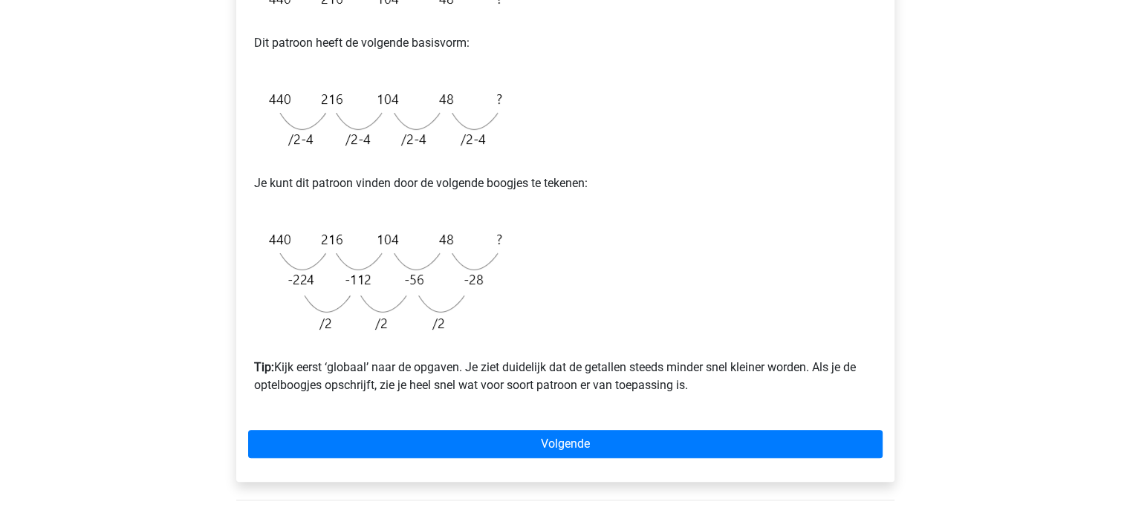
scroll to position [372, 0]
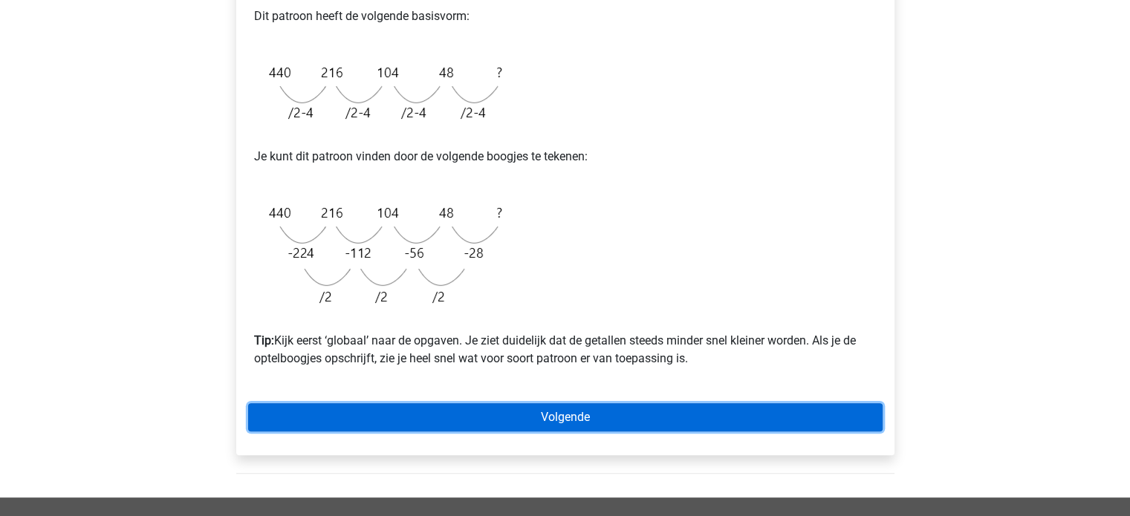
click at [580, 418] on link "Volgende" at bounding box center [565, 417] width 635 height 28
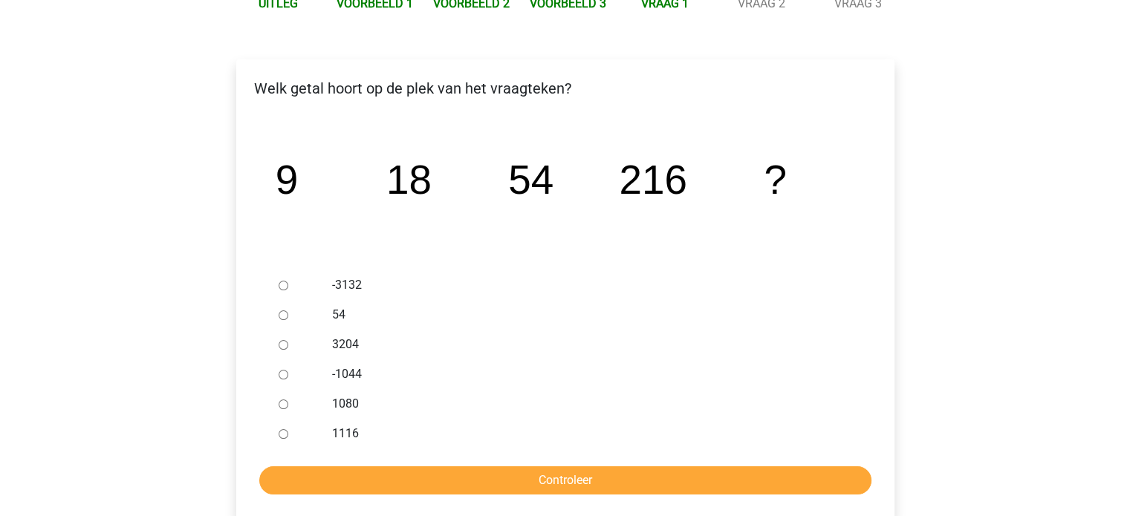
scroll to position [223, 0]
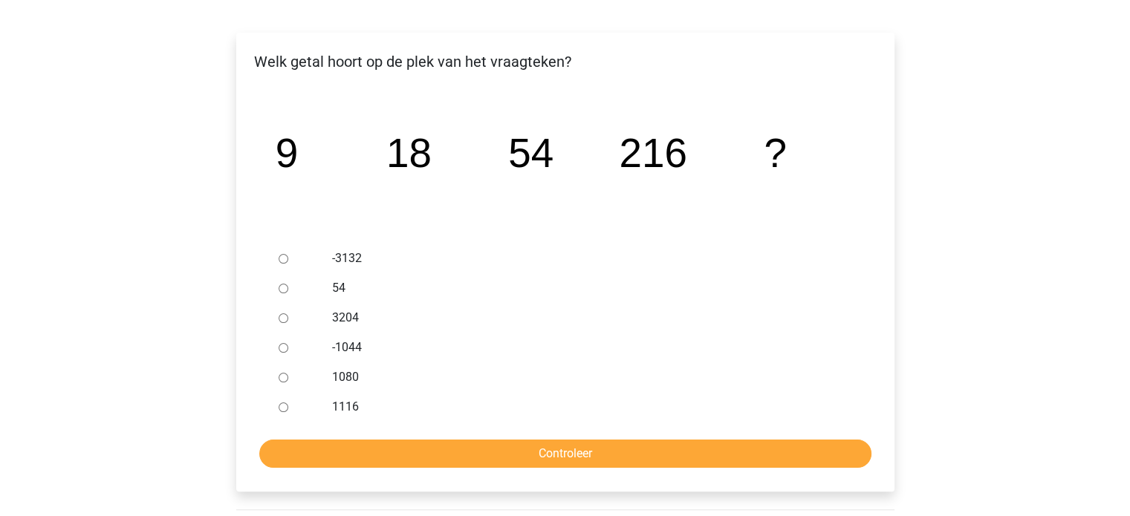
click at [281, 375] on input "1080" at bounding box center [284, 378] width 10 height 10
radio input "true"
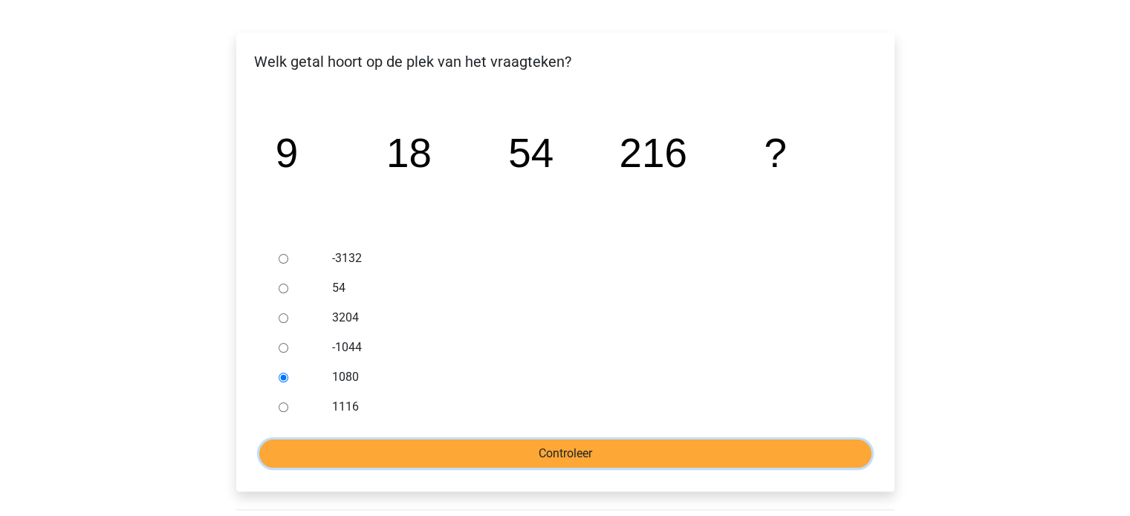
click at [457, 455] on input "Controleer" at bounding box center [565, 454] width 612 height 28
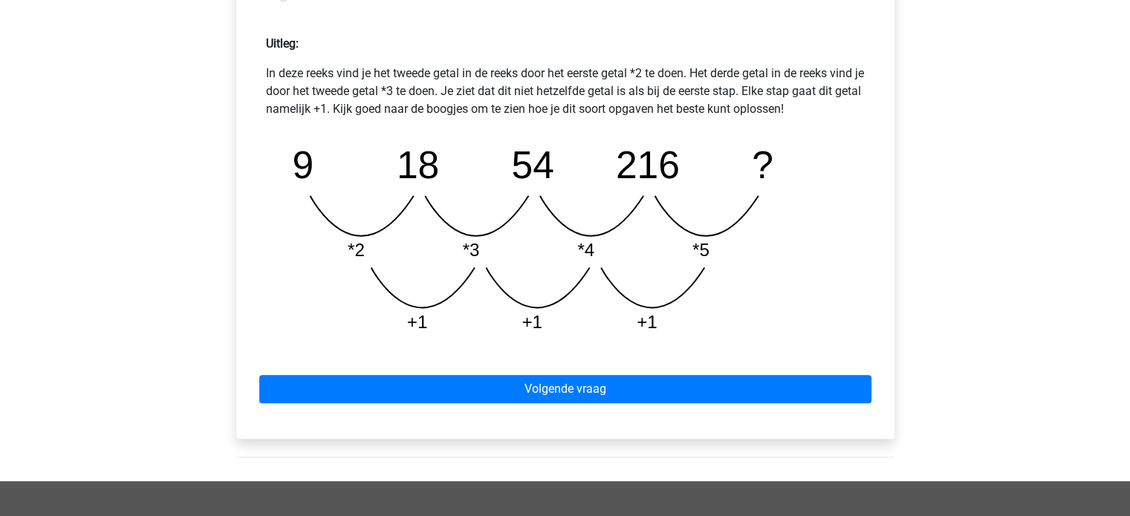
scroll to position [669, 0]
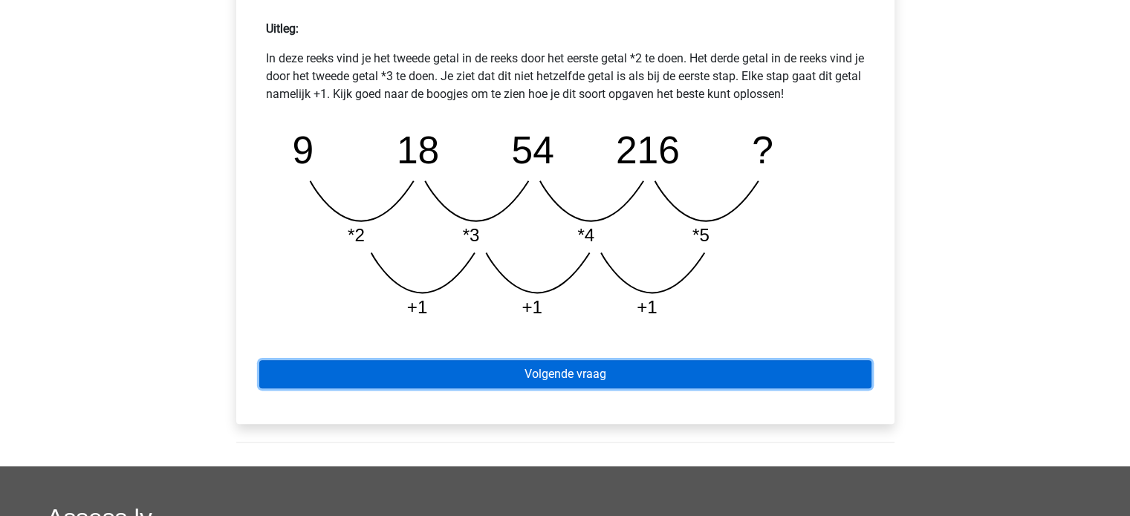
click at [553, 374] on link "Volgende vraag" at bounding box center [565, 374] width 612 height 28
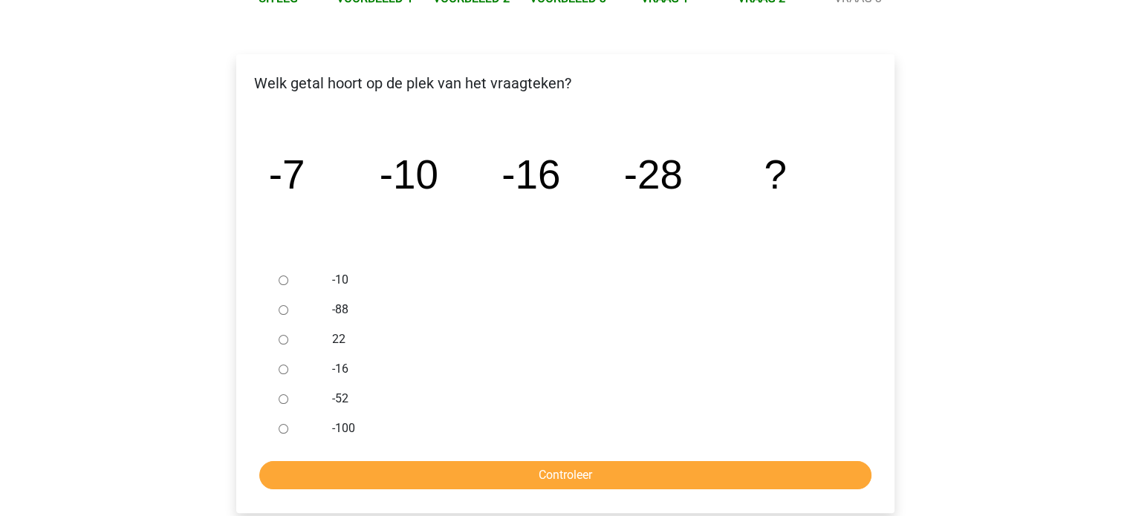
scroll to position [223, 0]
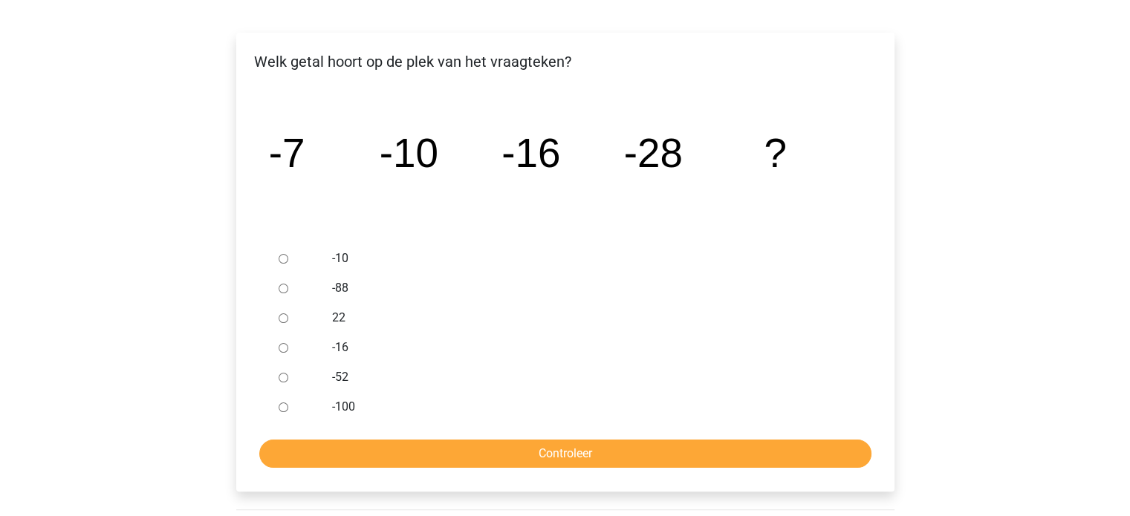
click at [282, 375] on input "-52" at bounding box center [284, 378] width 10 height 10
radio input "true"
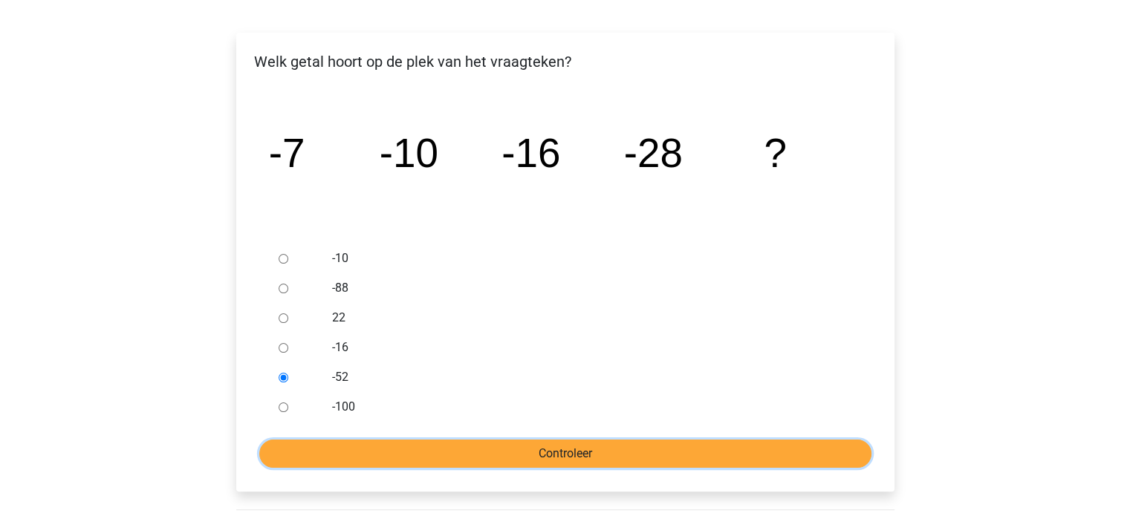
click at [377, 450] on input "Controleer" at bounding box center [565, 454] width 612 height 28
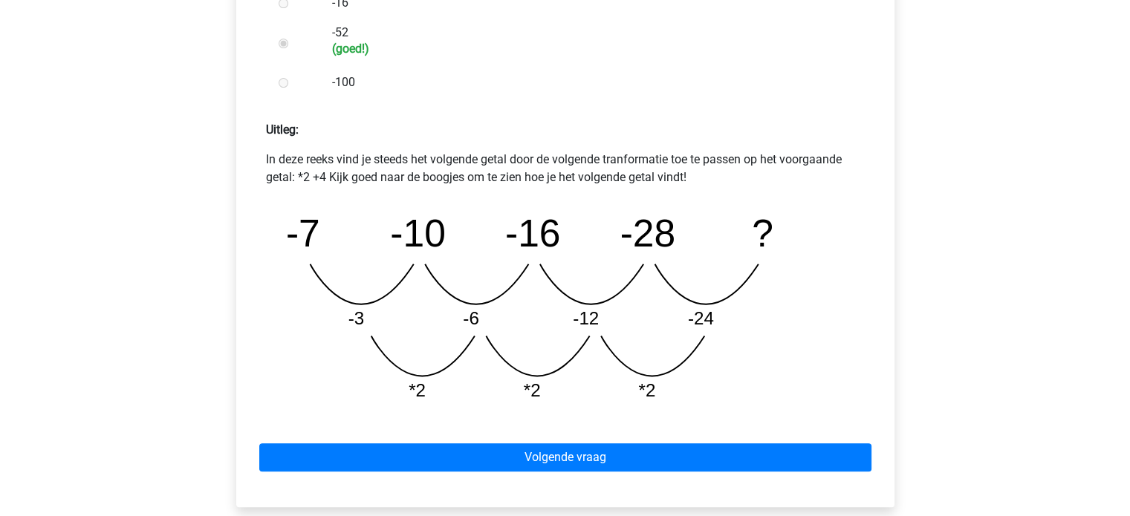
scroll to position [594, 0]
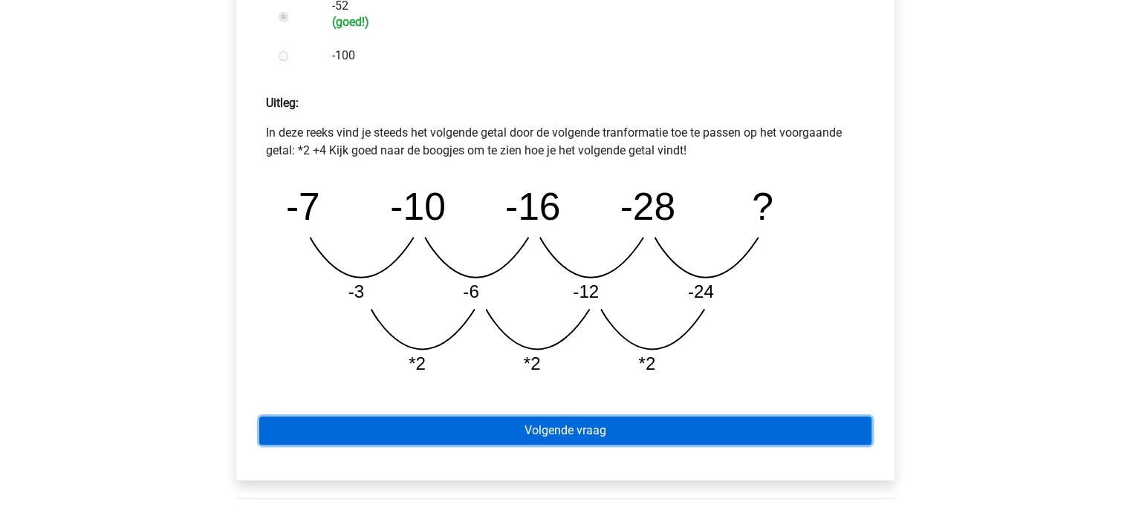
click at [505, 429] on link "Volgende vraag" at bounding box center [565, 431] width 612 height 28
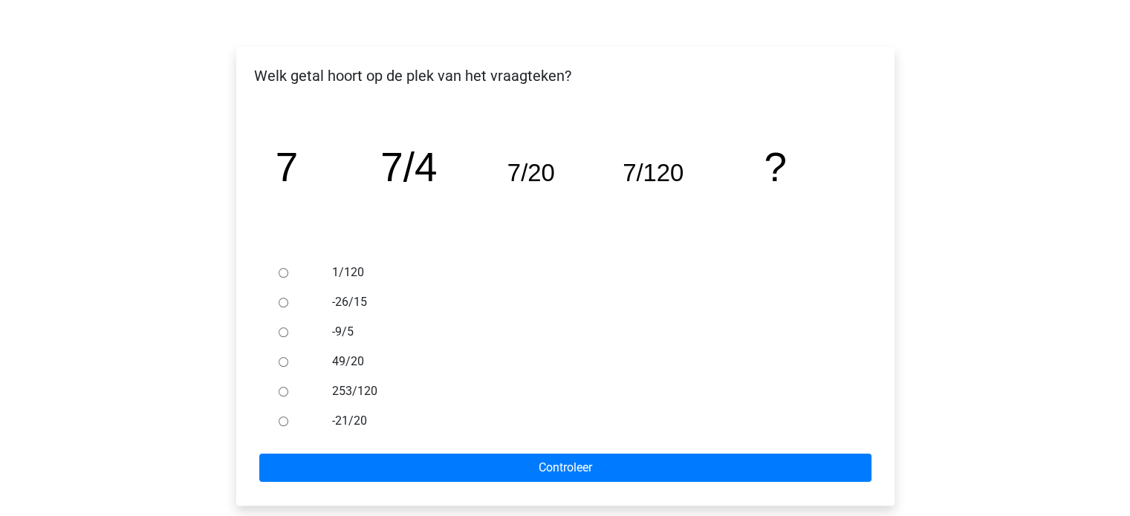
scroll to position [223, 0]
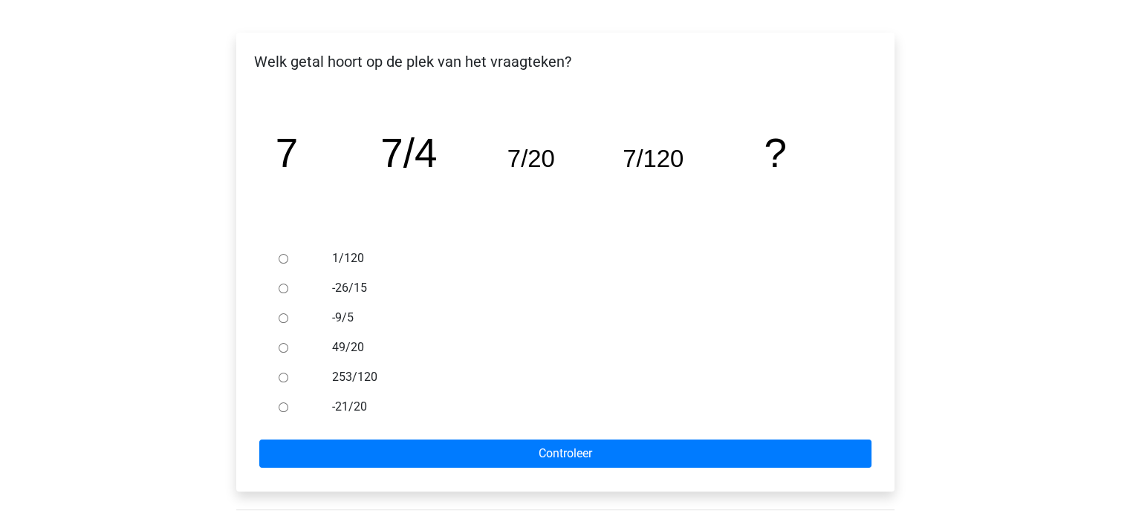
click at [286, 258] on input "1/120" at bounding box center [284, 259] width 10 height 10
radio input "true"
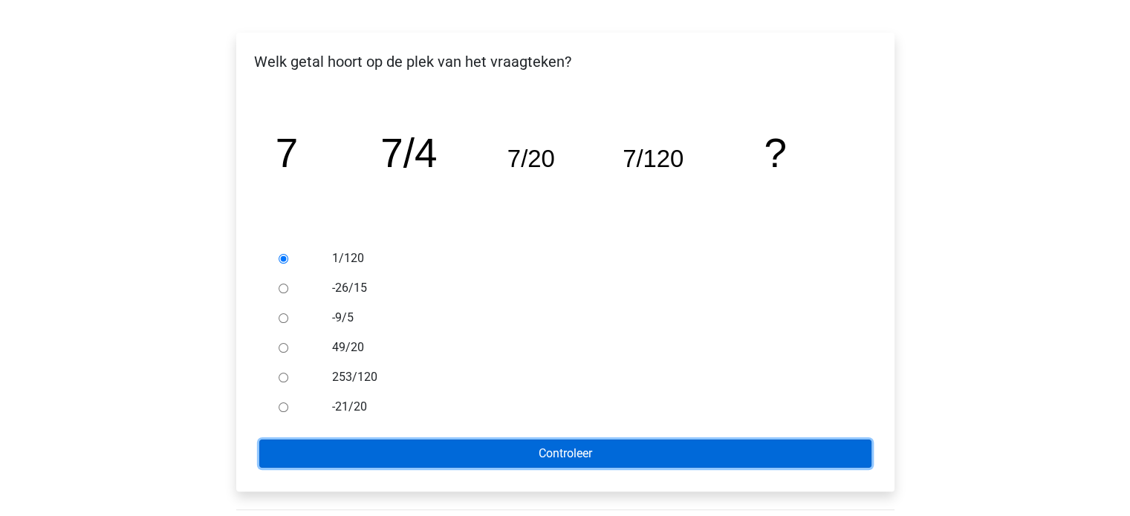
click at [483, 453] on input "Controleer" at bounding box center [565, 454] width 612 height 28
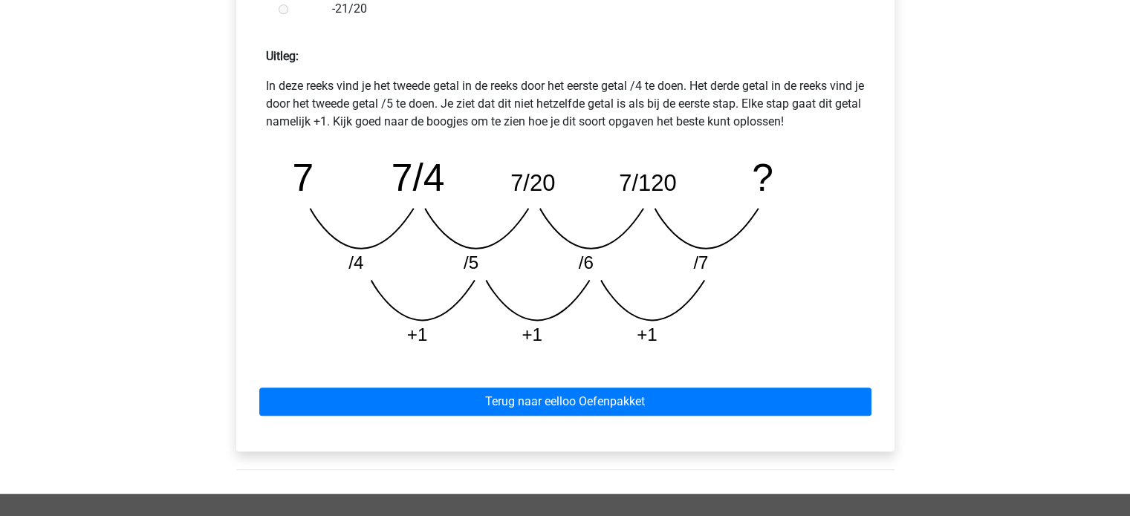
scroll to position [743, 0]
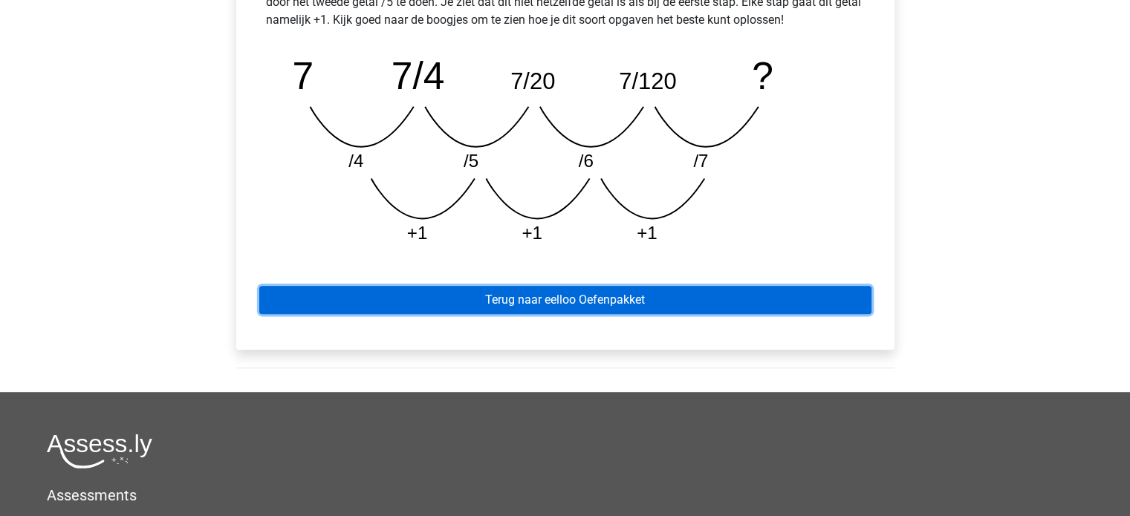
click at [549, 296] on link "Terug naar eelloo Oefenpakket" at bounding box center [565, 300] width 612 height 28
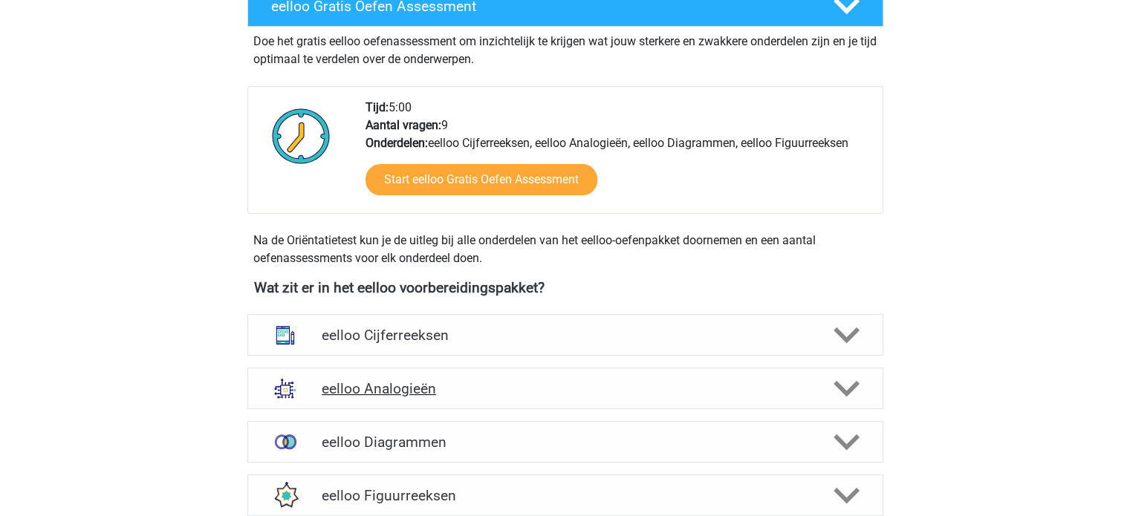
scroll to position [372, 0]
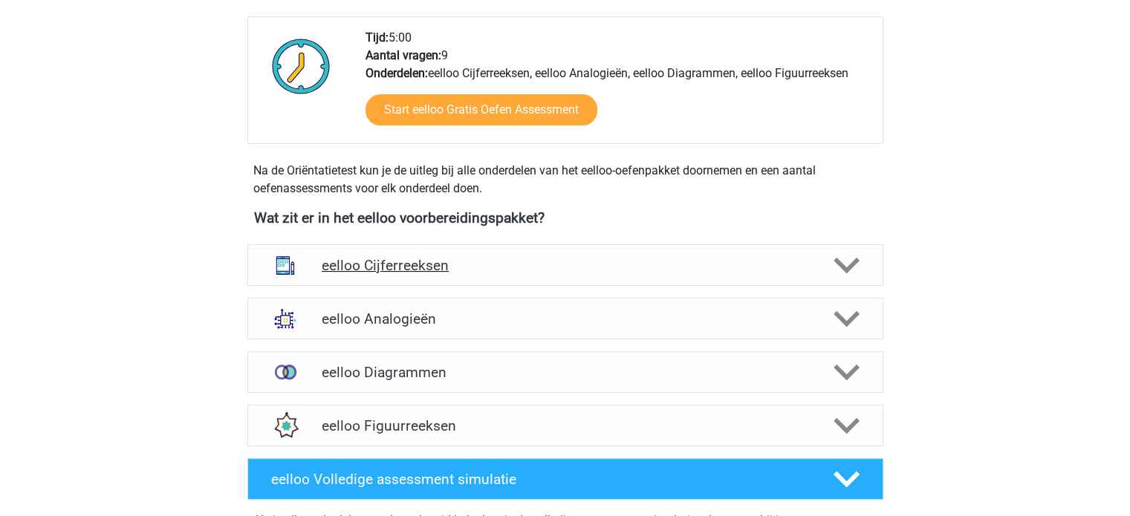
click at [844, 268] on polygon at bounding box center [847, 266] width 26 height 16
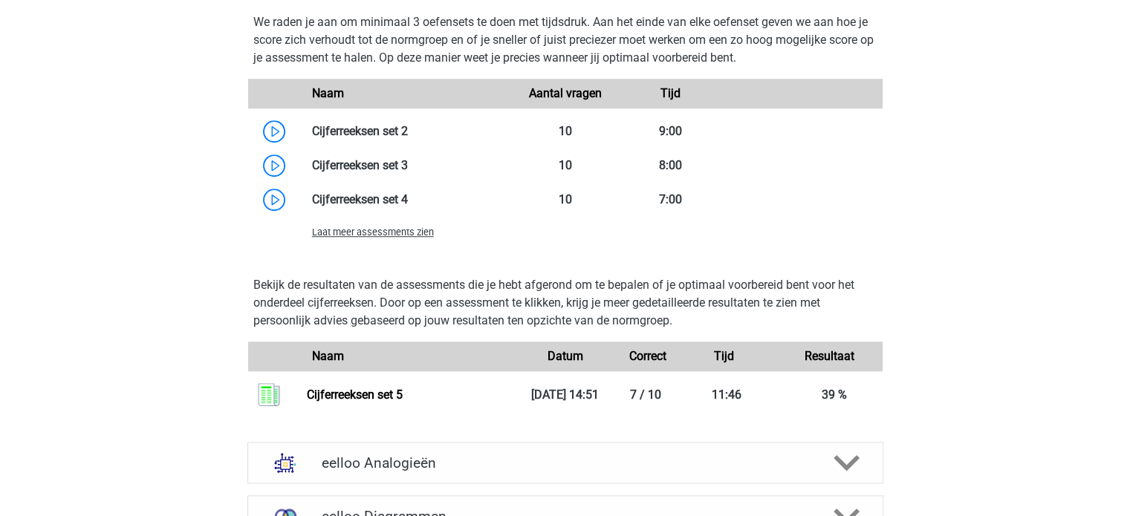
scroll to position [1115, 0]
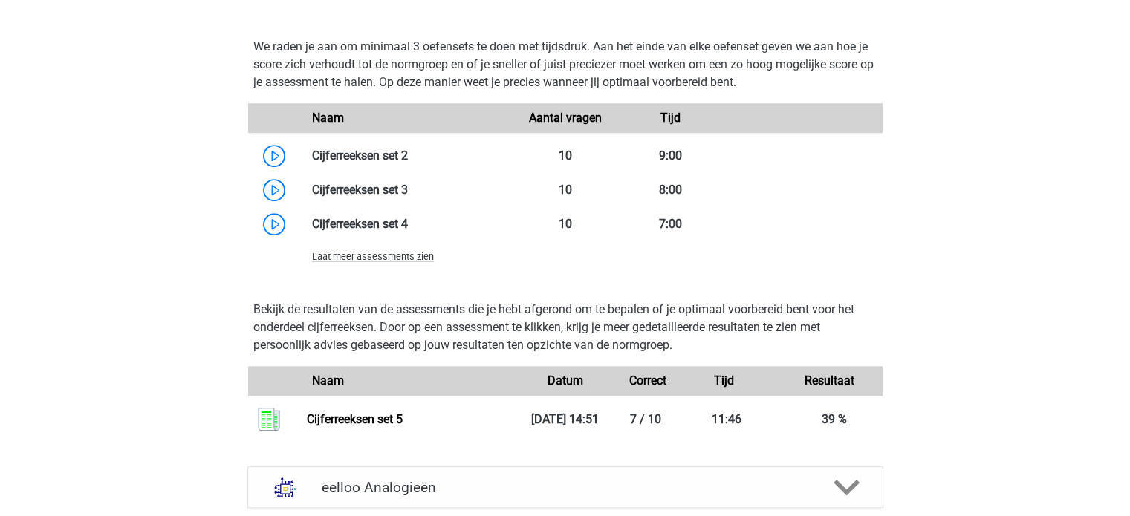
click at [372, 261] on span "Laat meer assessments zien" at bounding box center [373, 256] width 122 height 11
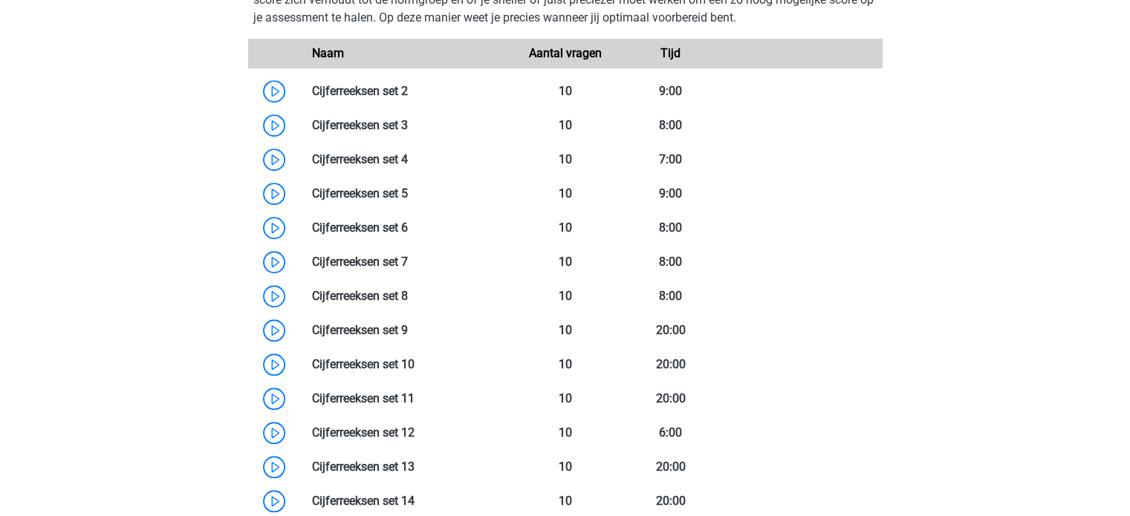
scroll to position [1040, 0]
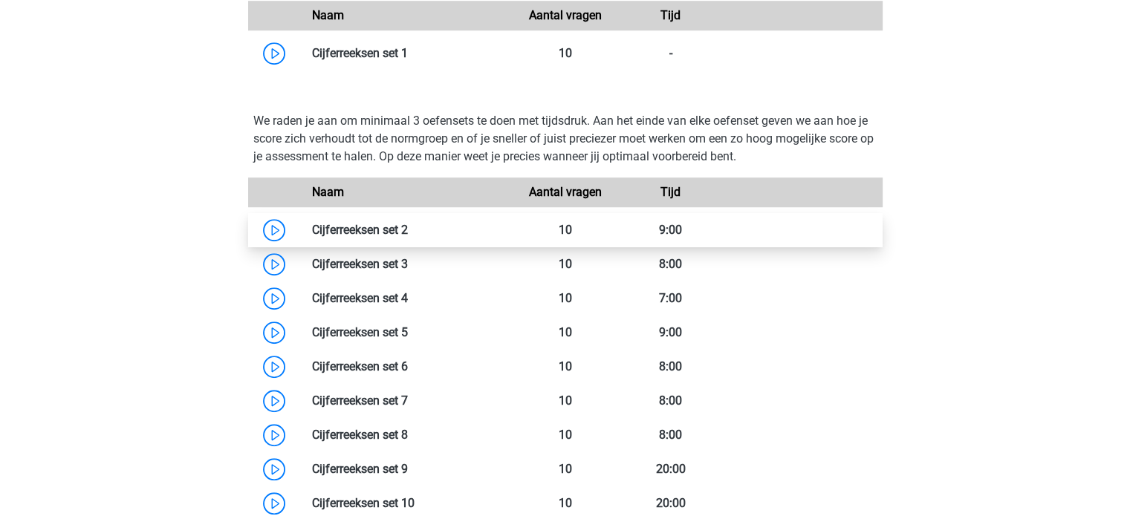
click at [408, 223] on link at bounding box center [408, 230] width 0 height 14
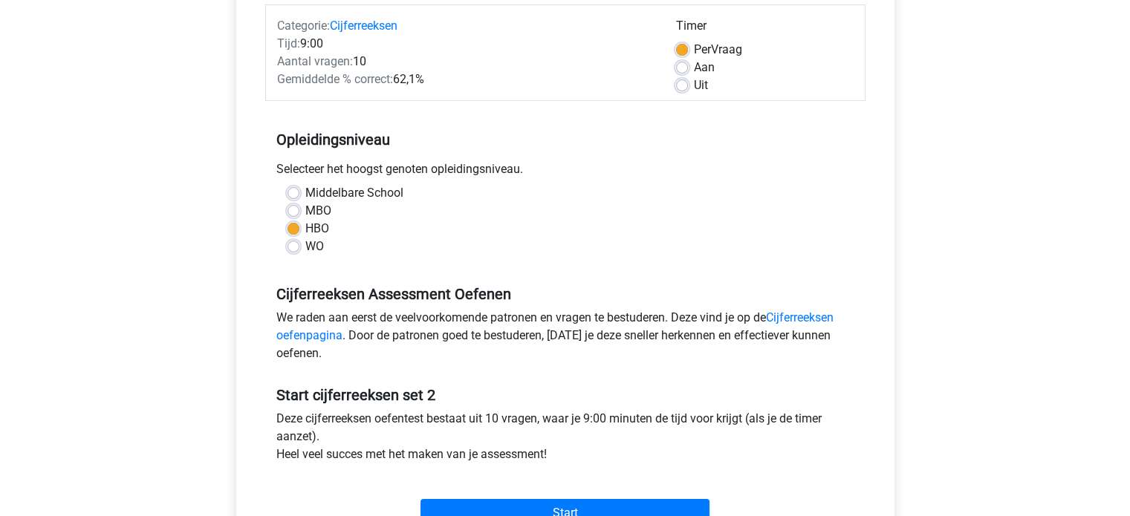
scroll to position [223, 0]
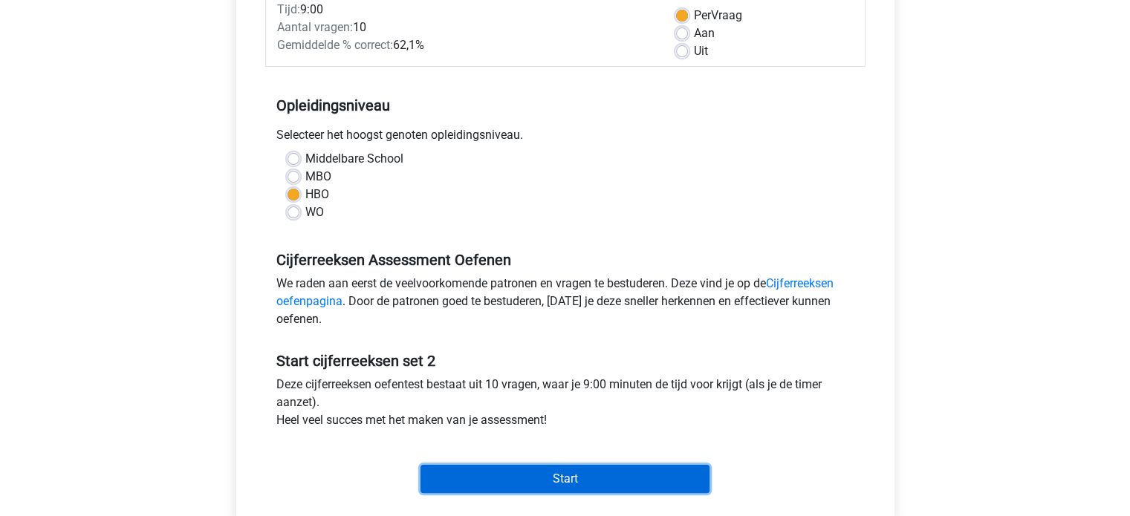
click at [525, 480] on input "Start" at bounding box center [565, 479] width 289 height 28
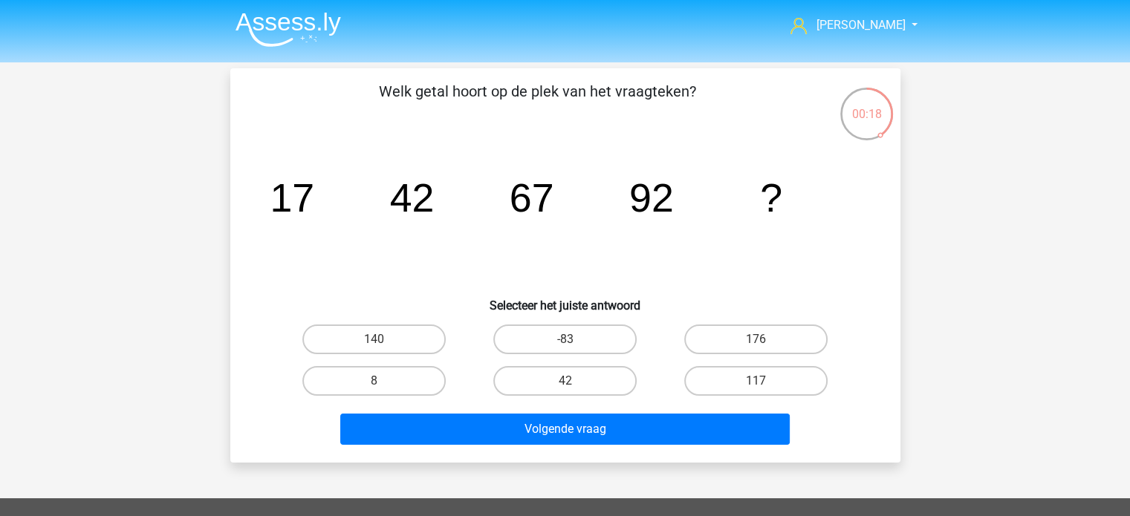
click at [723, 362] on div "117" at bounding box center [756, 381] width 191 height 42
click at [723, 375] on label "117" at bounding box center [755, 381] width 143 height 30
click at [756, 381] on input "117" at bounding box center [761, 386] width 10 height 10
radio input "true"
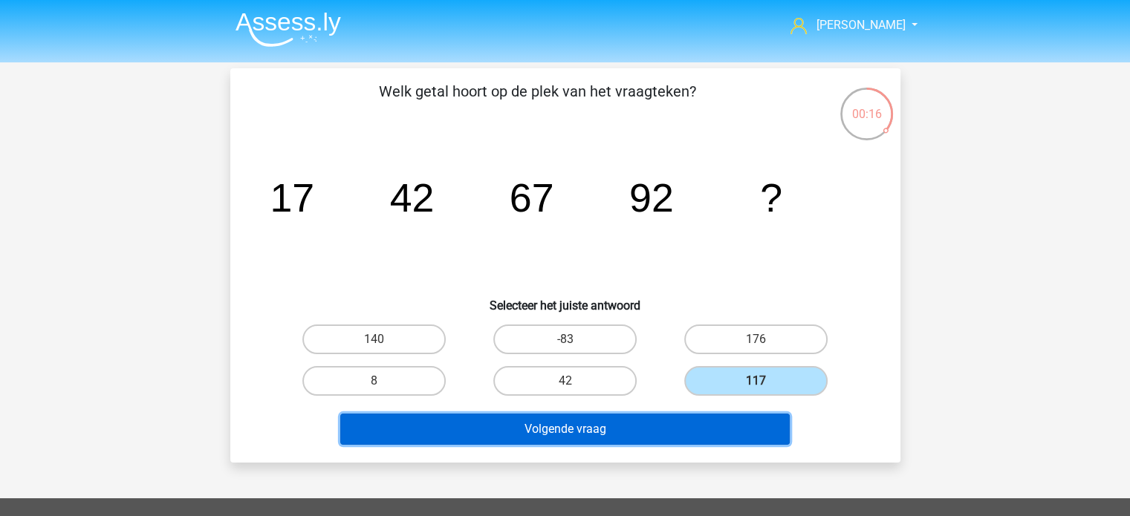
click at [646, 428] on button "Volgende vraag" at bounding box center [565, 429] width 450 height 31
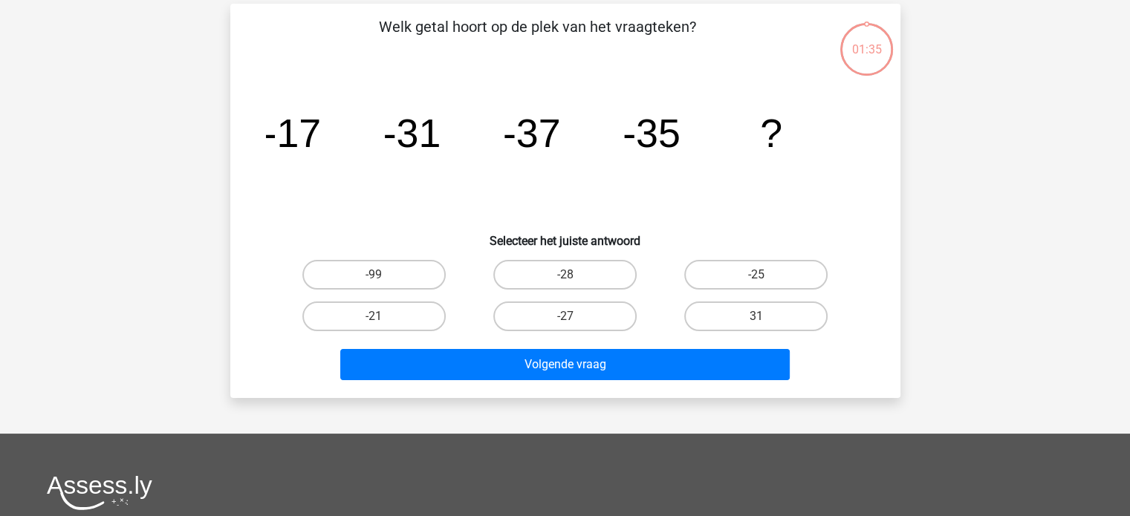
scroll to position [68, 0]
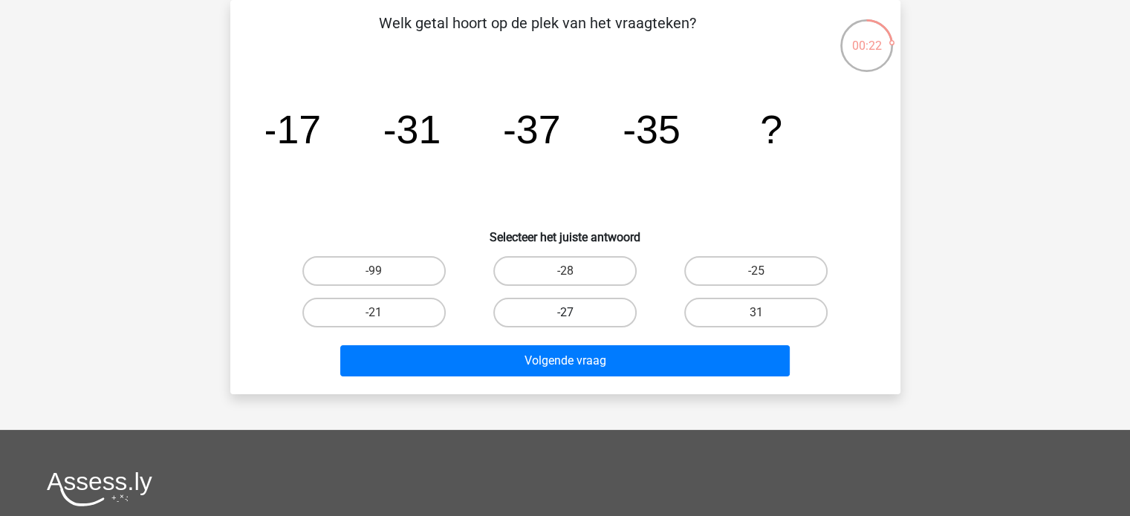
click at [587, 306] on label "-27" at bounding box center [564, 313] width 143 height 30
click at [574, 313] on input "-27" at bounding box center [570, 318] width 10 height 10
radio input "true"
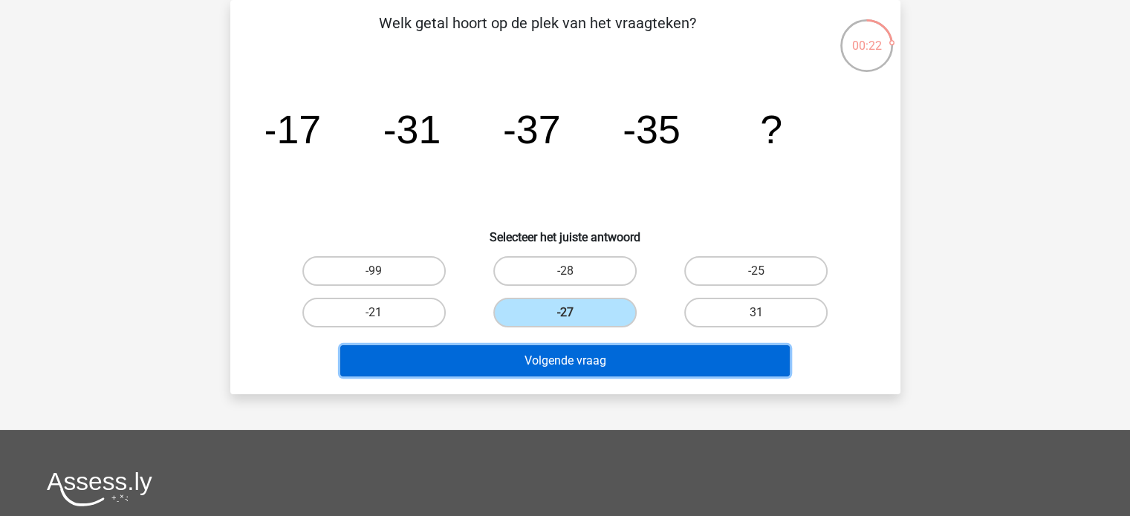
click at [585, 364] on button "Volgende vraag" at bounding box center [565, 361] width 450 height 31
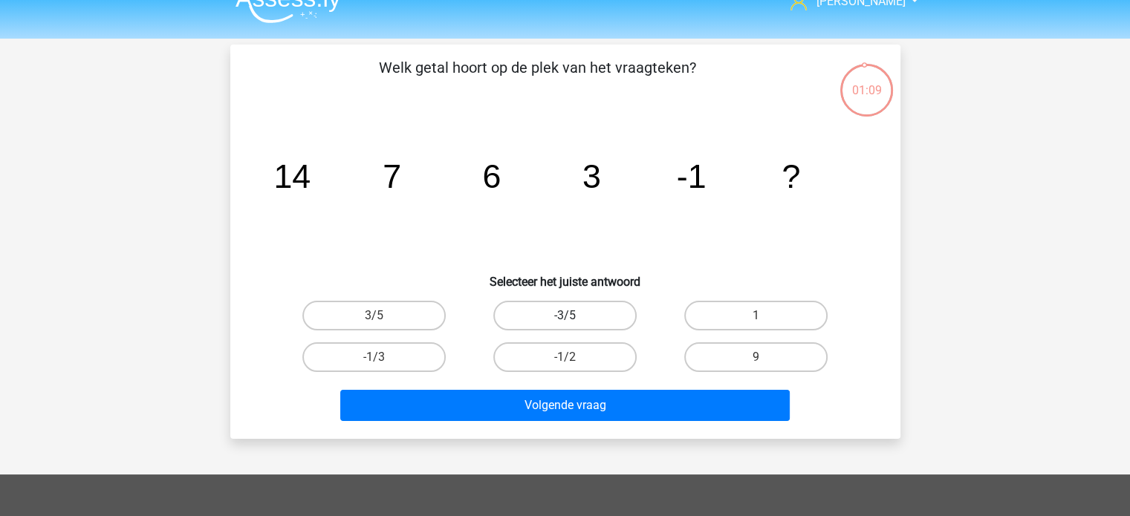
scroll to position [0, 0]
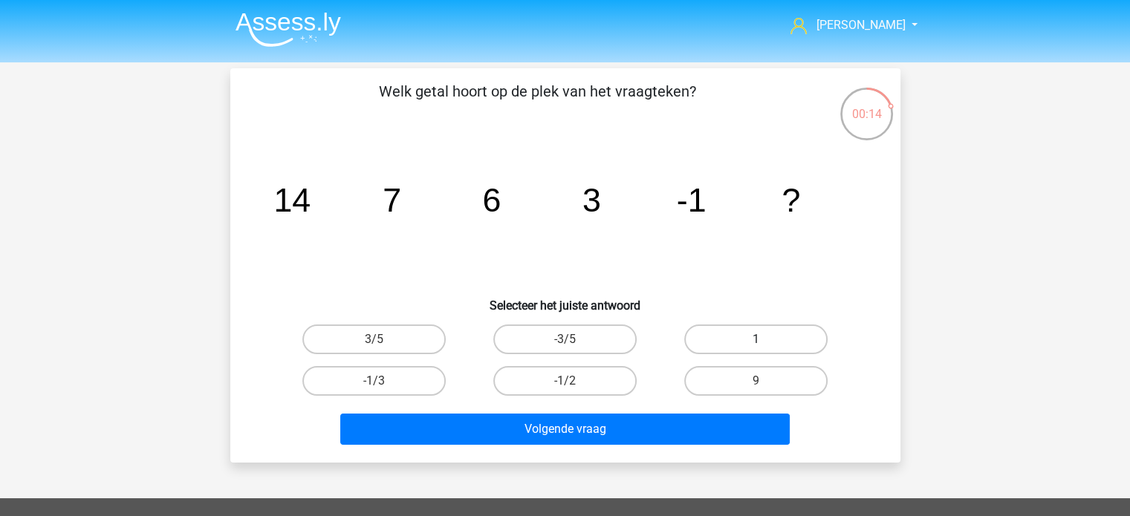
click at [727, 334] on label "1" at bounding box center [755, 340] width 143 height 30
click at [756, 340] on input "1" at bounding box center [761, 345] width 10 height 10
radio input "true"
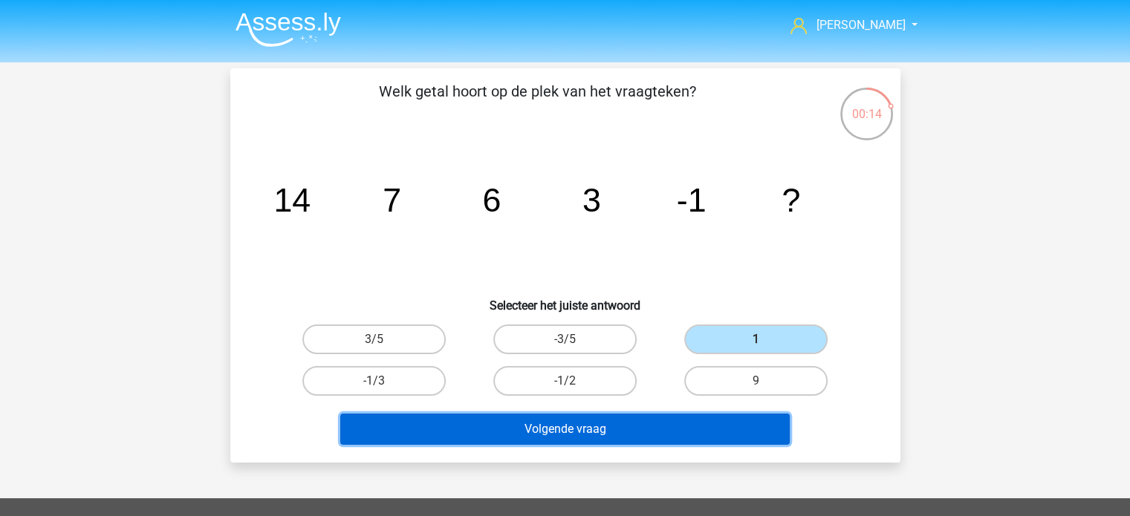
click at [658, 423] on button "Volgende vraag" at bounding box center [565, 429] width 450 height 31
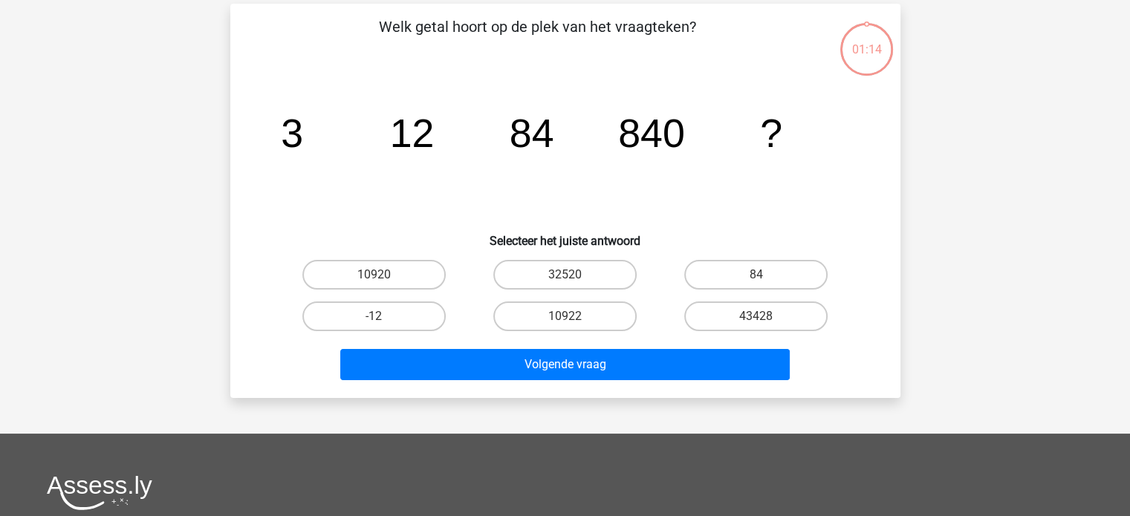
scroll to position [68, 0]
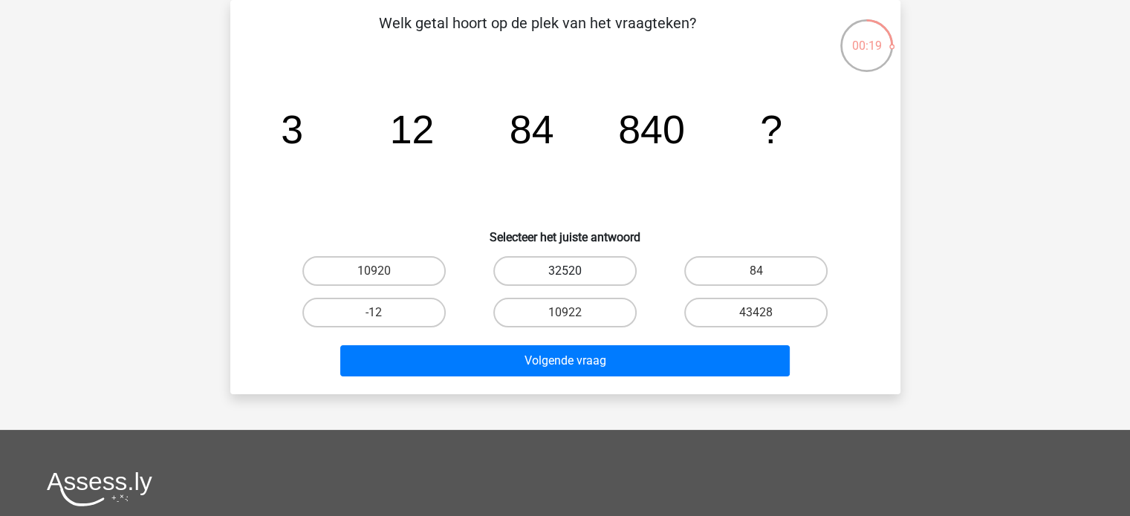
click at [560, 273] on label "32520" at bounding box center [564, 271] width 143 height 30
click at [565, 273] on input "32520" at bounding box center [570, 276] width 10 height 10
radio input "true"
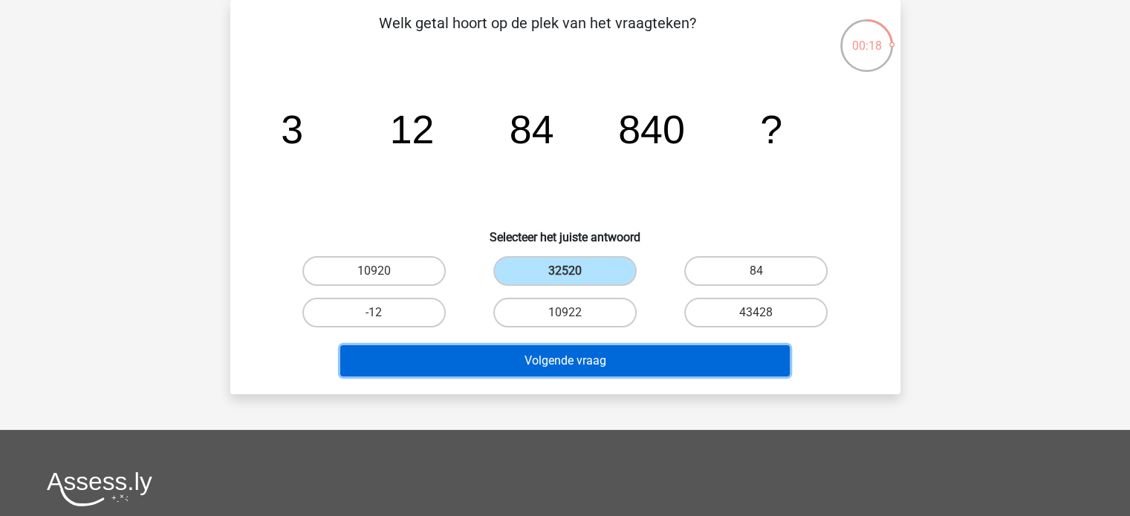
click at [585, 359] on button "Volgende vraag" at bounding box center [565, 361] width 450 height 31
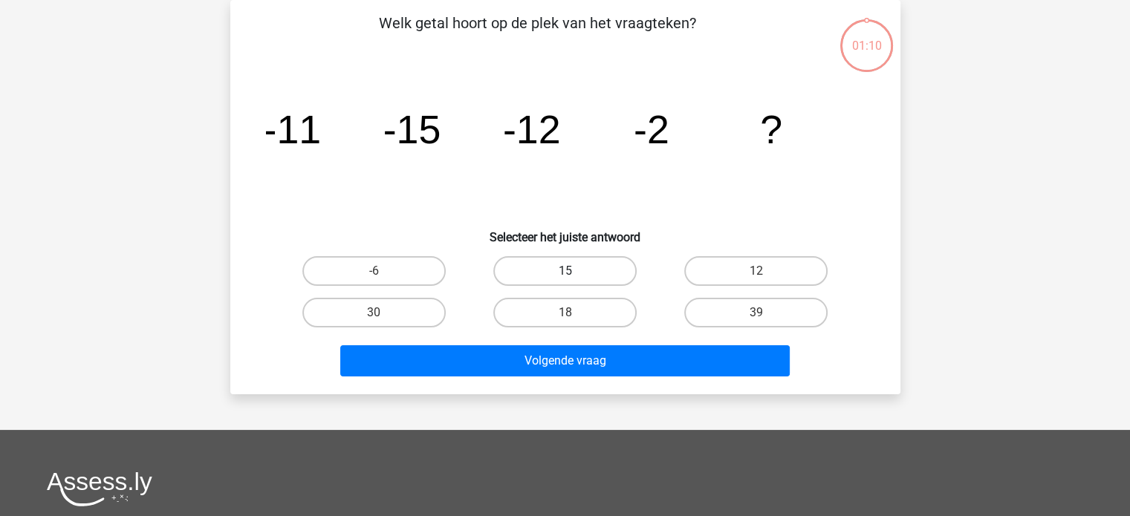
scroll to position [0, 0]
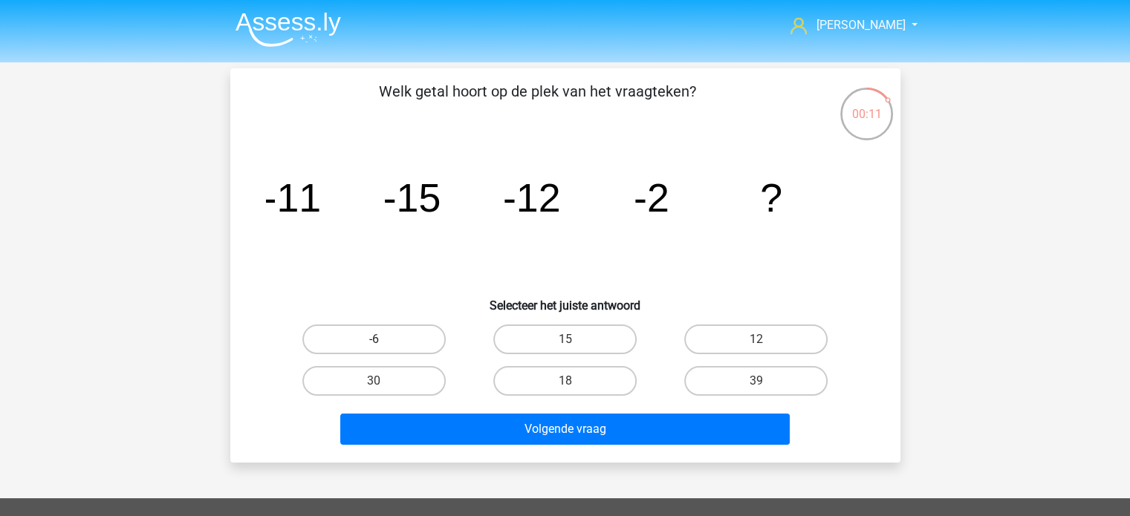
click at [378, 336] on label "-6" at bounding box center [373, 340] width 143 height 30
click at [378, 340] on input "-6" at bounding box center [379, 345] width 10 height 10
radio input "true"
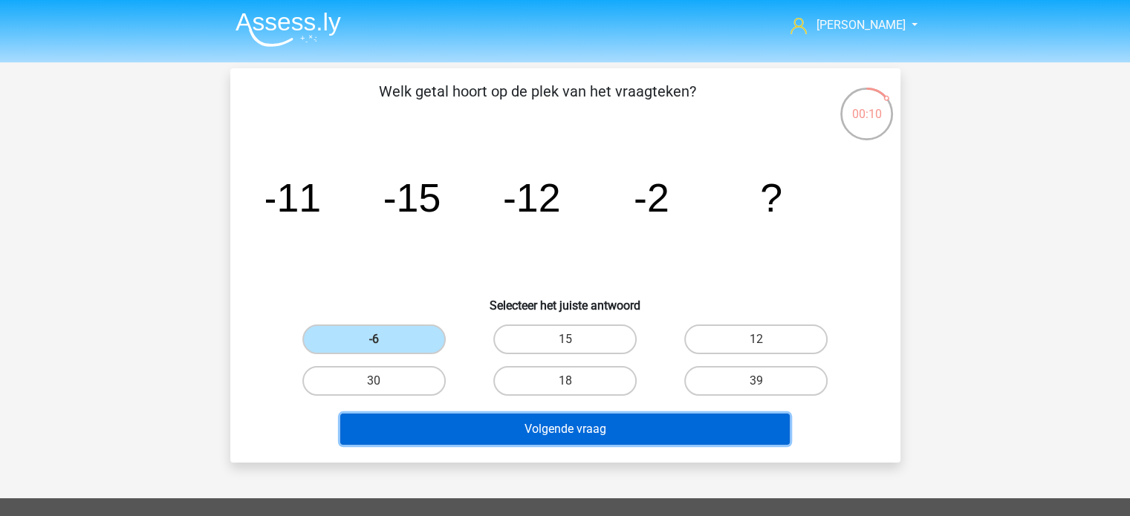
click at [542, 424] on button "Volgende vraag" at bounding box center [565, 429] width 450 height 31
